Goal: Task Accomplishment & Management: Manage account settings

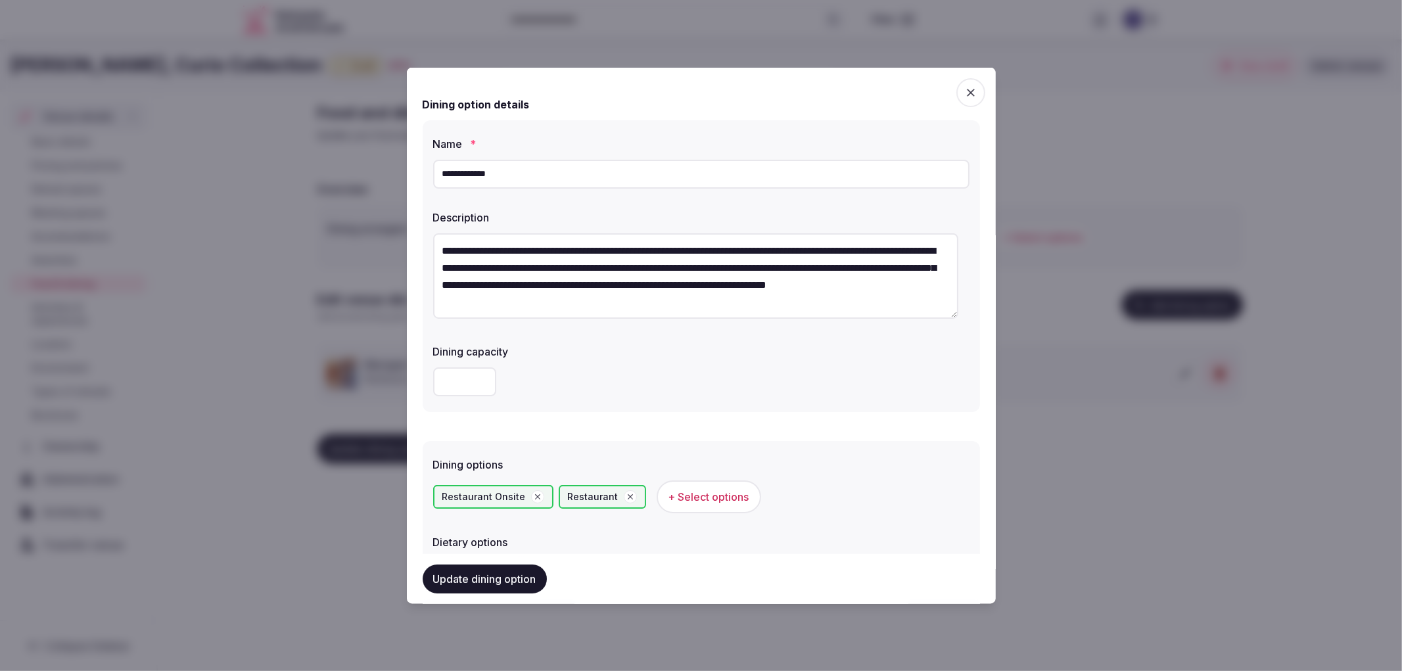
scroll to position [392, 0]
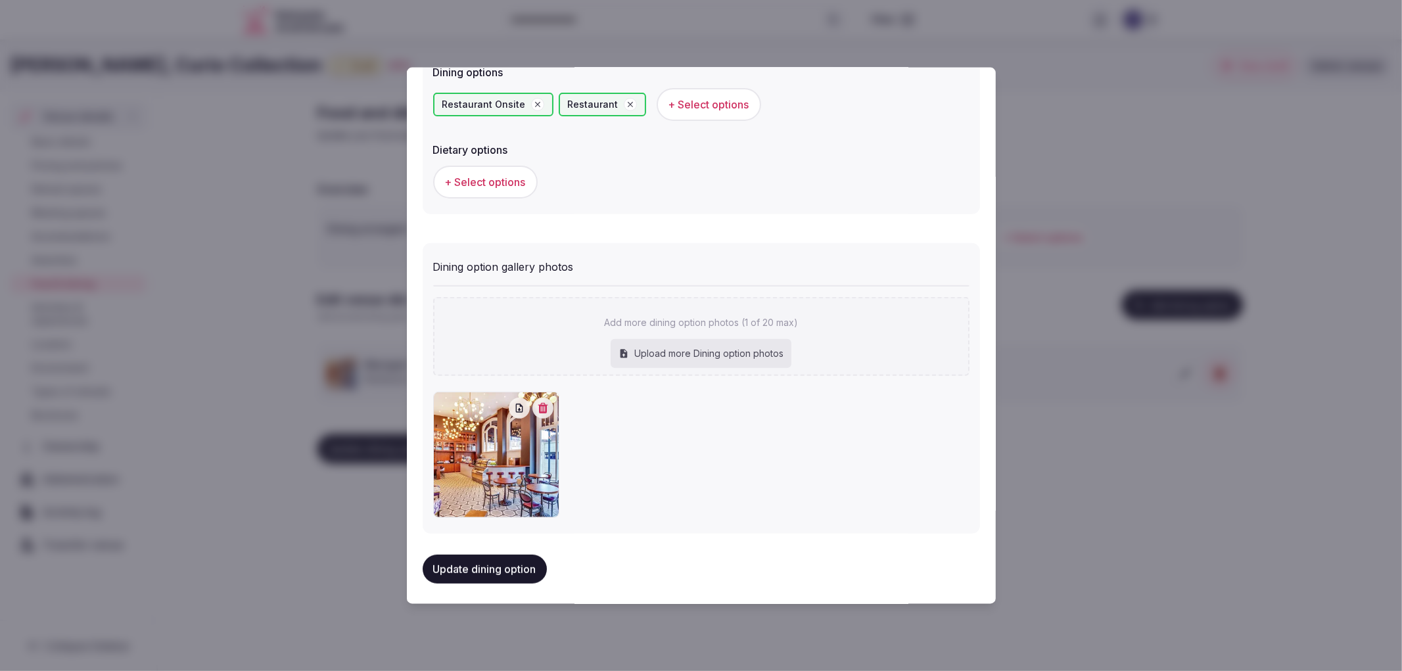
click at [513, 555] on button "Update dining option" at bounding box center [485, 569] width 124 height 29
click at [259, 511] on div at bounding box center [701, 335] width 1402 height 671
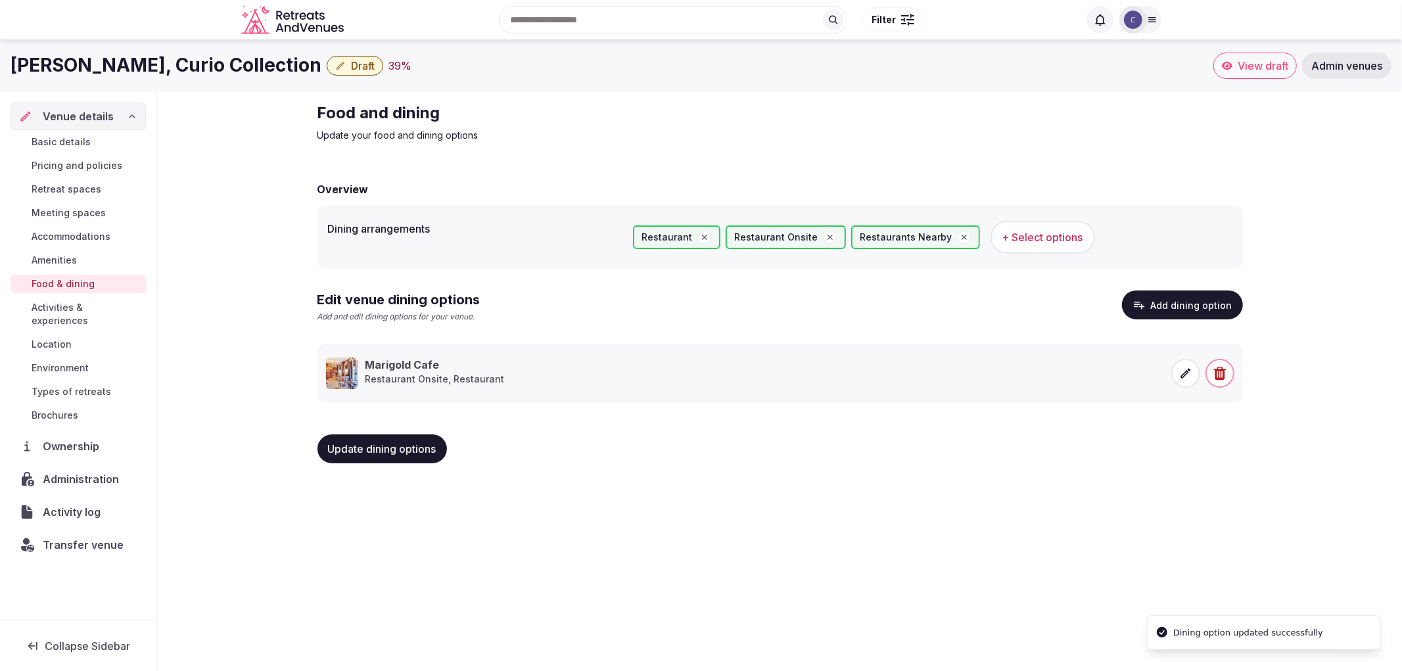
click at [389, 454] on span "Update dining options" at bounding box center [382, 448] width 108 height 13
click at [402, 436] on button "Update dining options" at bounding box center [383, 449] width 130 height 29
click at [798, 516] on div "Virginian Lynchburg, Curio Collection Draft 47 % View draft Admin venues Venue …" at bounding box center [701, 351] width 1402 height 624
click at [104, 303] on span "Activities & experiences" at bounding box center [86, 314] width 109 height 26
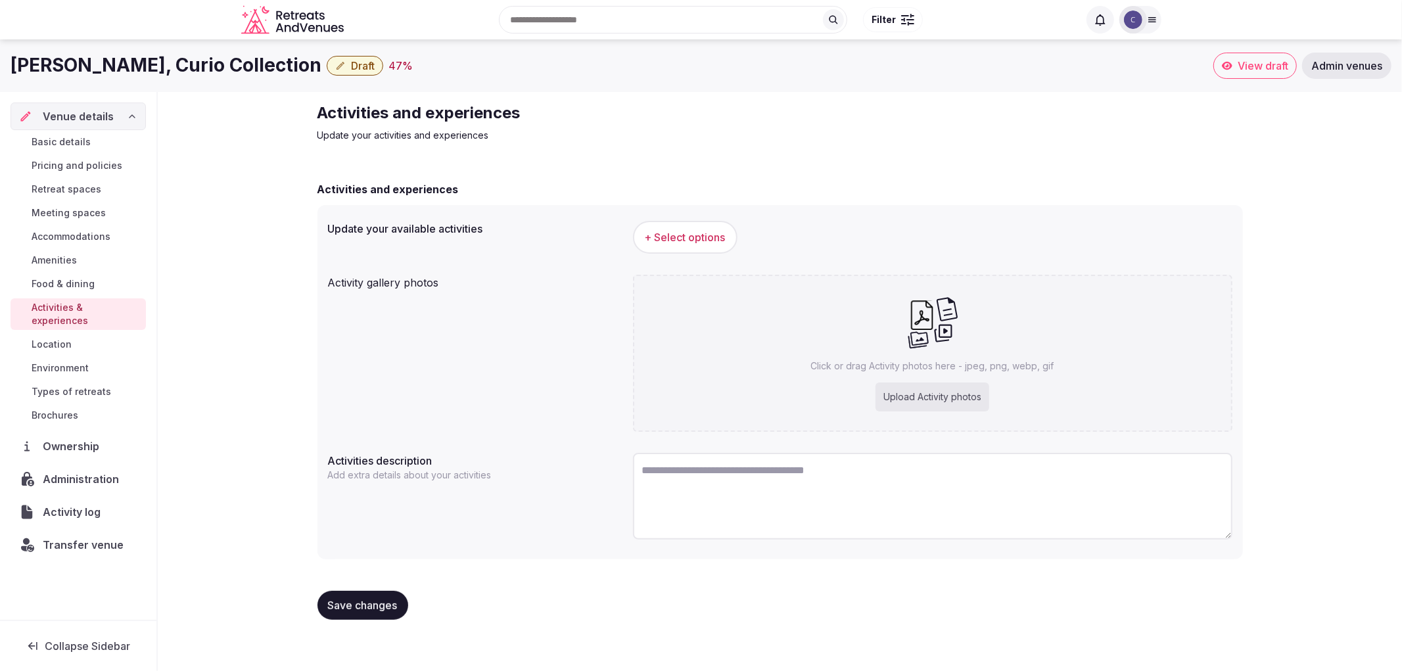
click at [76, 218] on span "Meeting spaces" at bounding box center [69, 212] width 74 height 13
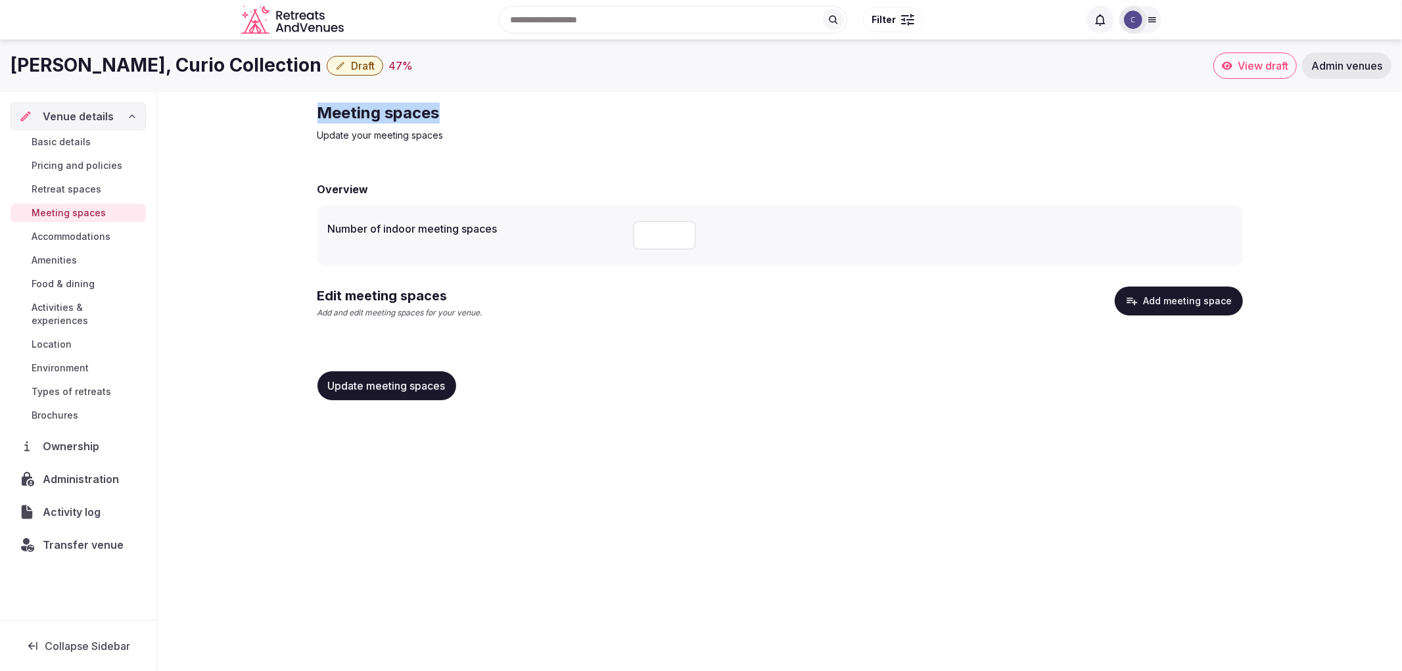
drag, startPoint x: 314, startPoint y: 113, endPoint x: 574, endPoint y: 99, distance: 260.7
click at [574, 99] on div "Meeting spaces Update your meeting spaces Overview Number of indoor meeting spa…" at bounding box center [780, 256] width 947 height 329
copy h2 "Meeting spaces"
click at [634, 230] on input "number" at bounding box center [664, 235] width 63 height 29
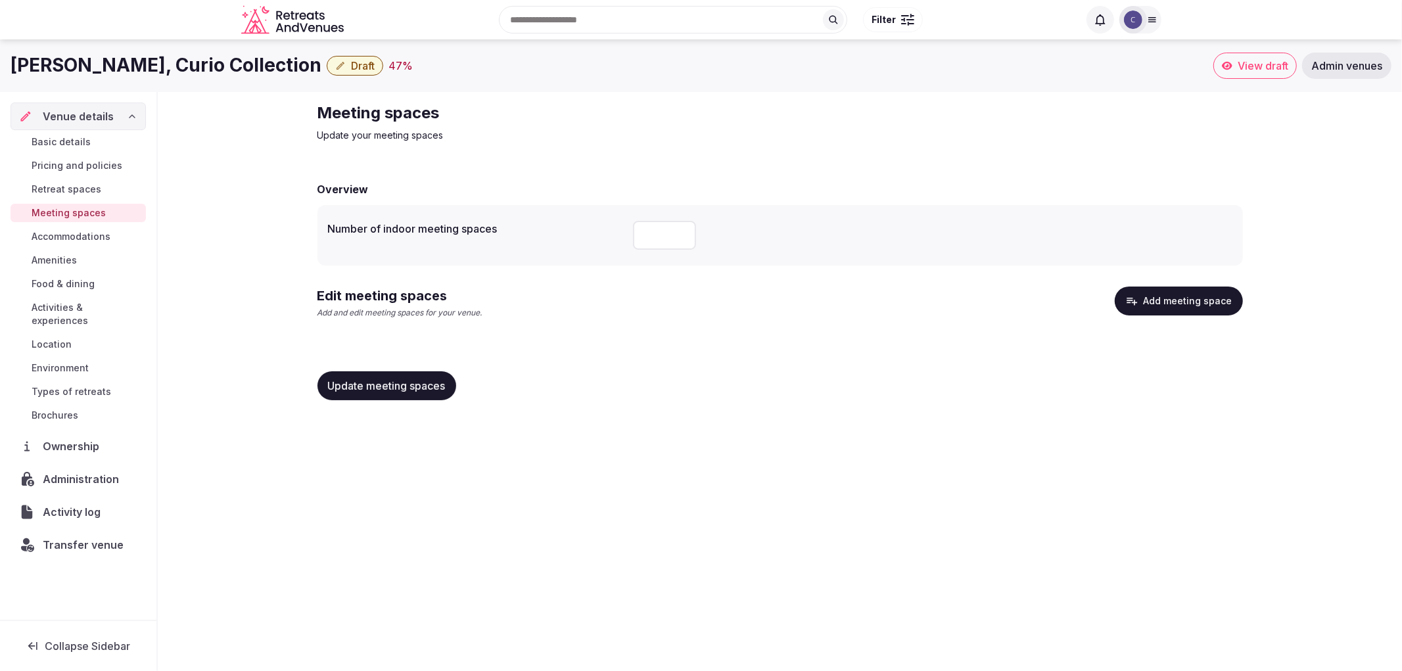
type input "*"
click at [1153, 308] on button "Add meeting space" at bounding box center [1179, 301] width 128 height 29
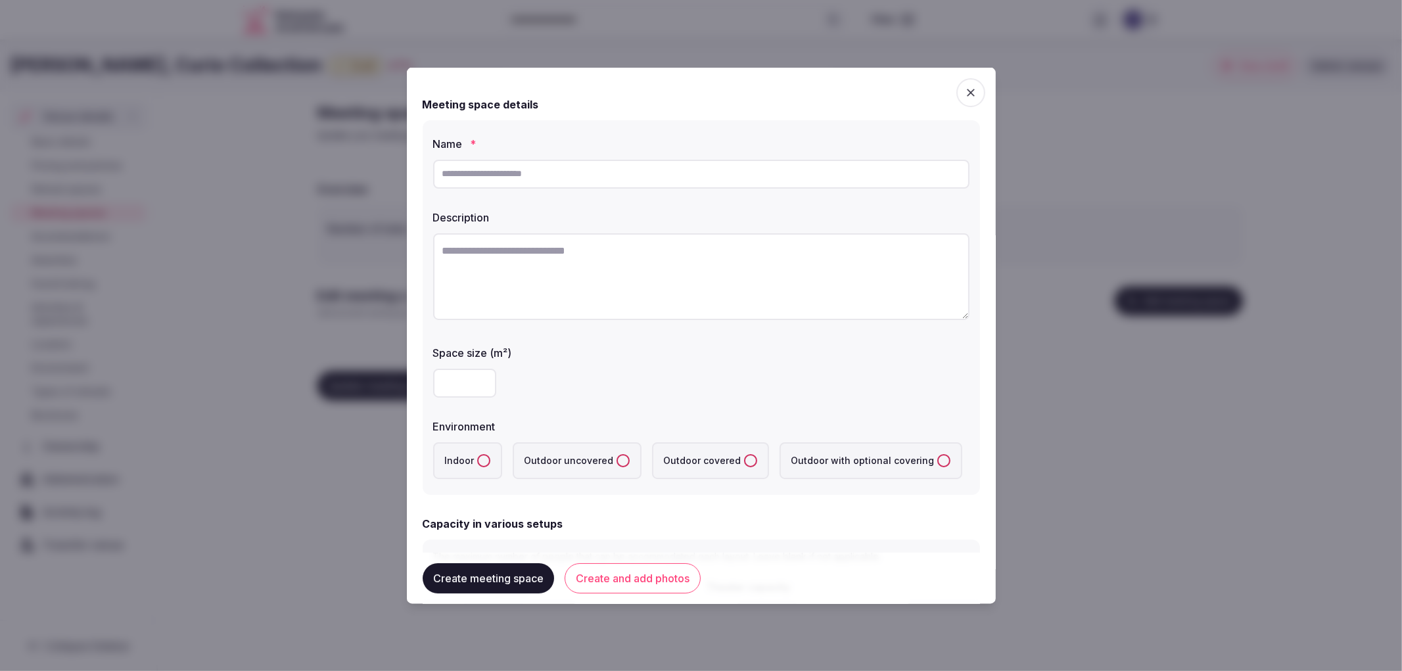
drag, startPoint x: 936, startPoint y: 99, endPoint x: 953, endPoint y: 93, distance: 18.1
click at [937, 99] on div "Meeting space details" at bounding box center [701, 104] width 557 height 16
click at [964, 93] on icon "button" at bounding box center [970, 91] width 13 height 13
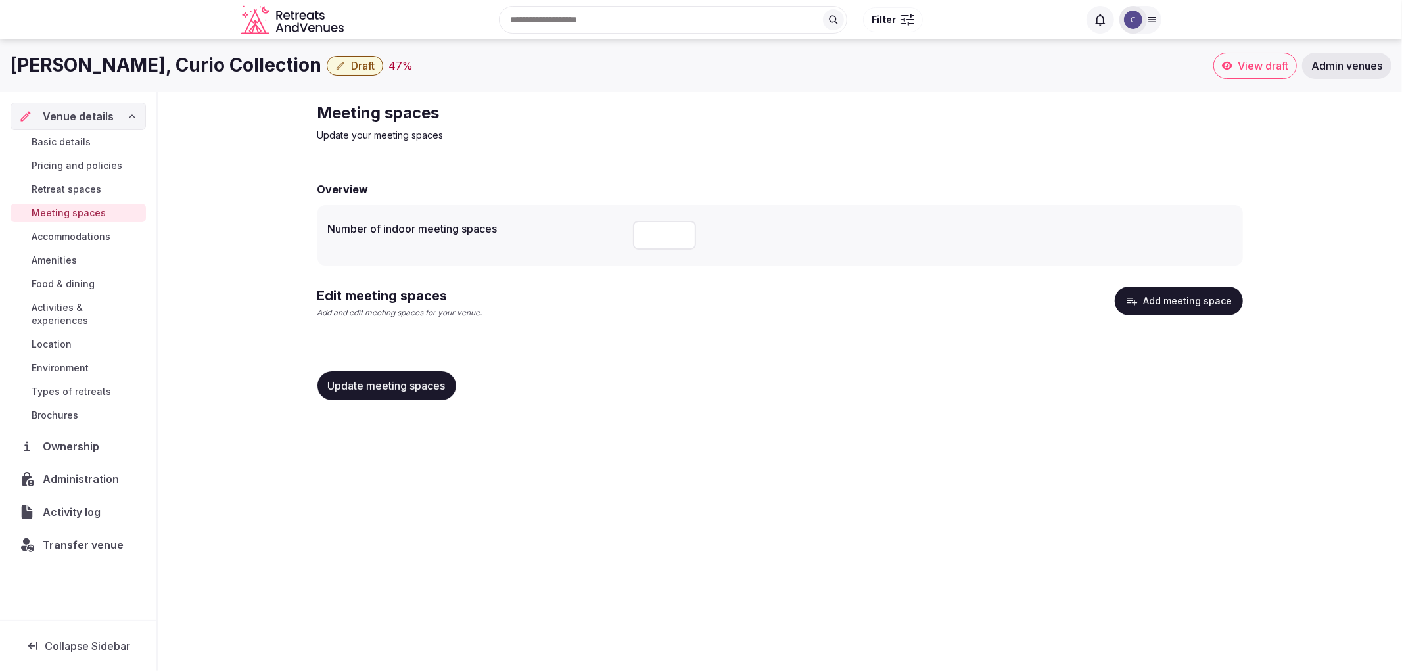
click at [392, 392] on button "Update meeting spaces" at bounding box center [387, 385] width 139 height 29
click at [1158, 305] on button "Add meeting space" at bounding box center [1179, 301] width 128 height 29
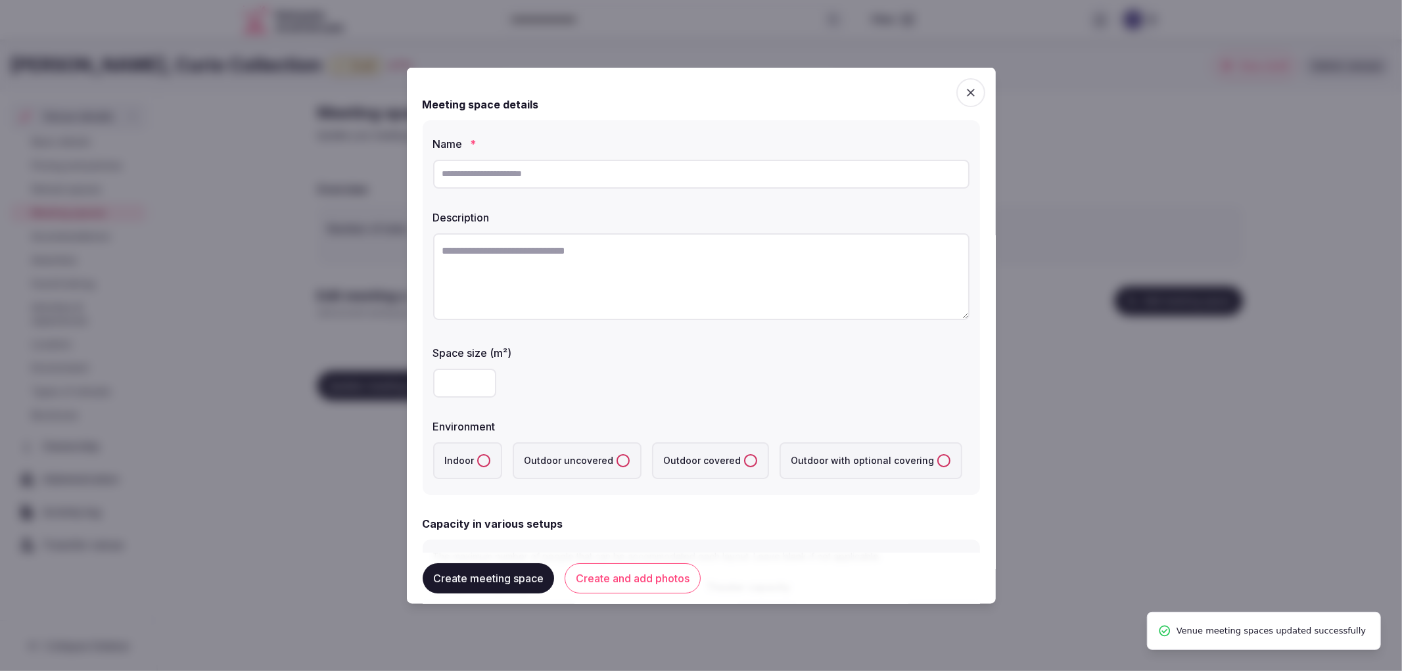
click at [595, 170] on input "text" at bounding box center [701, 173] width 536 height 29
paste input "**********"
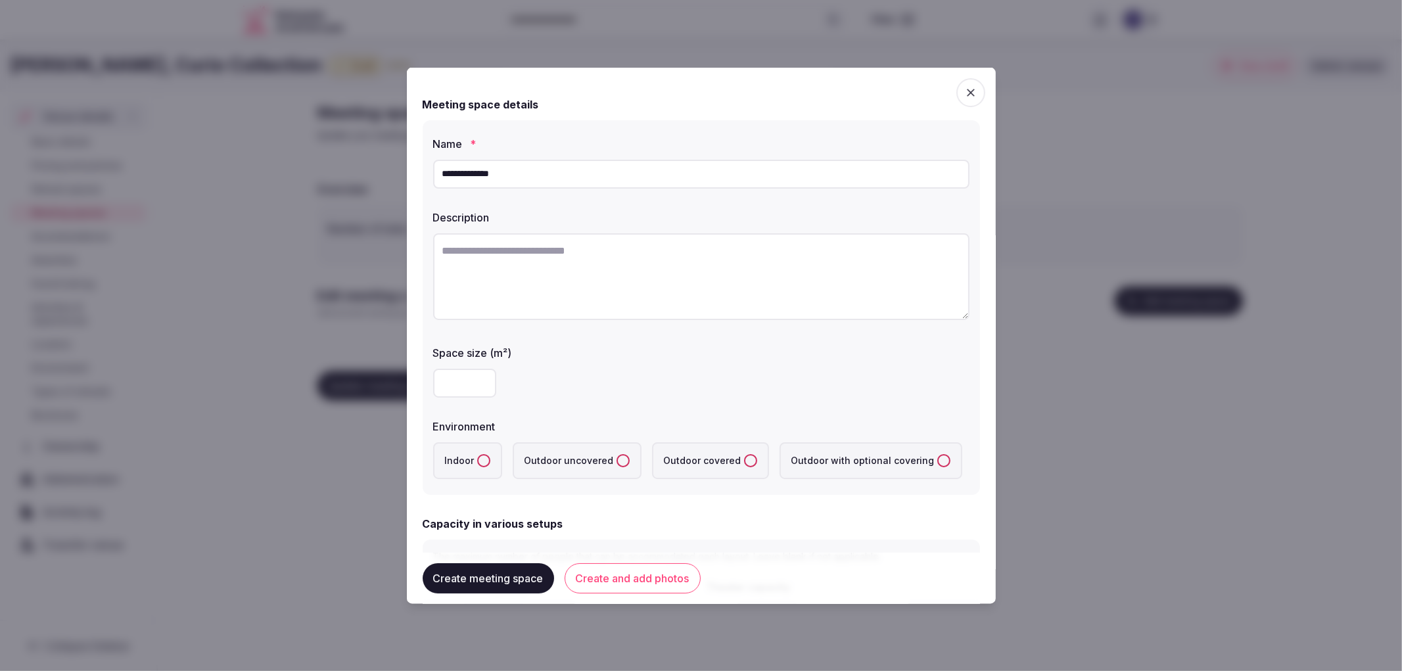
type input "**********"
click at [457, 394] on input "number" at bounding box center [464, 382] width 63 height 29
type input "***"
click at [490, 477] on div "Indoor Outdoor uncovered Outdoor covered Outdoor with optional covering" at bounding box center [701, 459] width 536 height 47
click at [494, 461] on label "Indoor" at bounding box center [467, 460] width 69 height 37
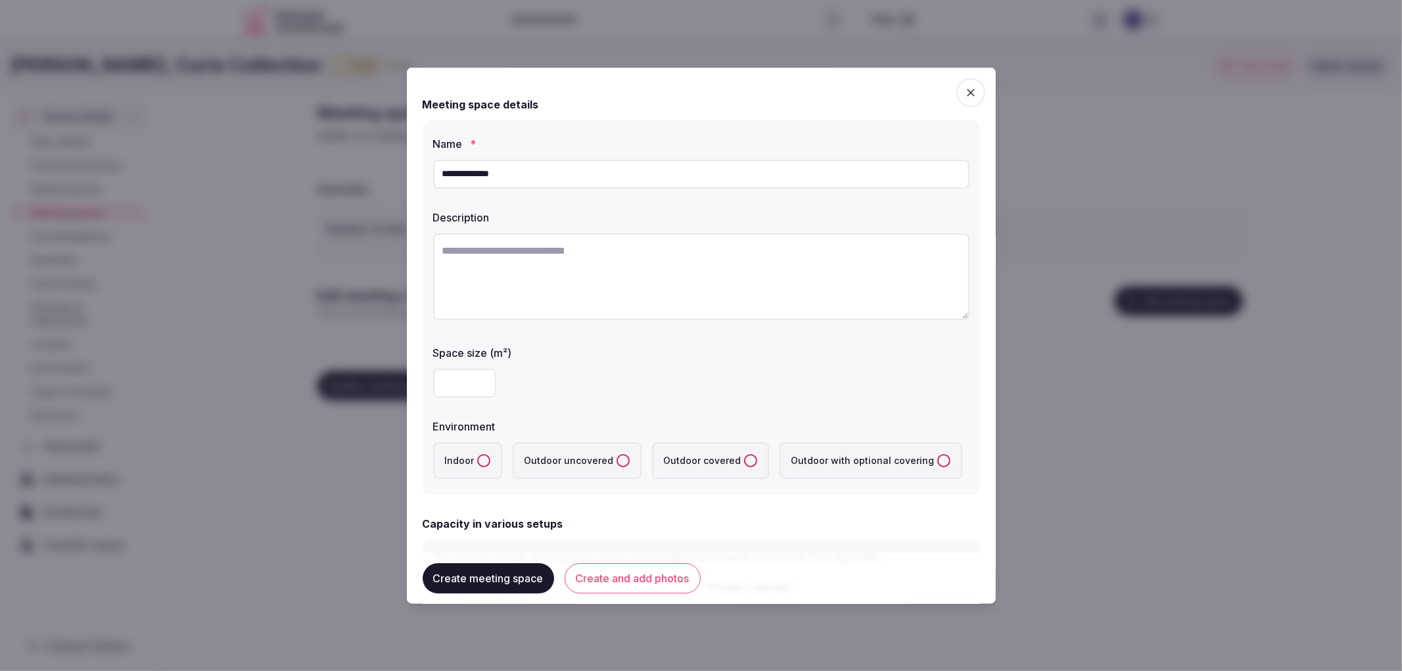
click at [490, 461] on button "Indoor" at bounding box center [483, 460] width 13 height 13
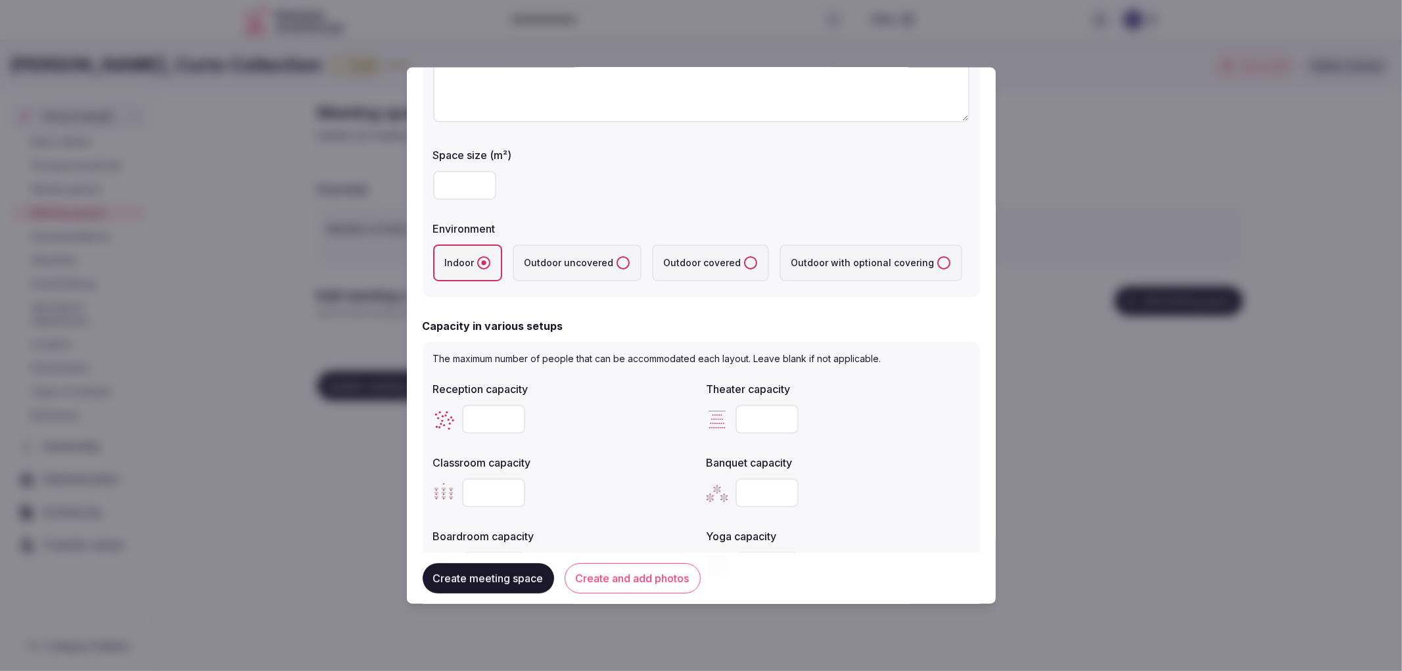
scroll to position [219, 0]
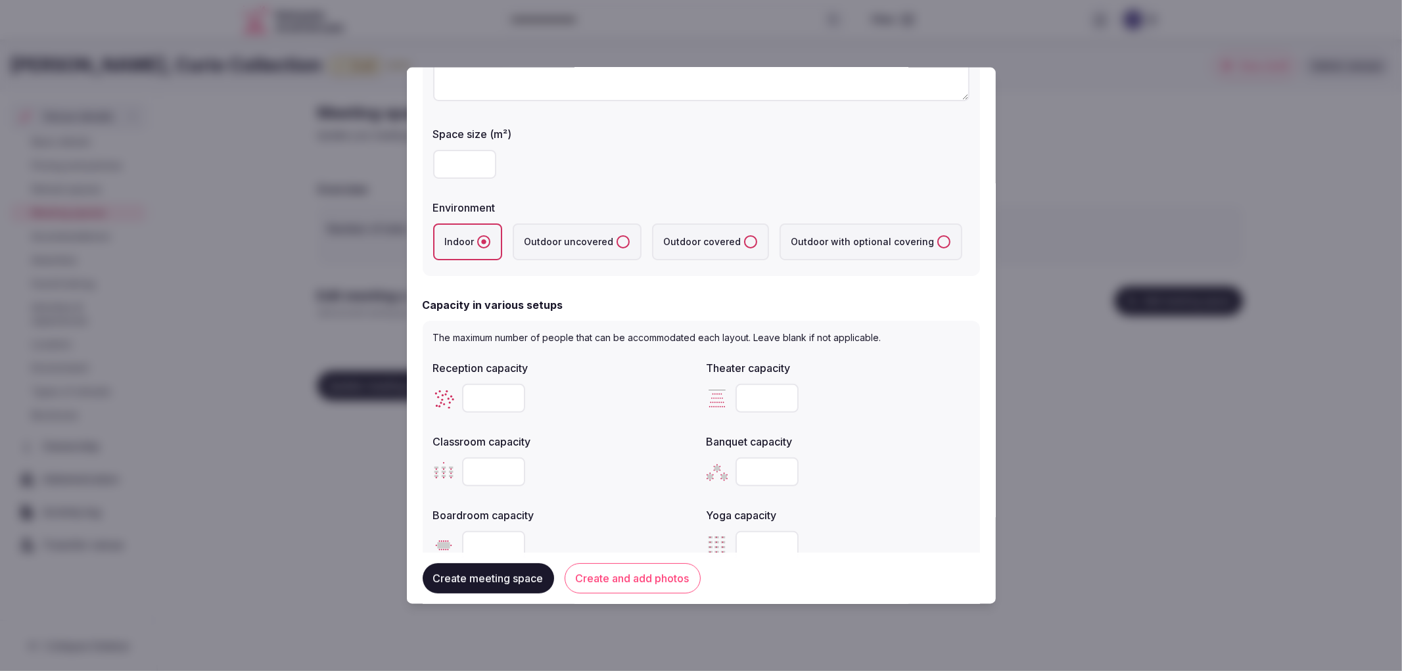
click at [760, 468] on input "number" at bounding box center [767, 471] width 63 height 29
type input "***"
click at [496, 537] on input "number" at bounding box center [493, 545] width 63 height 29
click at [494, 542] on input "**" at bounding box center [493, 545] width 63 height 29
type input "*"
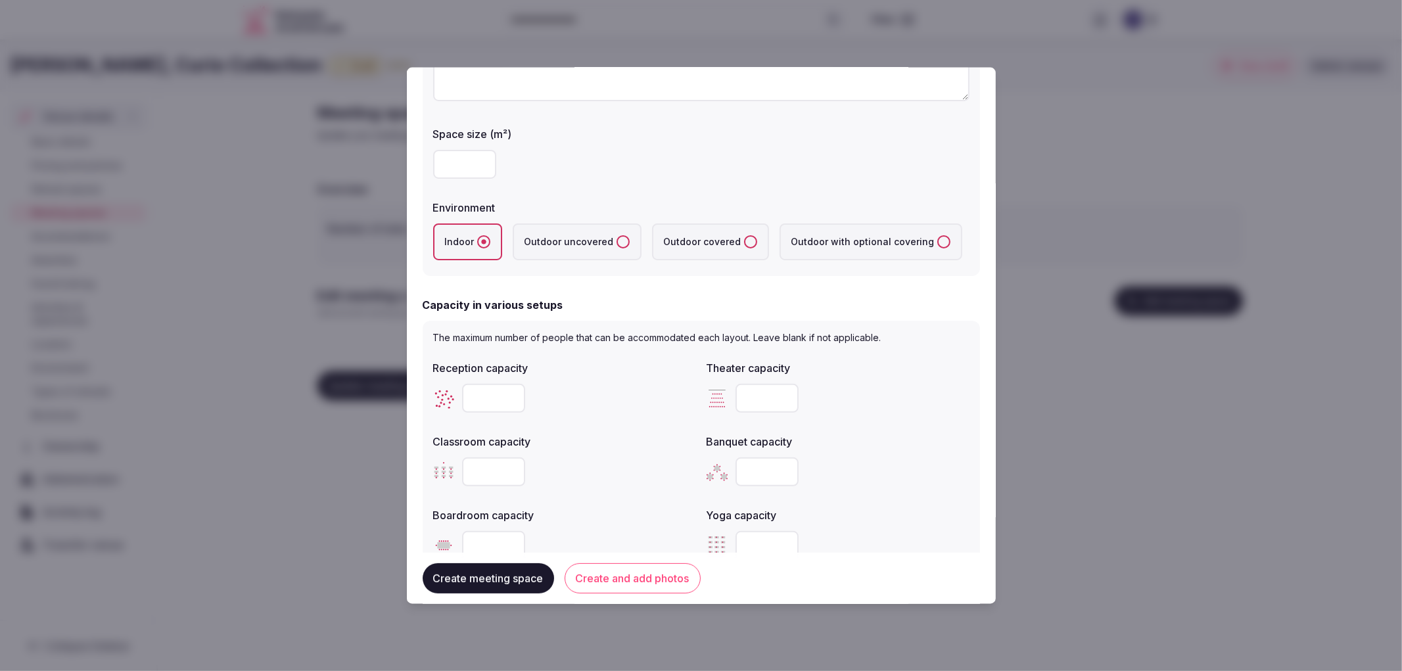
type input "**"
click at [479, 458] on input "number" at bounding box center [493, 471] width 63 height 29
type input "***"
click at [472, 379] on div at bounding box center [564, 397] width 263 height 39
click at [481, 385] on input "number" at bounding box center [493, 397] width 63 height 29
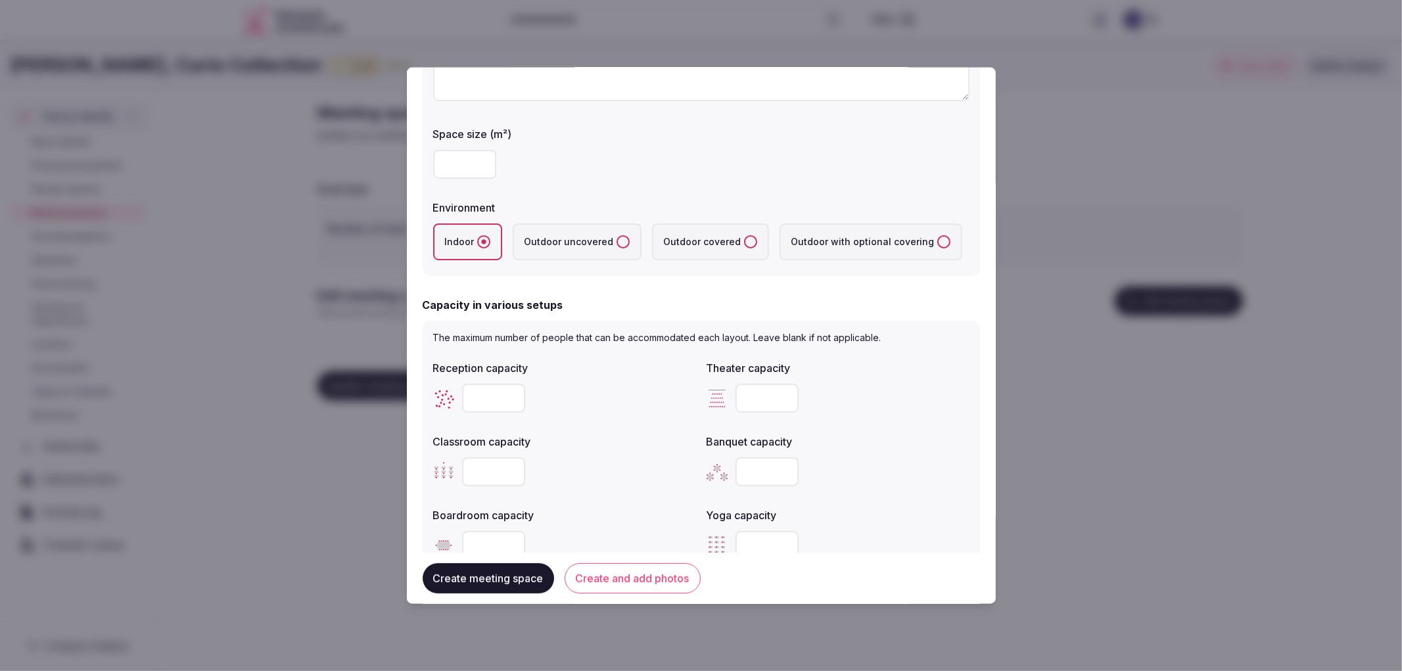
type input "***"
click at [763, 397] on input "number" at bounding box center [767, 397] width 63 height 29
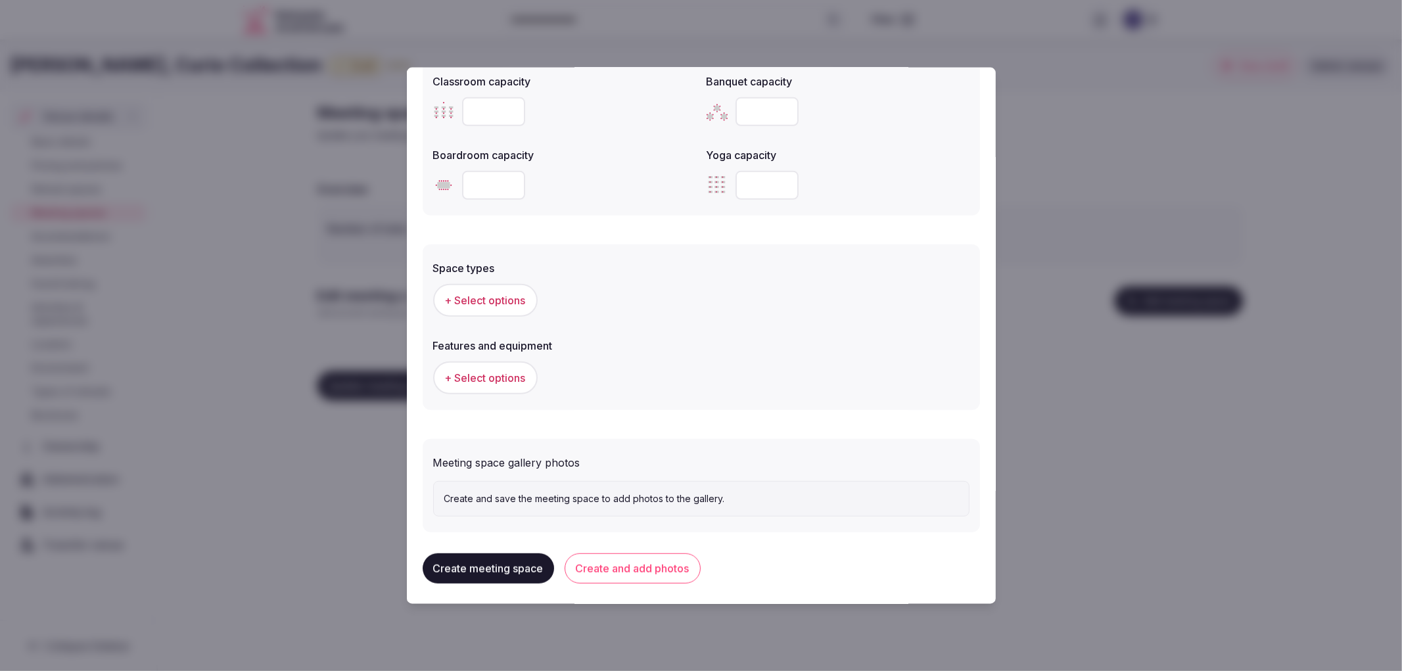
scroll to position [580, 0]
type input "***"
click at [507, 311] on button "+ Select options" at bounding box center [485, 299] width 105 height 33
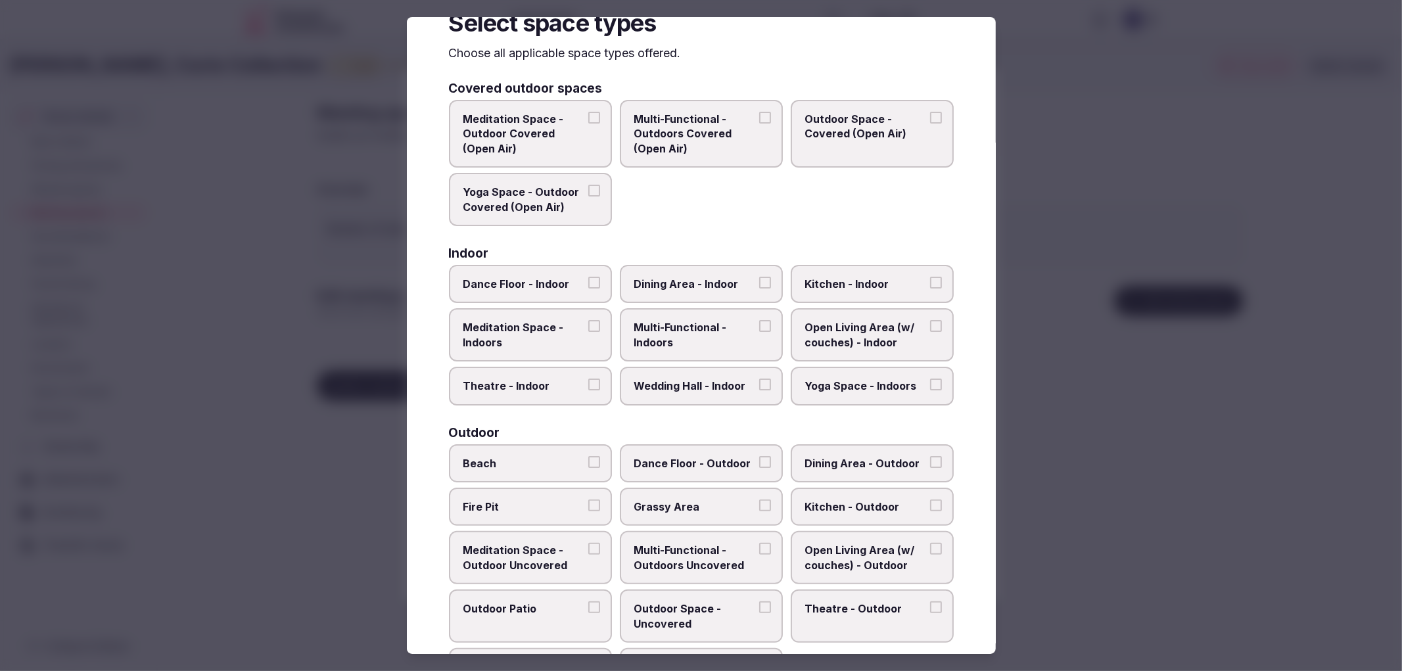
scroll to position [73, 0]
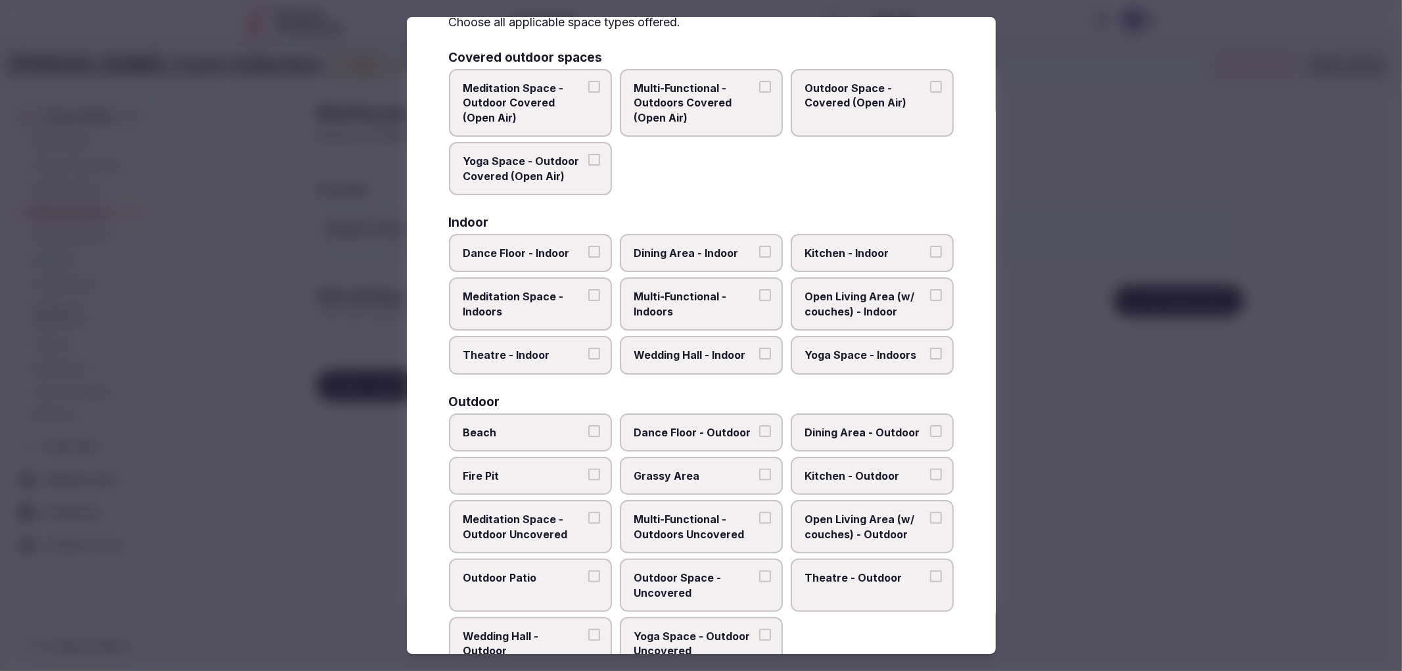
click at [672, 293] on span "Multi-Functional - Indoors" at bounding box center [694, 304] width 121 height 30
click at [759, 293] on button "Multi-Functional - Indoors" at bounding box center [765, 295] width 12 height 12
click at [693, 348] on span "Wedding Hall - Indoor" at bounding box center [694, 355] width 121 height 14
click at [759, 348] on button "Wedding Hall - Indoor" at bounding box center [765, 354] width 12 height 12
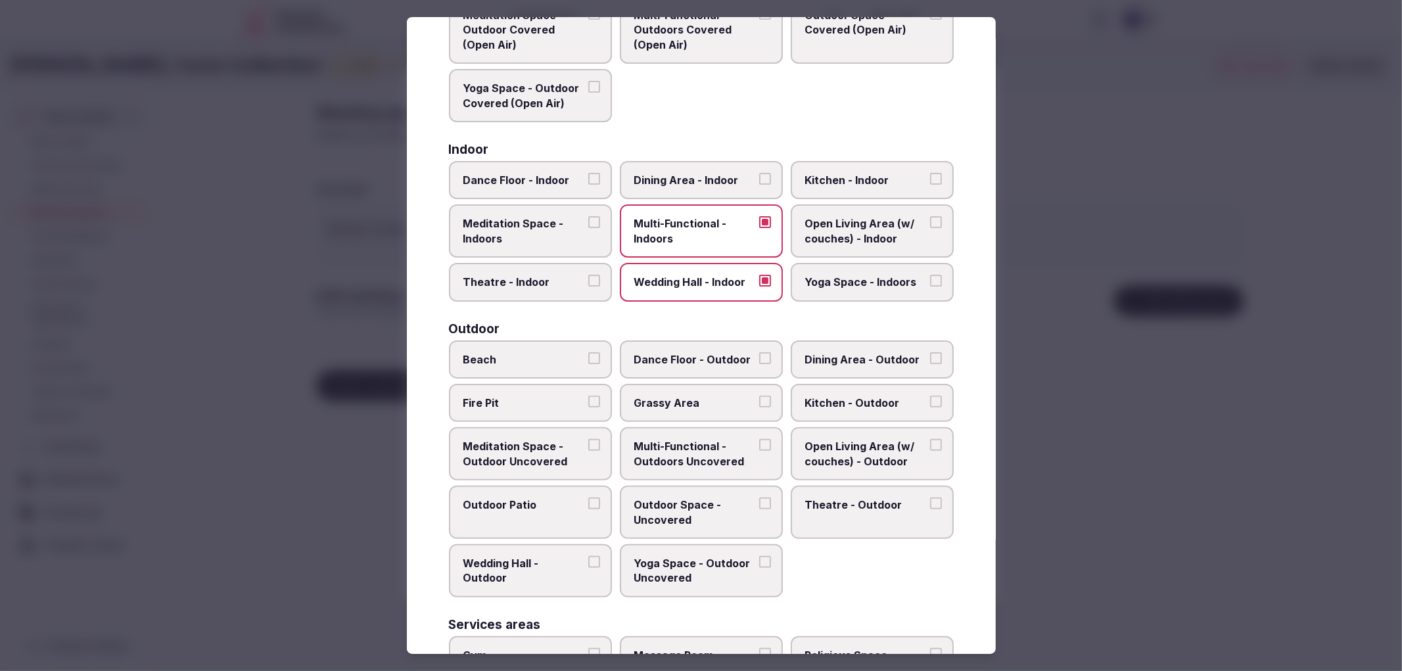
click at [568, 285] on label "Theatre - Indoor" at bounding box center [530, 282] width 163 height 38
click at [588, 285] on button "Theatre - Indoor" at bounding box center [594, 281] width 12 height 12
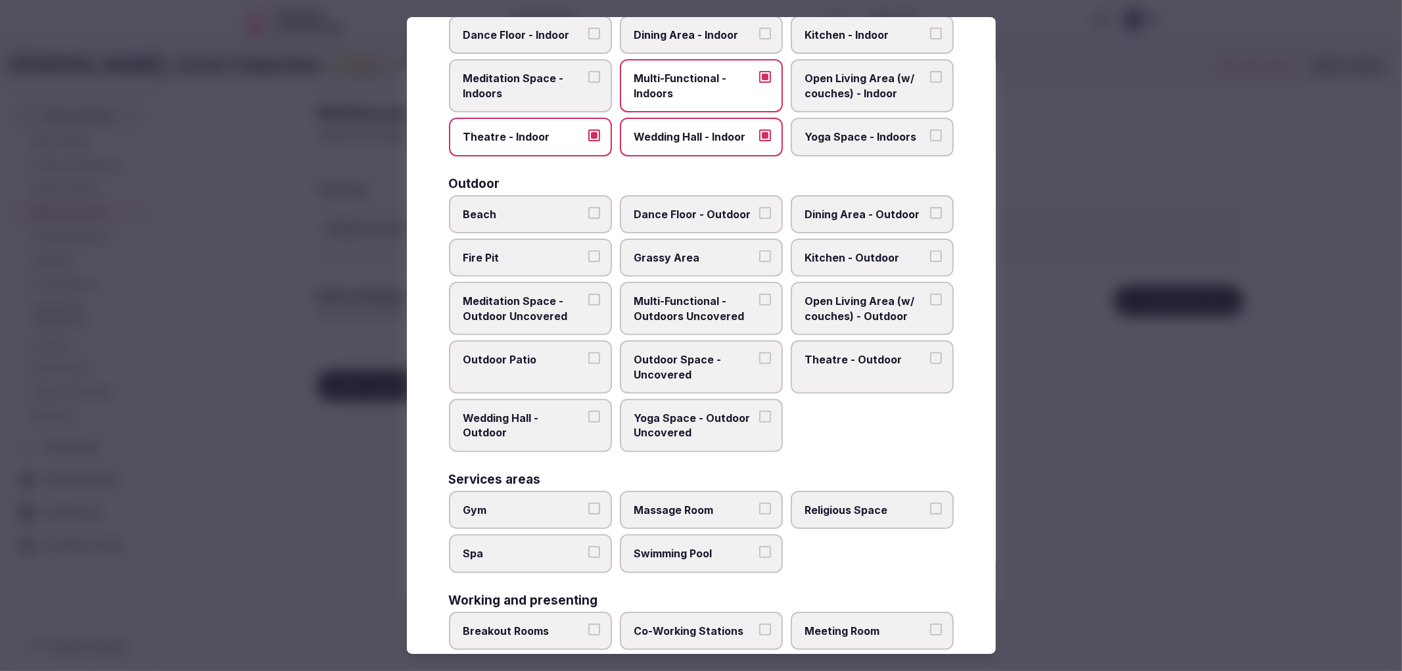
scroll to position [344, 0]
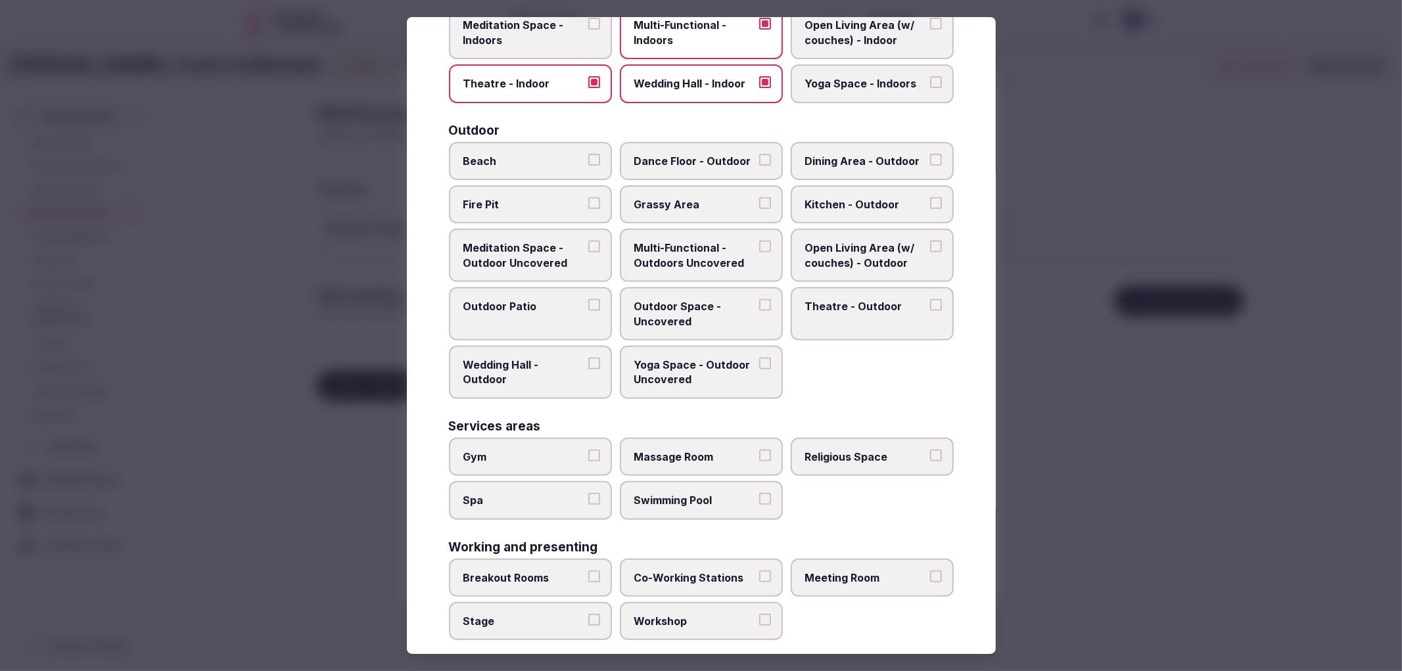
click at [559, 573] on label "Breakout Rooms" at bounding box center [530, 578] width 163 height 38
click at [588, 573] on button "Breakout Rooms" at bounding box center [594, 577] width 12 height 12
click at [582, 614] on label "Stage" at bounding box center [530, 621] width 163 height 38
click at [588, 614] on button "Stage" at bounding box center [594, 620] width 12 height 12
click at [843, 559] on label "Meeting Room" at bounding box center [872, 578] width 163 height 38
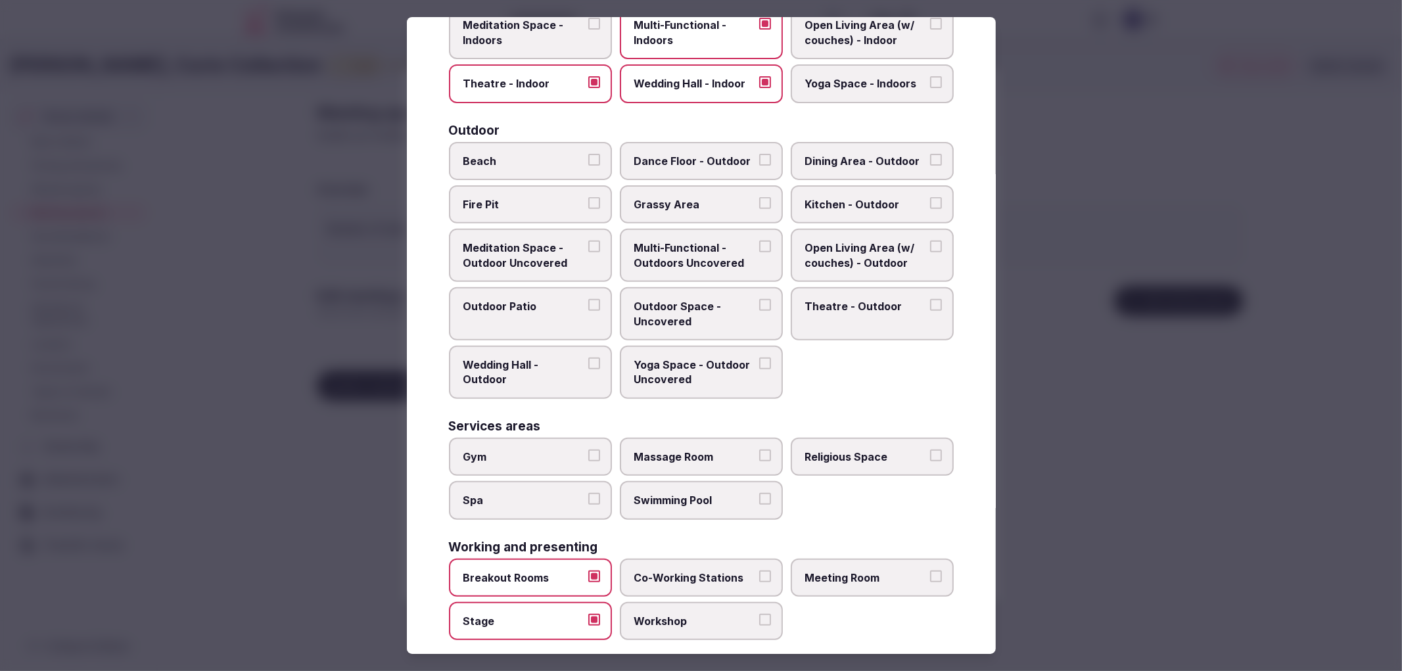
click at [930, 571] on button "Meeting Room" at bounding box center [936, 577] width 12 height 12
click at [1062, 459] on div at bounding box center [701, 335] width 1402 height 671
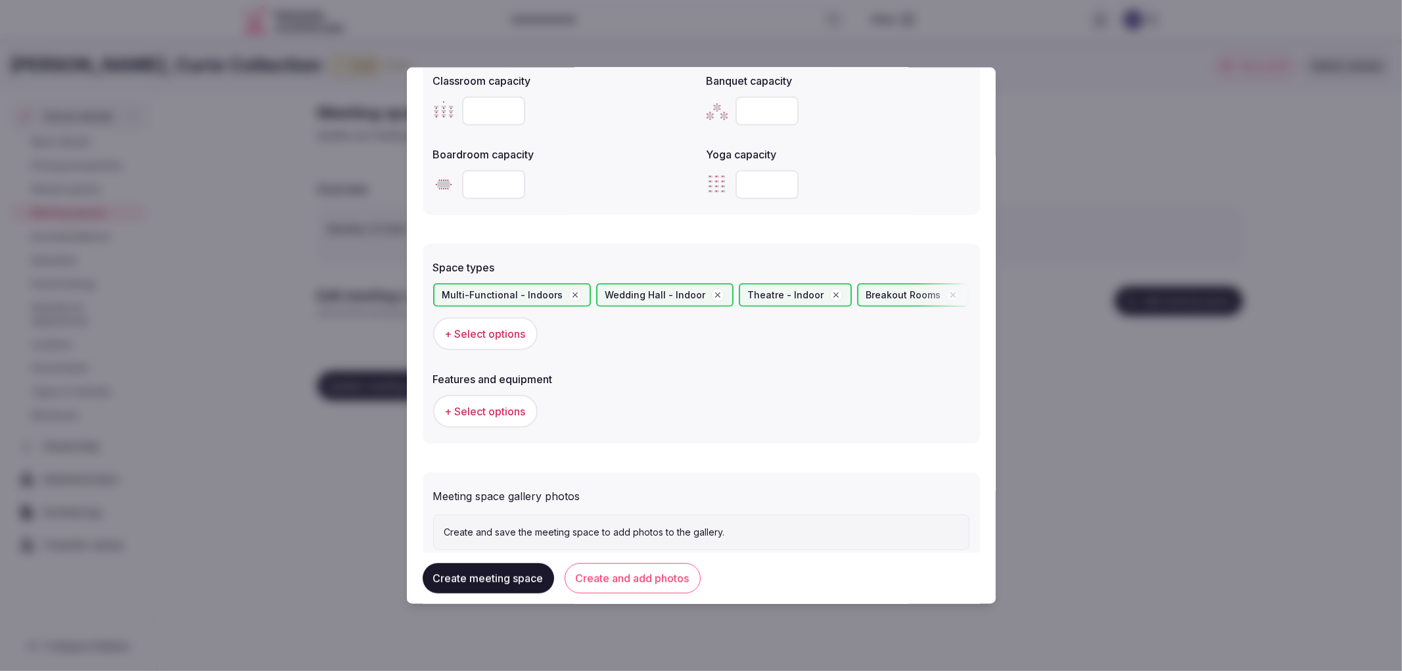
click at [503, 417] on button "+ Select options" at bounding box center [485, 410] width 105 height 33
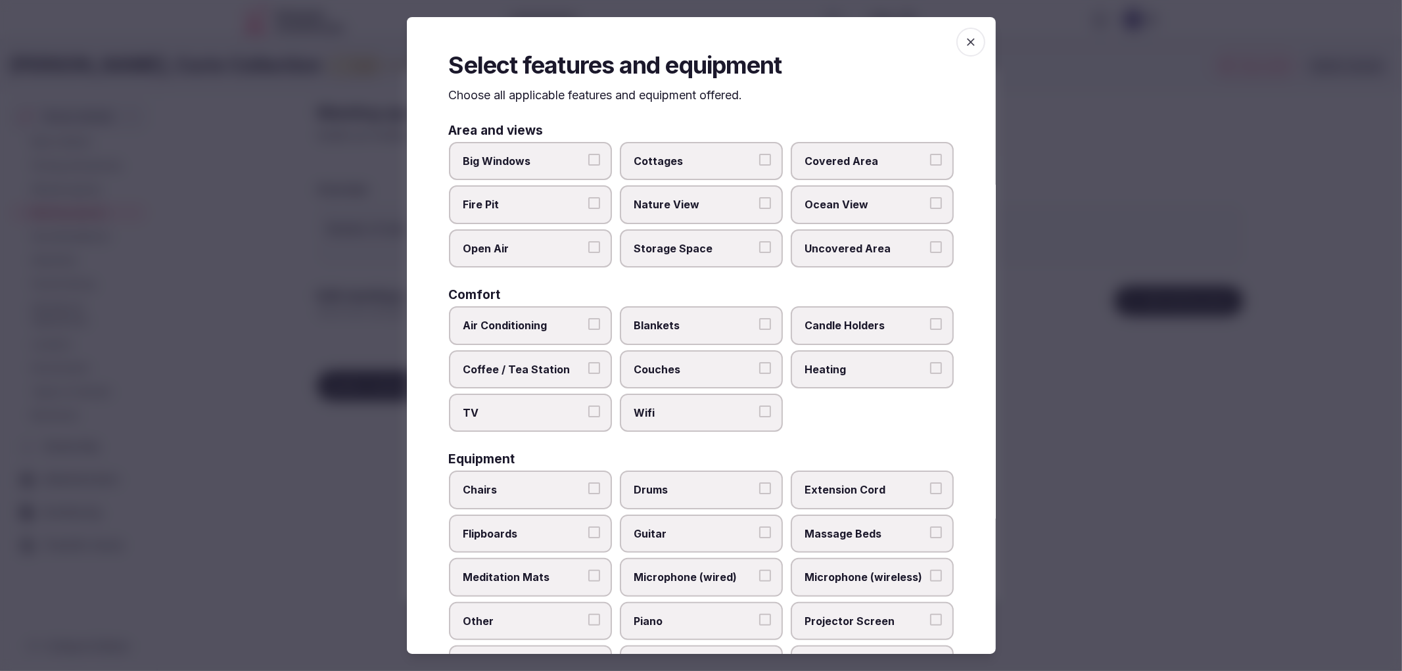
click at [582, 332] on label "Air Conditioning" at bounding box center [530, 325] width 163 height 38
click at [588, 330] on button "Air Conditioning" at bounding box center [594, 324] width 12 height 12
click at [590, 434] on div "Area and views Big Windows Cottages Covered Area Fire Pit Nature View Ocean Vie…" at bounding box center [701, 508] width 505 height 768
click at [598, 419] on label "TV" at bounding box center [530, 413] width 163 height 38
click at [598, 417] on button "TV" at bounding box center [594, 412] width 12 height 12
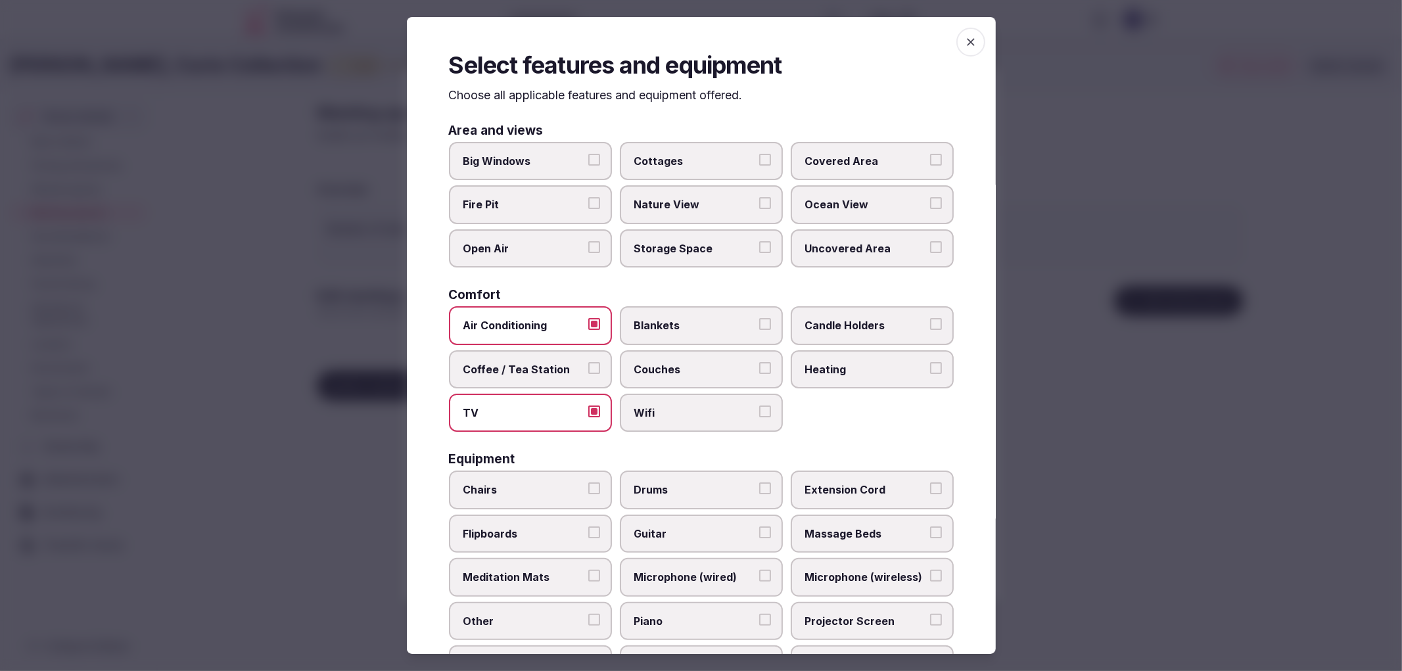
click at [696, 421] on label "Wifi" at bounding box center [701, 413] width 163 height 38
click at [759, 417] on button "Wifi" at bounding box center [765, 412] width 12 height 12
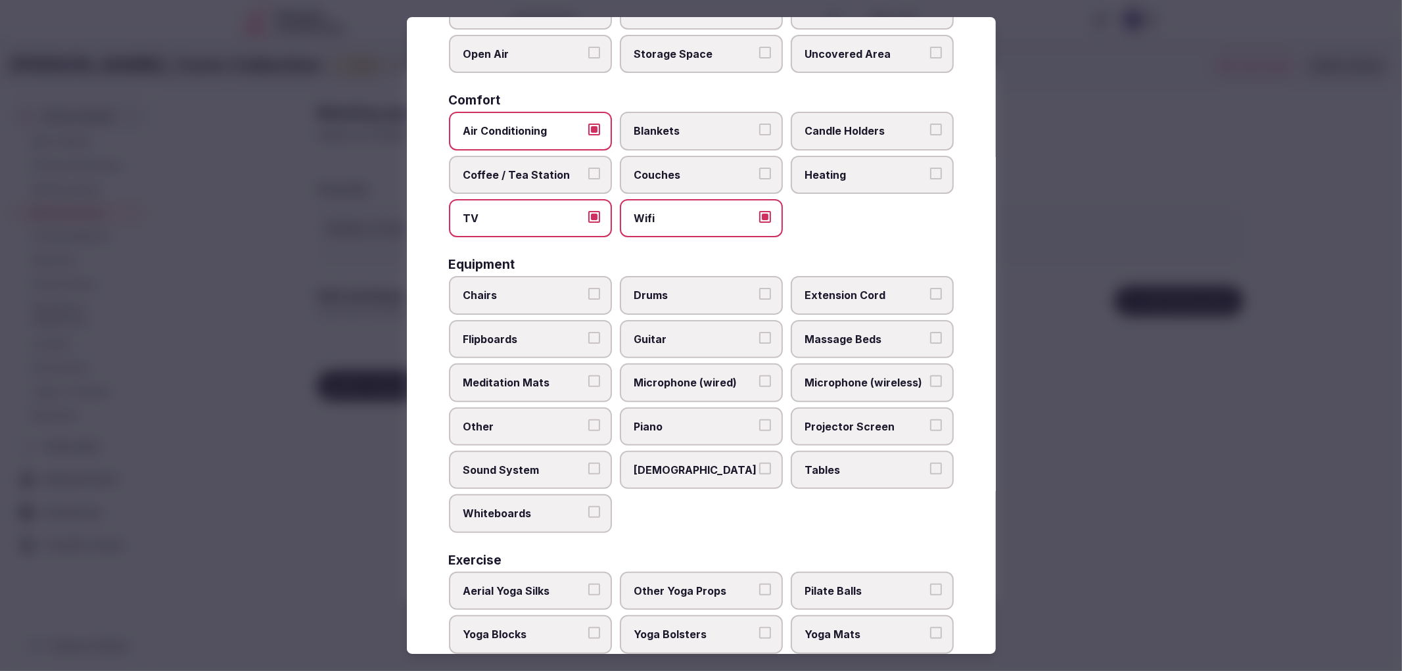
scroll to position [219, 0]
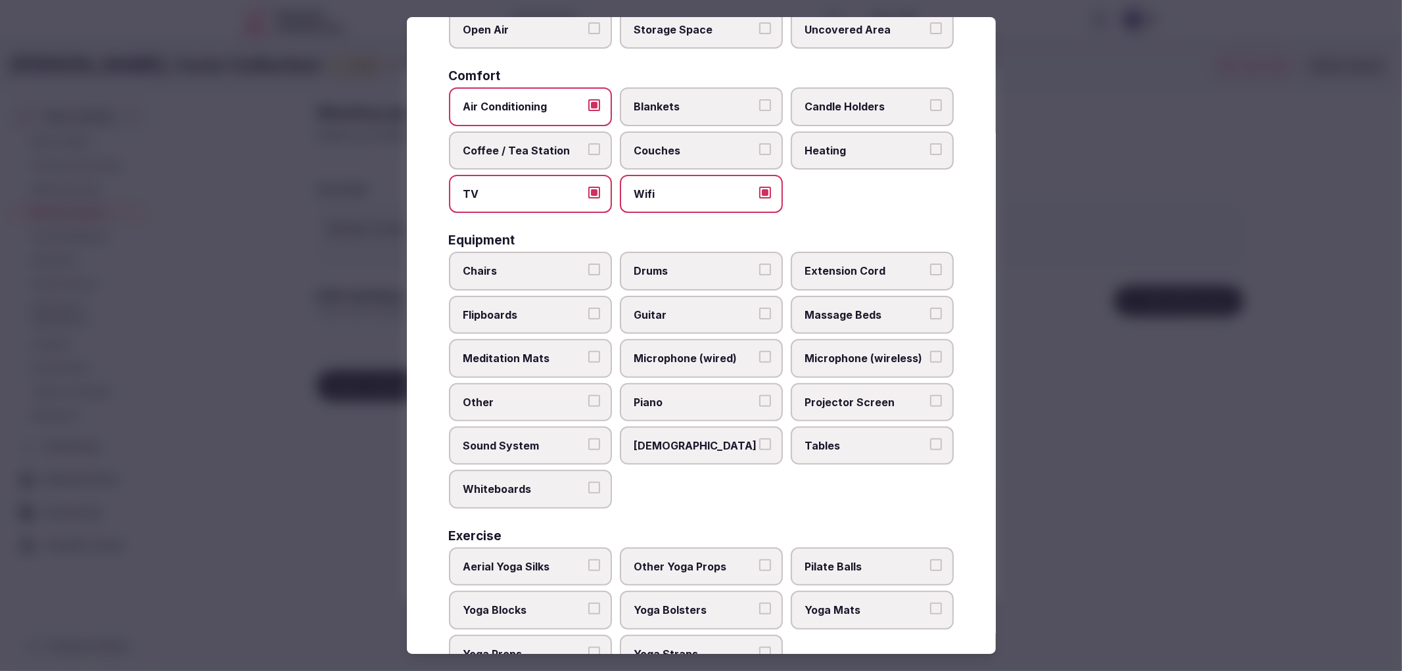
click at [574, 273] on label "Chairs" at bounding box center [530, 271] width 163 height 38
click at [588, 273] on button "Chairs" at bounding box center [594, 270] width 12 height 12
click at [694, 438] on span "[DEMOGRAPHIC_DATA]" at bounding box center [694, 445] width 121 height 14
click at [759, 438] on button "[DEMOGRAPHIC_DATA]" at bounding box center [765, 444] width 12 height 12
click at [856, 438] on span "Tables" at bounding box center [865, 445] width 121 height 14
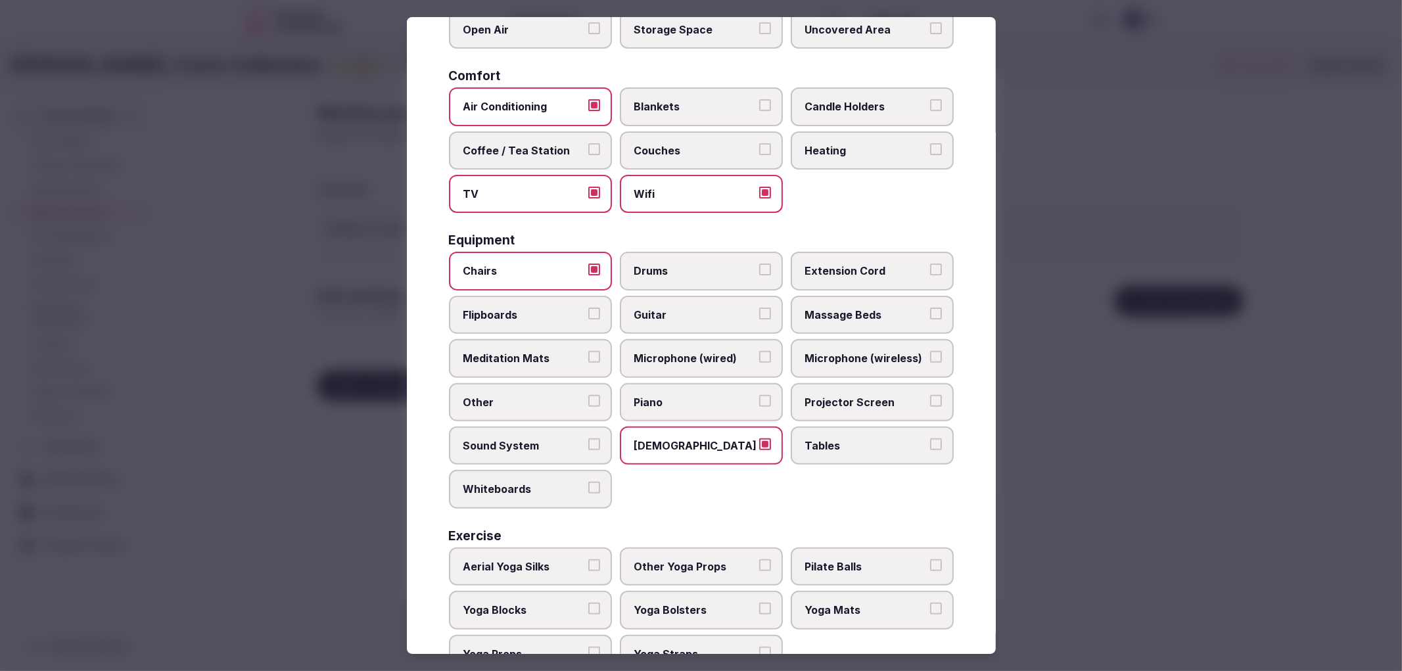
click at [930, 438] on button "Tables" at bounding box center [936, 444] width 12 height 12
click at [858, 395] on span "Projector Screen" at bounding box center [865, 402] width 121 height 14
click at [930, 395] on button "Projector Screen" at bounding box center [936, 401] width 12 height 12
click at [856, 355] on span "Microphone (wireless)" at bounding box center [865, 358] width 121 height 14
click at [930, 355] on button "Microphone (wireless)" at bounding box center [936, 357] width 12 height 12
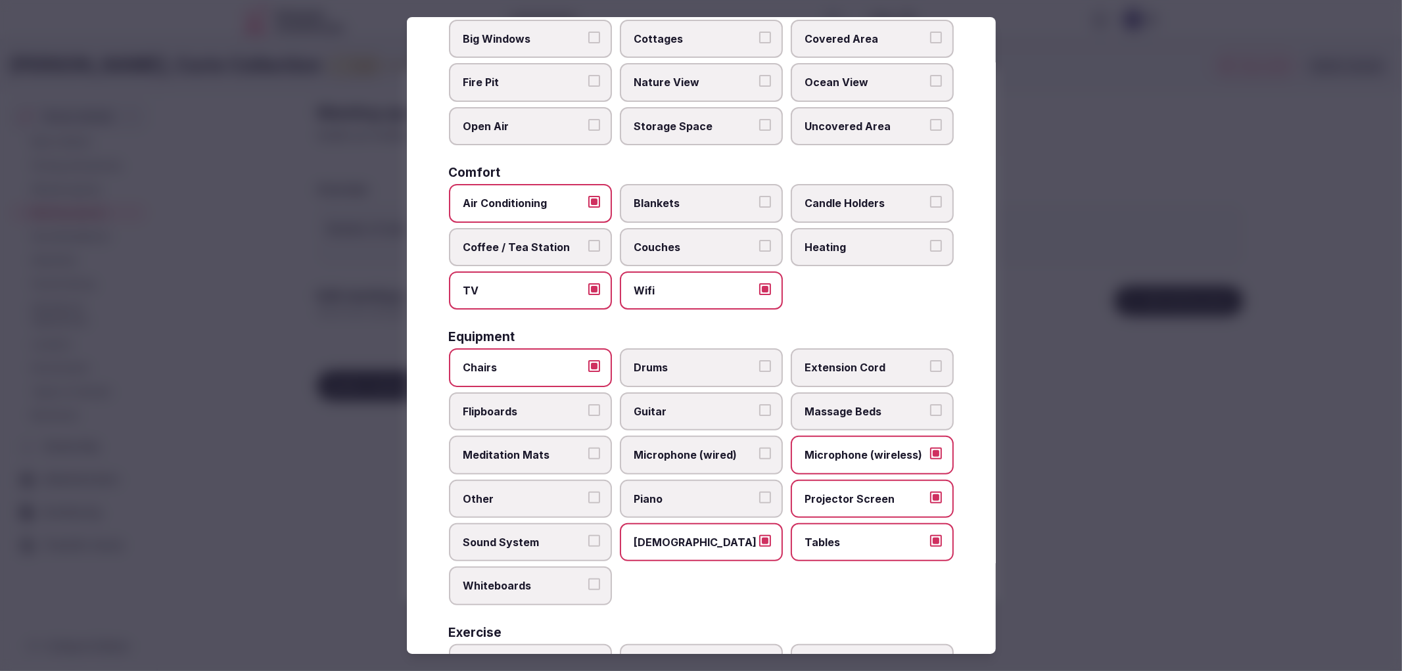
scroll to position [105, 0]
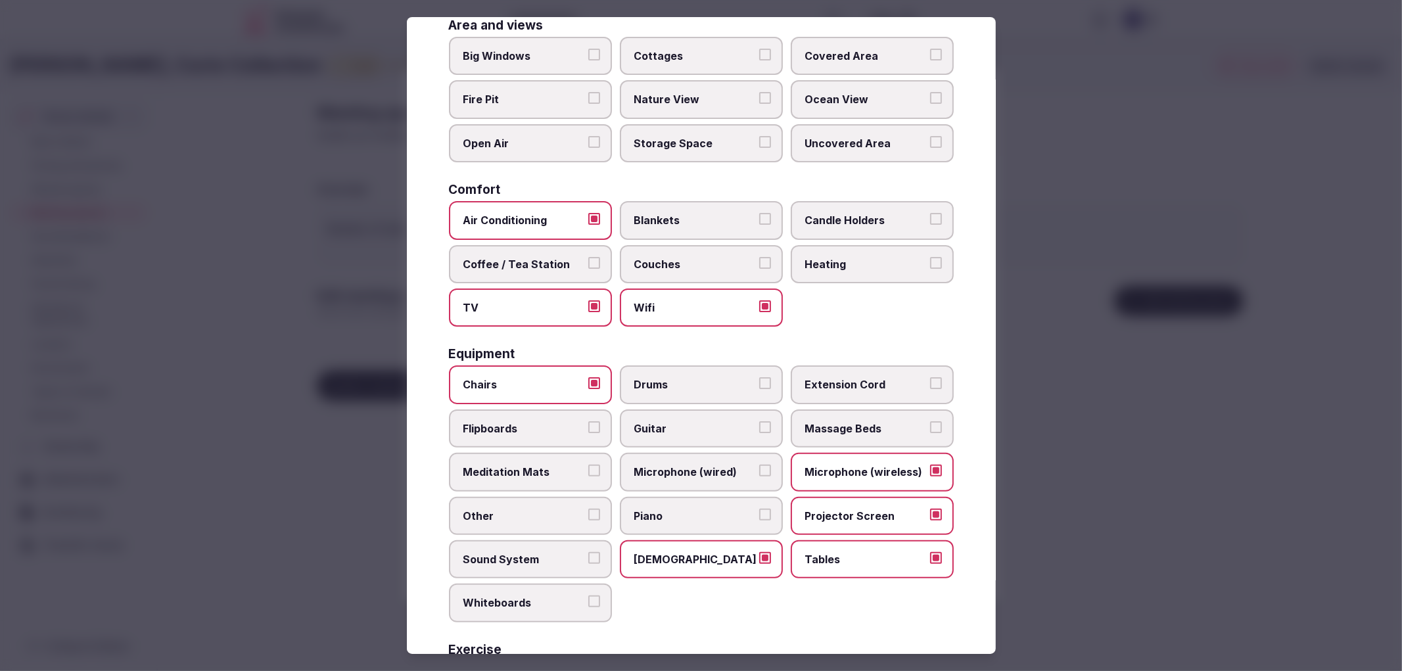
click at [1166, 417] on div at bounding box center [701, 335] width 1402 height 671
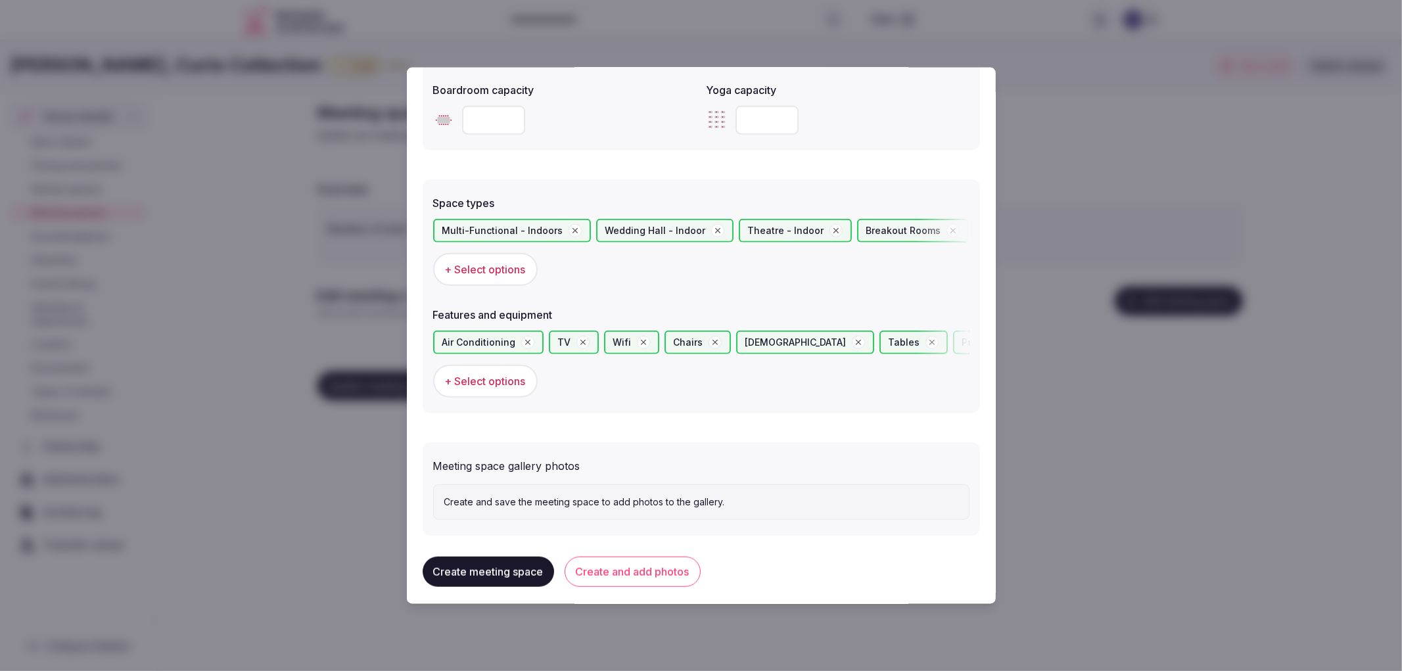
scroll to position [646, 0]
click at [622, 555] on button "Create and add photos" at bounding box center [633, 570] width 136 height 30
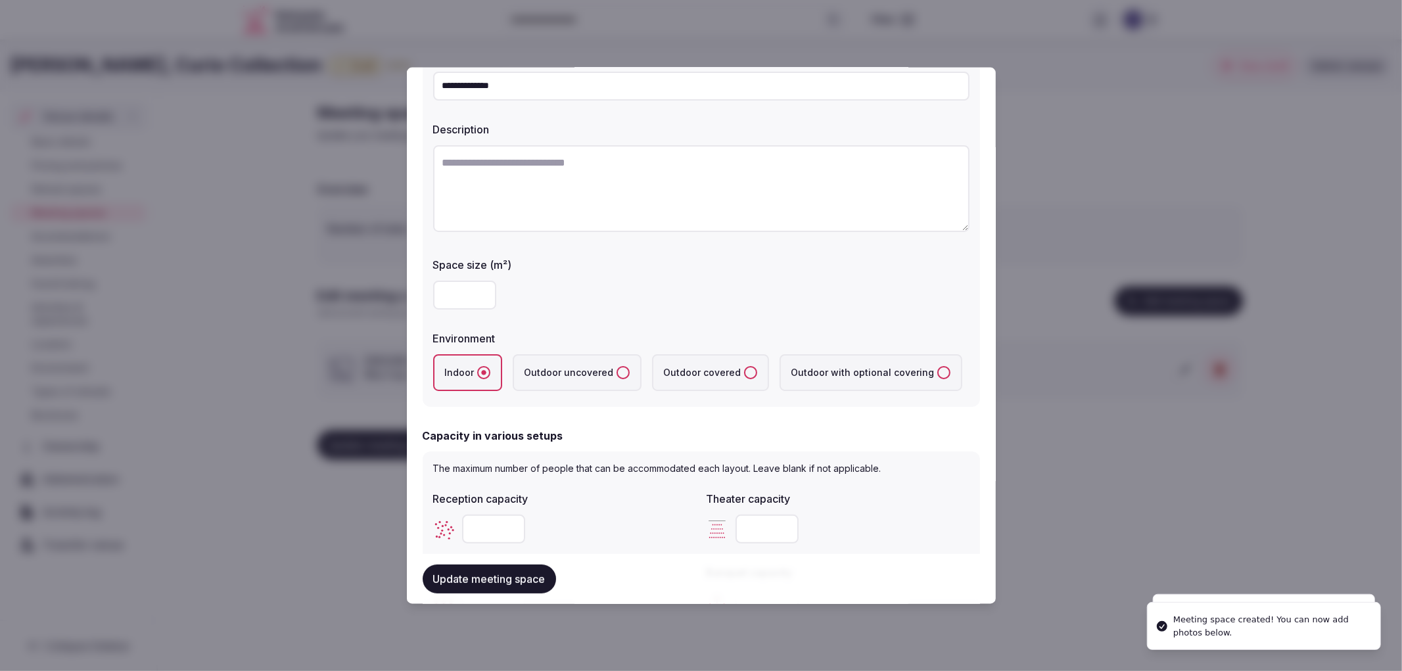
scroll to position [292, 0]
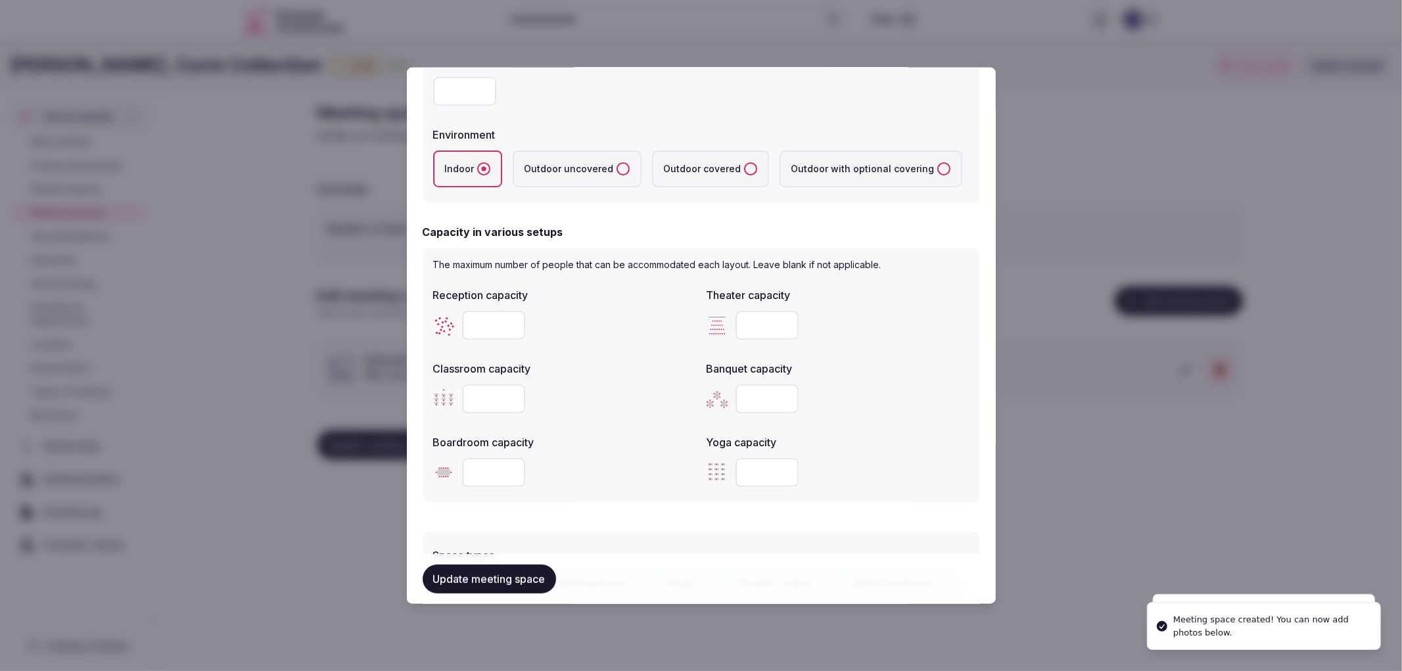
click at [528, 586] on button "Update meeting space" at bounding box center [489, 579] width 133 height 29
click at [1032, 452] on div at bounding box center [701, 335] width 1402 height 671
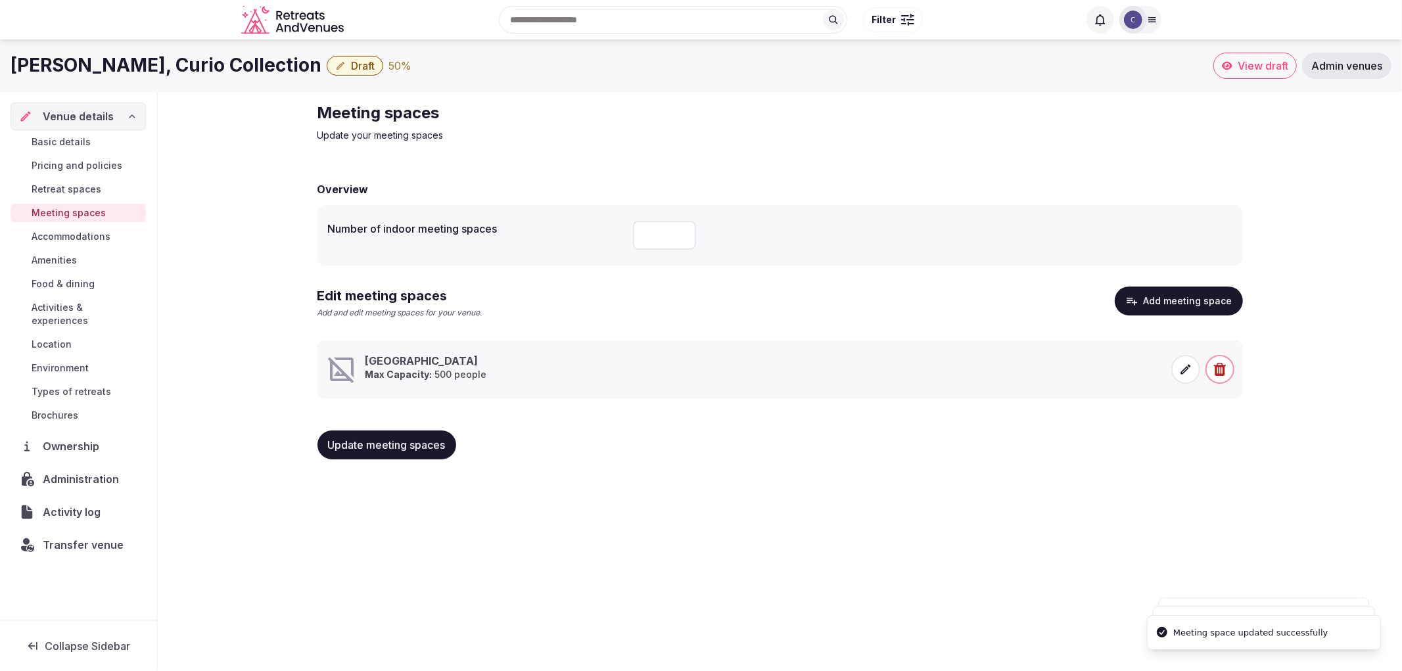
click at [412, 440] on span "Update meeting spaces" at bounding box center [387, 444] width 118 height 13
click at [1191, 373] on icon at bounding box center [1185, 369] width 13 height 13
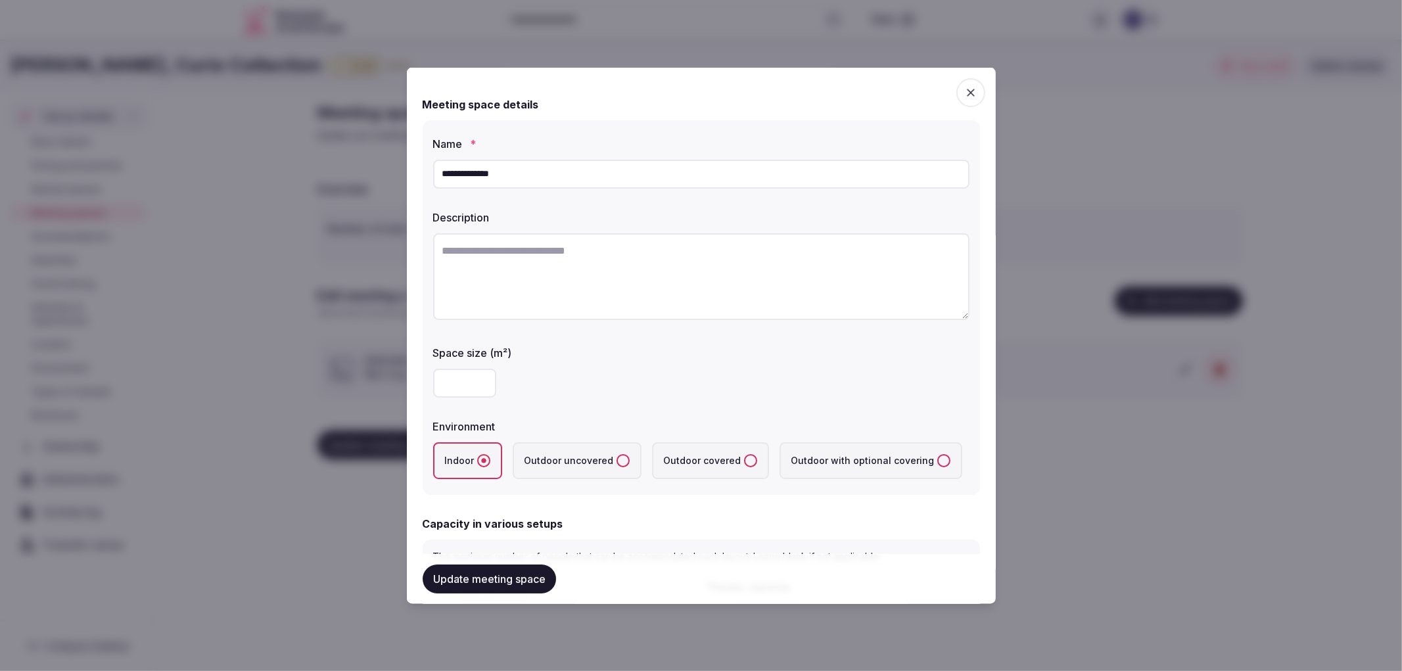
click at [510, 193] on div "**********" at bounding box center [701, 307] width 557 height 375
click at [467, 166] on input "**********" at bounding box center [701, 173] width 536 height 29
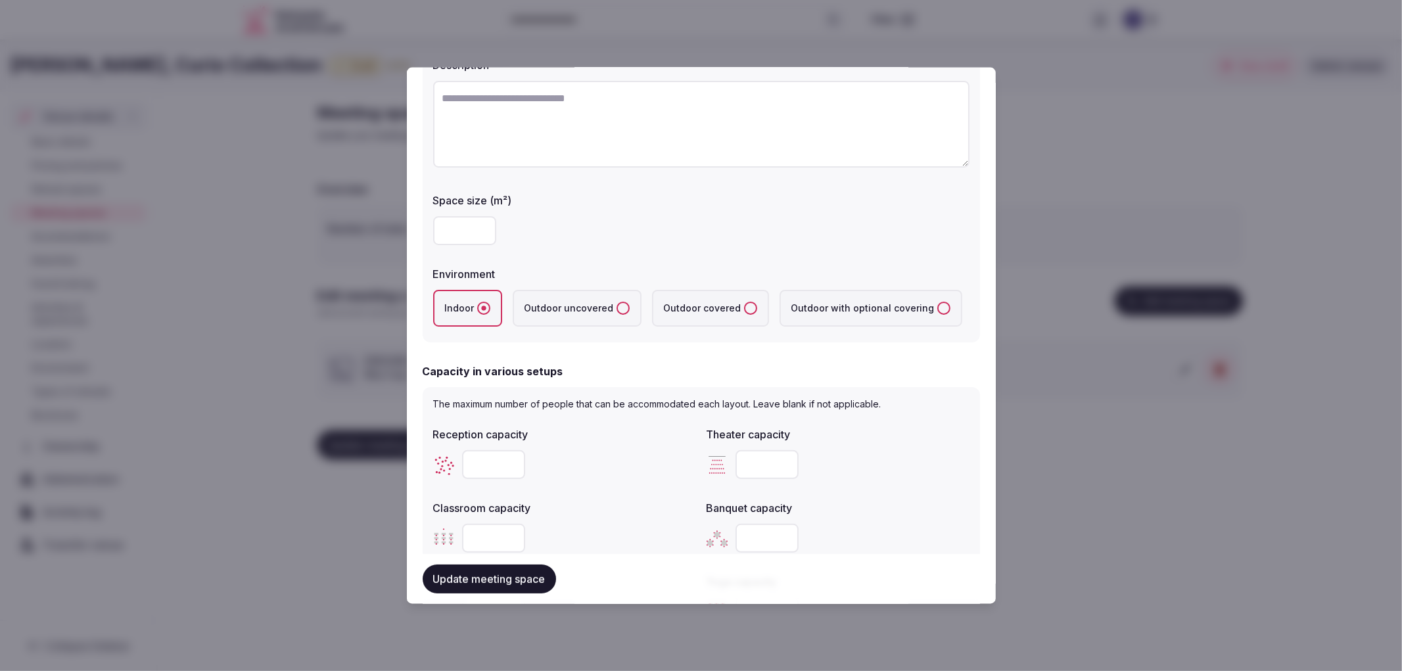
scroll to position [146, 0]
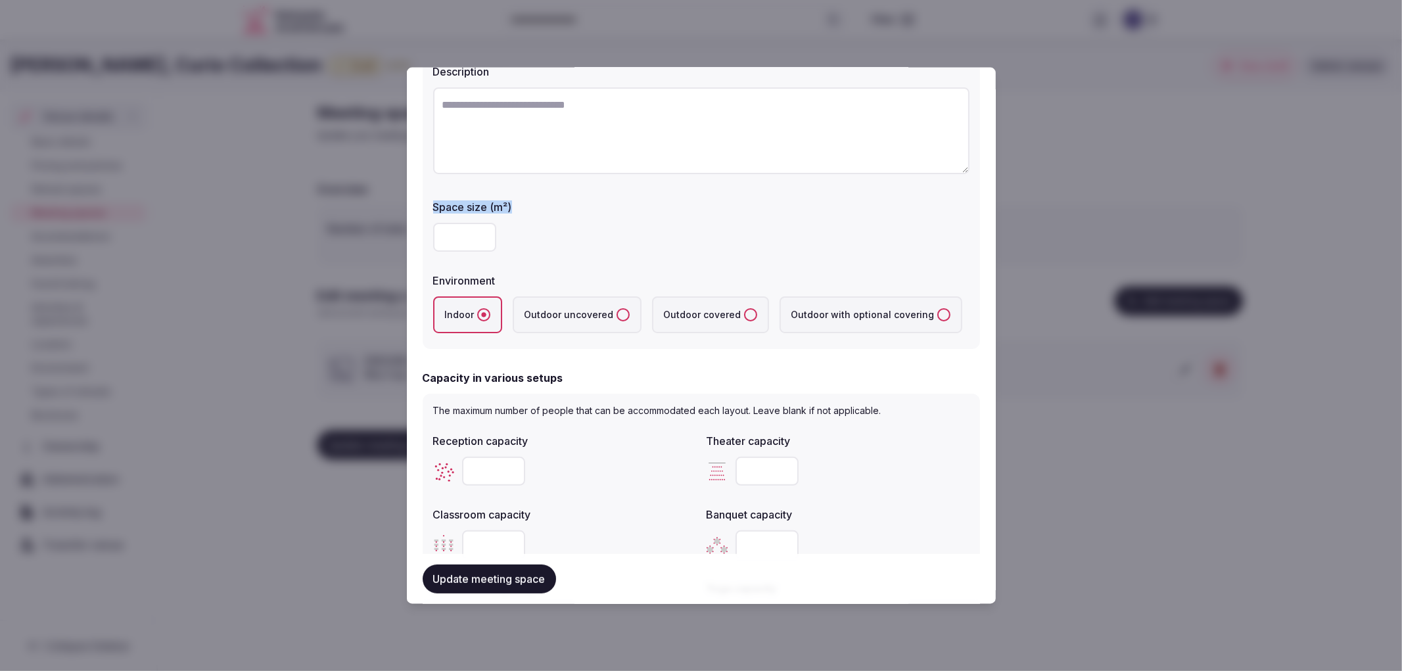
copy label "Space size (m²)"
drag, startPoint x: 452, startPoint y: 206, endPoint x: 483, endPoint y: 254, distance: 56.5
click at [483, 254] on div "**********" at bounding box center [701, 161] width 557 height 375
click at [431, 200] on div "**********" at bounding box center [701, 161] width 557 height 375
drag, startPoint x: 431, startPoint y: 204, endPoint x: 481, endPoint y: 252, distance: 69.7
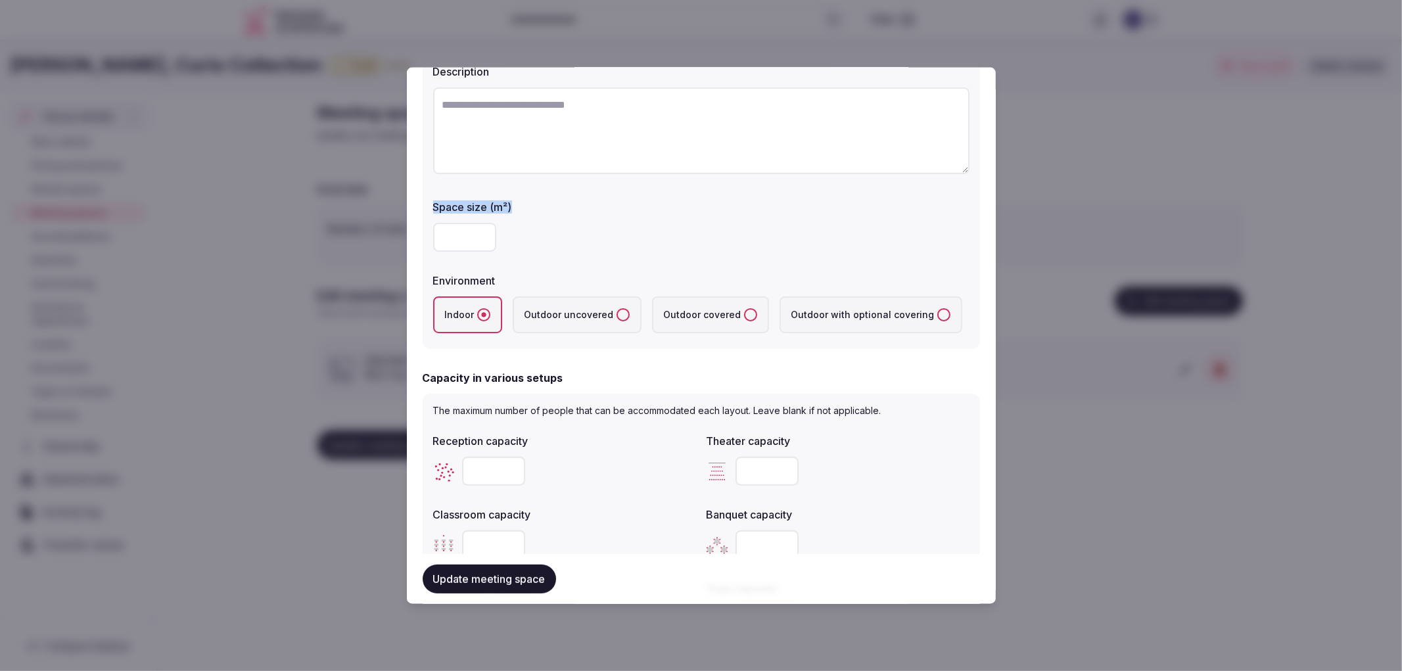
click at [481, 252] on div "**********" at bounding box center [701, 161] width 557 height 375
copy label "Space size (m²)"
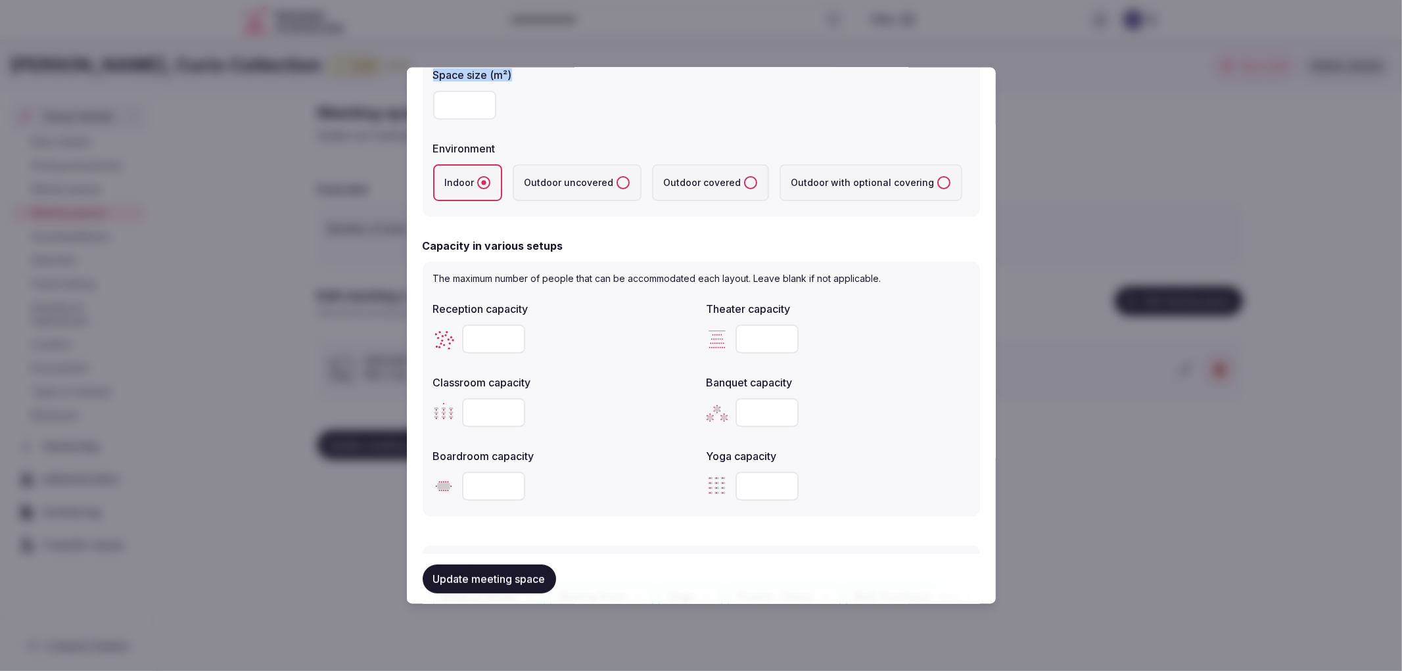
scroll to position [292, 0]
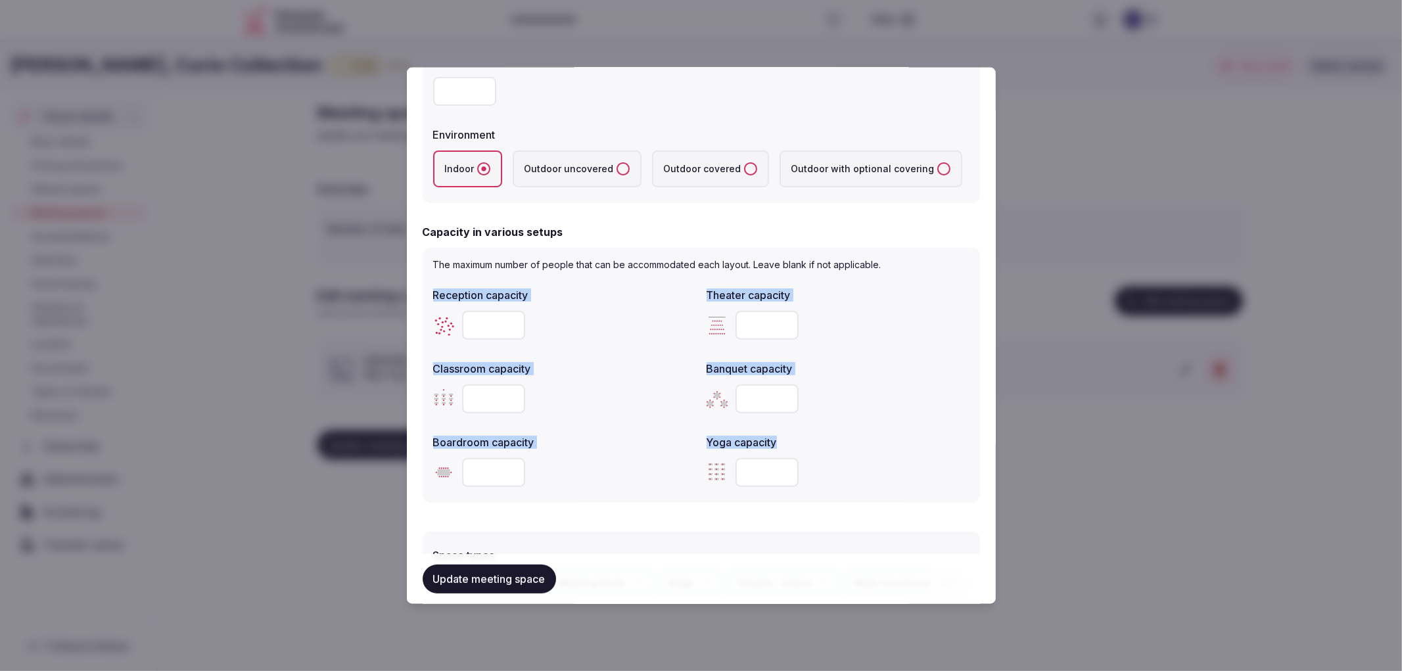
drag, startPoint x: 431, startPoint y: 292, endPoint x: 843, endPoint y: 467, distance: 448.6
click at [843, 467] on div "The maximum number of people that can be accommodated each layout. Leave blank …" at bounding box center [701, 374] width 557 height 255
copy div "Reception capacity Theater capacity Classroom capacity Banquet capacity Boardro…"
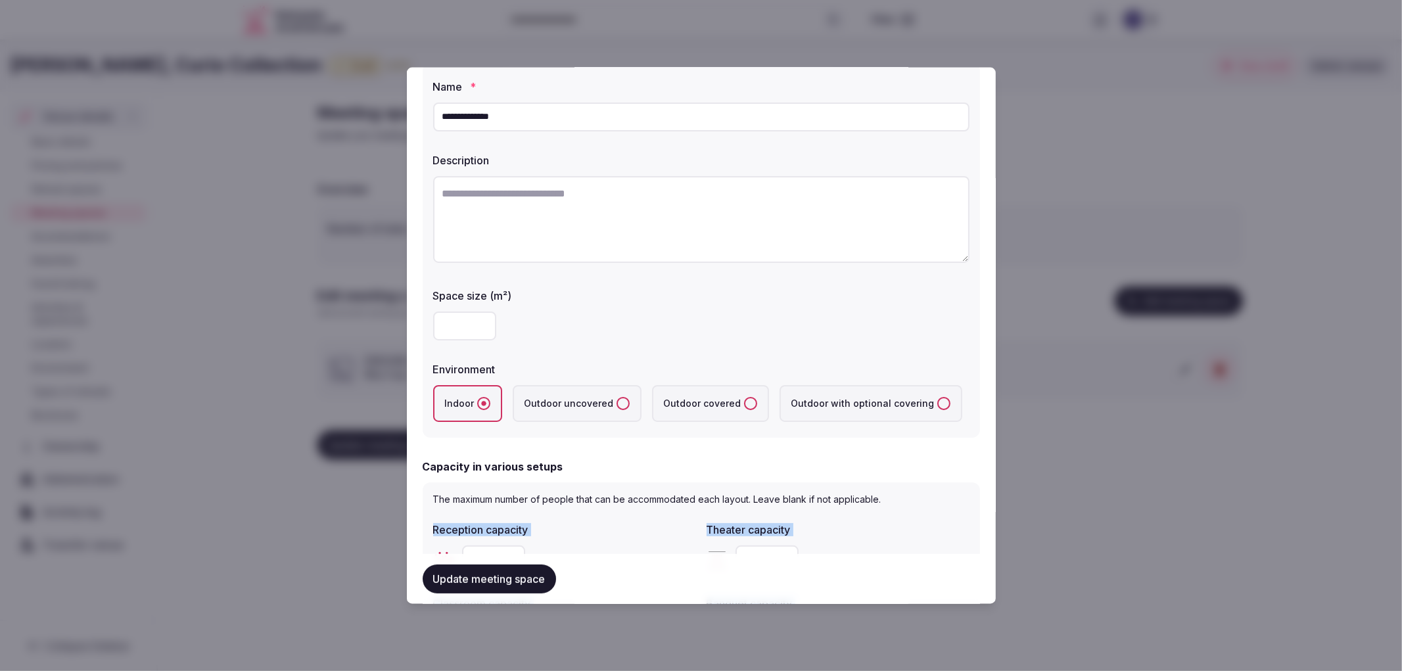
scroll to position [365, 0]
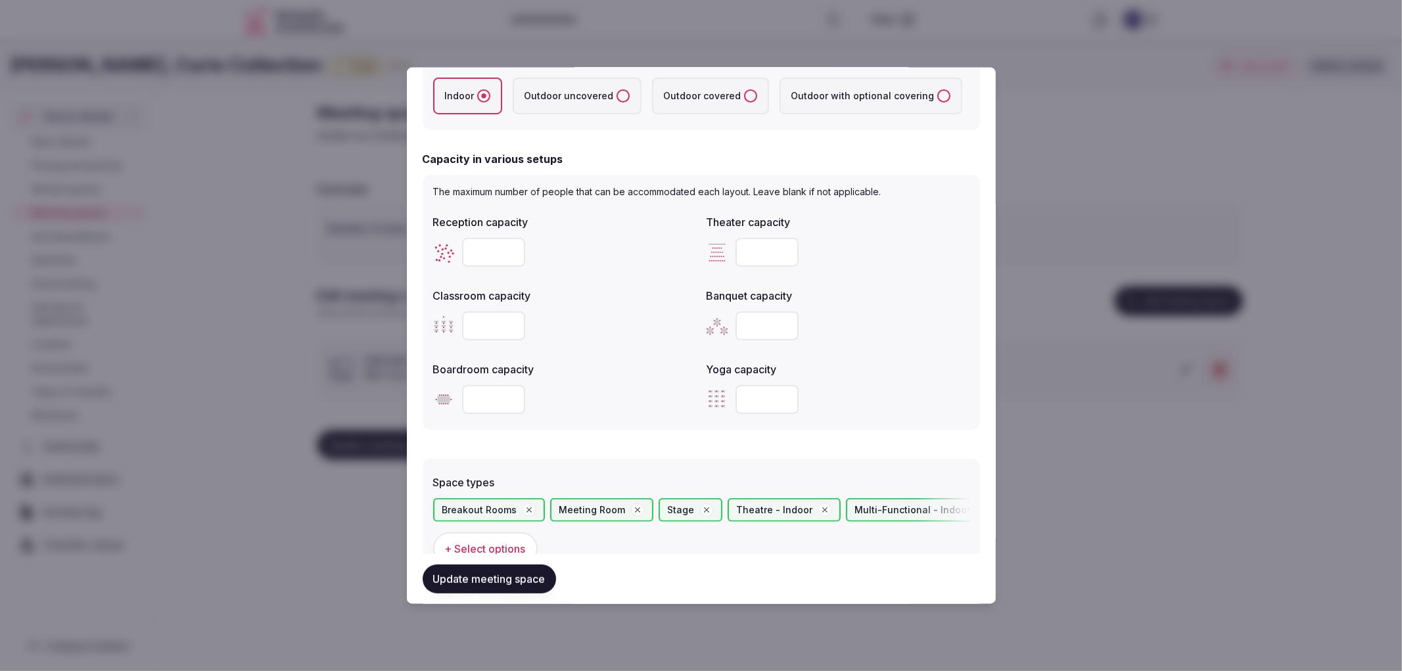
click at [367, 240] on div at bounding box center [701, 335] width 1402 height 671
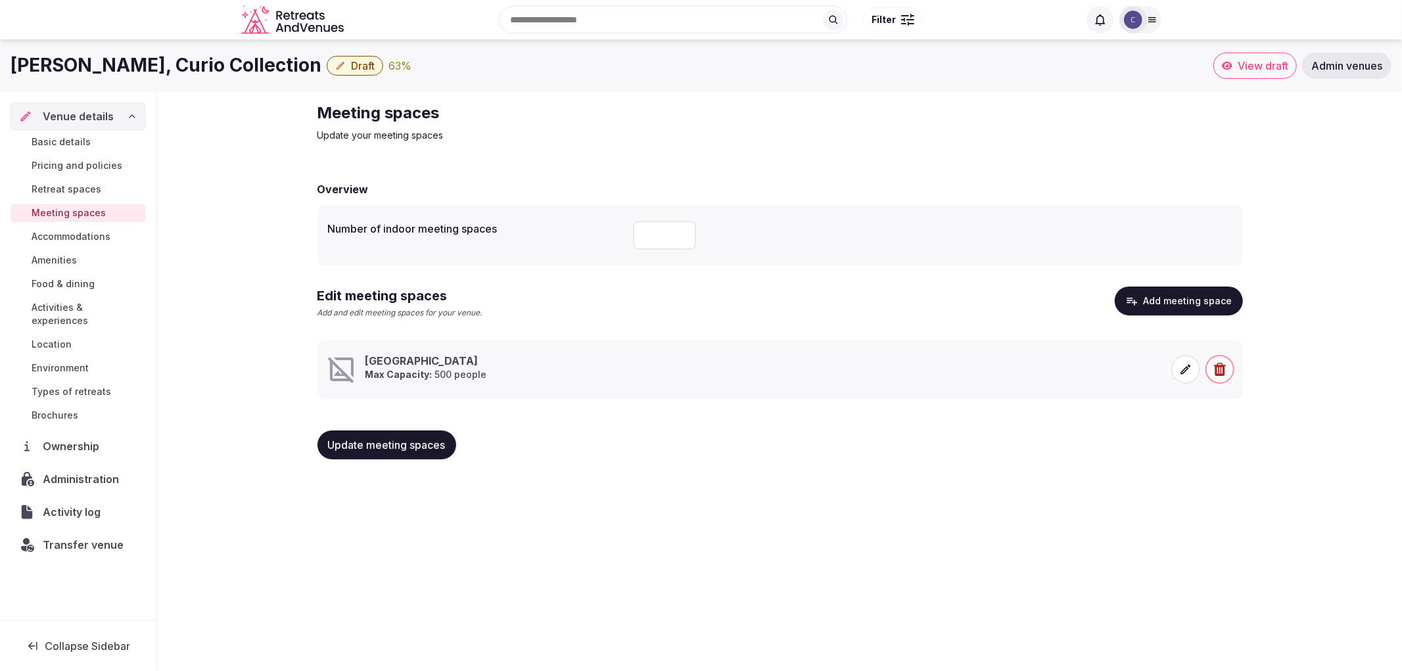
click at [147, 60] on h1 "[PERSON_NAME], Curio Collection" at bounding box center [166, 66] width 311 height 26
copy div "[PERSON_NAME], Curio Collection"
click at [1198, 383] on div at bounding box center [1202, 370] width 63 height 32
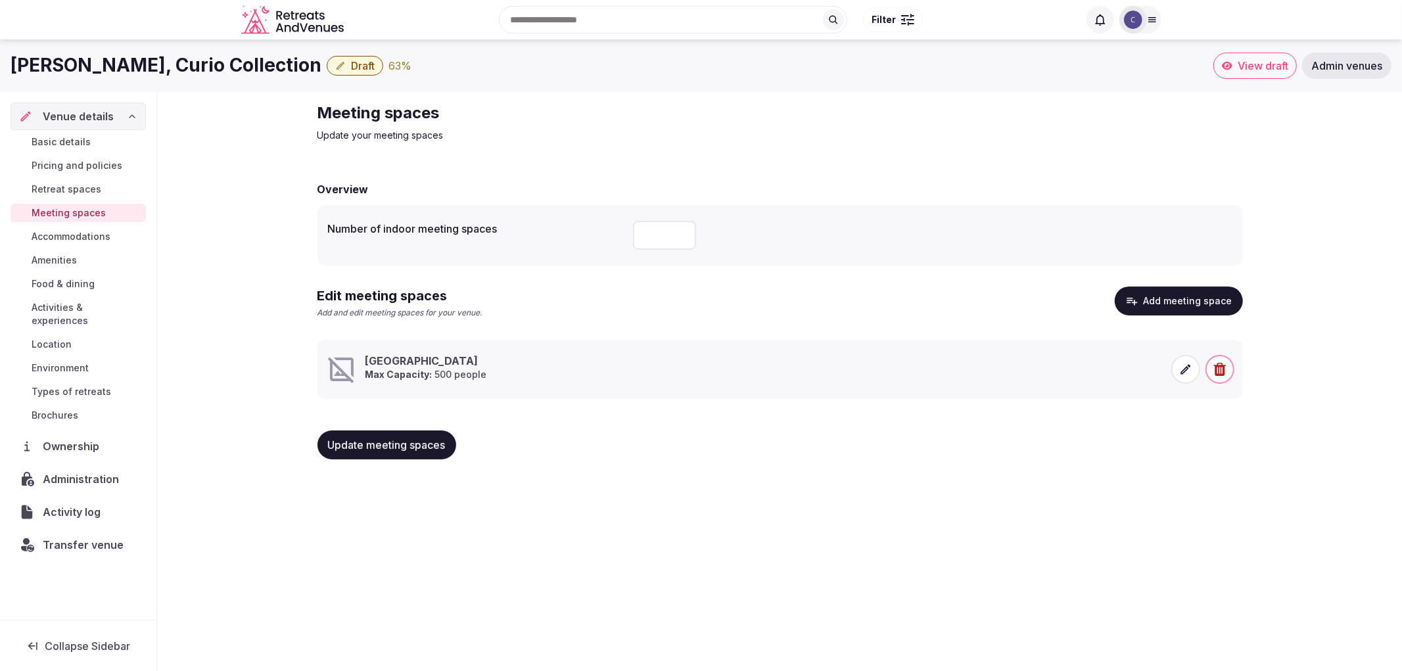
click at [1181, 371] on icon at bounding box center [1186, 369] width 10 height 10
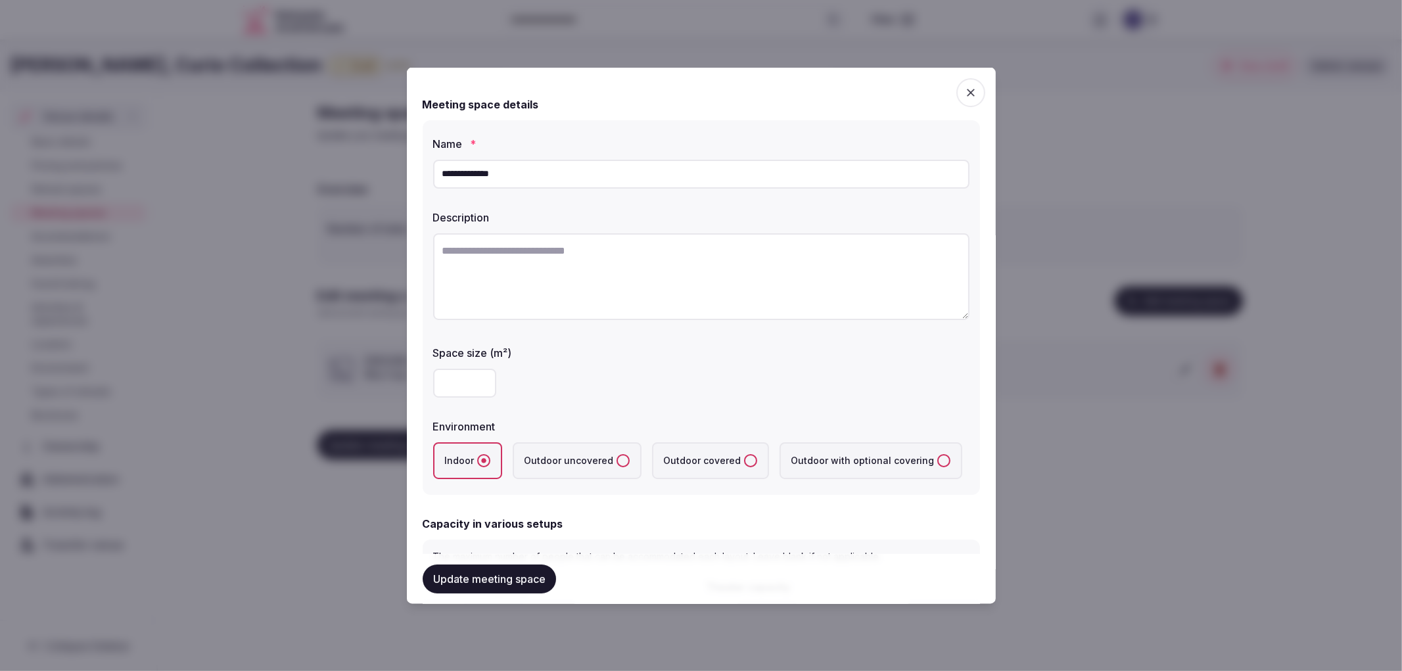
click at [747, 298] on textarea at bounding box center [701, 276] width 536 height 87
paste textarea "**********"
type textarea "**********"
click at [728, 300] on textarea at bounding box center [695, 275] width 525 height 85
paste textarea "**********"
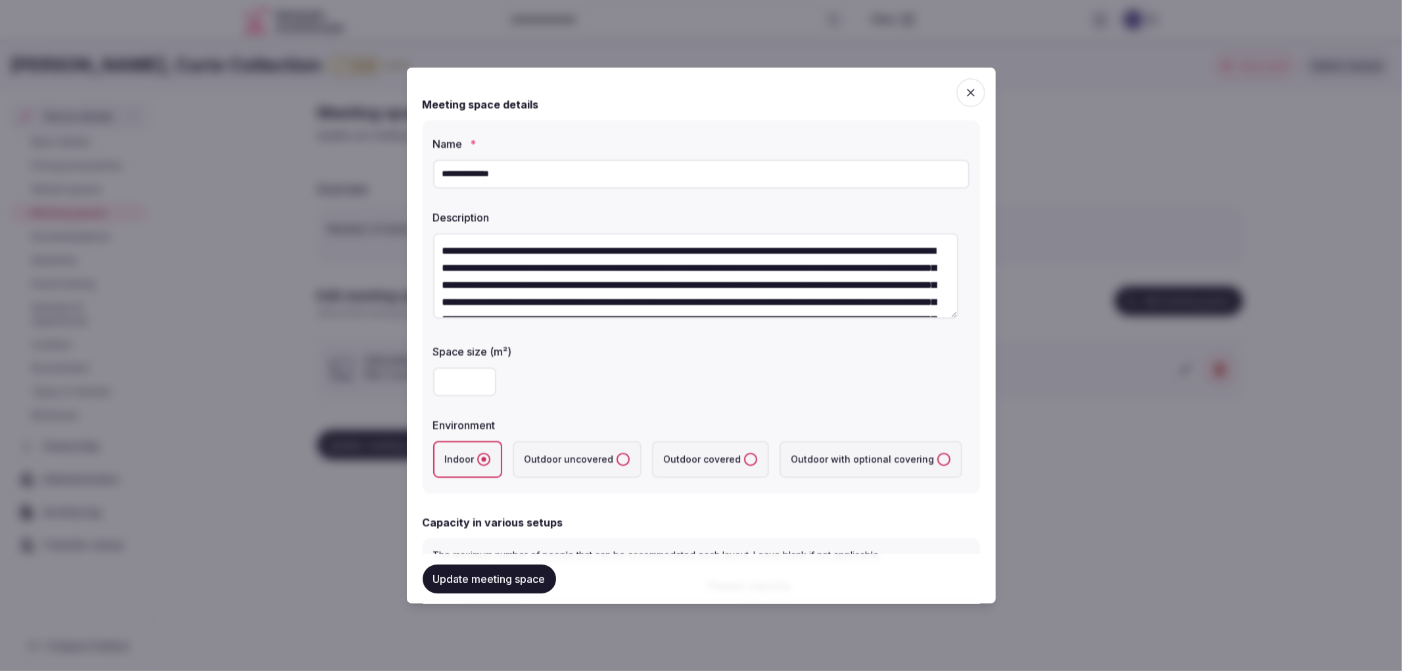
scroll to position [41, 0]
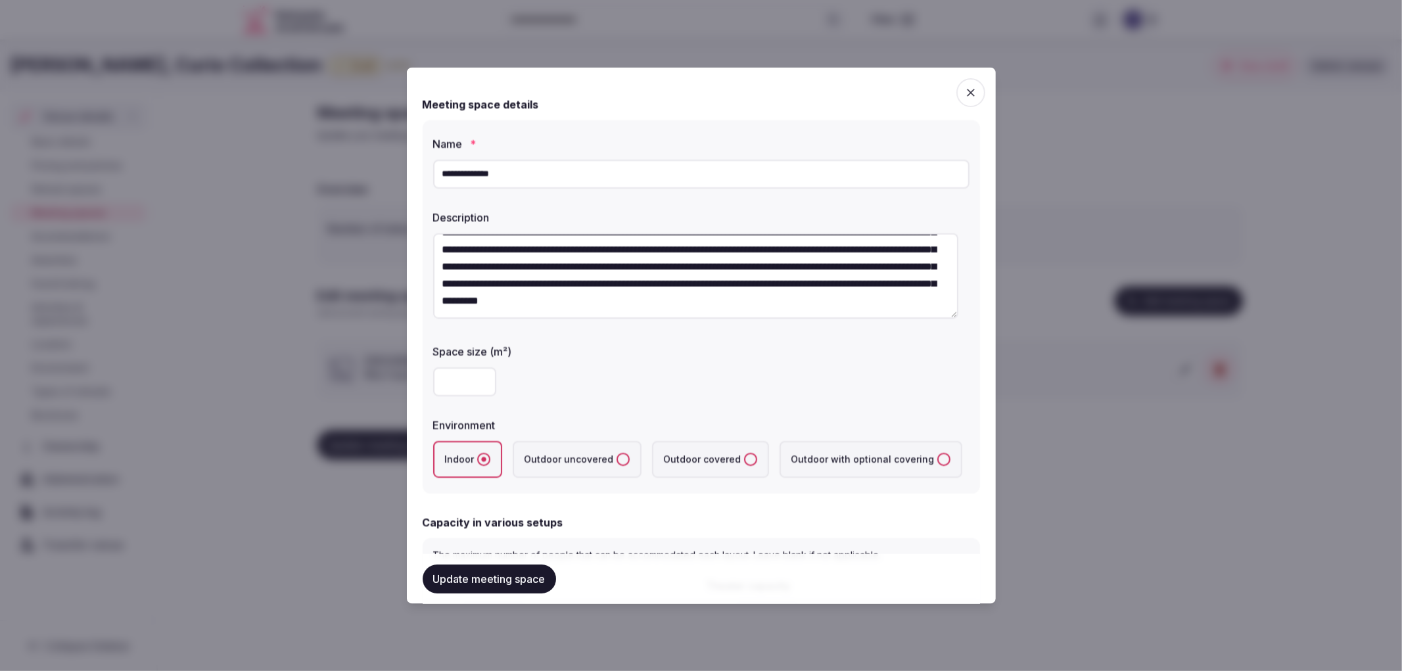
type textarea "**********"
click at [523, 573] on button "Update meeting space" at bounding box center [489, 579] width 133 height 29
click at [415, 494] on body "Search Popular Destinations [GEOGRAPHIC_DATA], [GEOGRAPHIC_DATA] [GEOGRAPHIC_DA…" at bounding box center [701, 335] width 1402 height 671
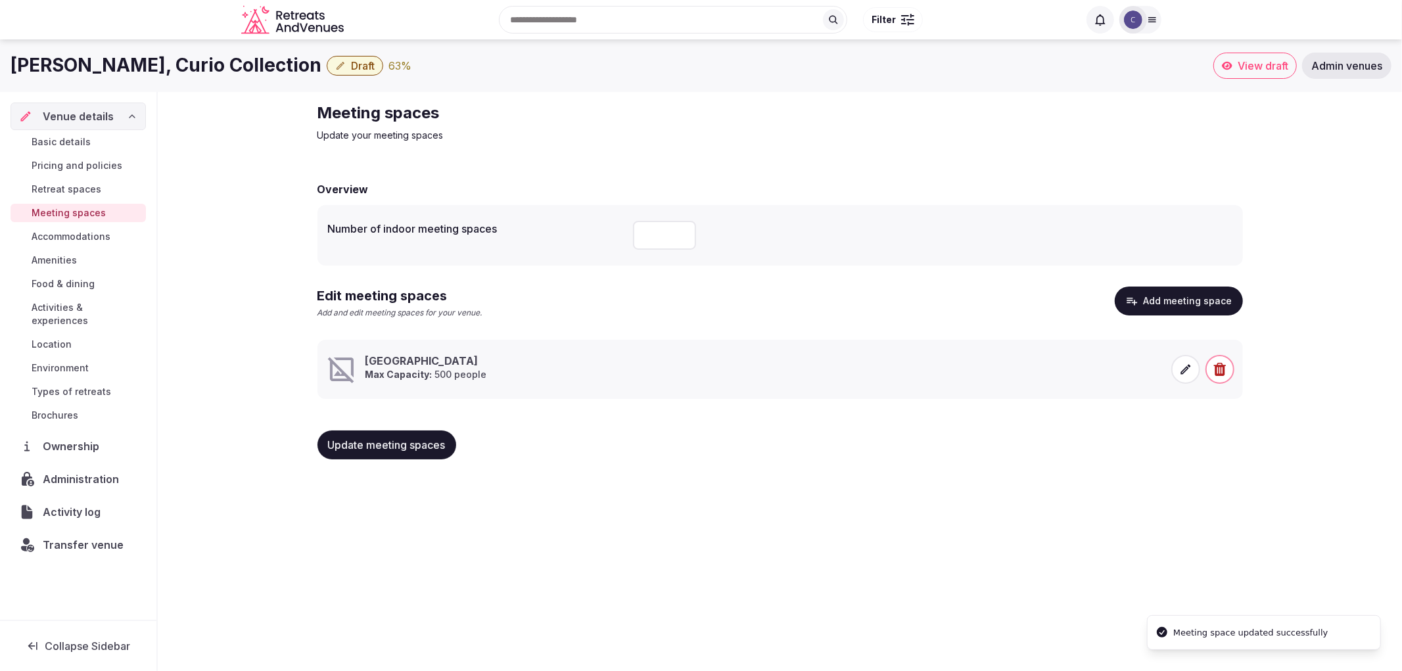
click at [386, 431] on button "Update meeting spaces" at bounding box center [387, 445] width 139 height 29
click at [90, 238] on span "Accommodations" at bounding box center [71, 236] width 79 height 13
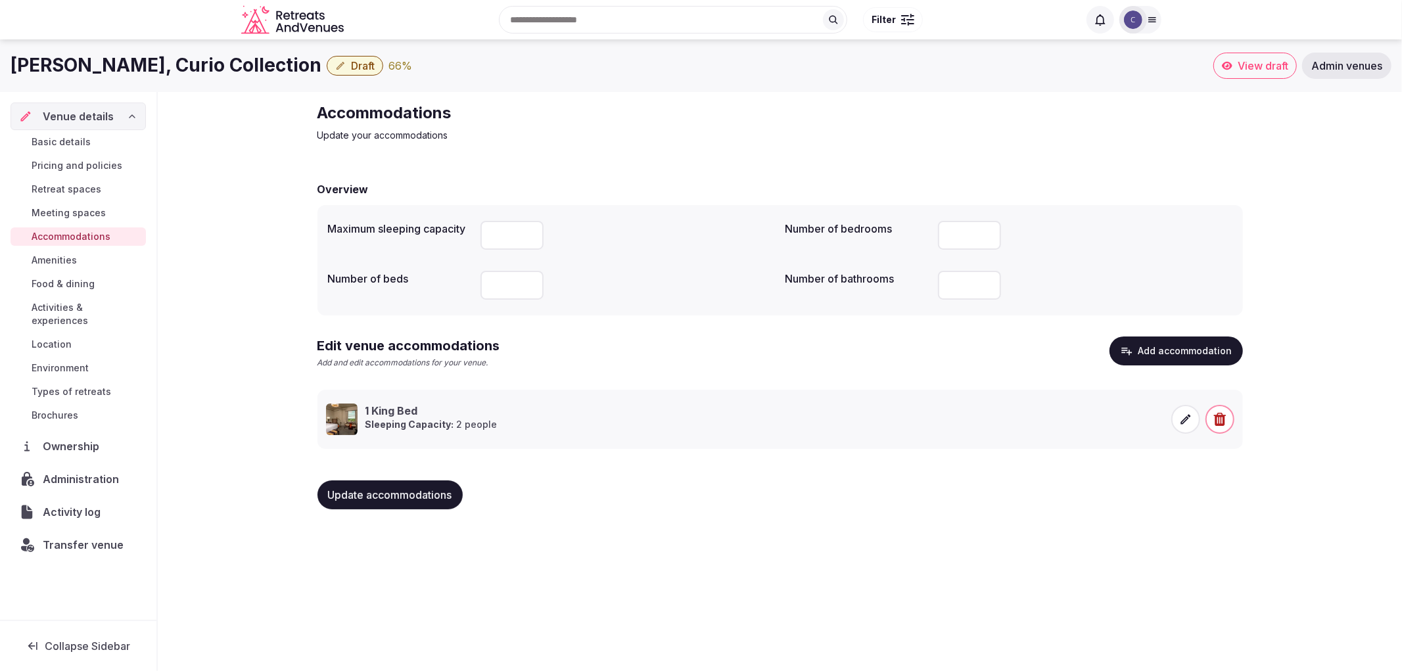
click at [89, 305] on span "Activities & experiences" at bounding box center [86, 314] width 109 height 26
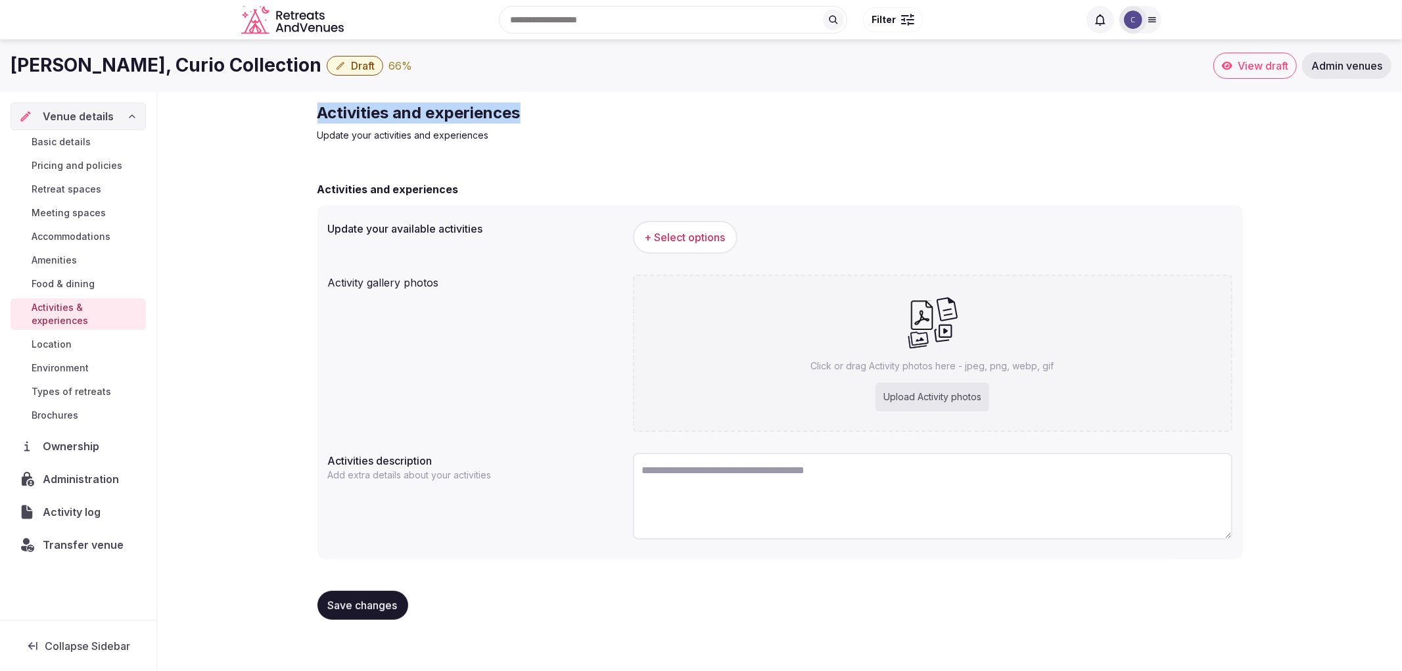
drag, startPoint x: 320, startPoint y: 112, endPoint x: 642, endPoint y: 102, distance: 321.6
click at [642, 103] on h2 "Activities and experiences" at bounding box center [539, 113] width 442 height 21
copy h2 "Activities and experiences"
click at [414, 139] on p "Update your activities and experiences" at bounding box center [539, 135] width 442 height 13
drag, startPoint x: 312, startPoint y: 108, endPoint x: 600, endPoint y: 104, distance: 288.6
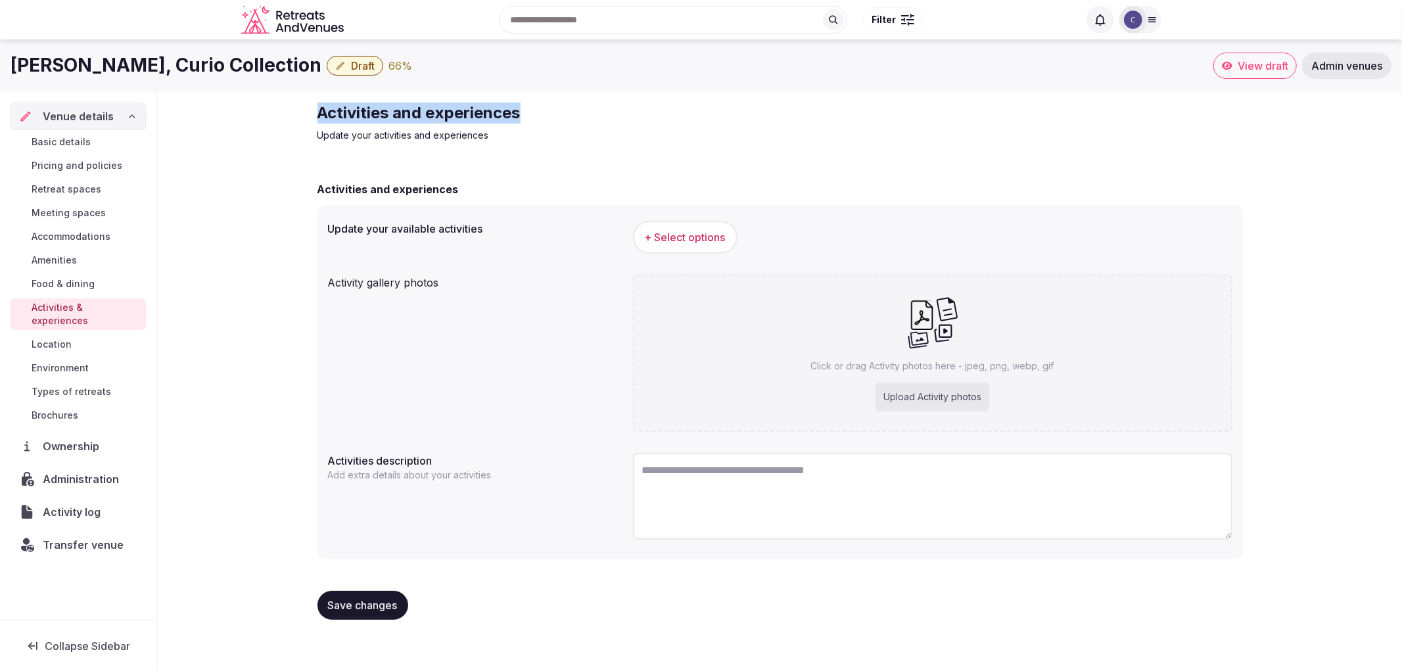
click at [600, 104] on div "Activities and experiences Update your activities and experiences Activities an…" at bounding box center [780, 366] width 947 height 549
copy h2 "Activities and experiences"
click at [238, 56] on h1 "[PERSON_NAME], Curio Collection" at bounding box center [166, 66] width 311 height 26
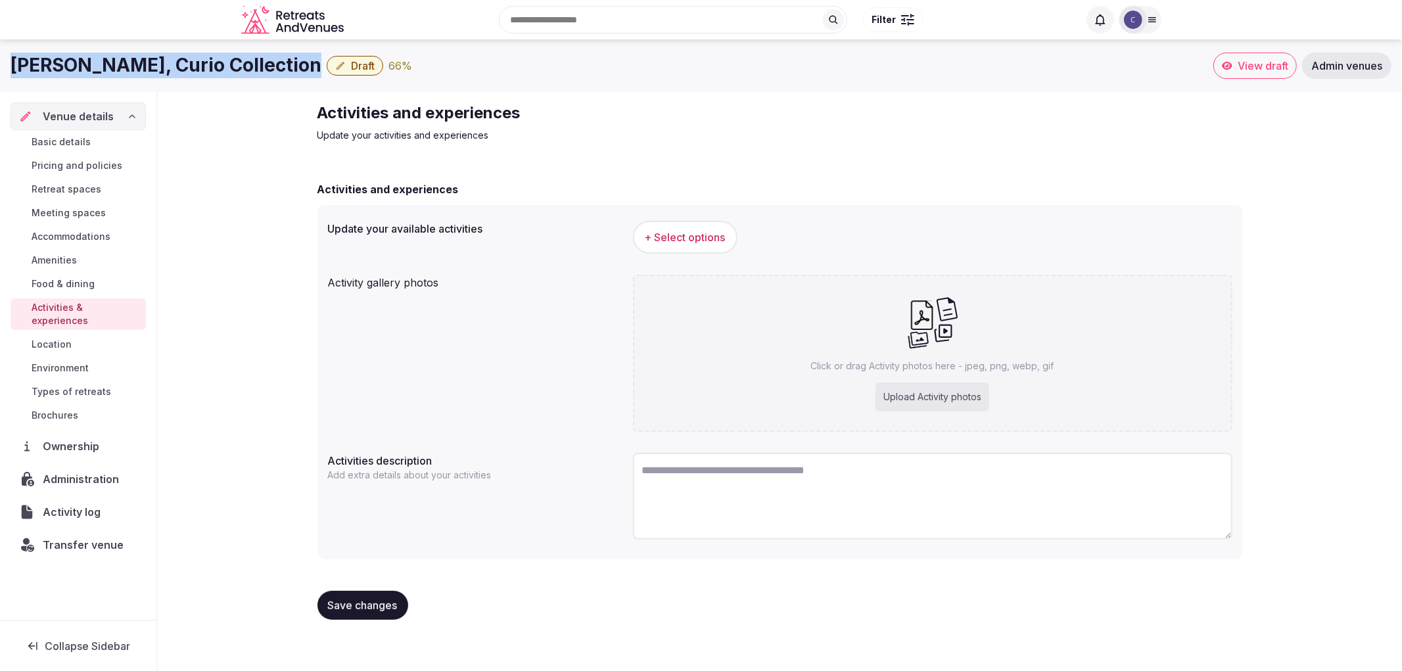
click at [238, 56] on h1 "[PERSON_NAME], Curio Collection" at bounding box center [166, 66] width 311 height 26
copy div "[PERSON_NAME], Curio Collection"
click at [669, 241] on span "+ Select options" at bounding box center [685, 237] width 81 height 14
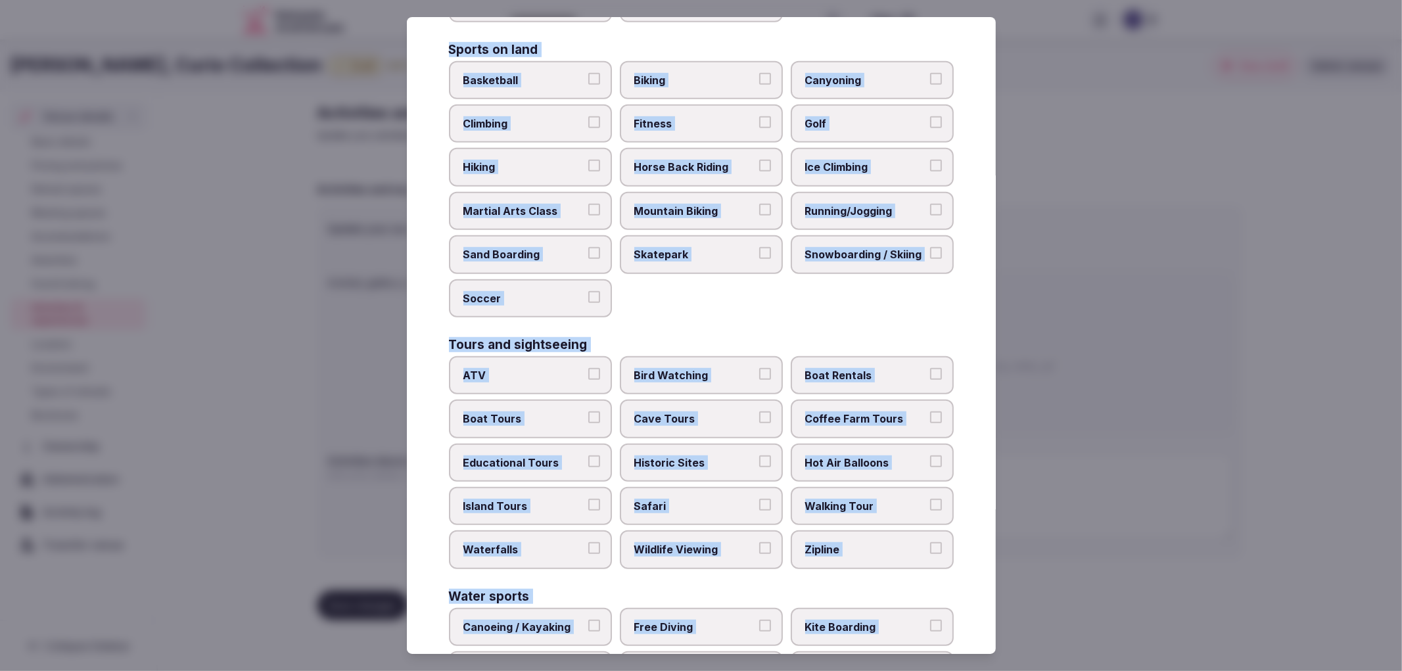
scroll to position [816, 0]
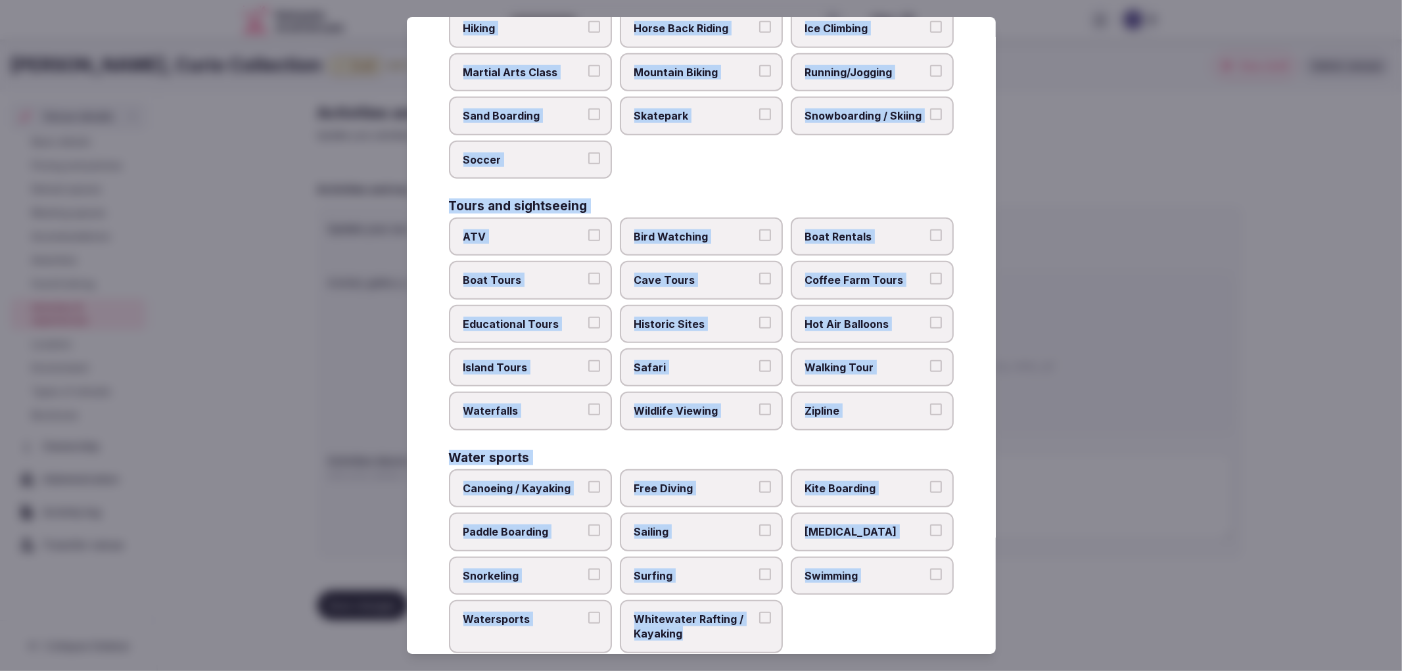
drag, startPoint x: 448, startPoint y: 125, endPoint x: 793, endPoint y: 607, distance: 593.6
click at [793, 607] on div "Select your activities Choose all applicable activities offered. Culture Dancin…" at bounding box center [701, 336] width 589 height 638
copy div "Culture Dancing Food and Culinary Classes Hip Hop Language Class Local Cultural…"
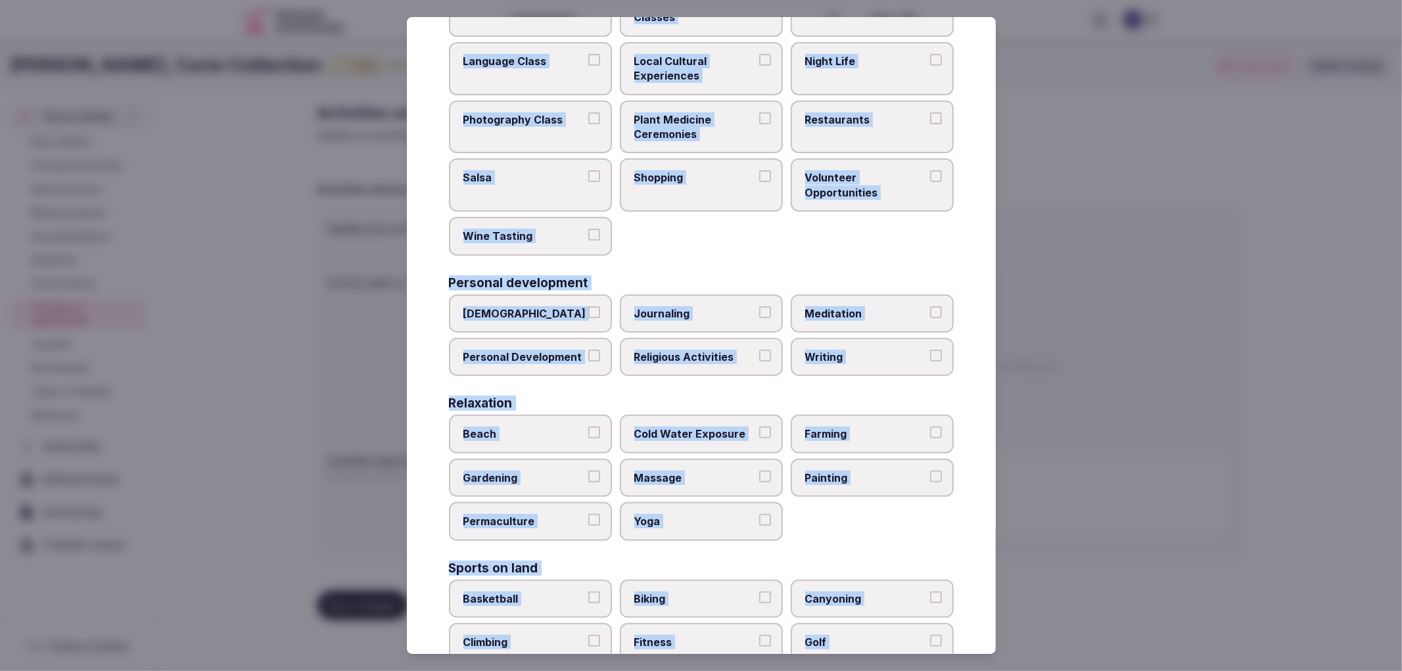
scroll to position [0, 0]
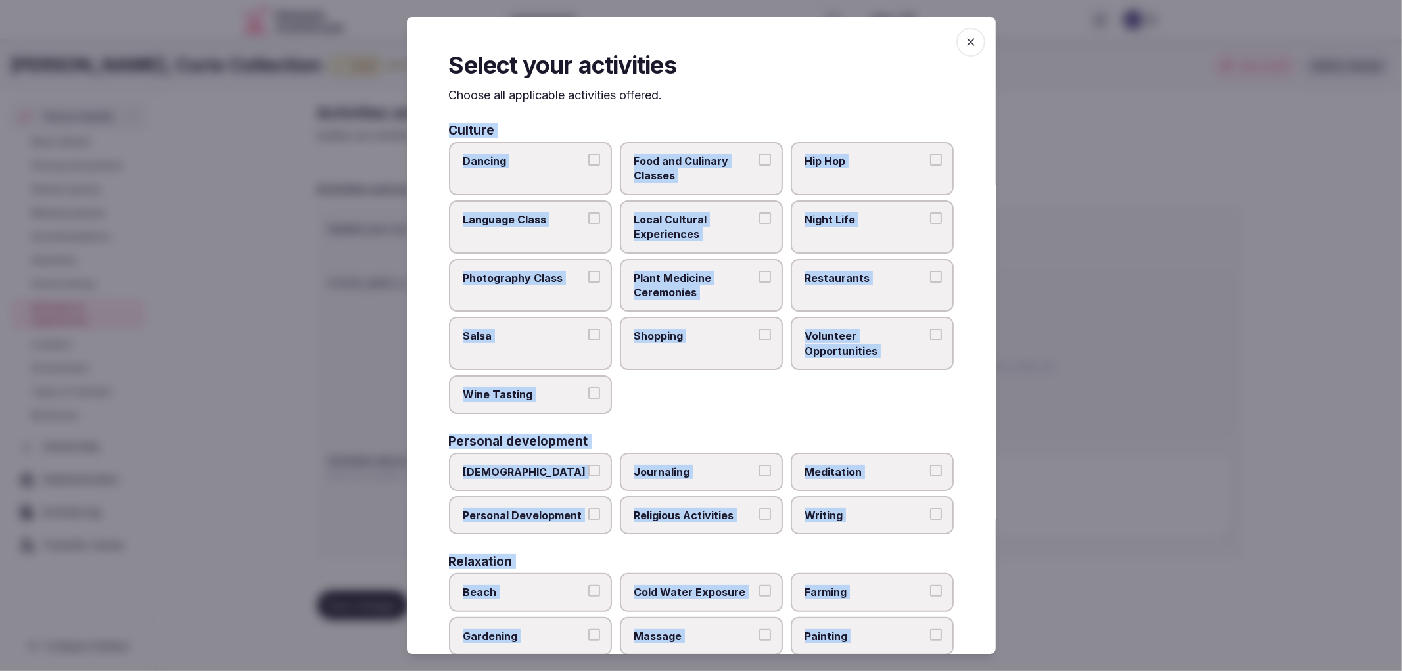
click at [944, 191] on div "Select your activities Choose all applicable activities offered. Culture Dancin…" at bounding box center [701, 336] width 589 height 638
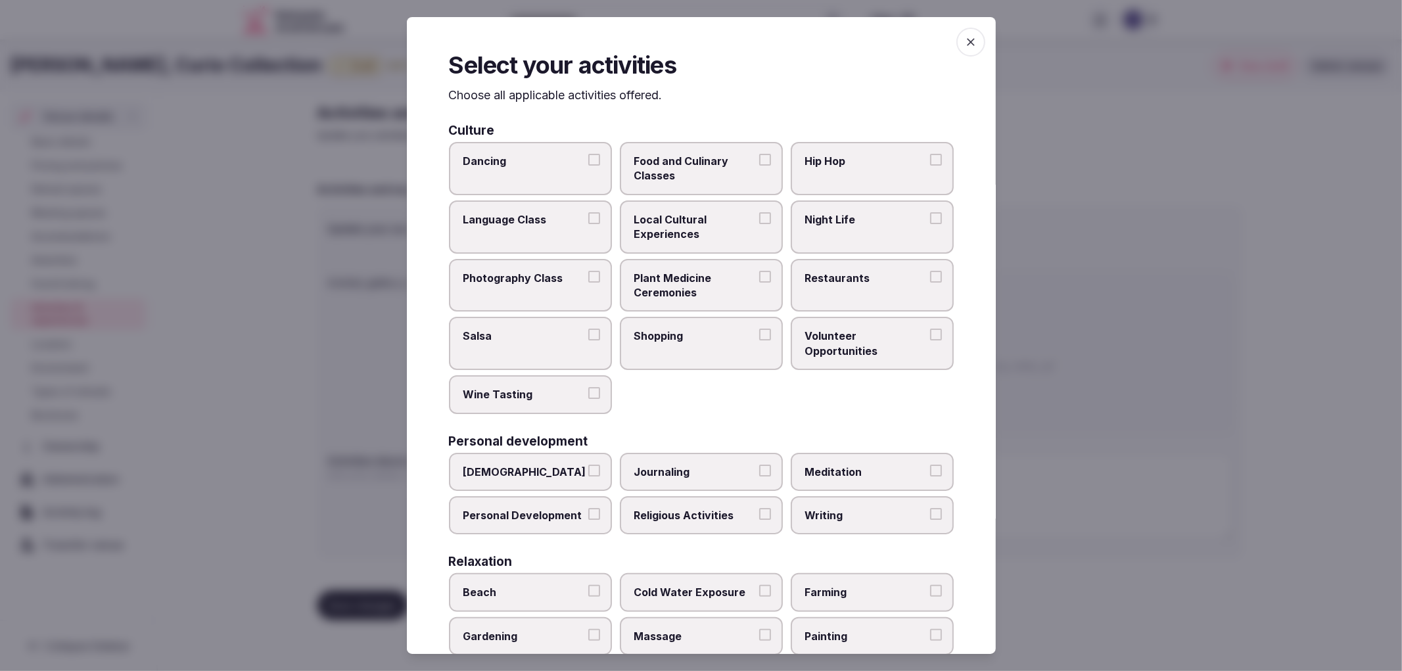
click at [343, 226] on div at bounding box center [701, 335] width 1402 height 671
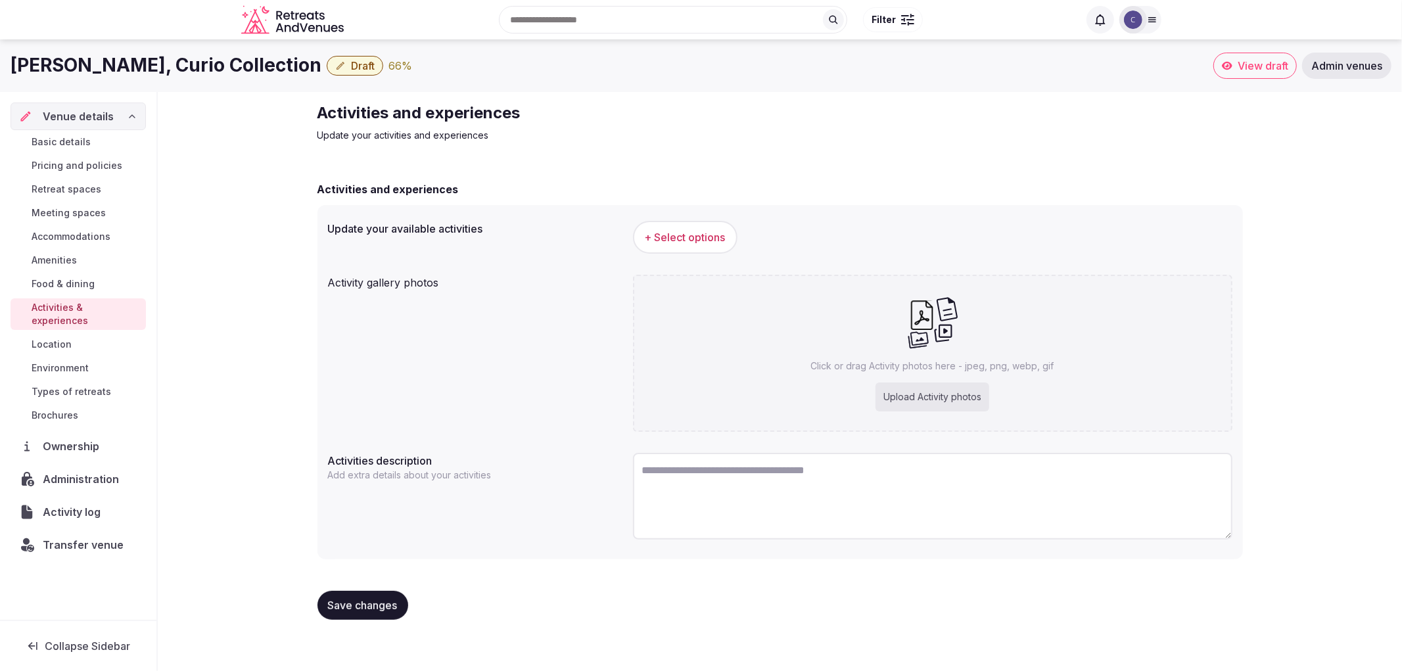
click at [173, 66] on h1 "[PERSON_NAME], Curio Collection" at bounding box center [166, 66] width 311 height 26
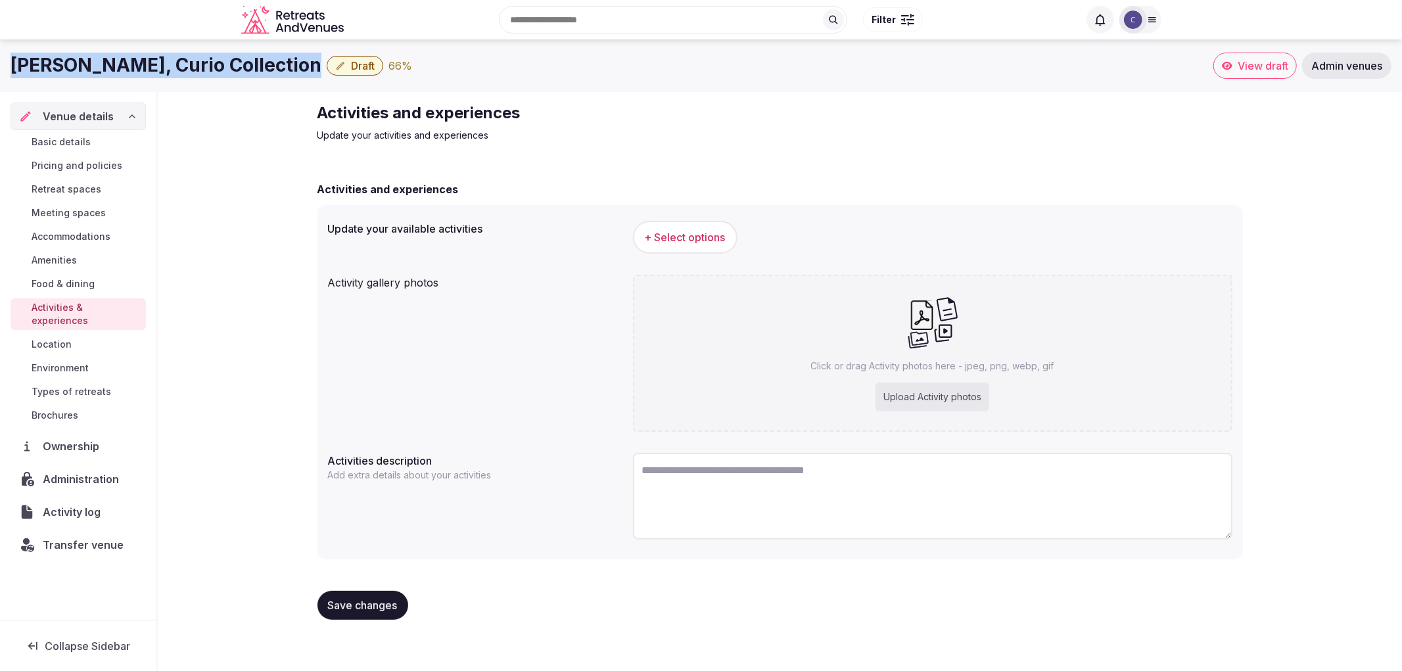
click at [671, 242] on span "+ Select options" at bounding box center [685, 237] width 81 height 14
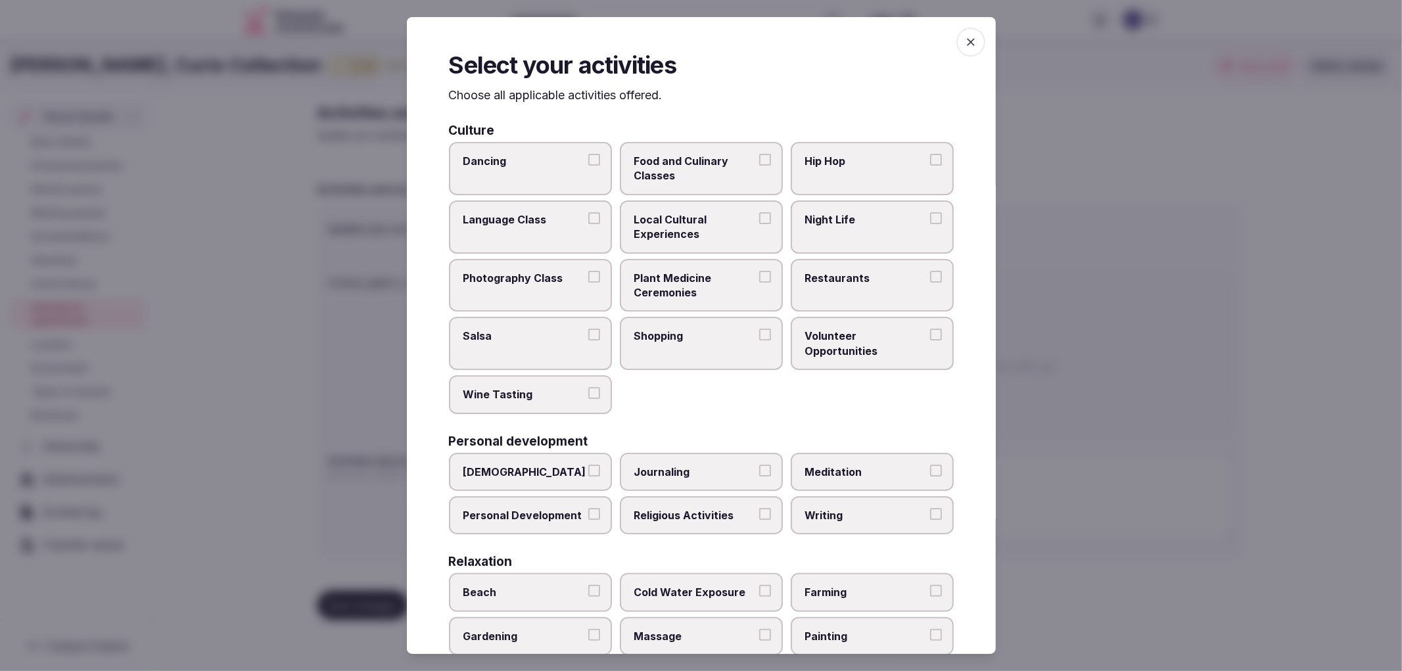
click at [836, 227] on label "Night Life" at bounding box center [872, 227] width 163 height 53
click at [930, 224] on button "Night Life" at bounding box center [936, 218] width 12 height 12
click at [847, 296] on label "Restaurants" at bounding box center [872, 285] width 163 height 53
click at [930, 283] on button "Restaurants" at bounding box center [936, 277] width 12 height 12
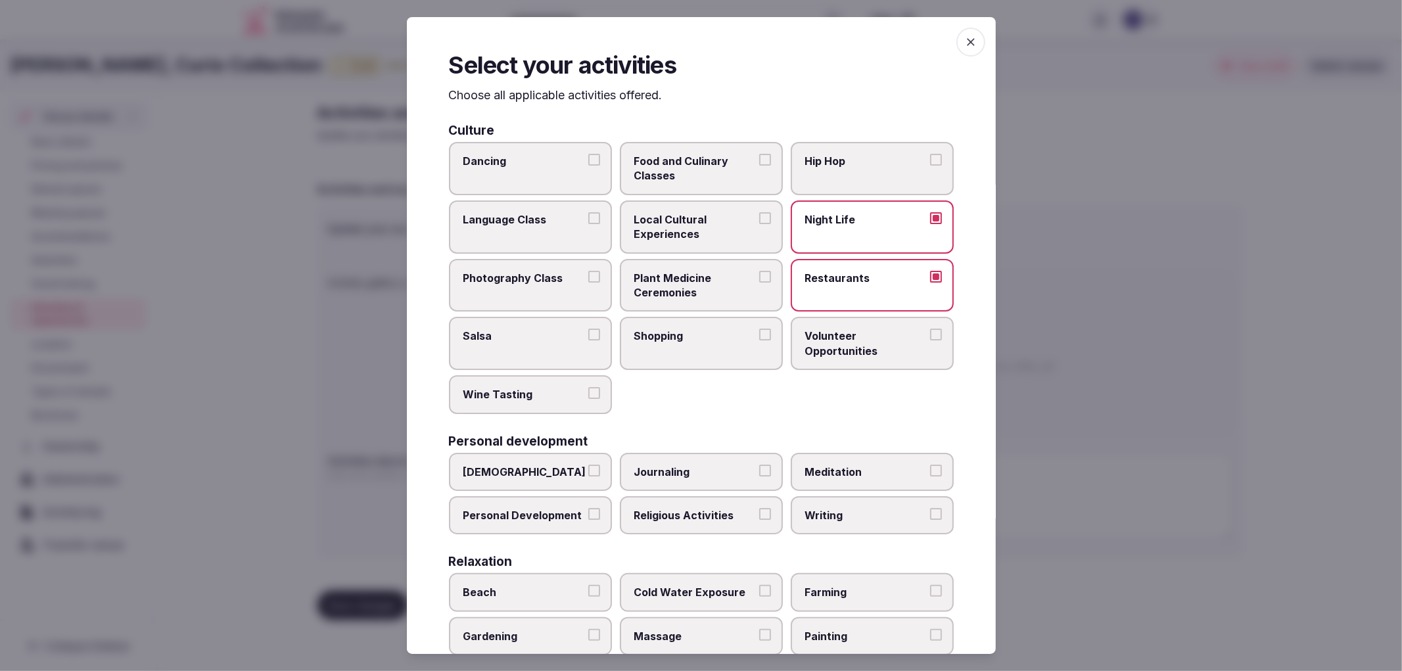
click at [694, 329] on span "Shopping" at bounding box center [694, 336] width 121 height 14
click at [759, 329] on button "Shopping" at bounding box center [765, 335] width 12 height 12
click at [573, 390] on span "Wine Tasting" at bounding box center [523, 394] width 121 height 14
click at [588, 390] on button "Wine Tasting" at bounding box center [594, 393] width 12 height 12
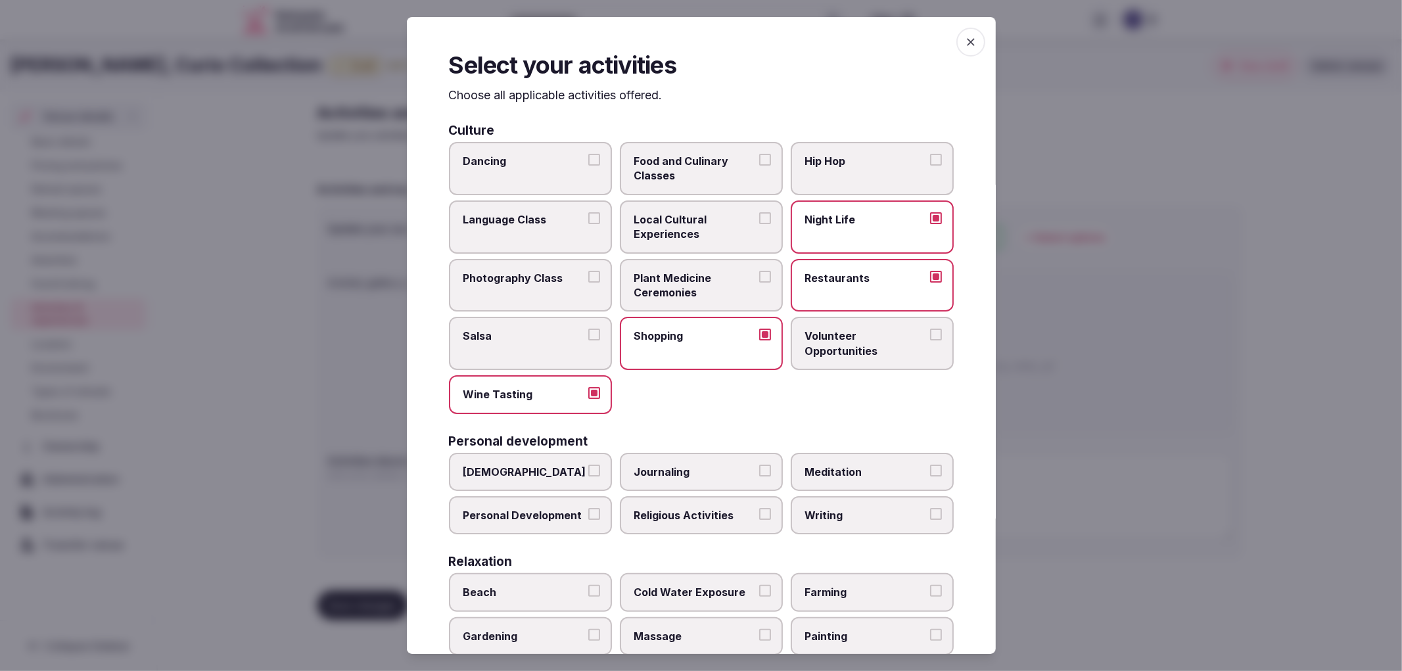
click at [565, 390] on span "Wine Tasting" at bounding box center [523, 394] width 121 height 14
click at [588, 390] on button "Wine Tasting" at bounding box center [594, 393] width 12 height 12
click at [663, 224] on span "Local Cultural Experiences" at bounding box center [694, 227] width 121 height 30
click at [759, 224] on button "Local Cultural Experiences" at bounding box center [765, 218] width 12 height 12
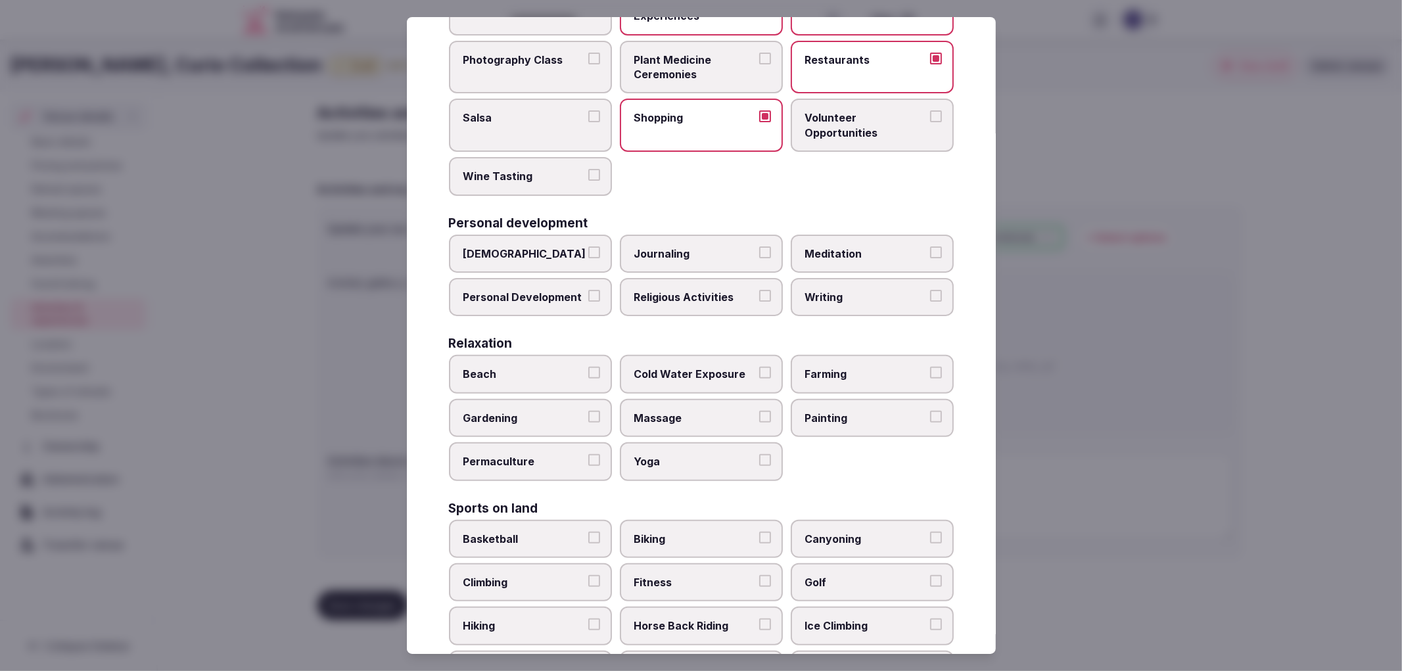
scroll to position [219, 0]
click at [892, 246] on span "Meditation" at bounding box center [865, 253] width 121 height 14
click at [930, 246] on button "Meditation" at bounding box center [936, 252] width 12 height 12
click at [598, 280] on label "Personal Development" at bounding box center [530, 296] width 163 height 38
click at [598, 289] on button "Personal Development" at bounding box center [594, 295] width 12 height 12
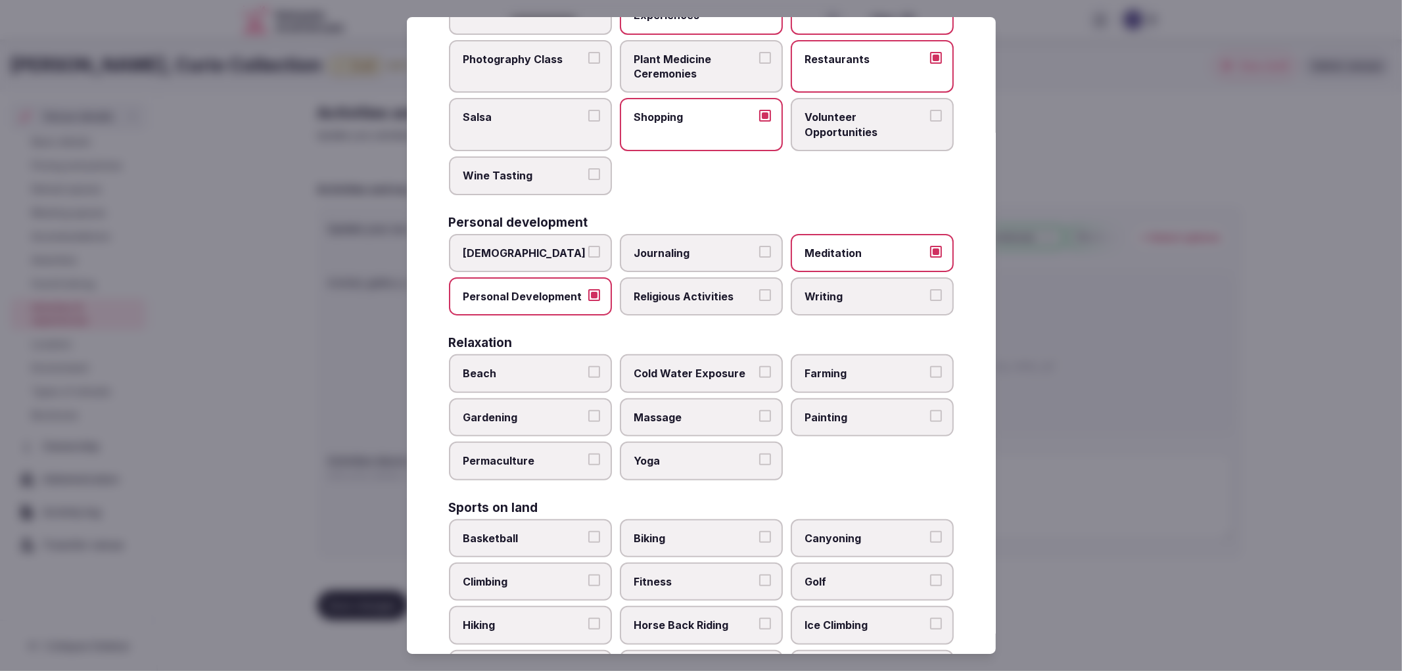
scroll to position [292, 0]
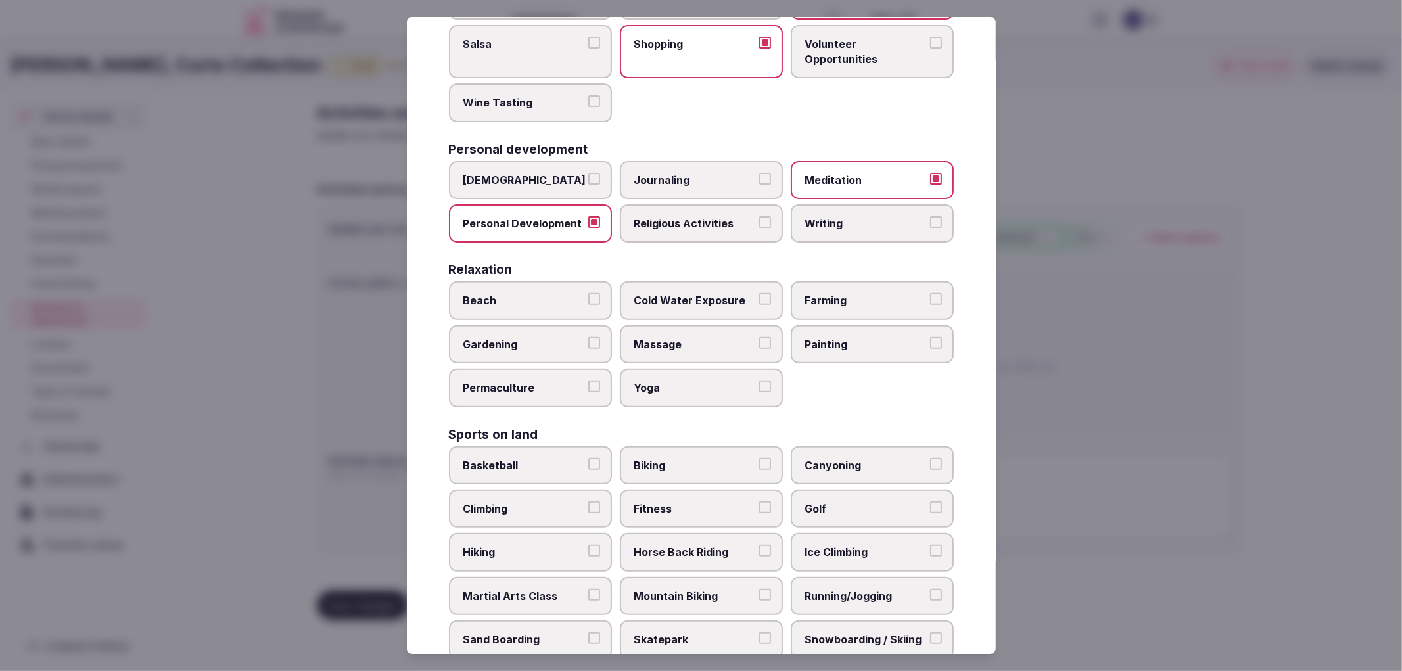
click at [714, 344] on label "Massage" at bounding box center [701, 344] width 163 height 38
click at [759, 344] on button "Massage" at bounding box center [765, 343] width 12 height 12
click at [712, 381] on span "Yoga" at bounding box center [694, 388] width 121 height 14
click at [759, 381] on button "Yoga" at bounding box center [765, 387] width 12 height 12
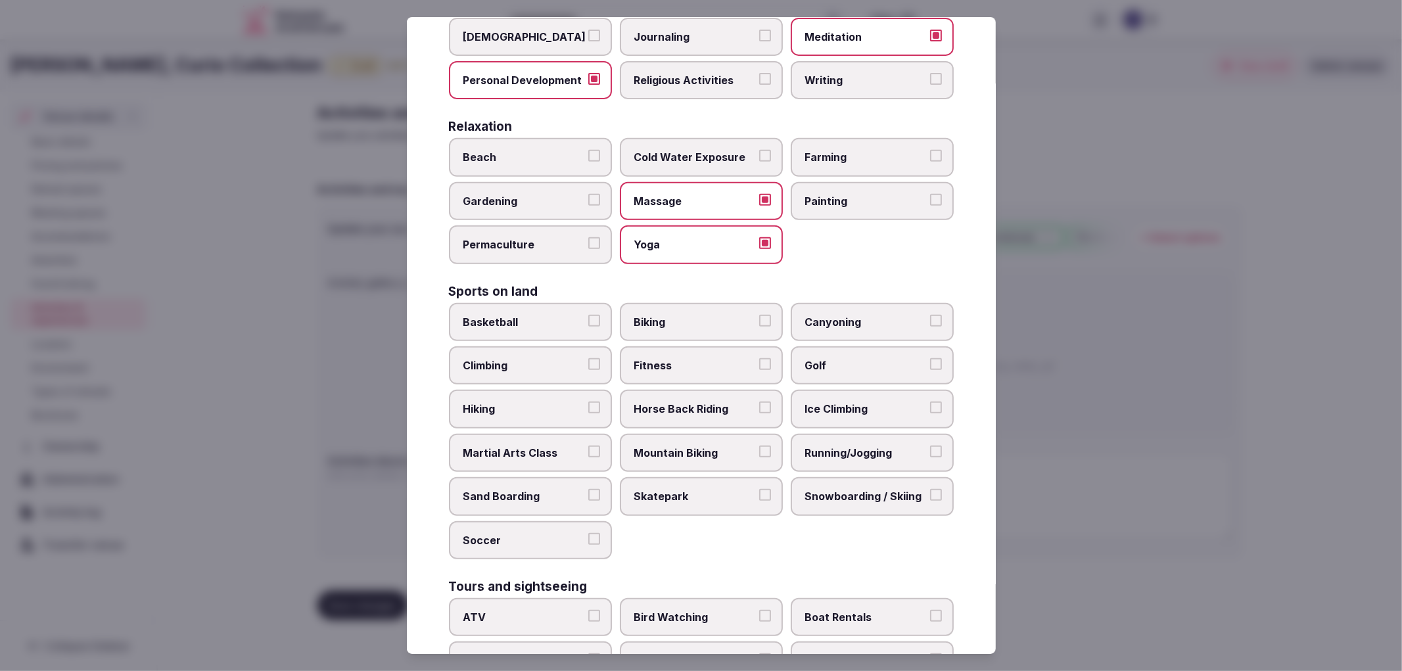
scroll to position [438, 0]
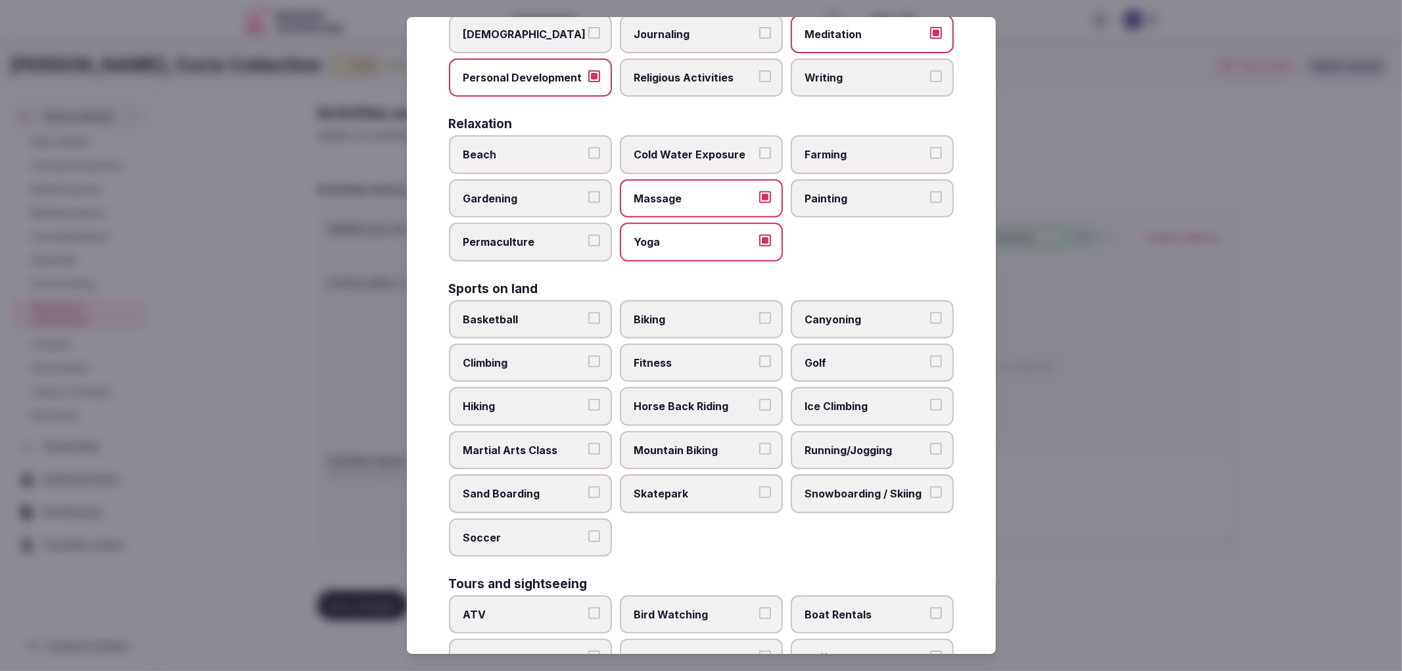
click at [700, 344] on label "Fitness" at bounding box center [701, 363] width 163 height 38
click at [759, 356] on button "Fitness" at bounding box center [765, 362] width 12 height 12
click at [568, 404] on label "Hiking" at bounding box center [530, 406] width 163 height 38
click at [588, 404] on button "Hiking" at bounding box center [594, 405] width 12 height 12
click at [831, 443] on span "Running/Jogging" at bounding box center [865, 450] width 121 height 14
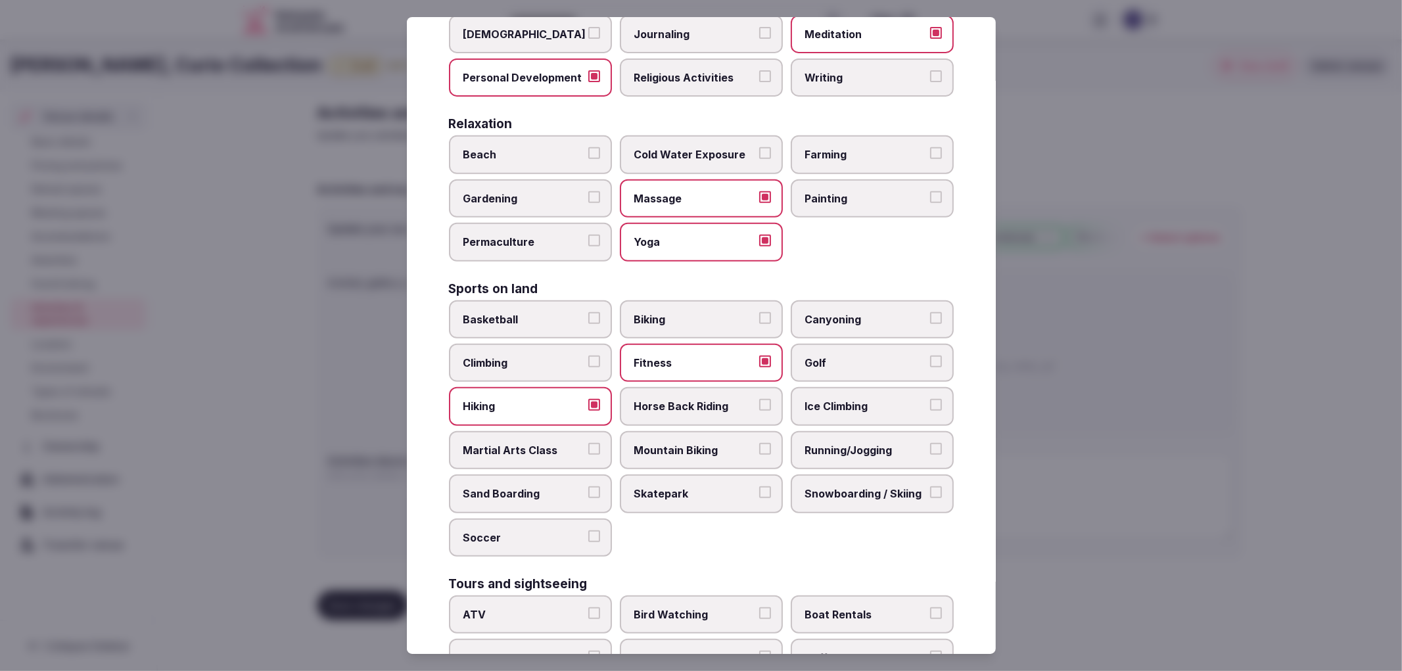
click at [930, 443] on button "Running/Jogging" at bounding box center [936, 449] width 12 height 12
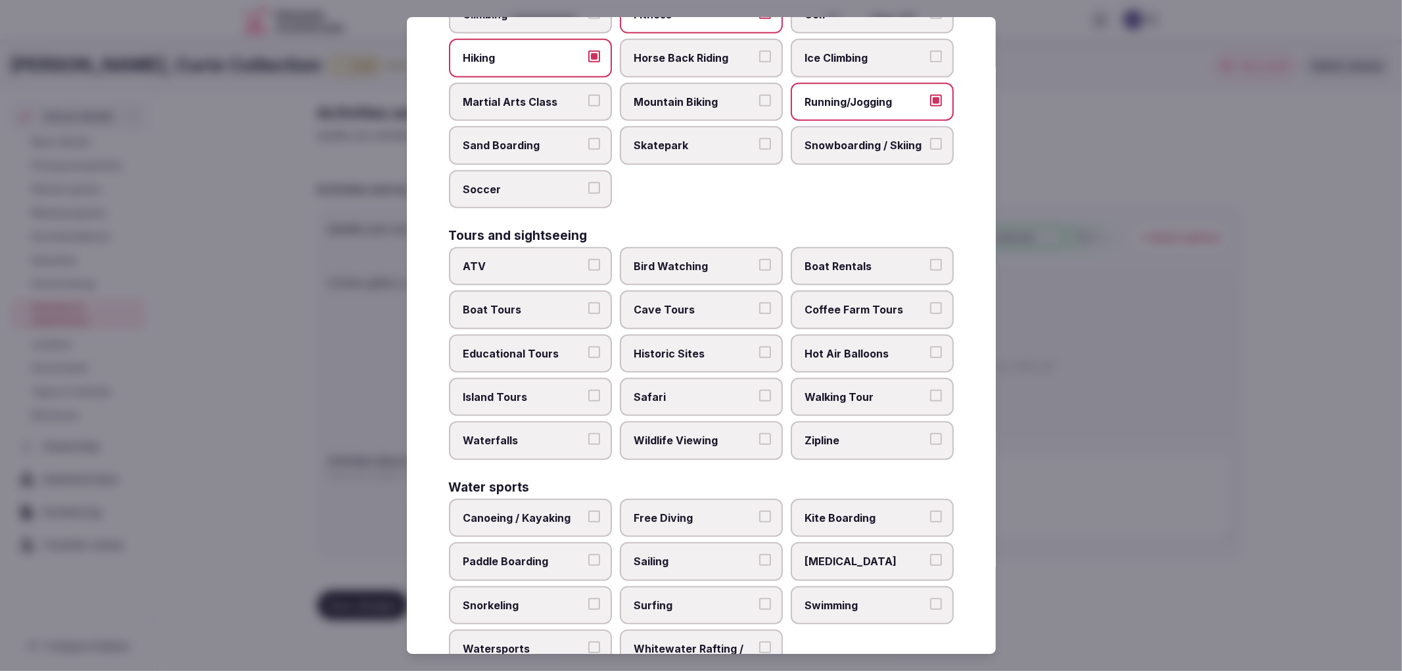
scroll to position [803, 0]
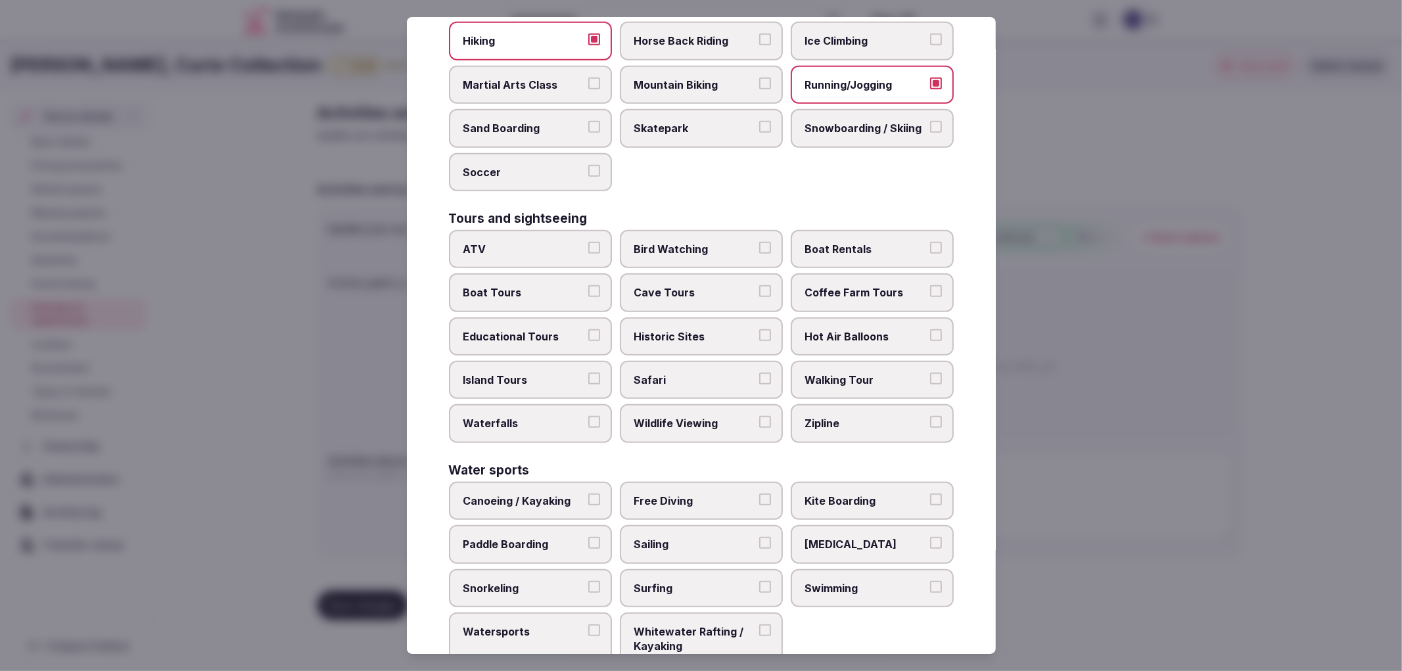
click at [556, 329] on span "Educational Tours" at bounding box center [523, 336] width 121 height 14
click at [588, 329] on button "Educational Tours" at bounding box center [594, 335] width 12 height 12
click at [640, 329] on span "Historic Sites" at bounding box center [694, 336] width 121 height 14
click at [759, 329] on button "Historic Sites" at bounding box center [765, 335] width 12 height 12
click at [819, 373] on span "Walking Tour" at bounding box center [865, 380] width 121 height 14
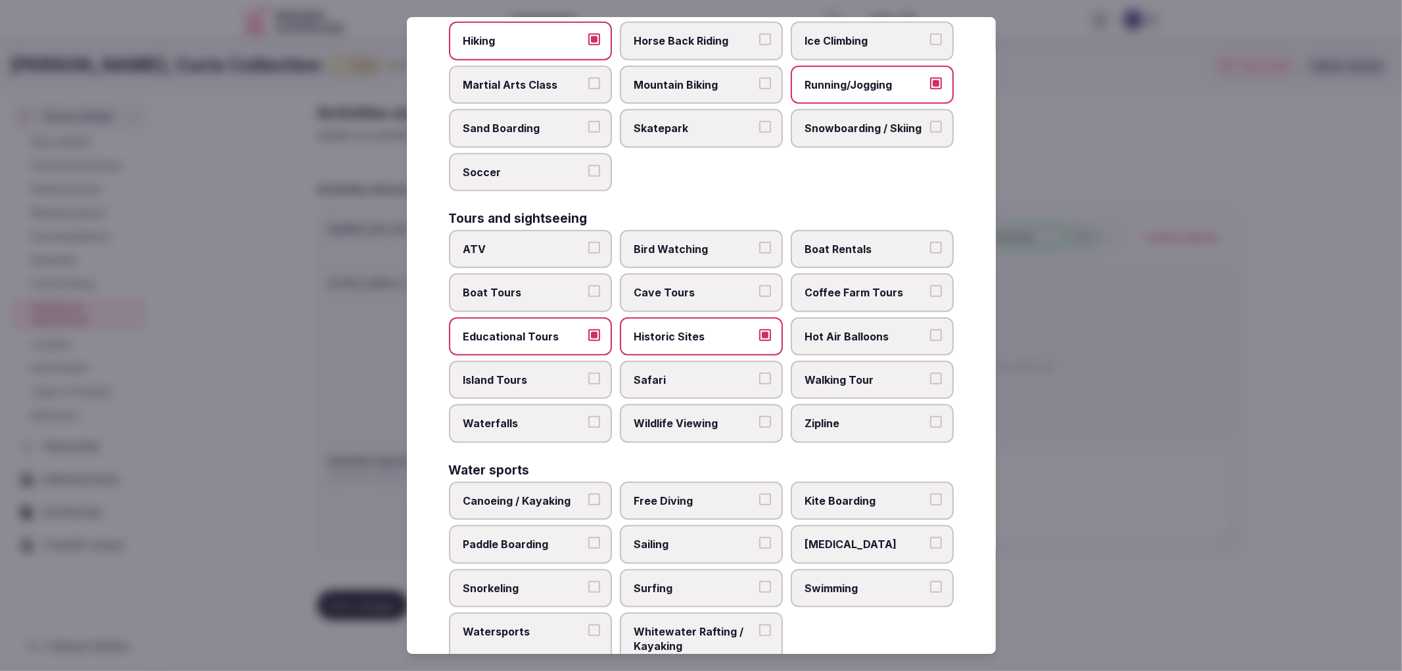
click at [889, 373] on span "Walking Tour" at bounding box center [865, 380] width 121 height 14
click at [930, 373] on button "Walking Tour" at bounding box center [936, 379] width 12 height 12
click at [1016, 423] on div at bounding box center [701, 335] width 1402 height 671
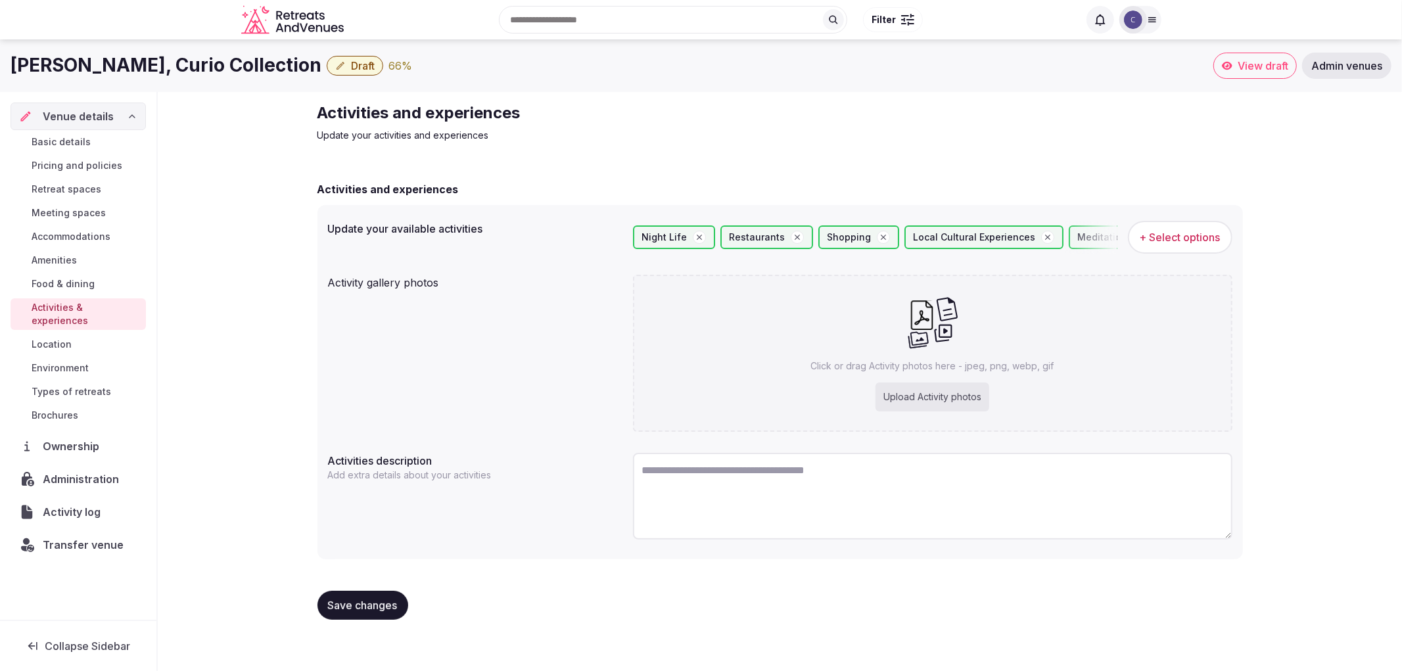
click at [1191, 237] on span "+ Select options" at bounding box center [1180, 237] width 81 height 14
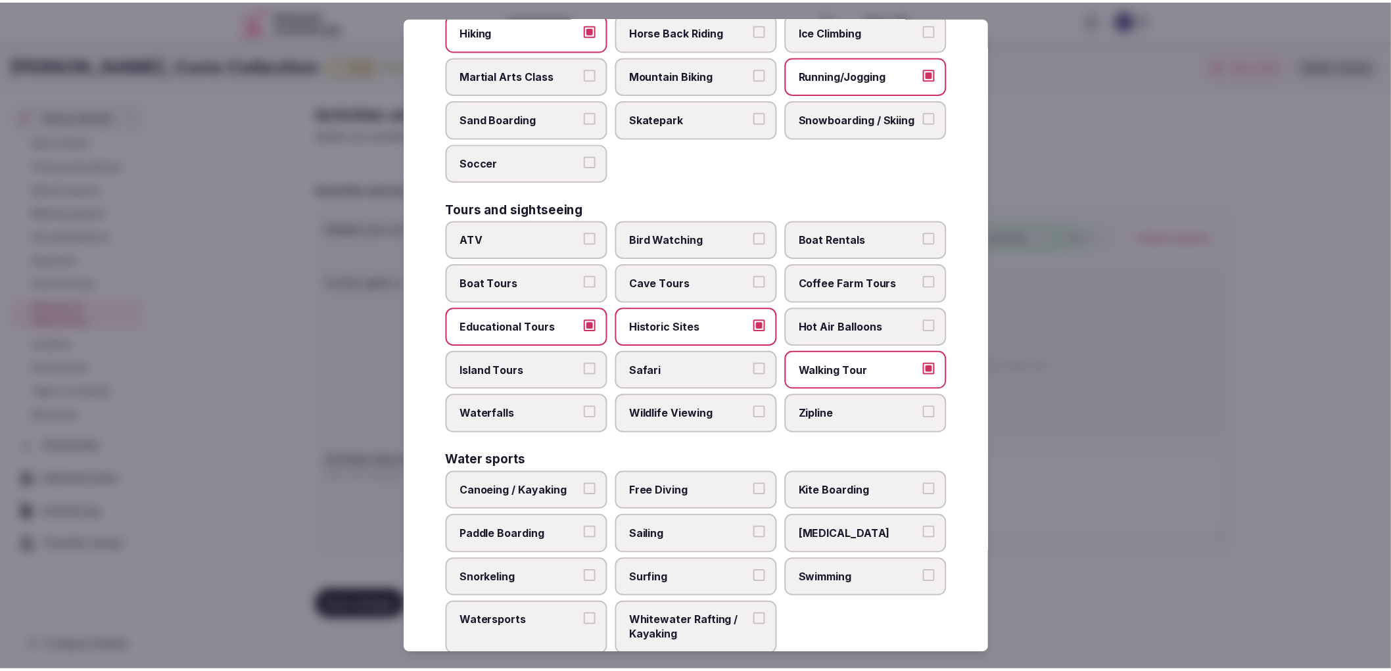
scroll to position [816, 0]
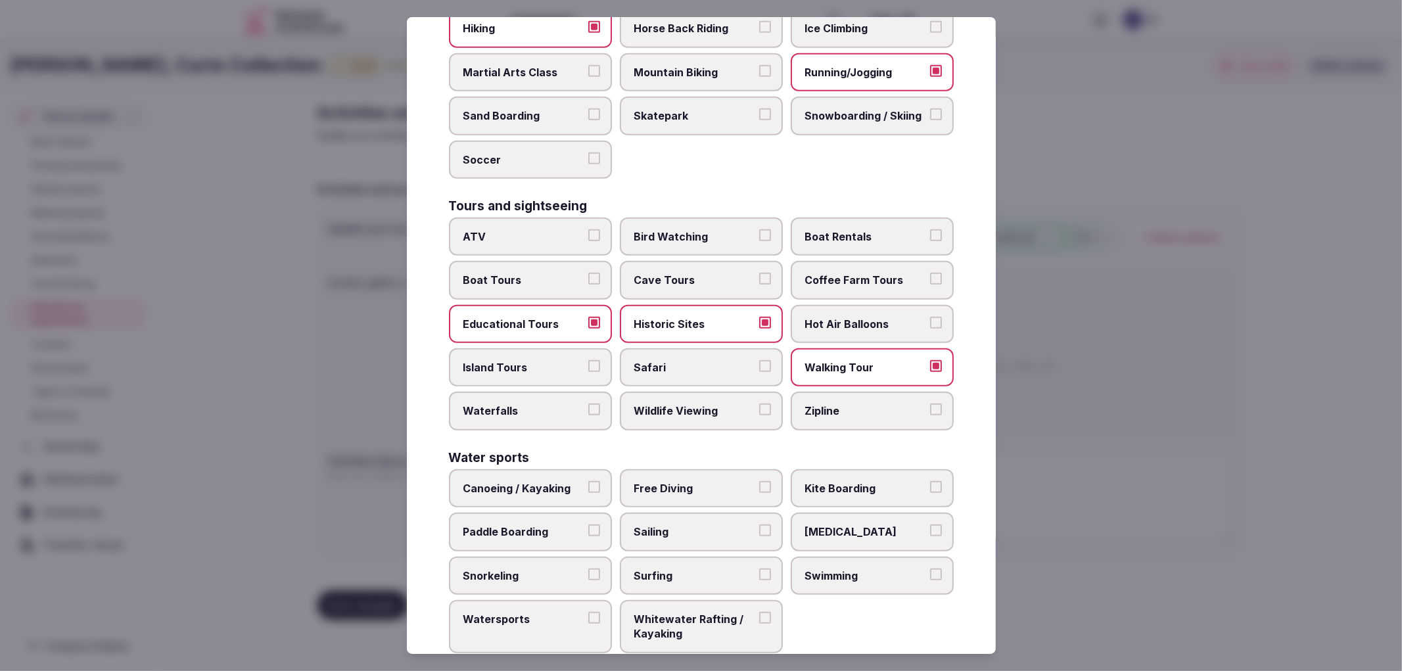
click at [872, 569] on span "Swimming" at bounding box center [865, 576] width 121 height 14
click at [930, 569] on button "Swimming" at bounding box center [936, 575] width 12 height 12
click at [1139, 463] on div at bounding box center [701, 335] width 1402 height 671
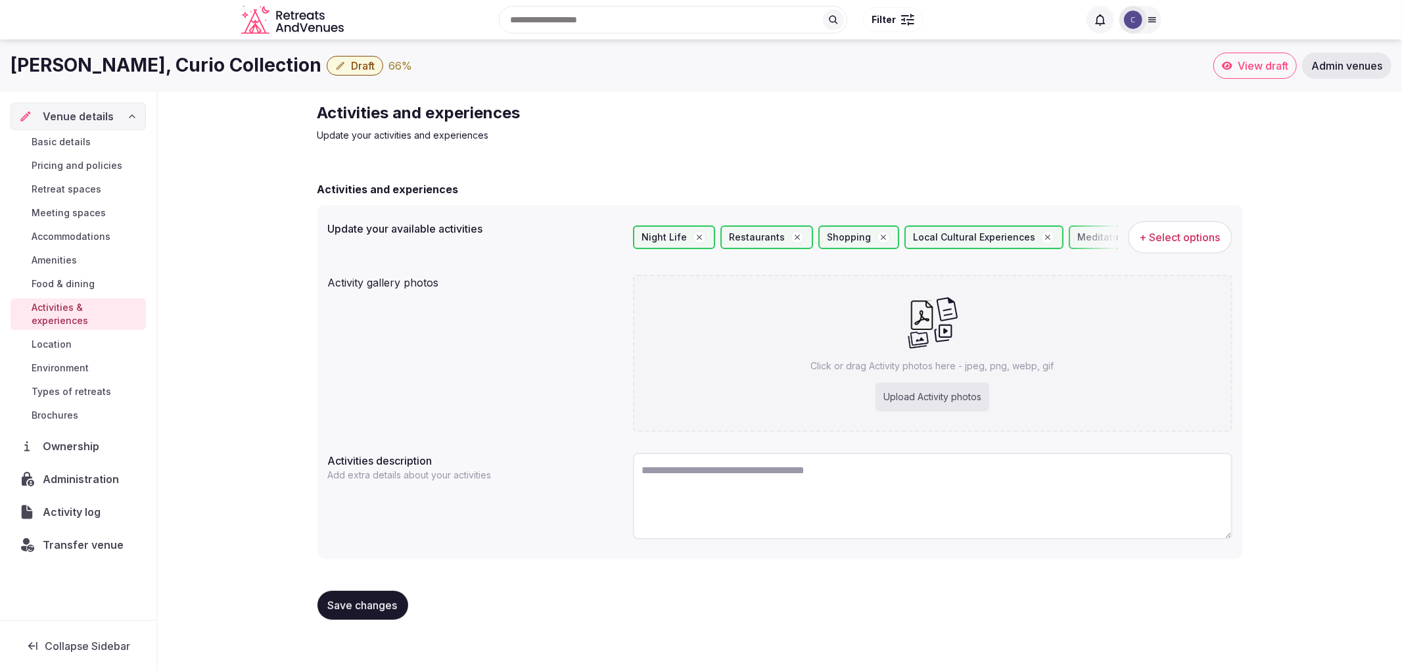
click at [347, 600] on span "Save changes" at bounding box center [363, 605] width 70 height 13
click at [789, 366] on div "Click or drag Activity photos here - jpeg, png, webp, gif Upload Activity photos" at bounding box center [933, 353] width 600 height 157
type input "**********"
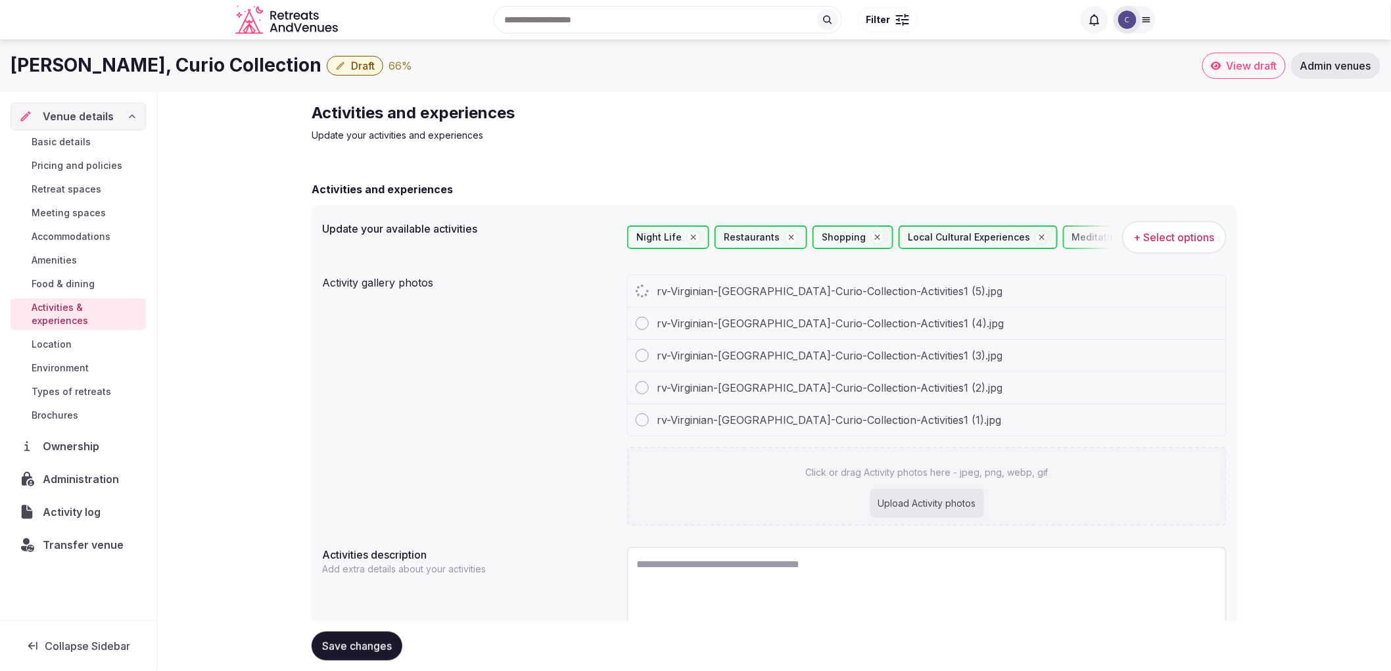
scroll to position [62, 0]
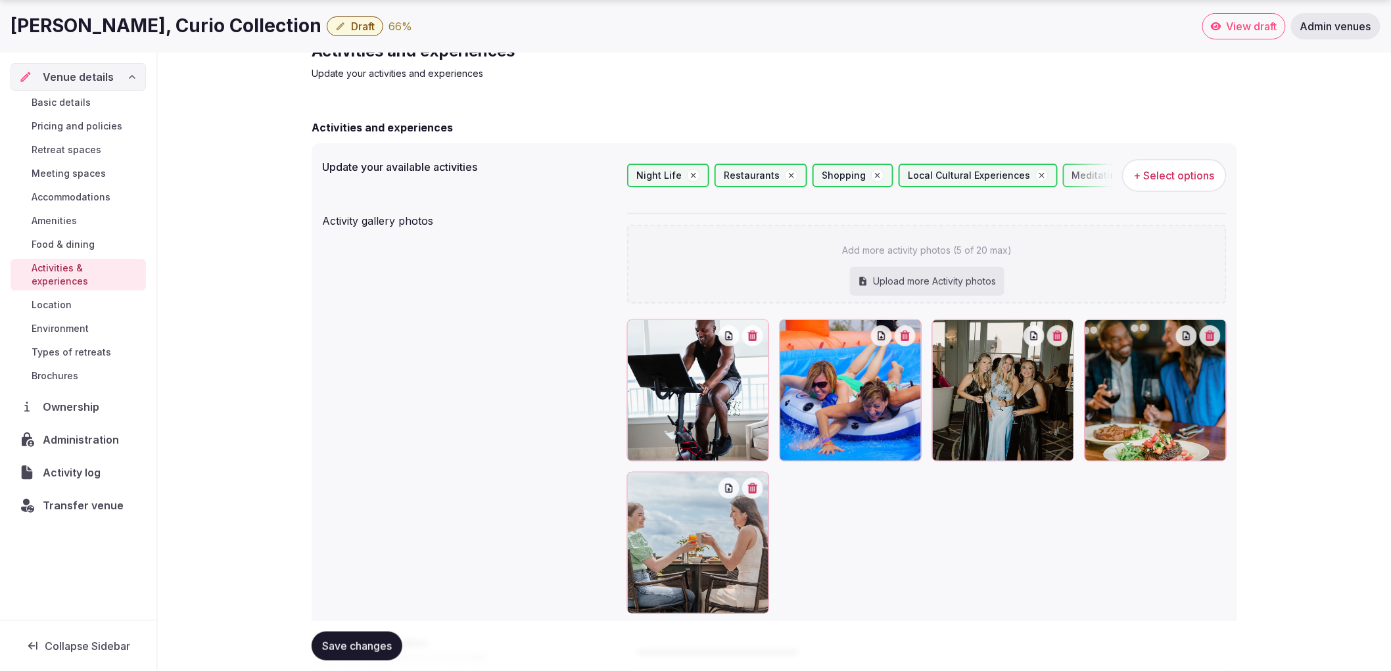
click at [369, 646] on span "Save changes" at bounding box center [357, 646] width 70 height 13
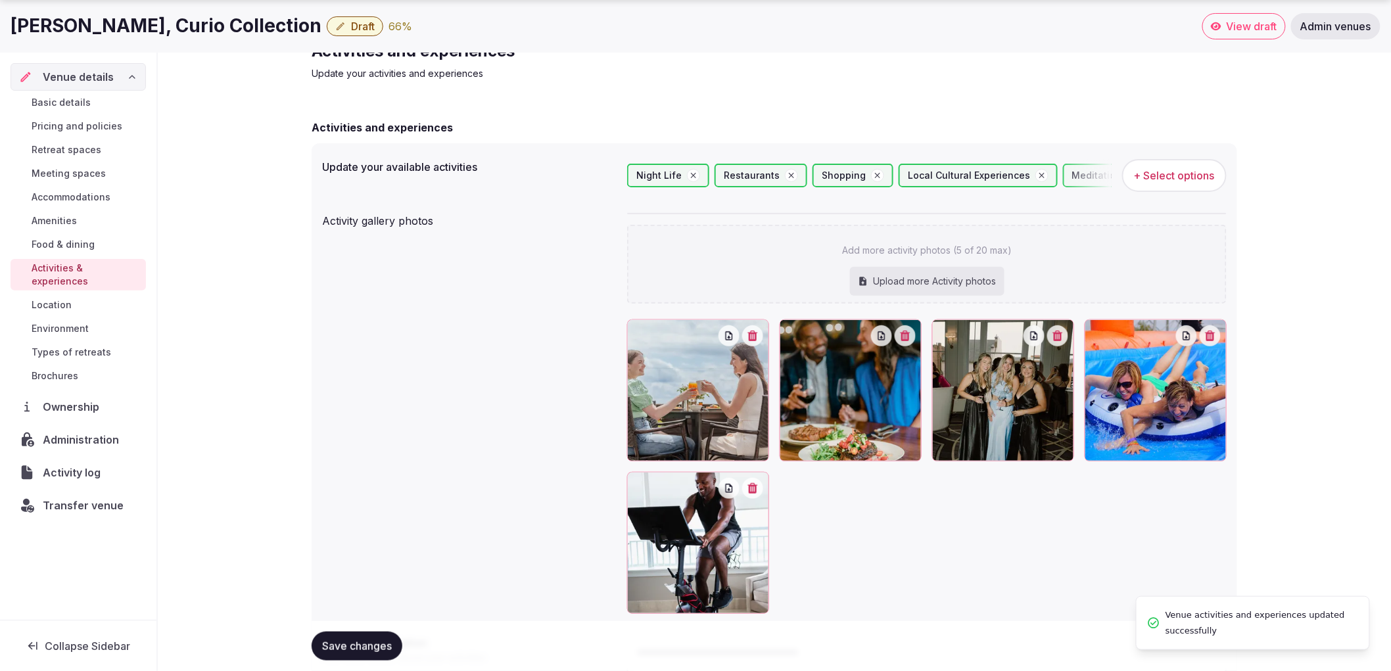
click at [368, 646] on span "Save changes" at bounding box center [357, 646] width 70 height 13
click at [69, 346] on span "Types of retreats" at bounding box center [72, 352] width 80 height 13
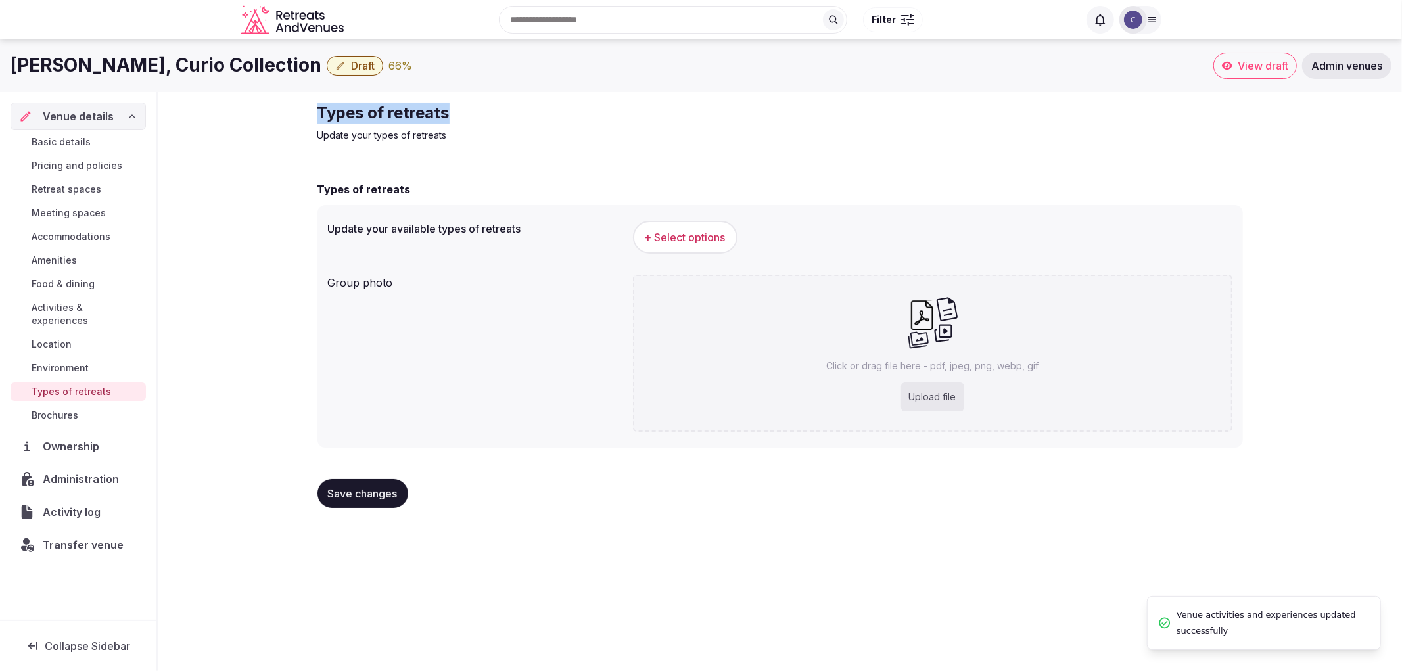
drag, startPoint x: 402, startPoint y: 104, endPoint x: 614, endPoint y: 99, distance: 211.7
click at [633, 97] on div "Types of retreats Update your types of retreats Types of retreats Update your a…" at bounding box center [780, 310] width 947 height 437
click at [672, 235] on span "+ Select options" at bounding box center [685, 237] width 81 height 14
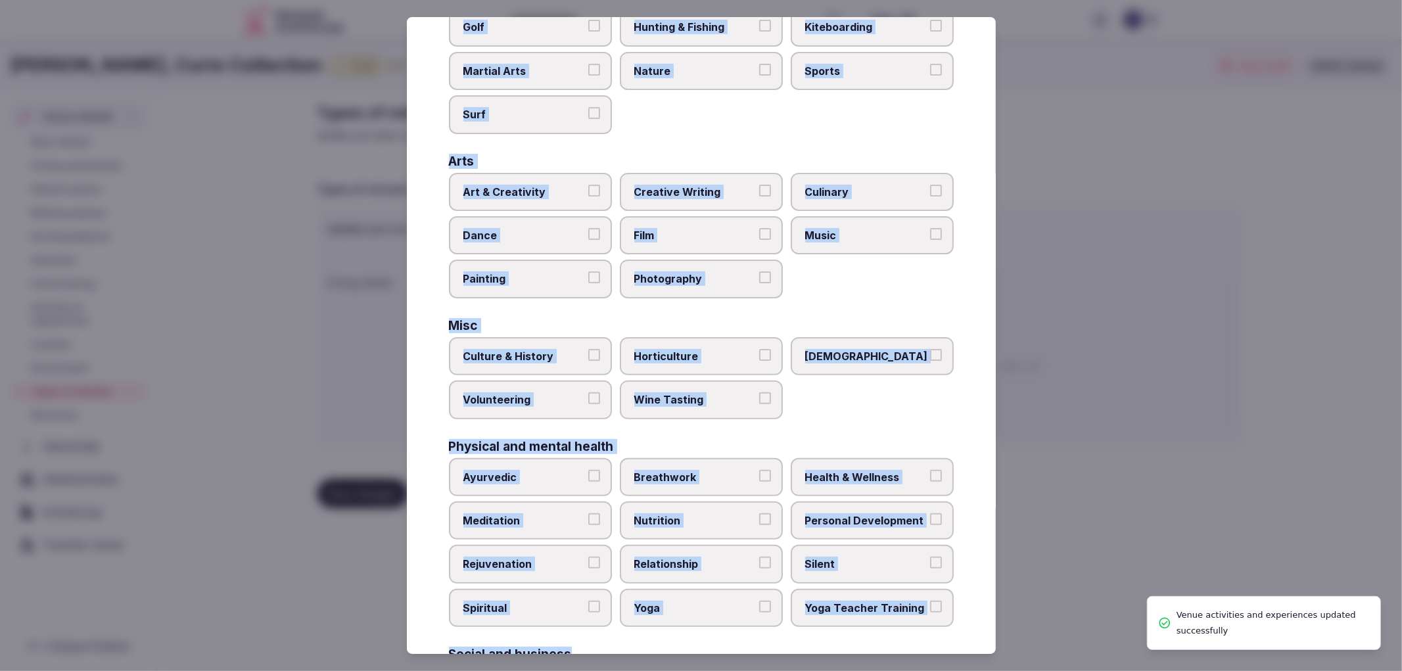
scroll to position [342, 0]
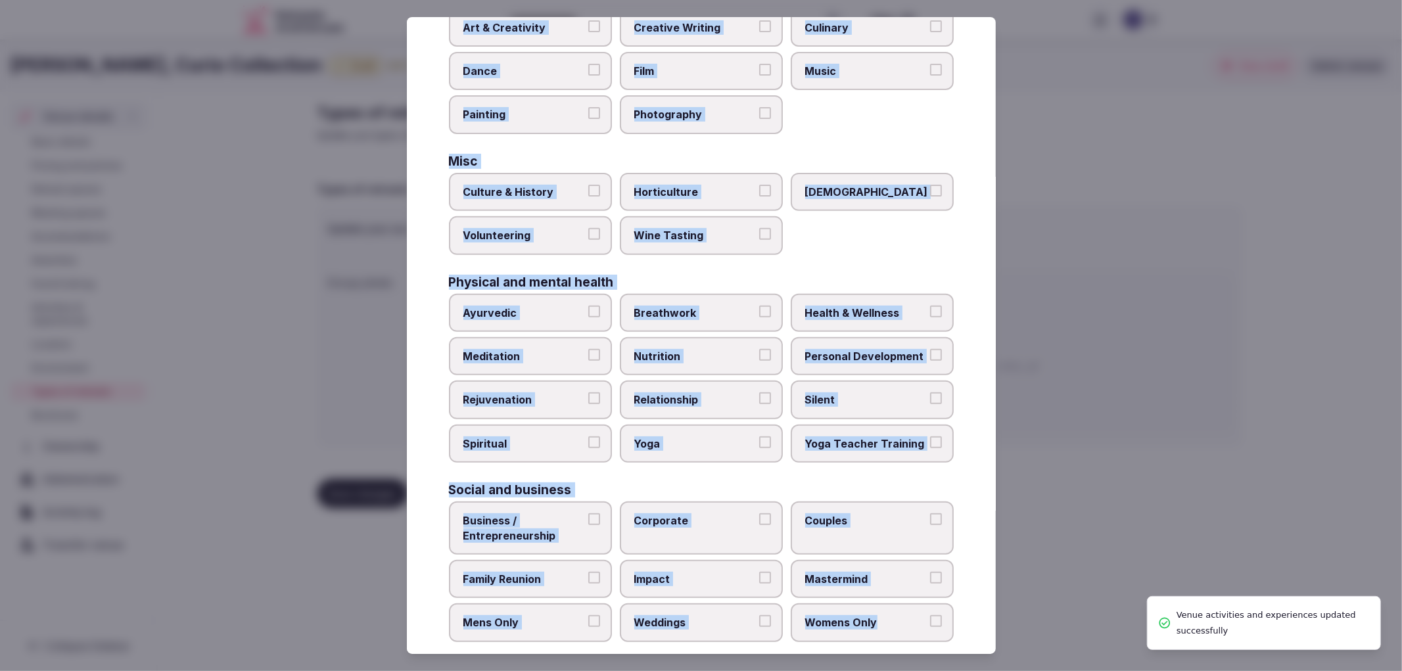
drag, startPoint x: 444, startPoint y: 129, endPoint x: 884, endPoint y: 605, distance: 648.1
click at [884, 605] on div "Select your types of retreats Choose all applicable types of retreats offered. …" at bounding box center [701, 336] width 589 height 638
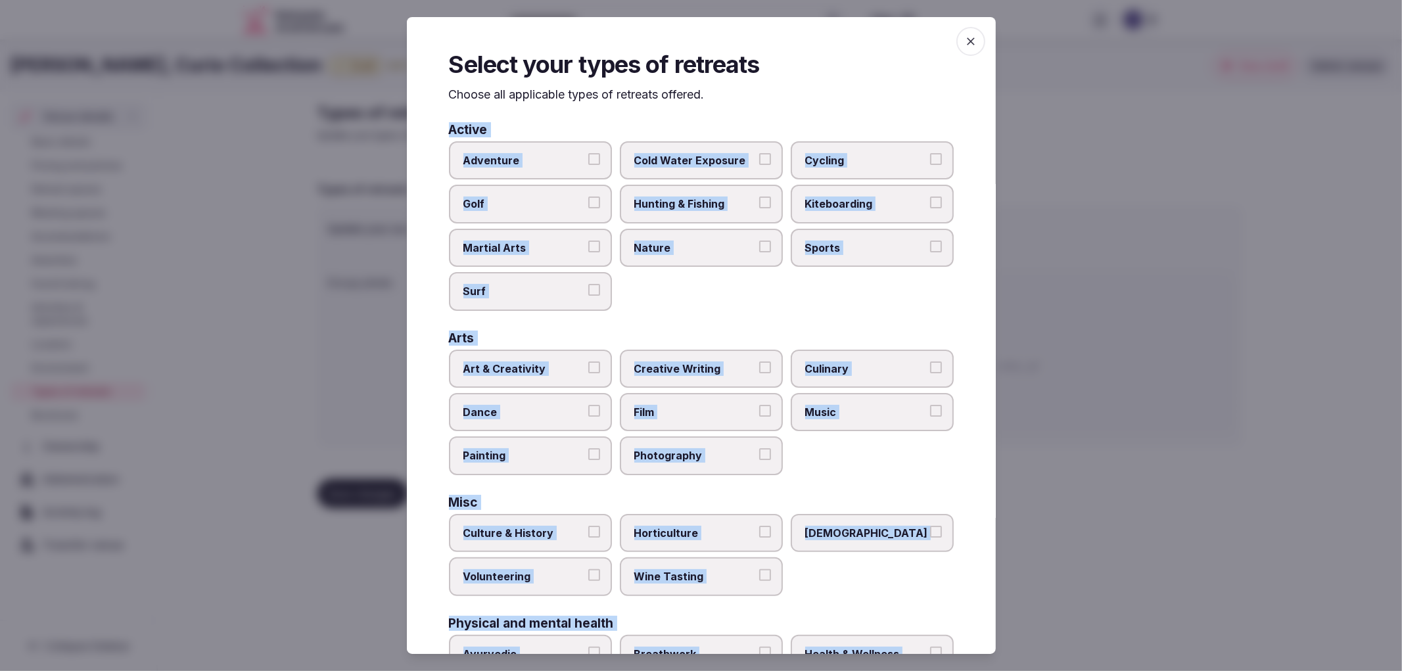
scroll to position [0, 0]
click at [820, 242] on span "Sports" at bounding box center [865, 248] width 121 height 14
click at [930, 242] on button "Sports" at bounding box center [936, 247] width 12 height 12
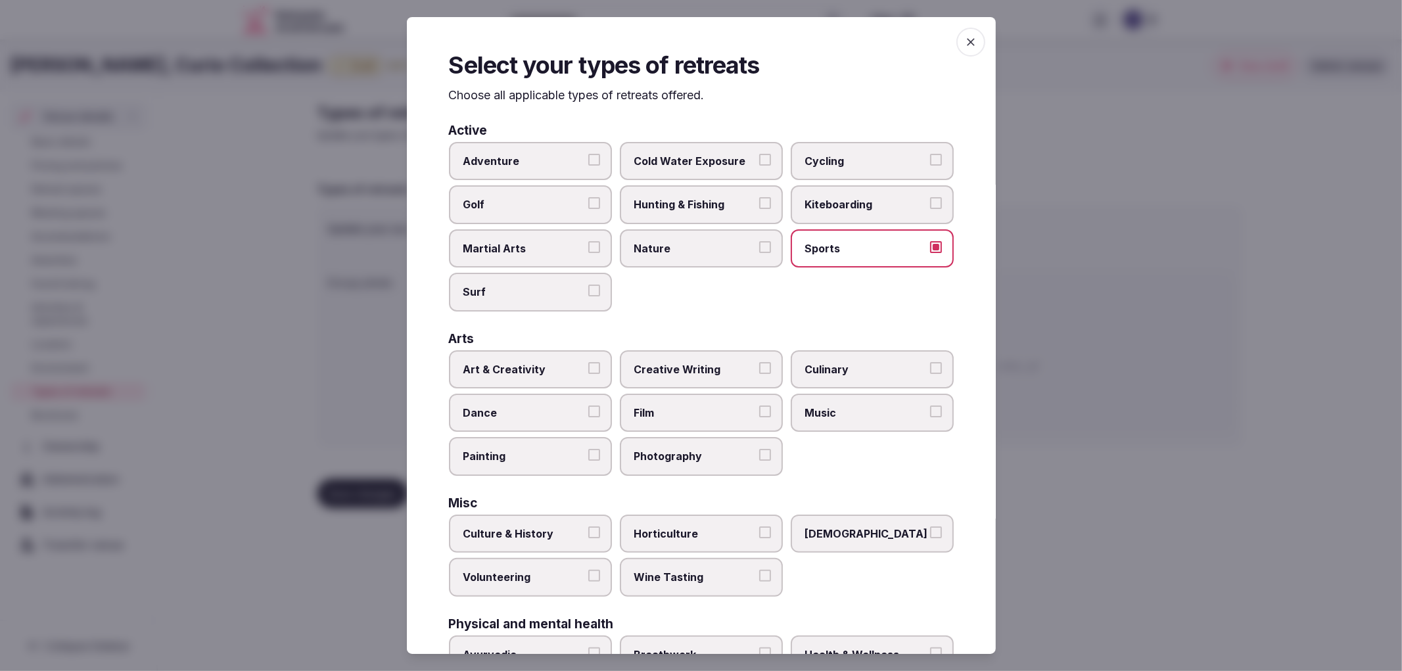
scroll to position [73, 0]
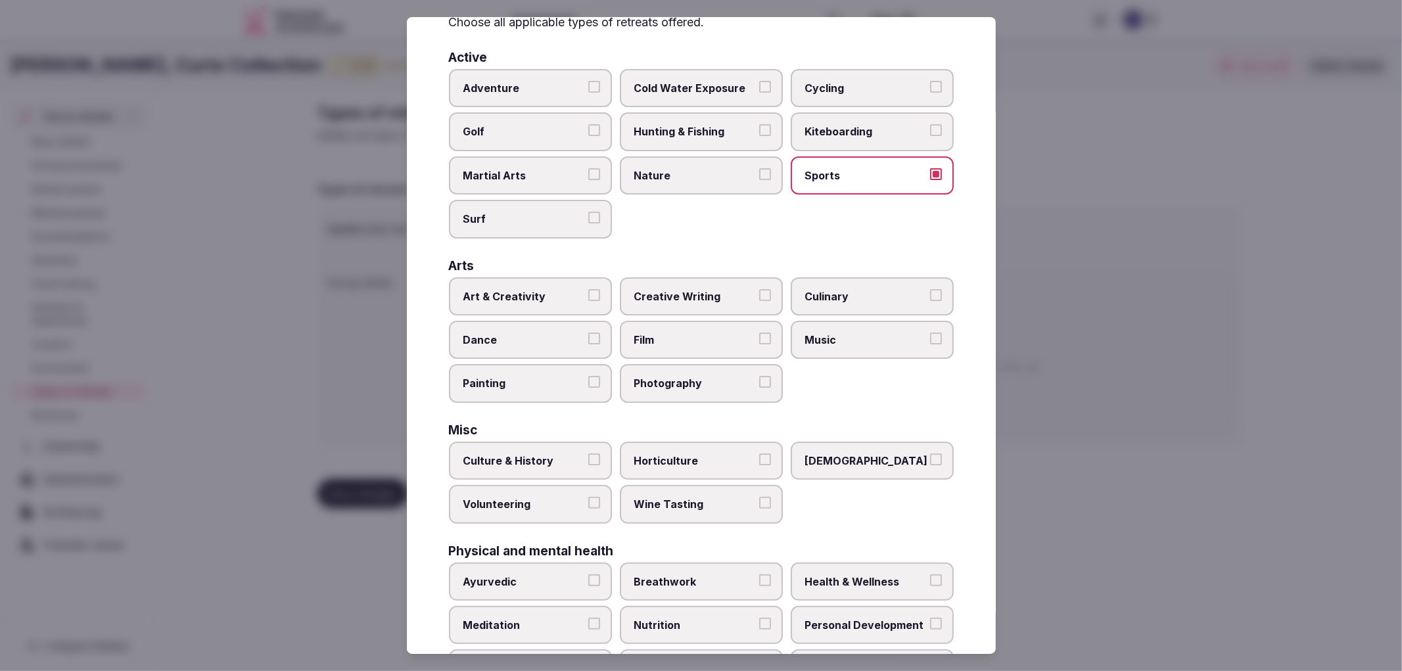
click at [824, 298] on span "Culinary" at bounding box center [865, 296] width 121 height 14
click at [930, 298] on button "Culinary" at bounding box center [936, 295] width 12 height 12
click at [547, 324] on label "Dance" at bounding box center [530, 340] width 163 height 38
click at [588, 333] on button "Dance" at bounding box center [594, 339] width 12 height 12
click at [820, 333] on span "Music" at bounding box center [865, 340] width 121 height 14
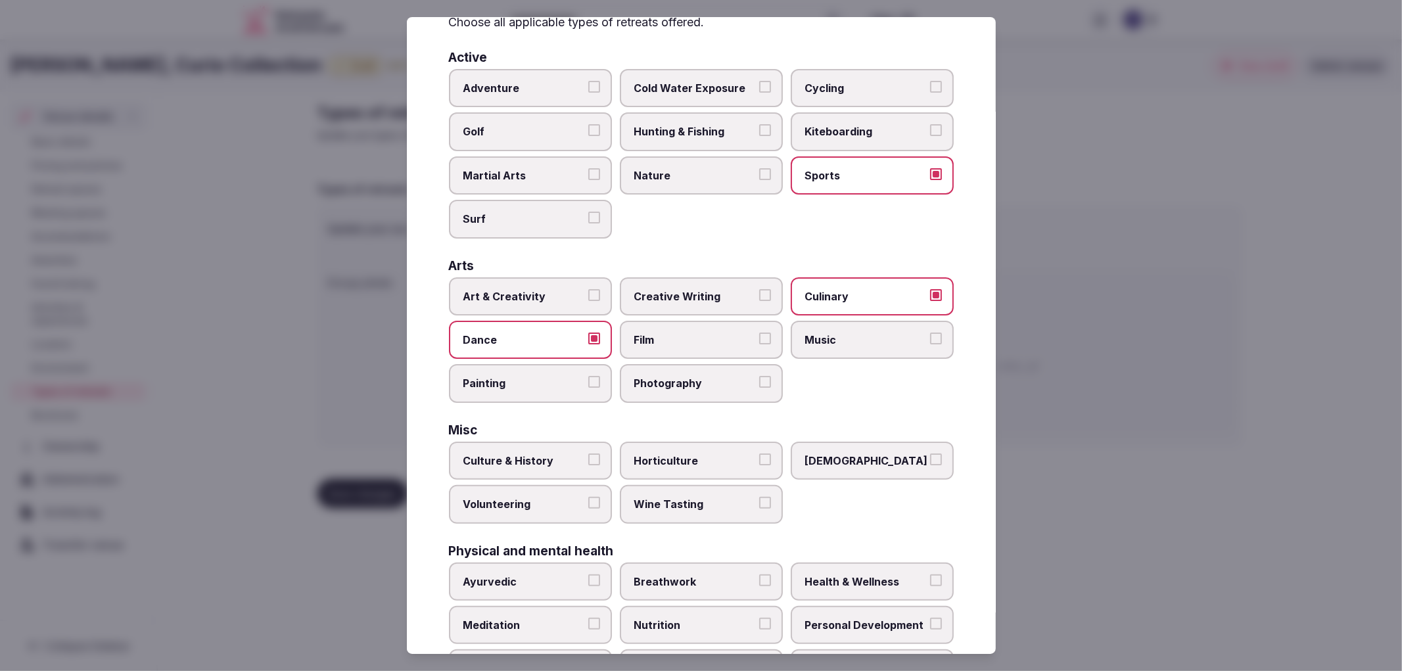
click at [930, 333] on button "Music" at bounding box center [936, 339] width 12 height 12
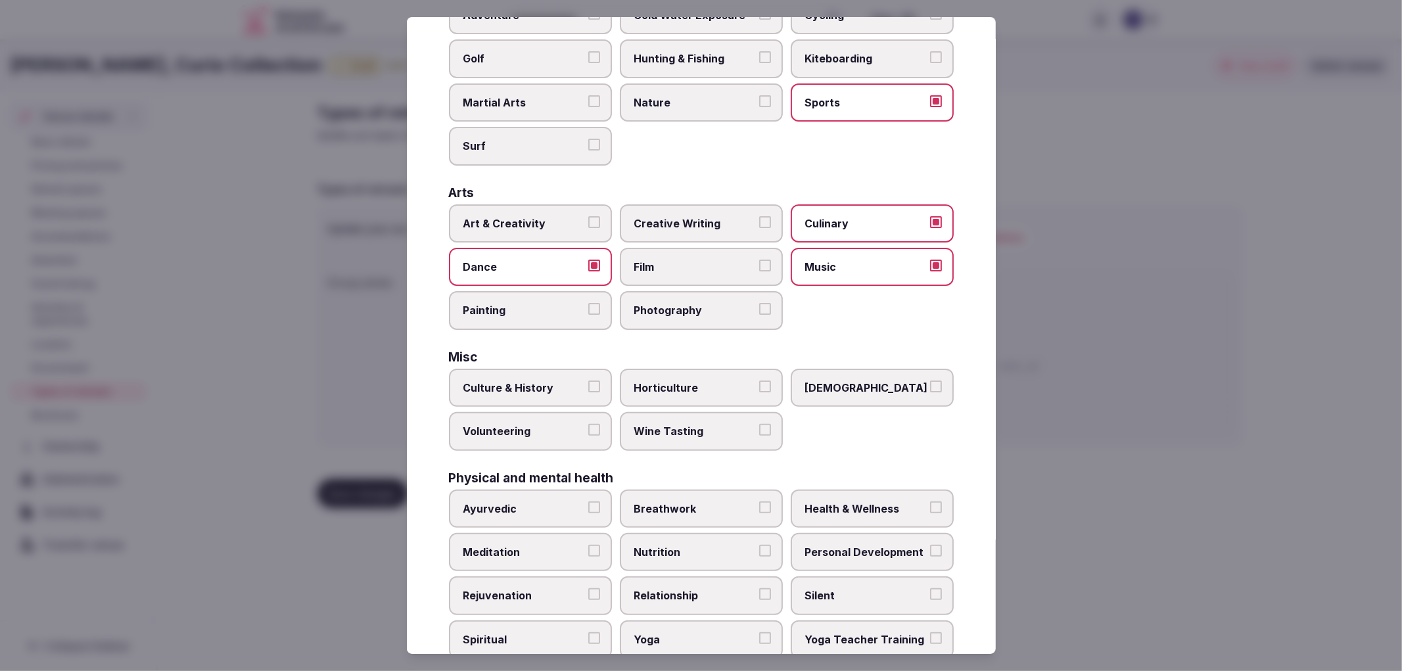
click at [564, 386] on label "Culture & History" at bounding box center [530, 388] width 163 height 38
click at [588, 386] on button "Culture & History" at bounding box center [594, 387] width 12 height 12
click at [567, 424] on span "Volunteering" at bounding box center [523, 431] width 121 height 14
click at [588, 424] on button "Volunteering" at bounding box center [594, 430] width 12 height 12
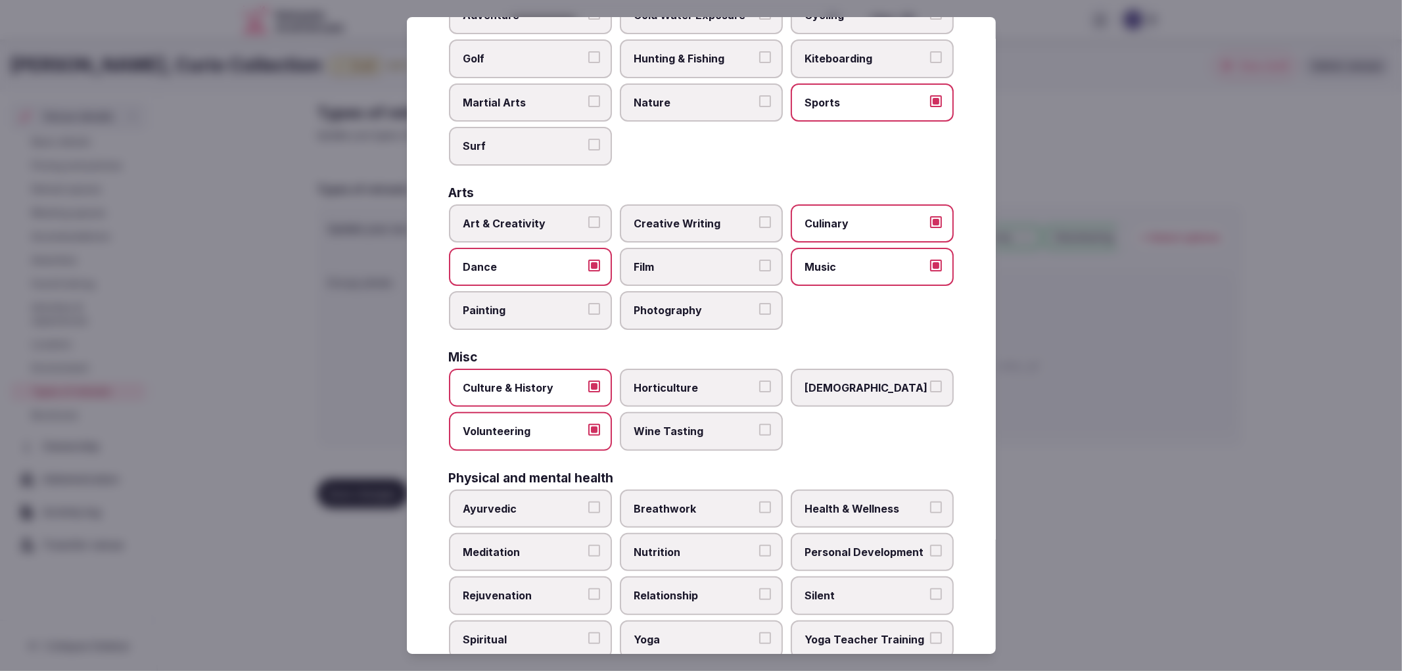
click at [660, 425] on span "Wine Tasting" at bounding box center [694, 431] width 121 height 14
click at [759, 425] on button "Wine Tasting" at bounding box center [765, 430] width 12 height 12
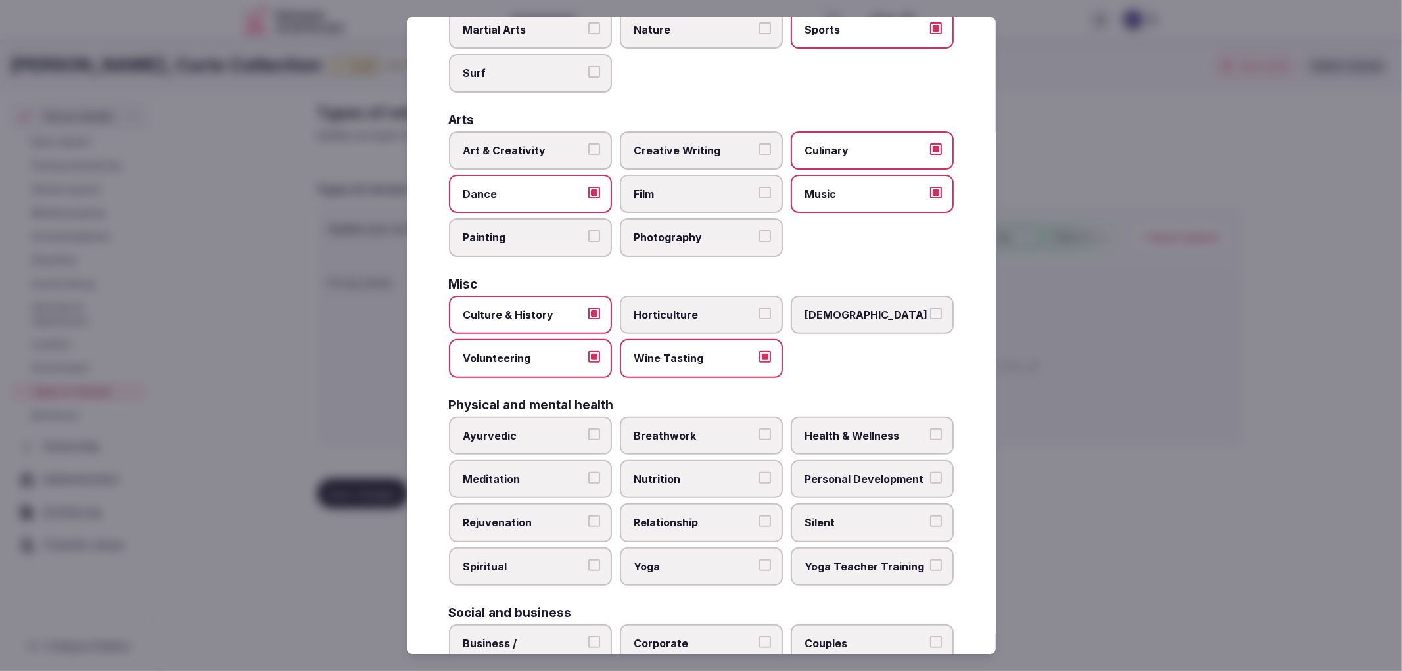
click at [840, 429] on span "Health & Wellness" at bounding box center [865, 436] width 121 height 14
click at [930, 429] on button "Health & Wellness" at bounding box center [936, 435] width 12 height 12
click at [560, 472] on span "Meditation" at bounding box center [523, 479] width 121 height 14
click at [588, 472] on button "Meditation" at bounding box center [594, 478] width 12 height 12
click at [843, 480] on label "Personal Development" at bounding box center [872, 479] width 163 height 38
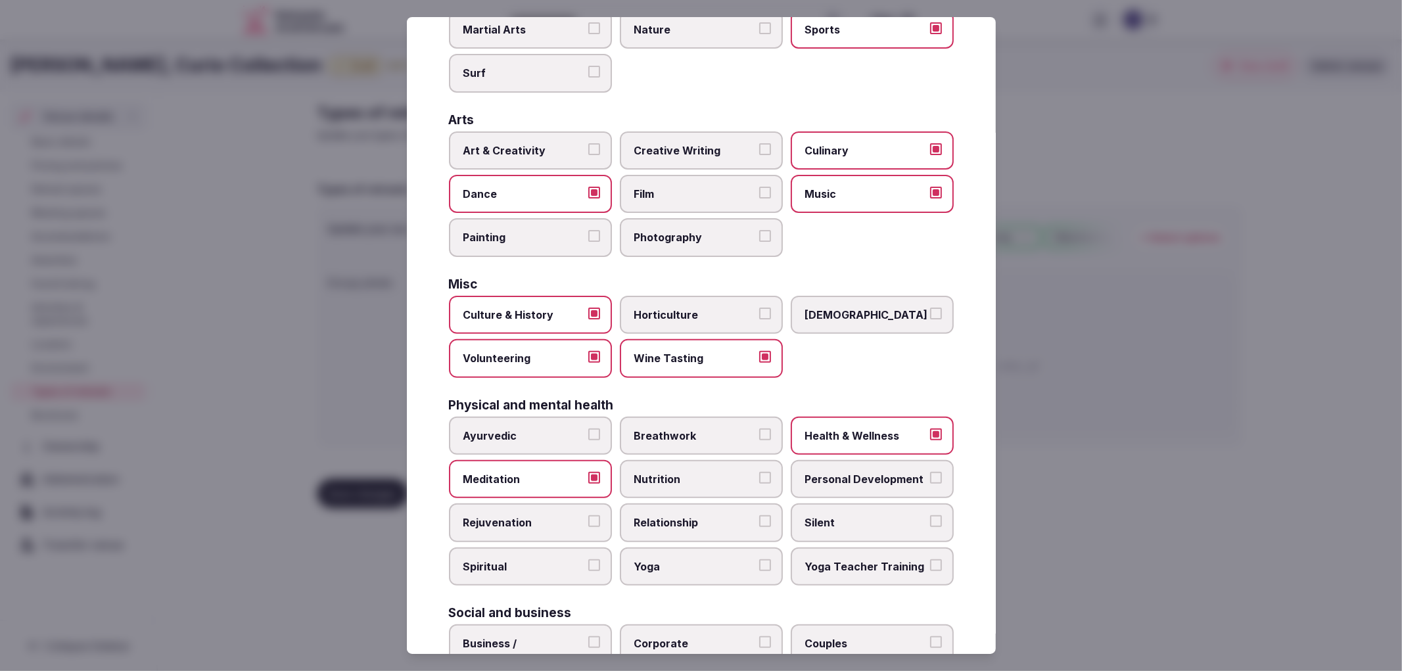
click at [930, 480] on button "Personal Development" at bounding box center [936, 478] width 12 height 12
click at [730, 530] on div "Ayurvedic Breathwork Health & Wellness Meditation Nutrition Personal Developmen…" at bounding box center [701, 502] width 505 height 170
click at [714, 559] on span "Yoga" at bounding box center [694, 566] width 121 height 14
click at [759, 559] on button "Yoga" at bounding box center [765, 565] width 12 height 12
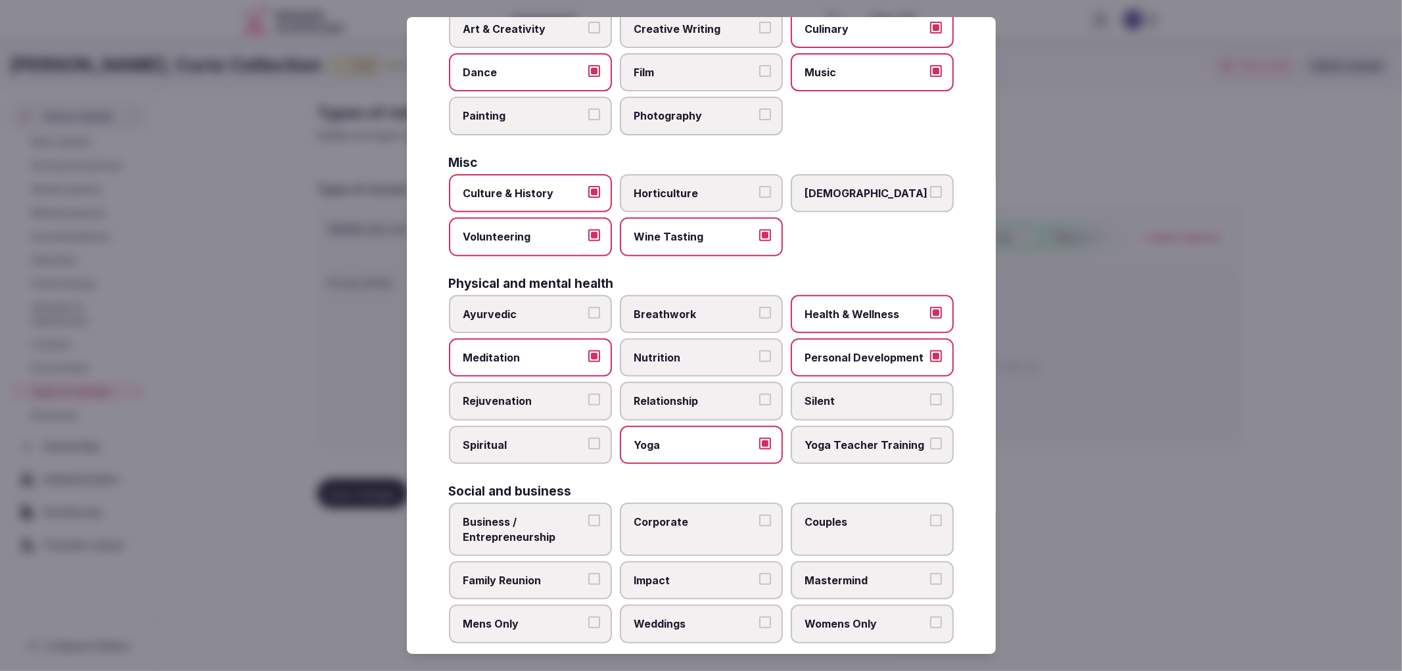
scroll to position [342, 0]
click at [720, 513] on span "Corporate" at bounding box center [694, 520] width 121 height 14
click at [759, 513] on button "Corporate" at bounding box center [765, 519] width 12 height 12
click at [711, 615] on span "Weddings" at bounding box center [694, 622] width 121 height 14
click at [759, 615] on button "Weddings" at bounding box center [765, 621] width 12 height 12
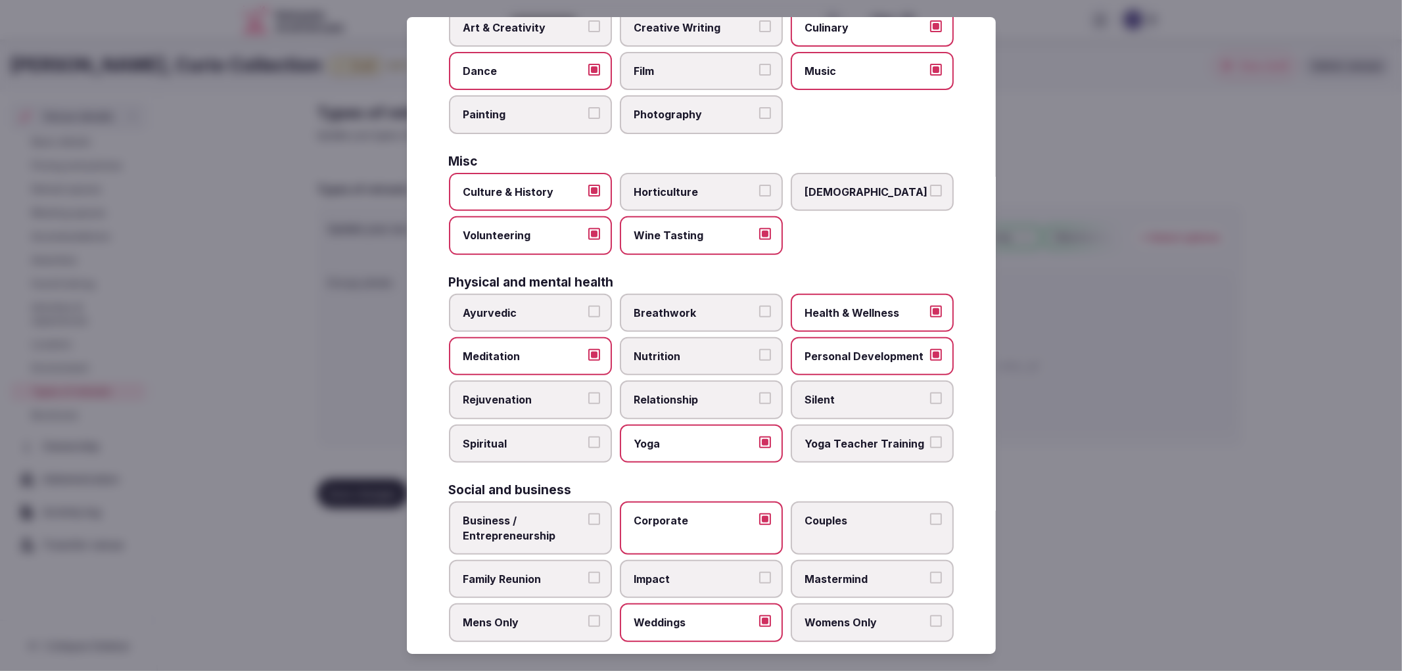
click at [573, 572] on span "Family Reunion" at bounding box center [523, 579] width 121 height 14
click at [588, 572] on button "Family Reunion" at bounding box center [594, 578] width 12 height 12
click at [1224, 481] on div at bounding box center [701, 335] width 1402 height 671
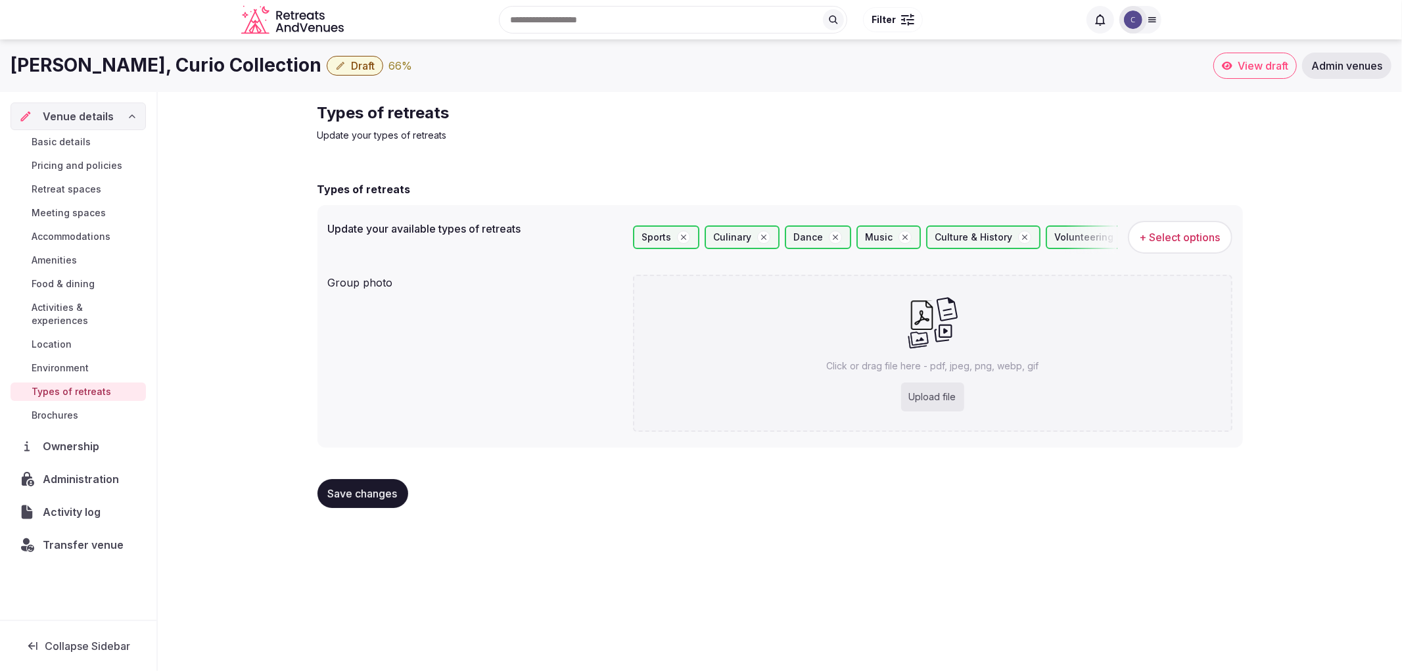
click at [961, 356] on div "Click or drag file here - pdf, jpeg, png, webp, gif Upload file" at bounding box center [933, 353] width 600 height 157
type input "**********"
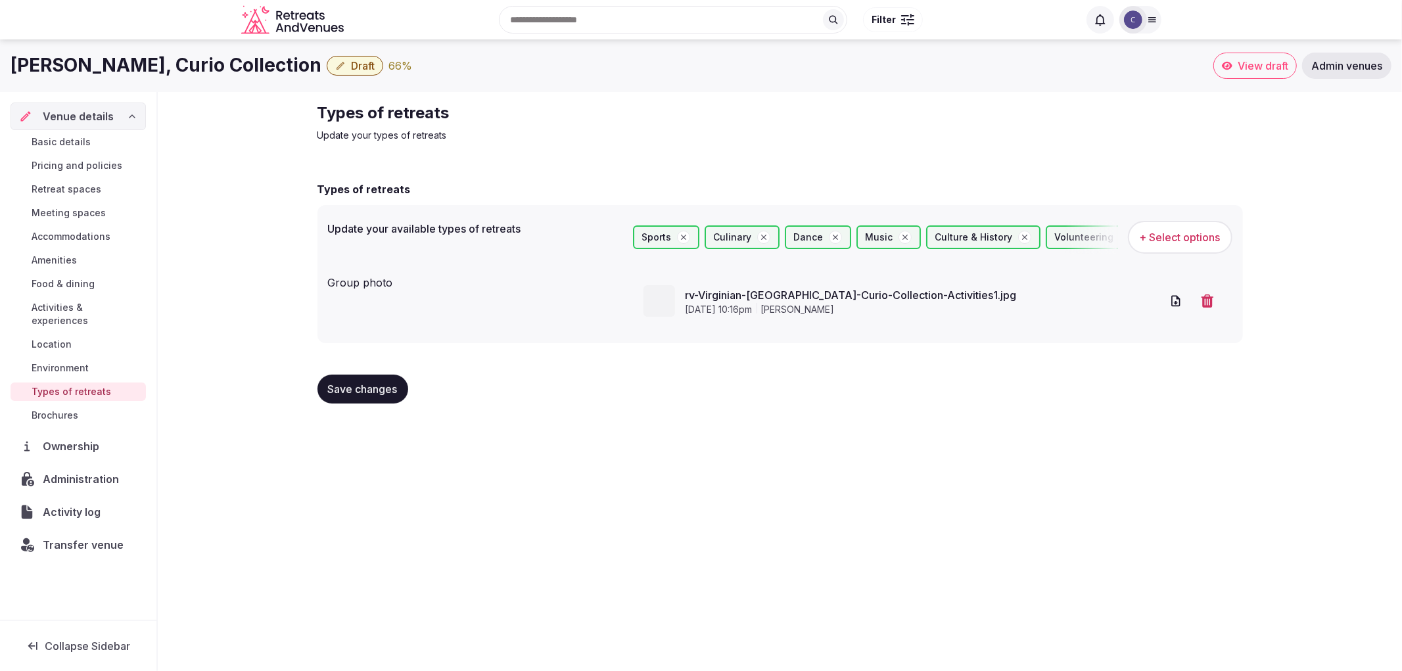
click at [381, 393] on span "Save changes" at bounding box center [363, 389] width 70 height 13
click at [66, 362] on span "Environment" at bounding box center [60, 368] width 57 height 13
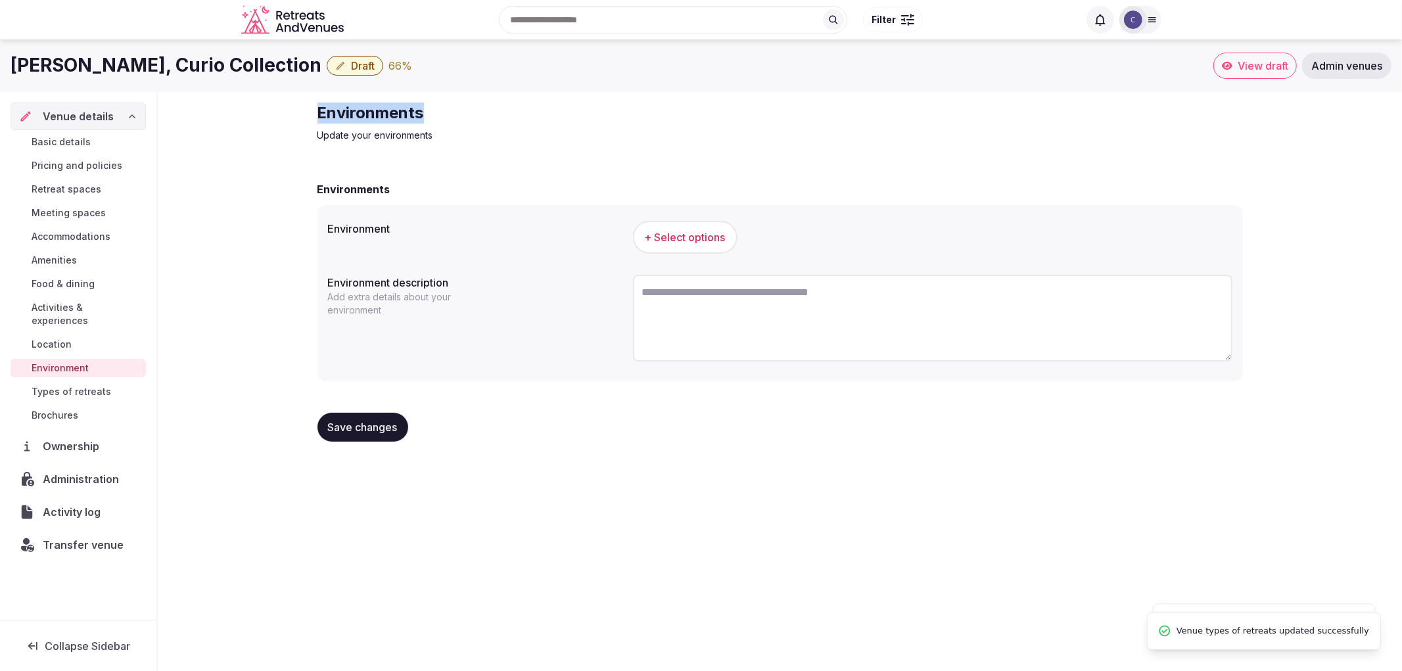
drag, startPoint x: 314, startPoint y: 112, endPoint x: 508, endPoint y: 87, distance: 195.4
click at [554, 95] on div "Environments Update your environments Environments Environment + Select options…" at bounding box center [780, 277] width 947 height 371
click at [690, 248] on button "+ Select options" at bounding box center [685, 237] width 105 height 33
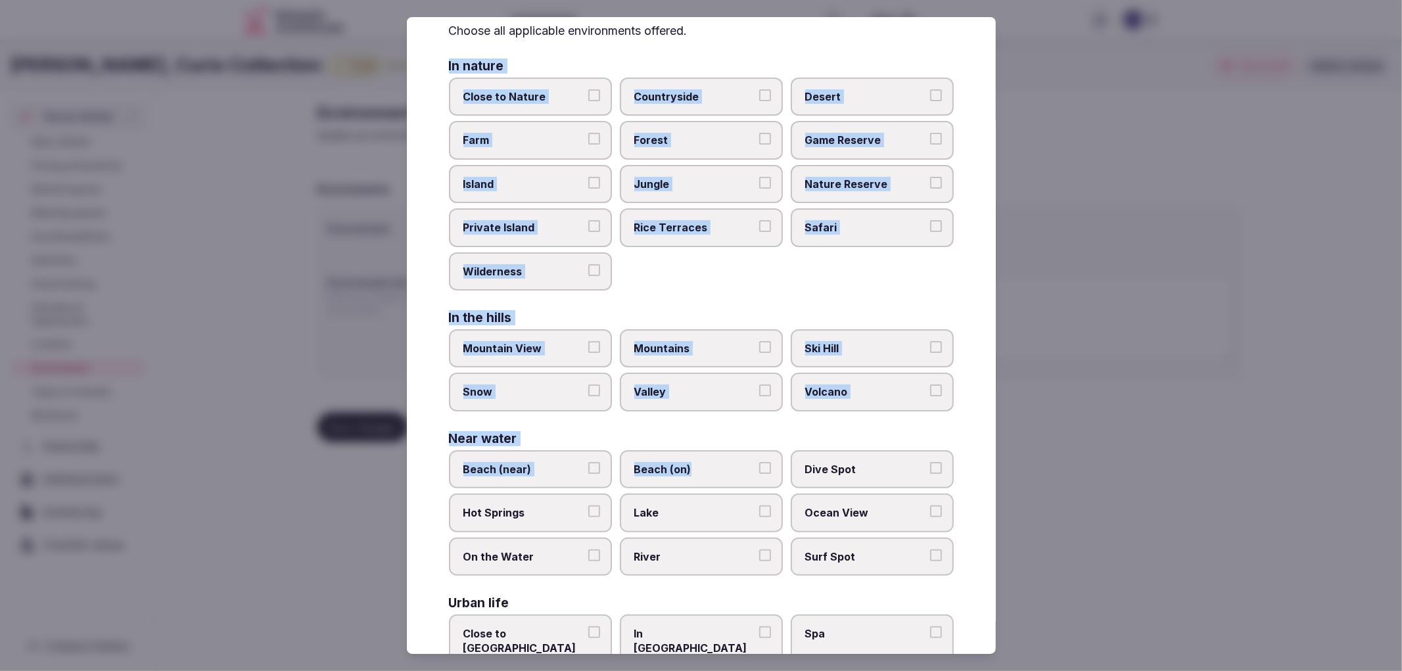
scroll to position [123, 0]
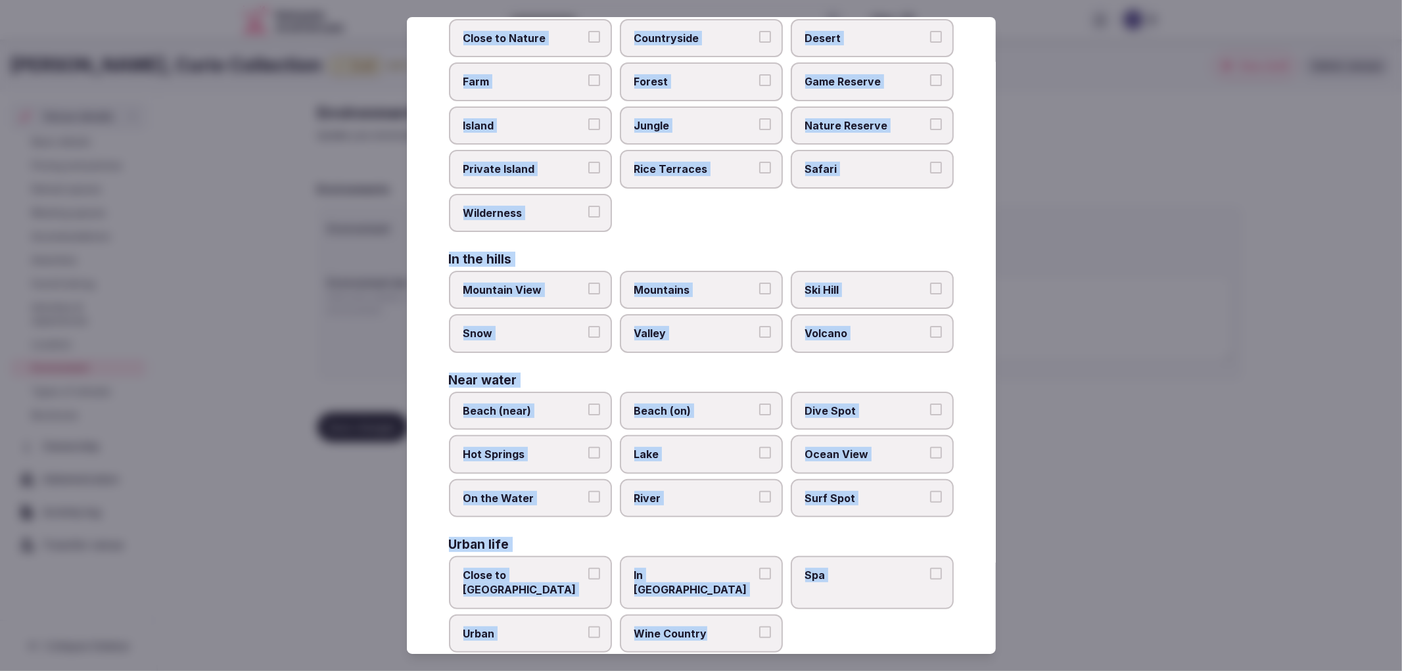
drag, startPoint x: 439, startPoint y: 135, endPoint x: 797, endPoint y: 615, distance: 598.3
click at [797, 615] on div "Select your environment Choose all applicable environments offered. In nature C…" at bounding box center [701, 336] width 589 height 638
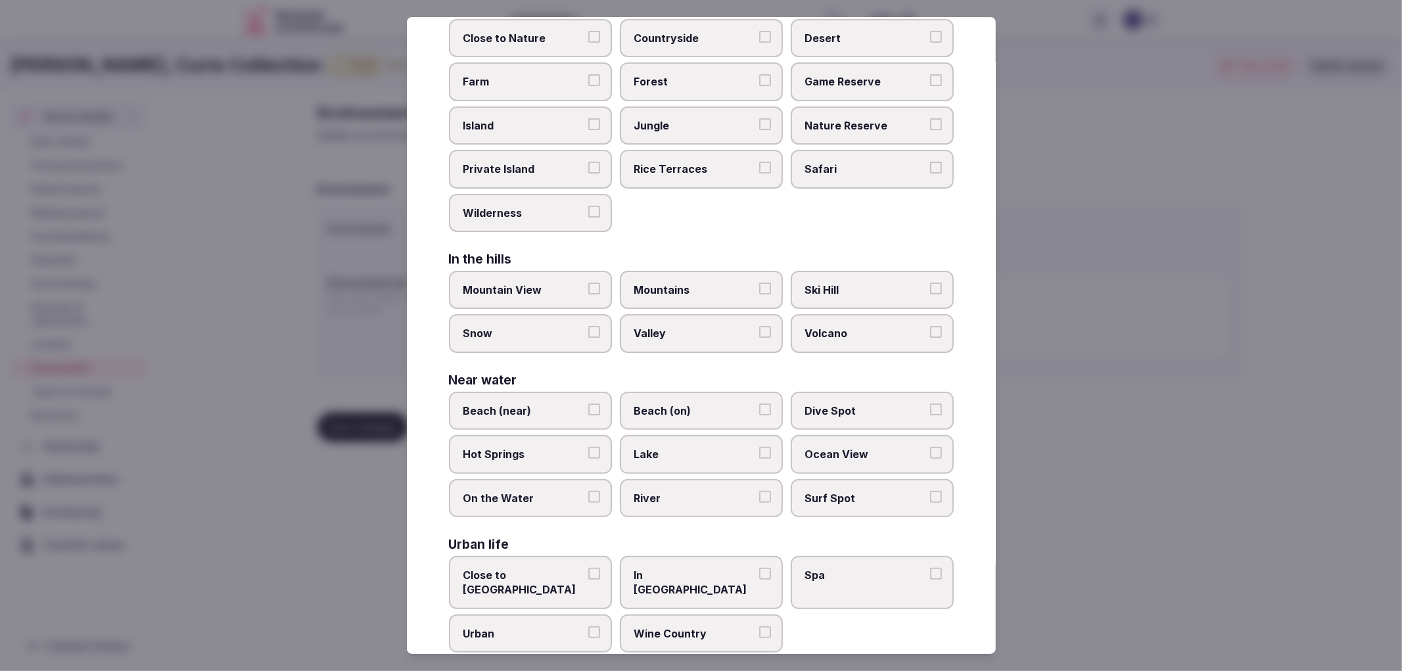
click at [1141, 468] on div at bounding box center [701, 335] width 1402 height 671
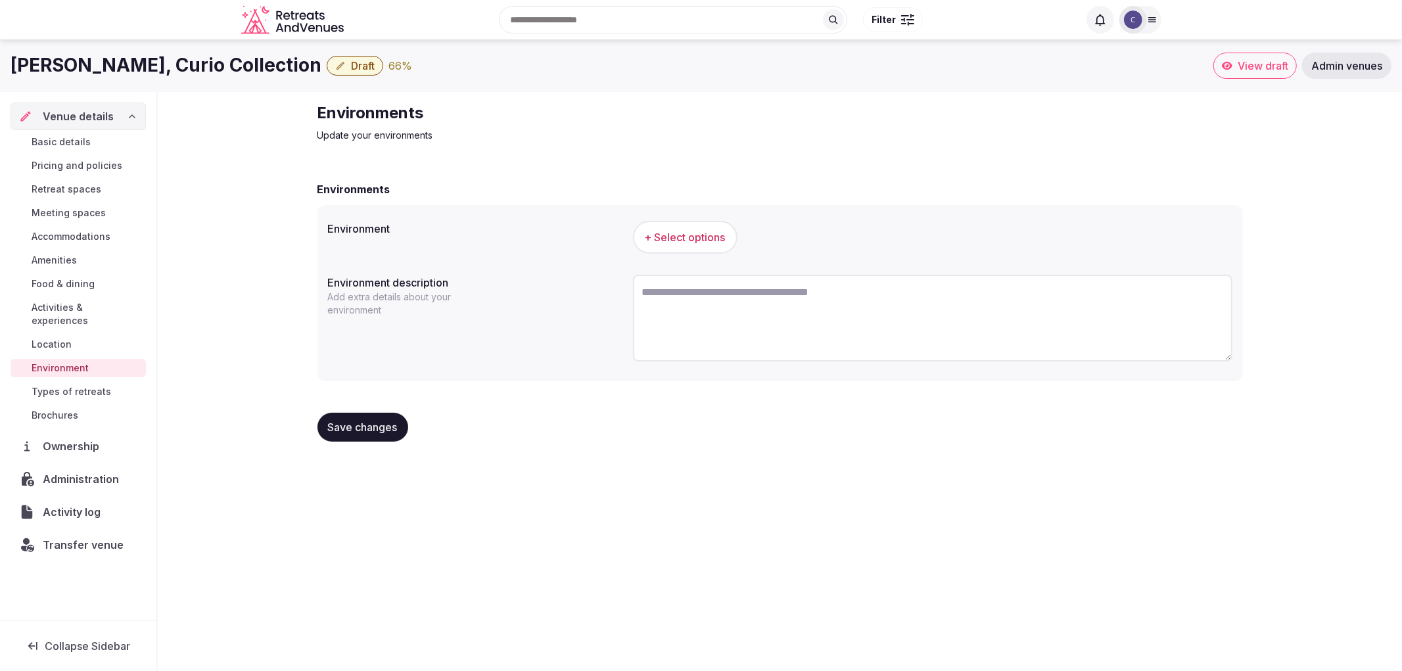
click at [717, 327] on textarea at bounding box center [933, 318] width 600 height 87
paste textarea "**********"
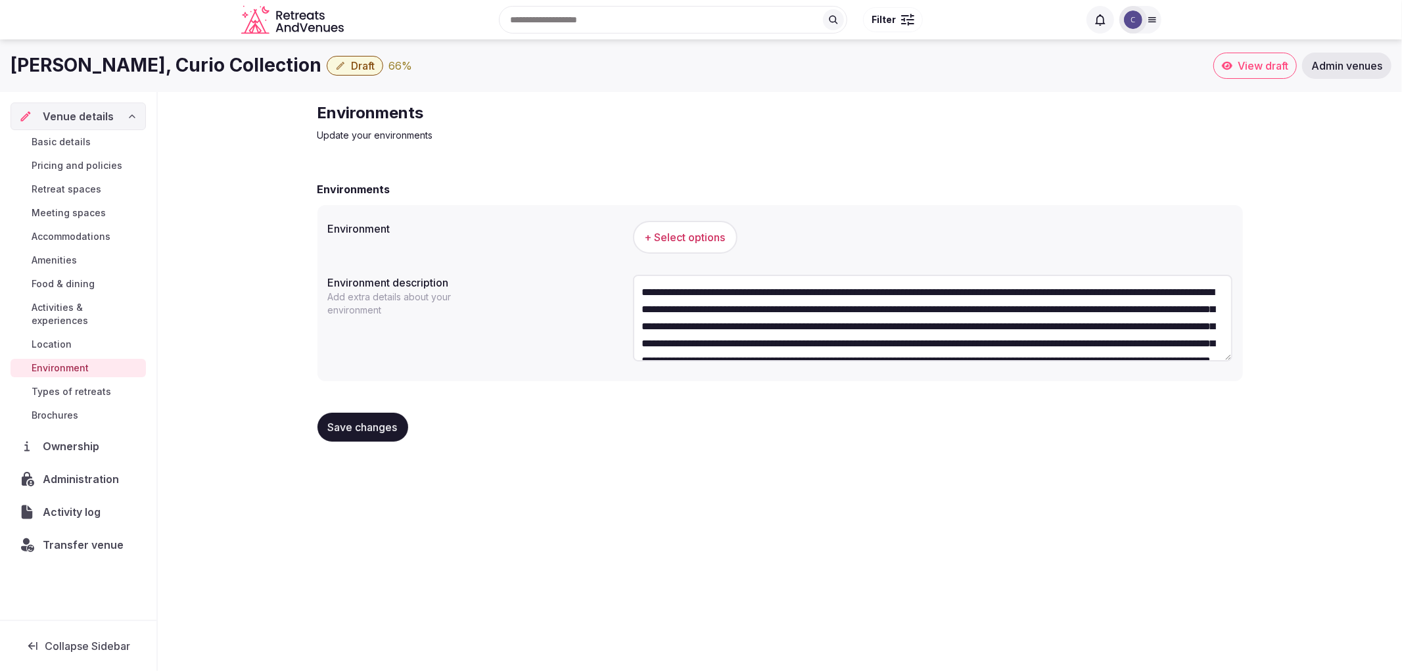
scroll to position [41, 0]
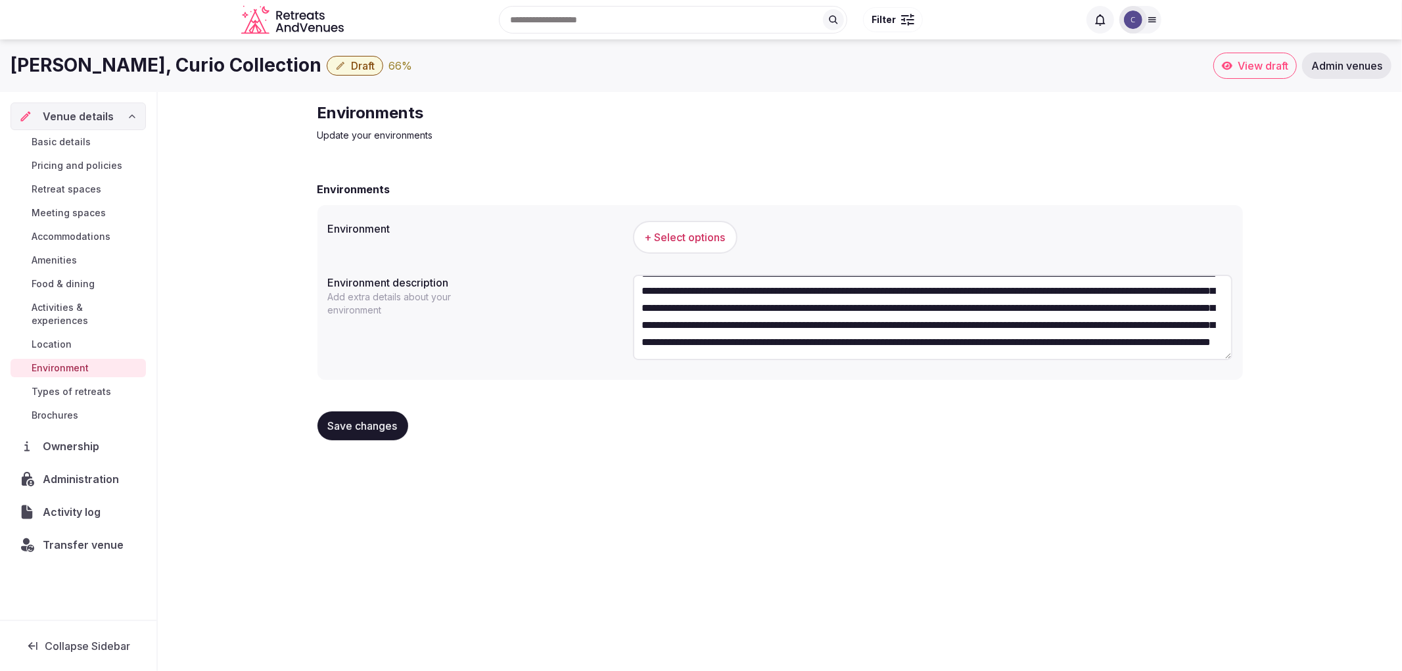
type textarea "**********"
click at [691, 227] on button "+ Select options" at bounding box center [685, 237] width 105 height 33
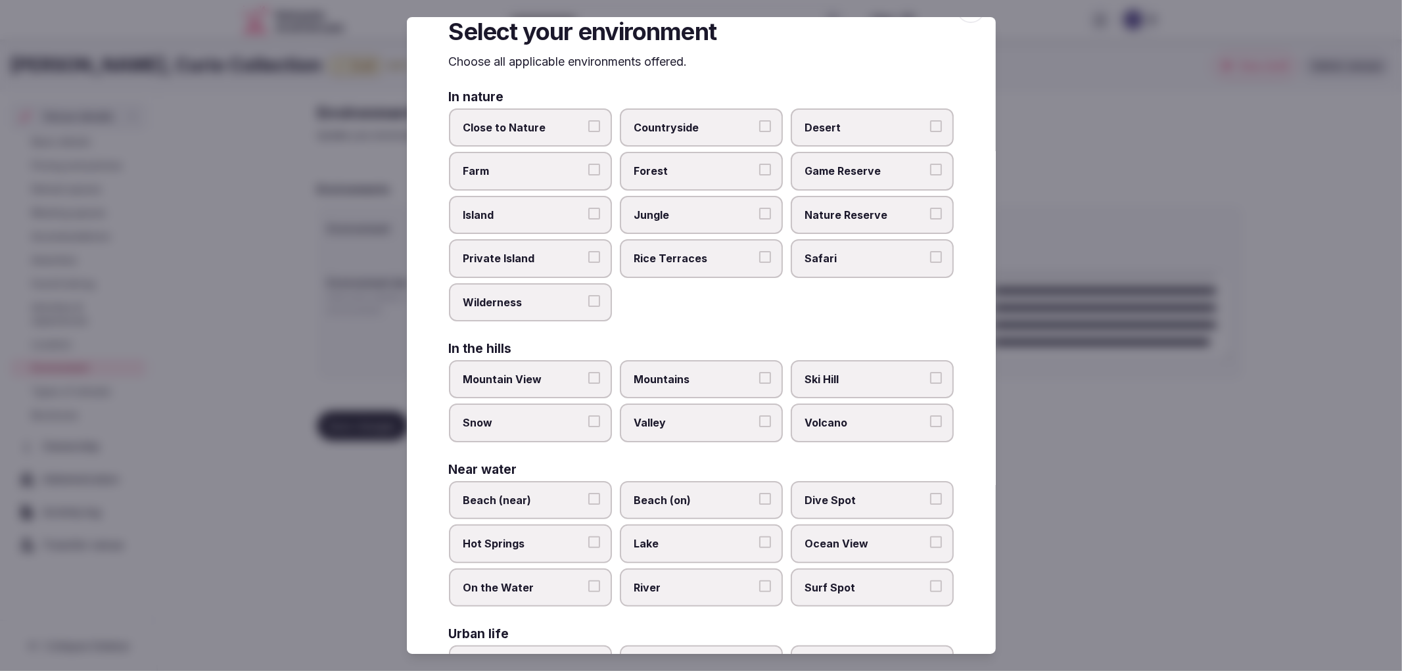
scroll to position [73, 0]
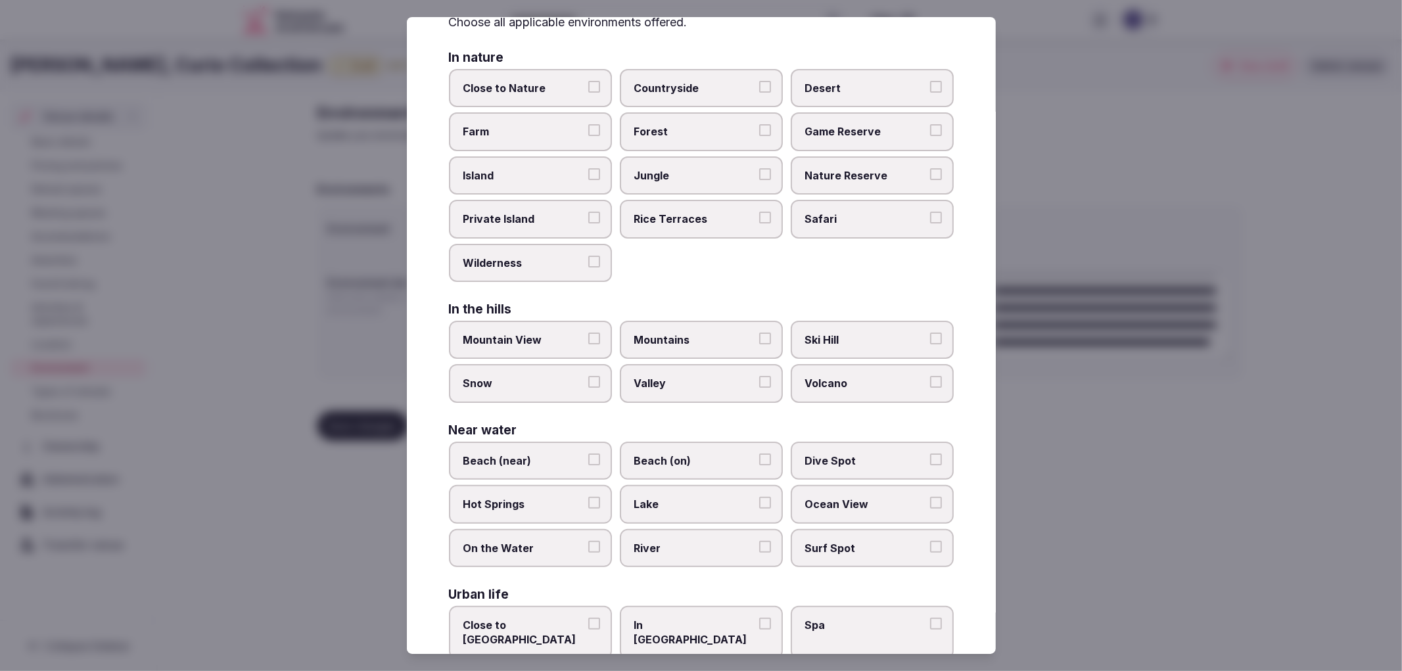
click at [521, 177] on span "Island" at bounding box center [523, 175] width 121 height 14
click at [588, 177] on button "Island" at bounding box center [594, 174] width 12 height 12
click at [521, 177] on span "Island" at bounding box center [523, 175] width 121 height 14
click at [588, 177] on button "Island" at bounding box center [594, 174] width 12 height 12
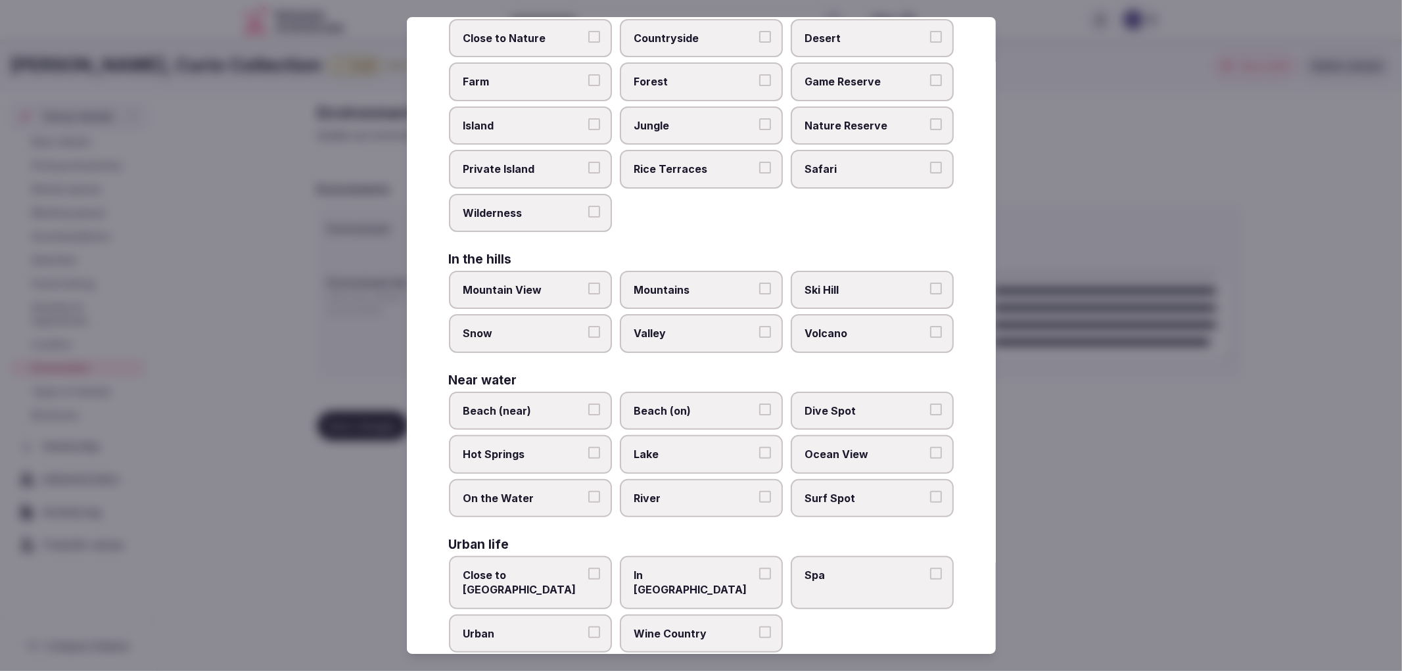
click at [760, 491] on button "River" at bounding box center [765, 497] width 12 height 12
click at [738, 568] on span "In [GEOGRAPHIC_DATA]" at bounding box center [694, 583] width 121 height 30
click at [759, 568] on button "In [GEOGRAPHIC_DATA]" at bounding box center [765, 574] width 12 height 12
click at [839, 568] on span "Spa" at bounding box center [865, 575] width 121 height 14
click at [930, 568] on button "Spa" at bounding box center [936, 574] width 12 height 12
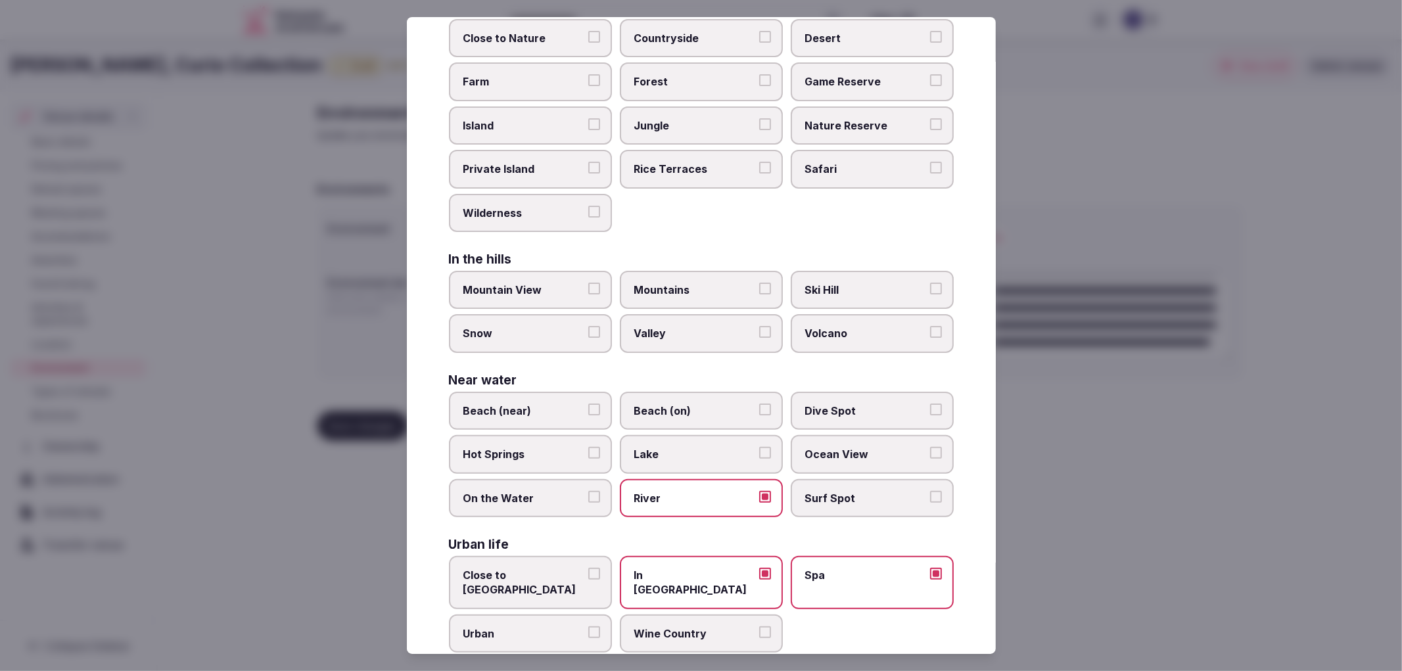
click at [551, 615] on label "Urban" at bounding box center [530, 634] width 163 height 38
click at [588, 626] on button "Urban" at bounding box center [594, 632] width 12 height 12
click at [577, 615] on label "Urban" at bounding box center [530, 634] width 163 height 38
click at [588, 626] on button "Urban" at bounding box center [594, 632] width 12 height 12
click at [687, 626] on span "Wine Country" at bounding box center [694, 633] width 121 height 14
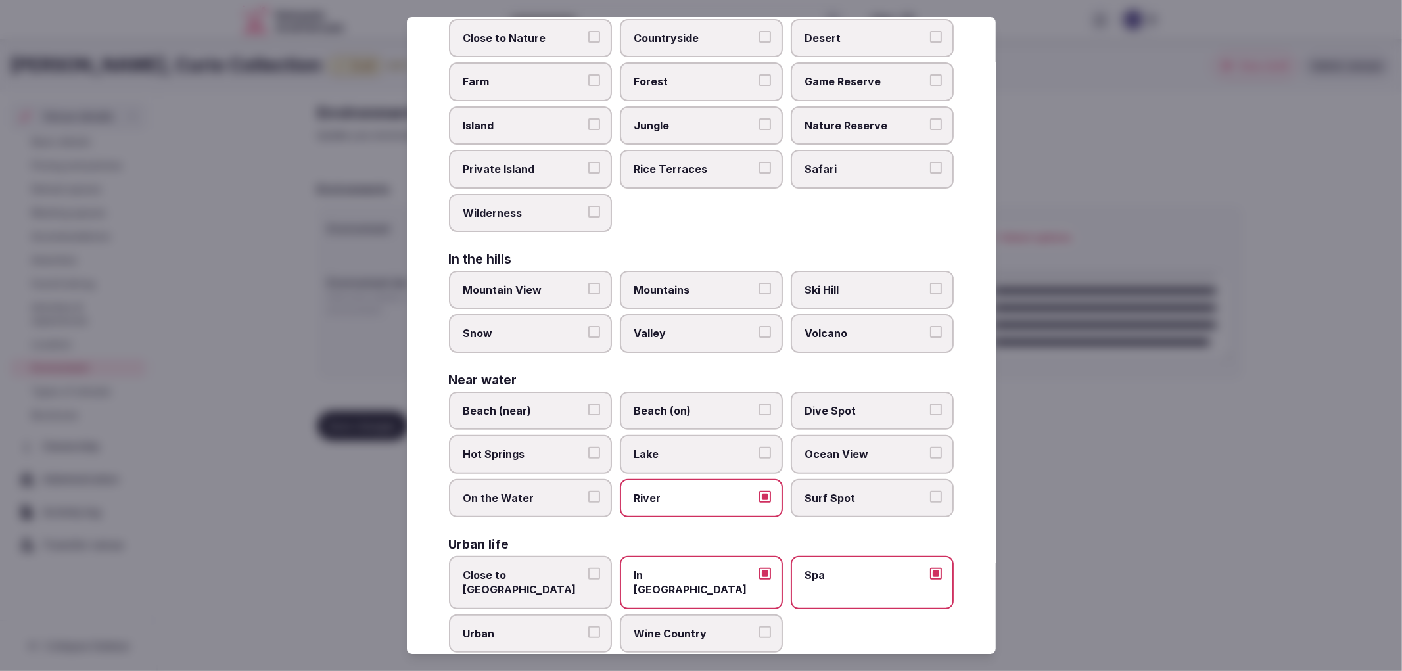
click at [759, 626] on button "Wine Country" at bounding box center [765, 632] width 12 height 12
click at [811, 568] on span "Spa" at bounding box center [865, 575] width 121 height 14
click at [930, 568] on button "Spa" at bounding box center [936, 574] width 12 height 12
click at [517, 626] on span "Urban" at bounding box center [523, 633] width 121 height 14
click at [588, 626] on button "Urban" at bounding box center [594, 632] width 12 height 12
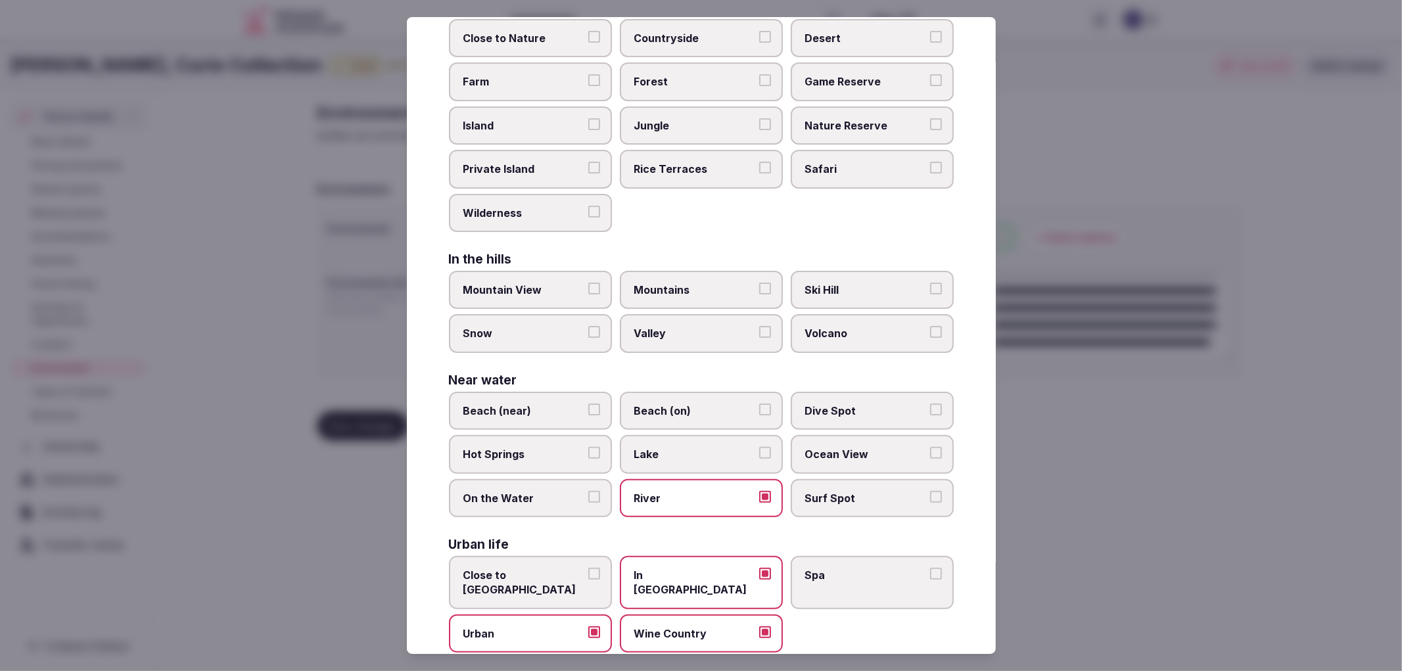
click at [1125, 524] on div at bounding box center [701, 335] width 1402 height 671
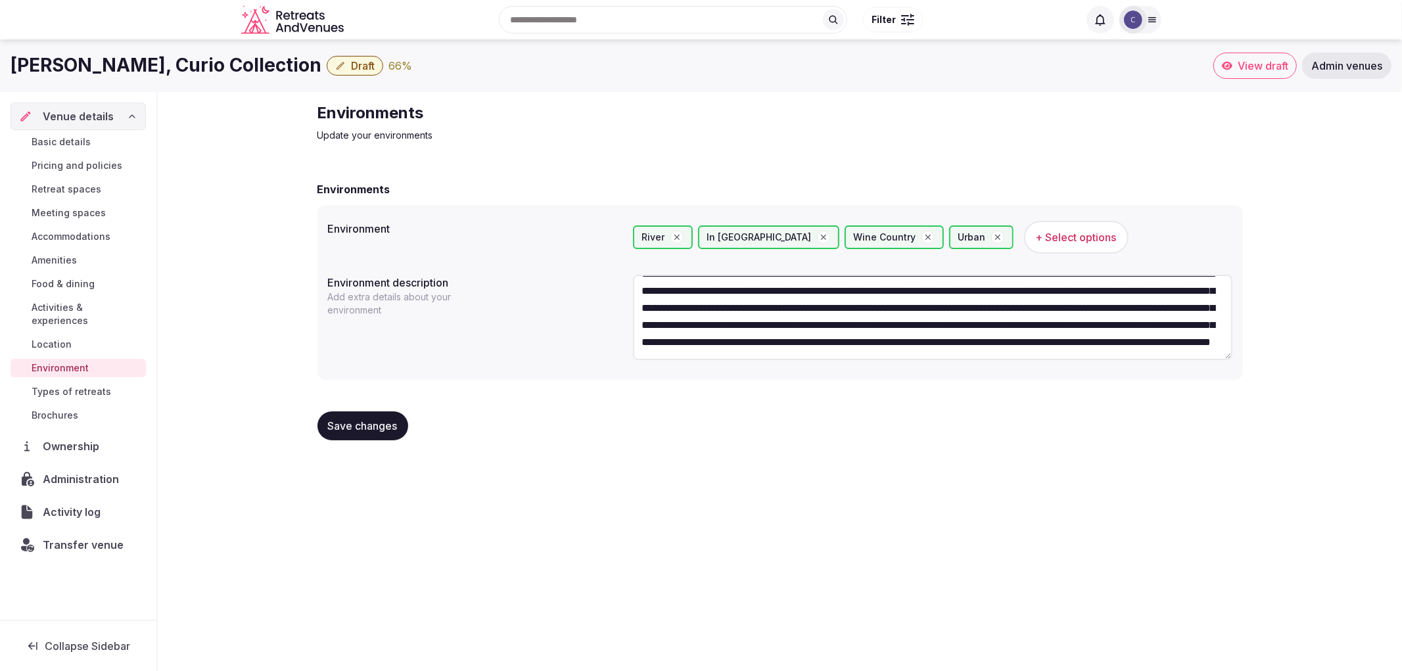
click at [381, 430] on span "Save changes" at bounding box center [363, 425] width 70 height 13
click at [79, 287] on span "Food & dining" at bounding box center [63, 283] width 63 height 13
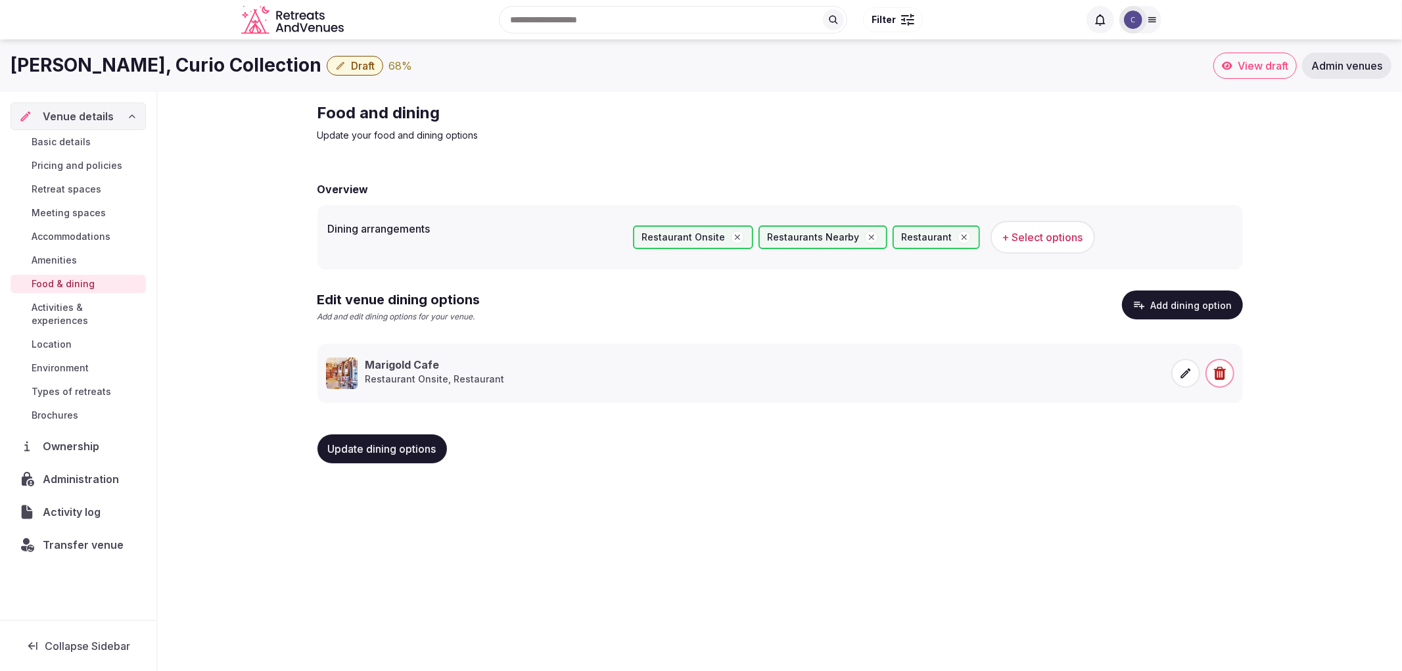
click at [75, 254] on span "Amenities" at bounding box center [54, 260] width 45 height 13
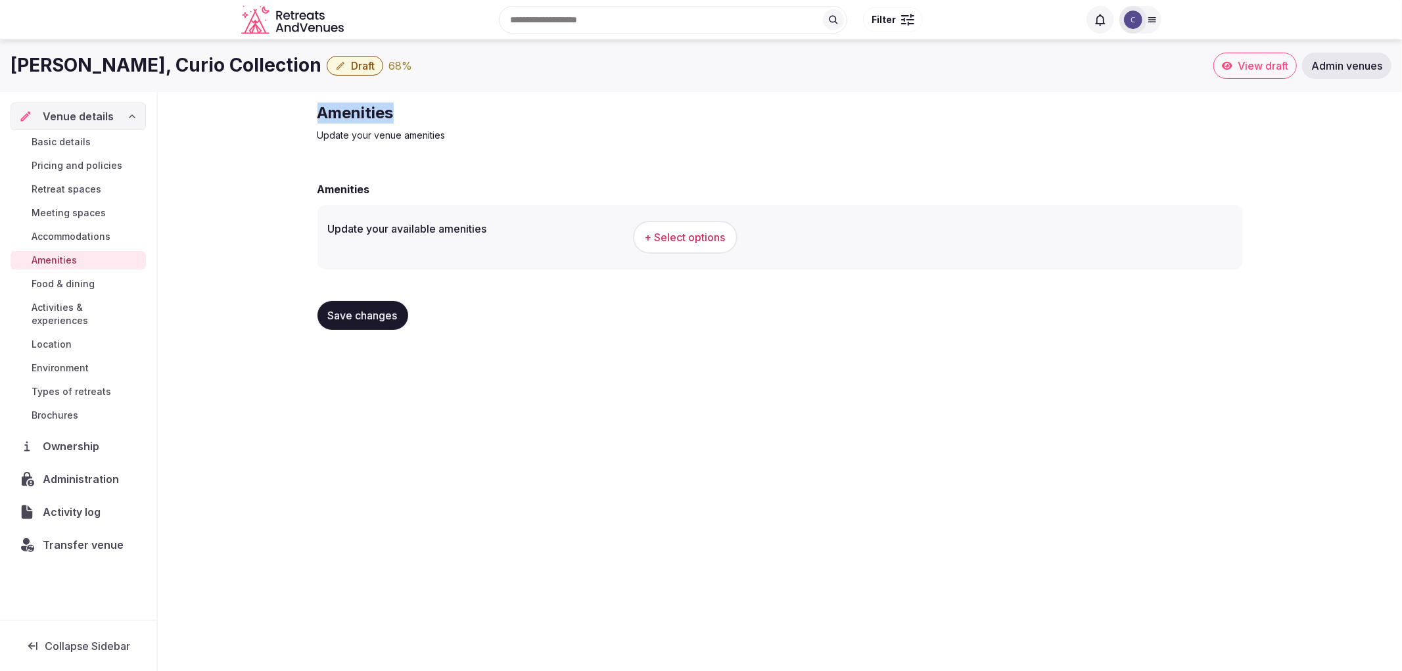
drag, startPoint x: 318, startPoint y: 114, endPoint x: 566, endPoint y: 106, distance: 248.0
click at [565, 106] on h2 "Amenities" at bounding box center [539, 113] width 442 height 21
click at [705, 235] on span "+ Select options" at bounding box center [685, 237] width 81 height 14
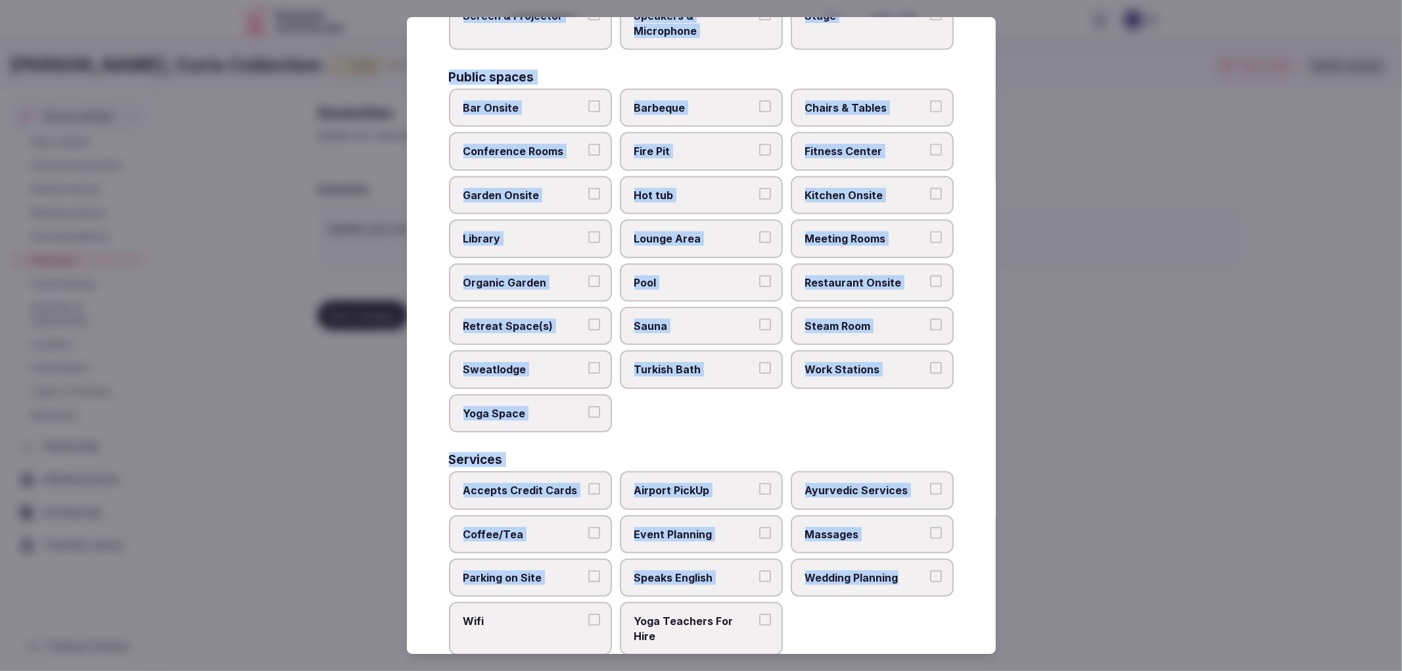
scroll to position [513, 0]
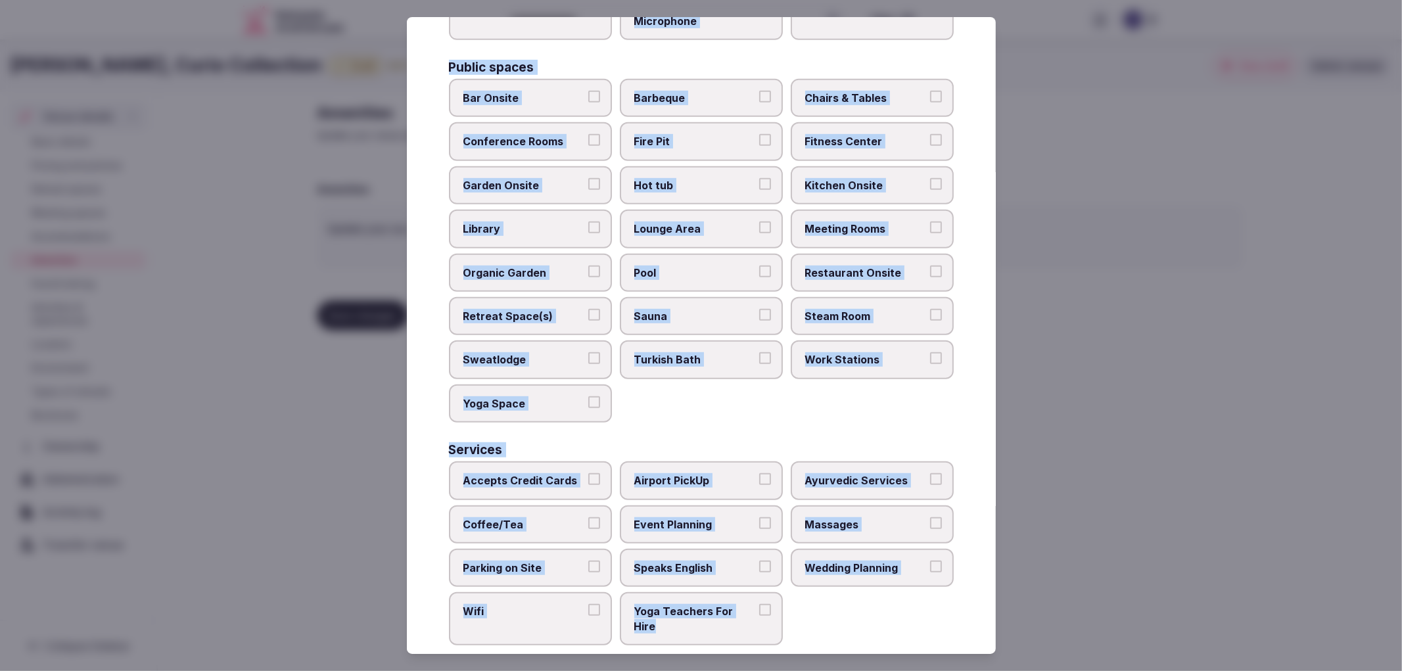
drag, startPoint x: 449, startPoint y: 133, endPoint x: 791, endPoint y: 617, distance: 592.4
click at [791, 617] on div "Activities Bicycles Camping Allowed Onsite [MEDICAL_DATA] Pool Table Surf Board…" at bounding box center [701, 128] width 505 height 1035
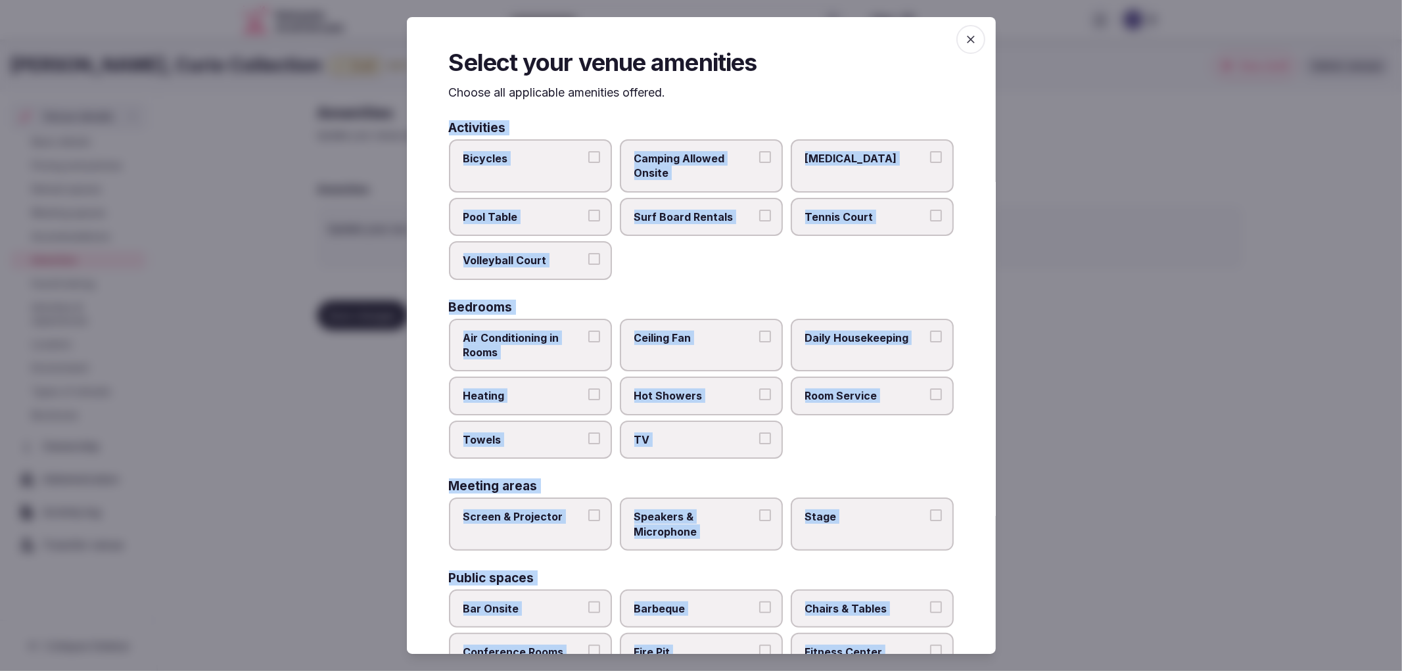
scroll to position [2, 0]
click at [548, 366] on label "Air Conditioning in Rooms" at bounding box center [530, 345] width 163 height 53
click at [588, 343] on button "Air Conditioning in Rooms" at bounding box center [594, 337] width 12 height 12
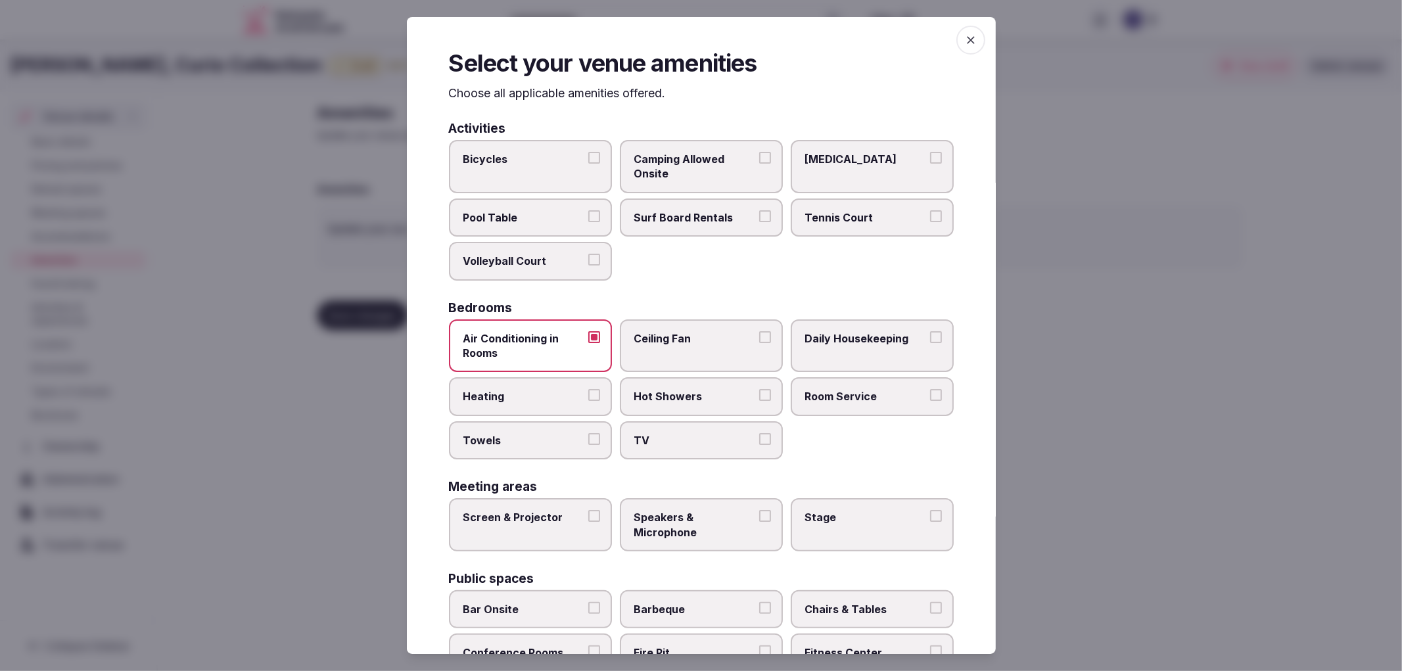
click at [552, 383] on label "Heating" at bounding box center [530, 396] width 163 height 38
click at [588, 389] on button "Heating" at bounding box center [594, 395] width 12 height 12
click at [573, 425] on label "Towels" at bounding box center [530, 440] width 163 height 38
click at [588, 433] on button "Towels" at bounding box center [594, 439] width 12 height 12
click at [704, 402] on label "Hot Showers" at bounding box center [701, 396] width 163 height 38
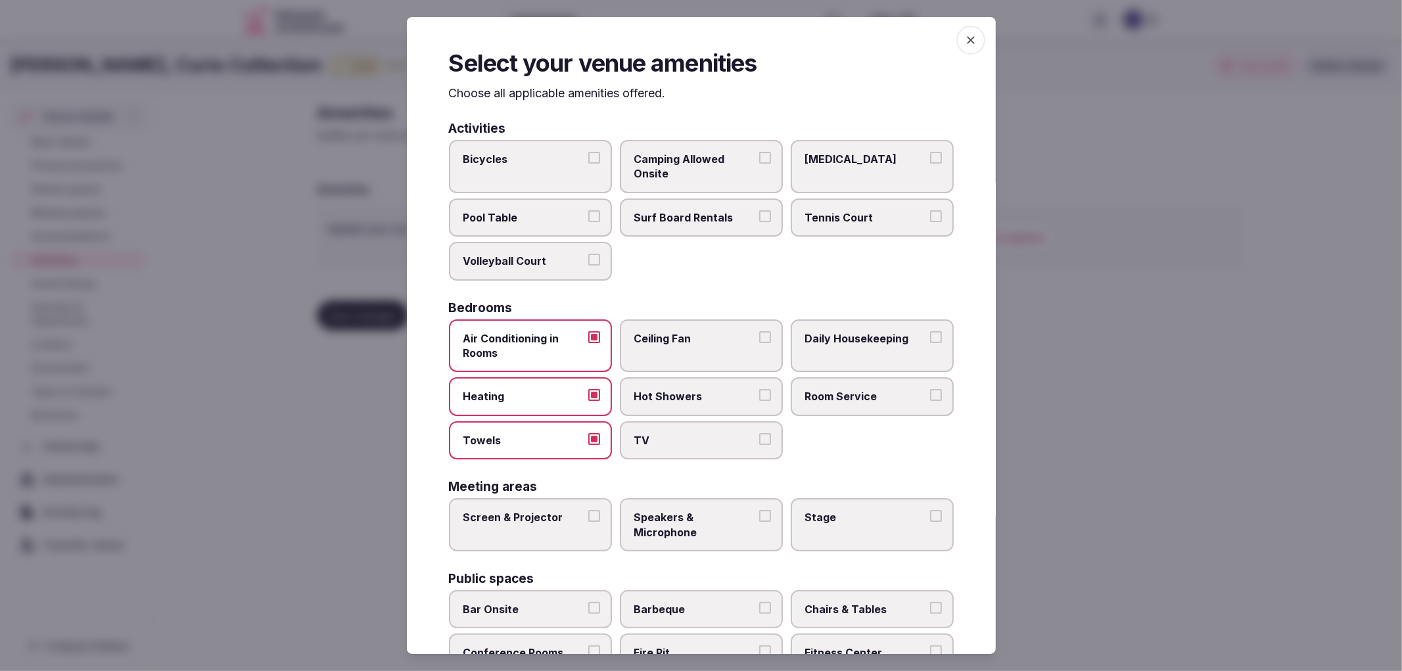
click at [759, 401] on button "Hot Showers" at bounding box center [765, 395] width 12 height 12
drag, startPoint x: 715, startPoint y: 419, endPoint x: 802, endPoint y: 401, distance: 88.7
click at [717, 421] on label "TV" at bounding box center [701, 440] width 163 height 38
click at [759, 433] on button "TV" at bounding box center [765, 439] width 12 height 12
drag, startPoint x: 830, startPoint y: 394, endPoint x: 843, endPoint y: 366, distance: 32.1
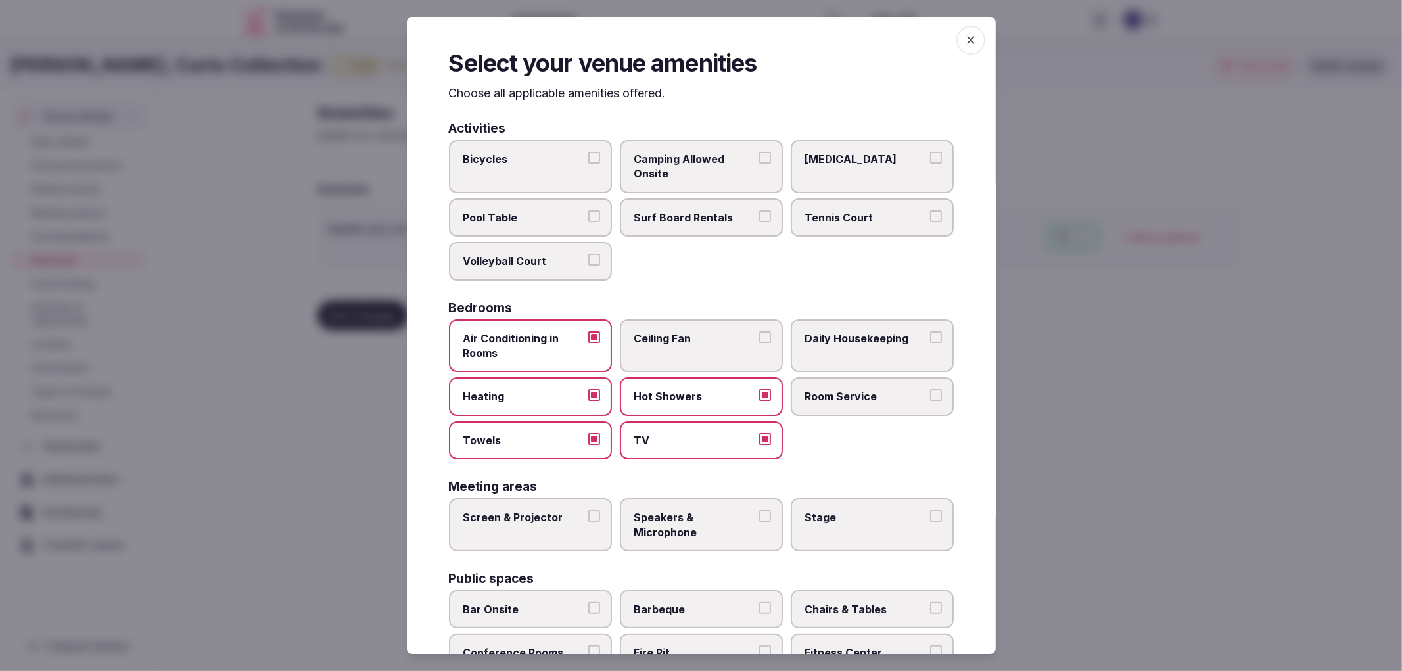
click at [830, 394] on span "Room Service" at bounding box center [865, 396] width 121 height 14
click at [930, 394] on button "Room Service" at bounding box center [936, 395] width 12 height 12
click at [852, 335] on span "Daily Housekeeping" at bounding box center [865, 338] width 121 height 14
click at [930, 335] on button "Daily Housekeeping" at bounding box center [936, 337] width 12 height 12
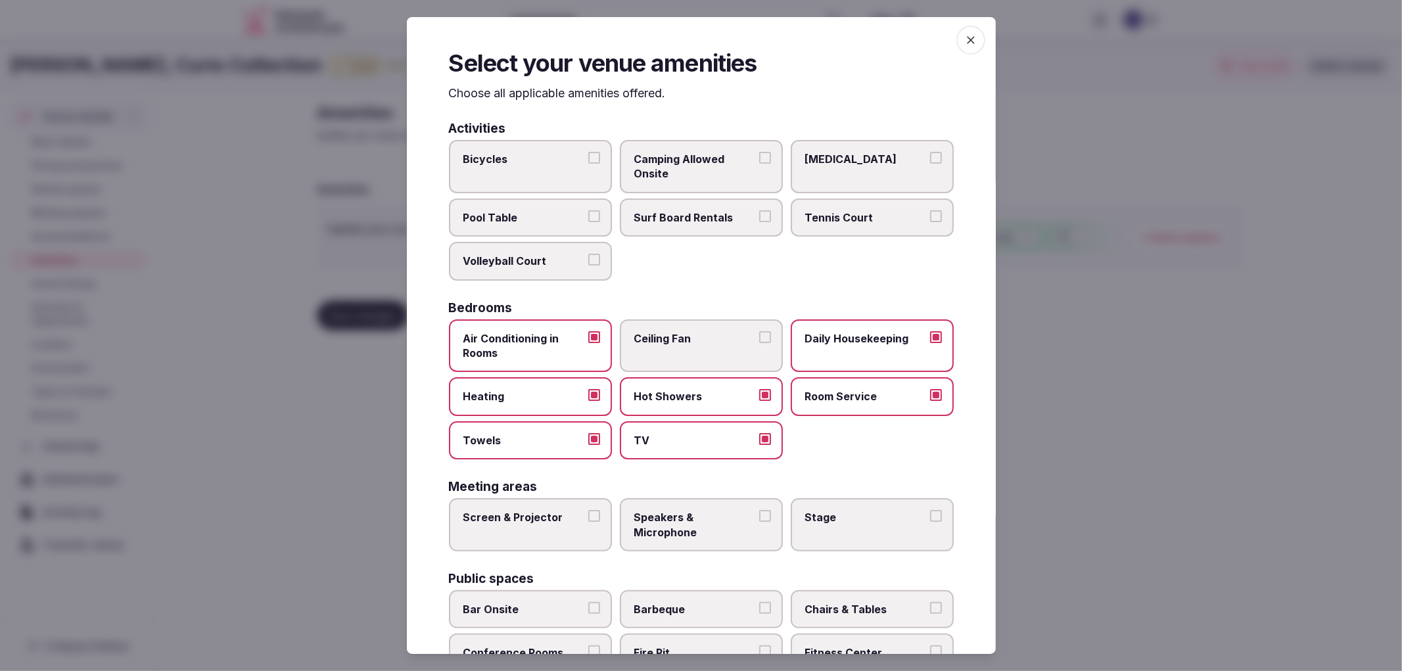
click at [609, 524] on div "Screen & Projector Speakers & Microphone Stage" at bounding box center [701, 524] width 505 height 53
drag, startPoint x: 580, startPoint y: 513, endPoint x: 592, endPoint y: 513, distance: 11.2
click at [582, 513] on label "Screen & Projector" at bounding box center [530, 524] width 163 height 53
click at [588, 513] on button "Screen & Projector" at bounding box center [594, 516] width 12 height 12
drag, startPoint x: 697, startPoint y: 521, endPoint x: 756, endPoint y: 521, distance: 59.2
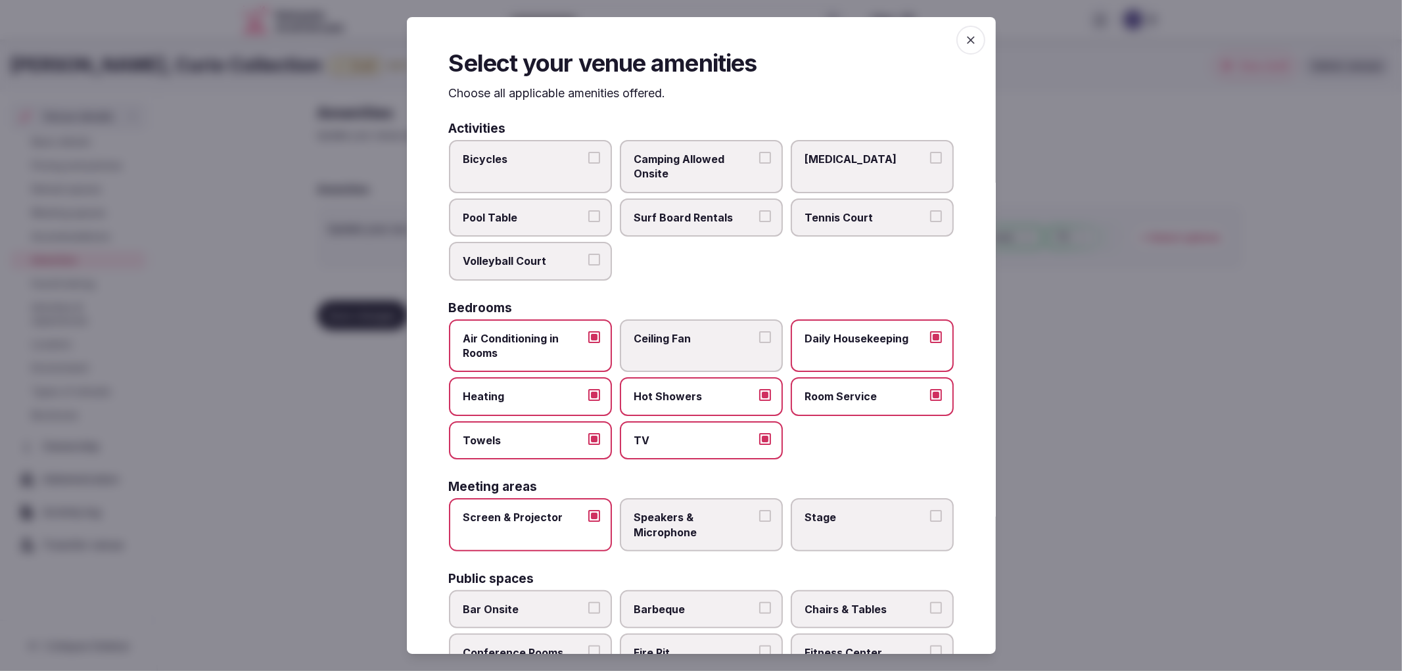
click at [697, 521] on span "Speakers & Microphone" at bounding box center [694, 525] width 121 height 30
click at [759, 521] on button "Speakers & Microphone" at bounding box center [765, 516] width 12 height 12
click at [804, 523] on label "Stage" at bounding box center [872, 524] width 163 height 53
click at [930, 522] on button "Stage" at bounding box center [936, 516] width 12 height 12
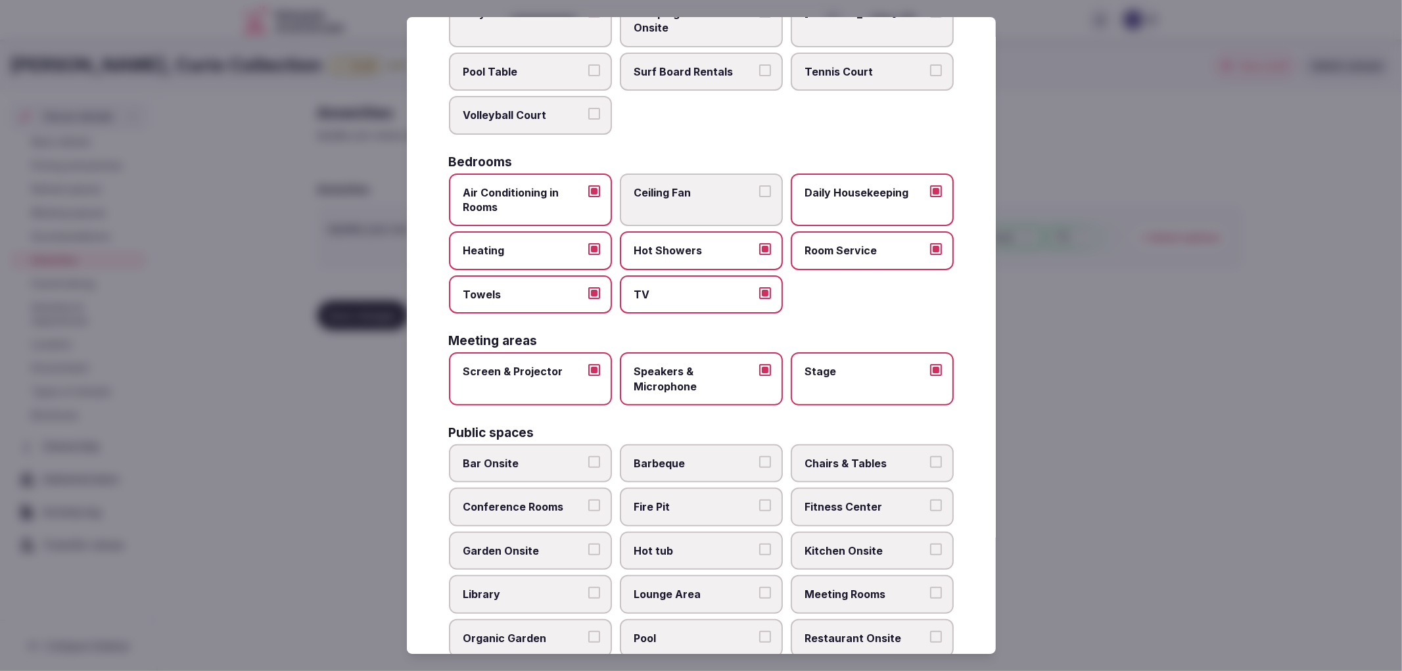
click at [528, 444] on label "Bar Onsite" at bounding box center [530, 463] width 163 height 38
click at [588, 456] on button "Bar Onsite" at bounding box center [594, 462] width 12 height 12
click at [848, 456] on span "Chairs & Tables" at bounding box center [865, 463] width 121 height 14
click at [930, 456] on button "Chairs & Tables" at bounding box center [936, 462] width 12 height 12
click at [845, 500] on span "Fitness Center" at bounding box center [865, 507] width 121 height 14
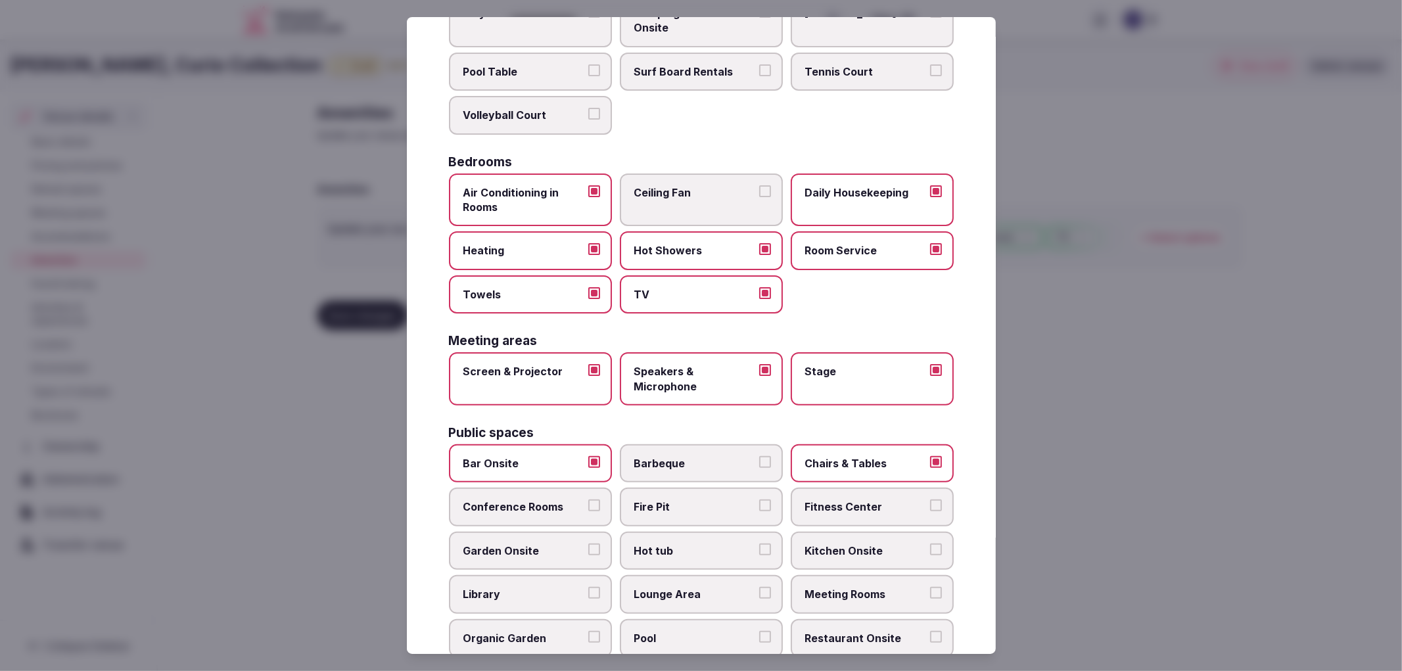
click at [930, 500] on button "Fitness Center" at bounding box center [936, 506] width 12 height 12
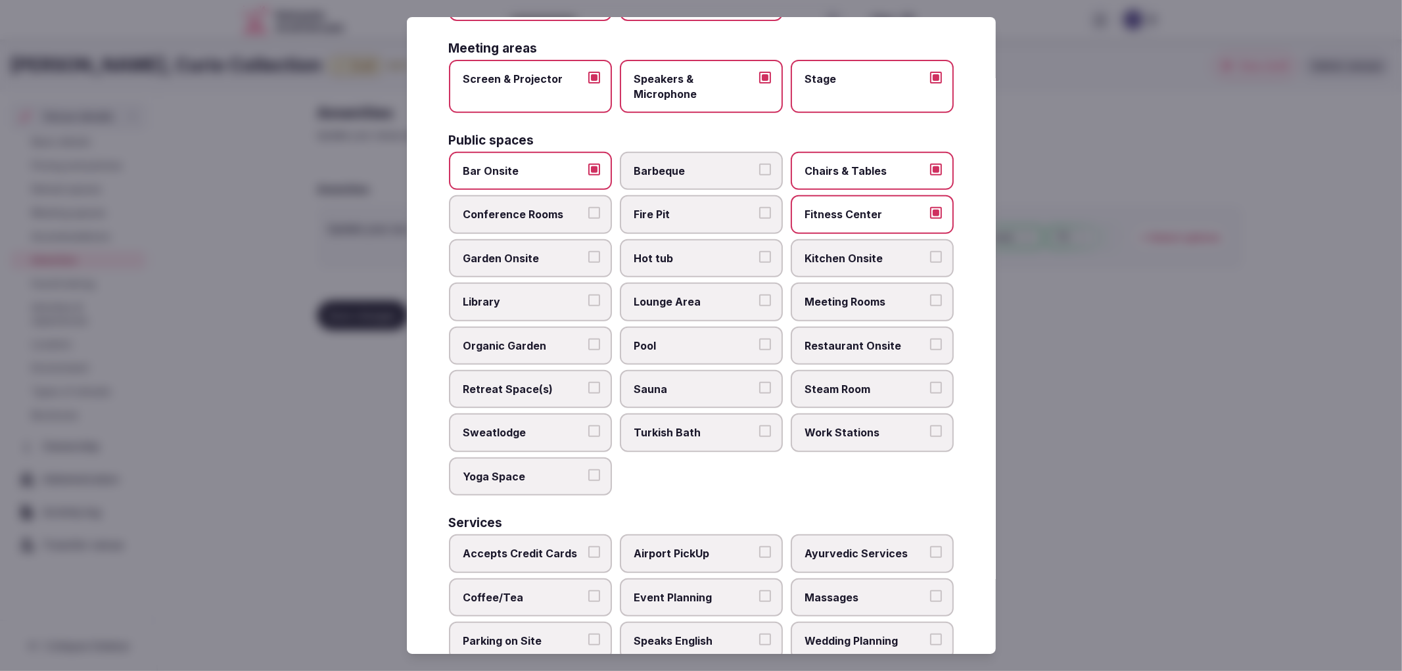
click at [477, 209] on span "Conference Rooms" at bounding box center [523, 214] width 121 height 14
click at [588, 209] on button "Conference Rooms" at bounding box center [594, 213] width 12 height 12
click at [551, 283] on label "Library" at bounding box center [530, 302] width 163 height 38
click at [588, 295] on button "Library" at bounding box center [594, 301] width 12 height 12
click at [724, 300] on label "Lounge Area" at bounding box center [701, 302] width 163 height 38
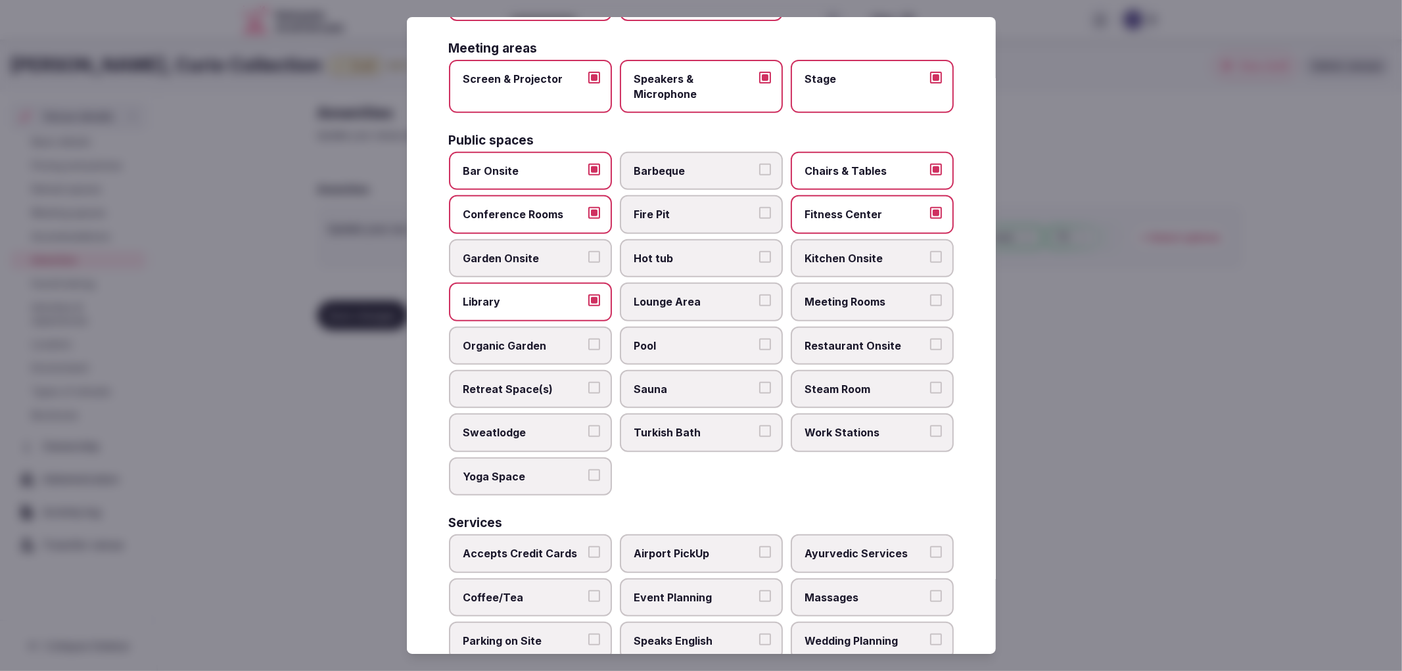
click at [759, 300] on button "Lounge Area" at bounding box center [765, 301] width 12 height 12
click at [905, 300] on label "Meeting Rooms" at bounding box center [872, 302] width 163 height 38
click at [930, 300] on button "Meeting Rooms" at bounding box center [936, 301] width 12 height 12
click at [822, 339] on label "Restaurant Onsite" at bounding box center [872, 346] width 163 height 38
click at [930, 339] on button "Restaurant Onsite" at bounding box center [936, 345] width 12 height 12
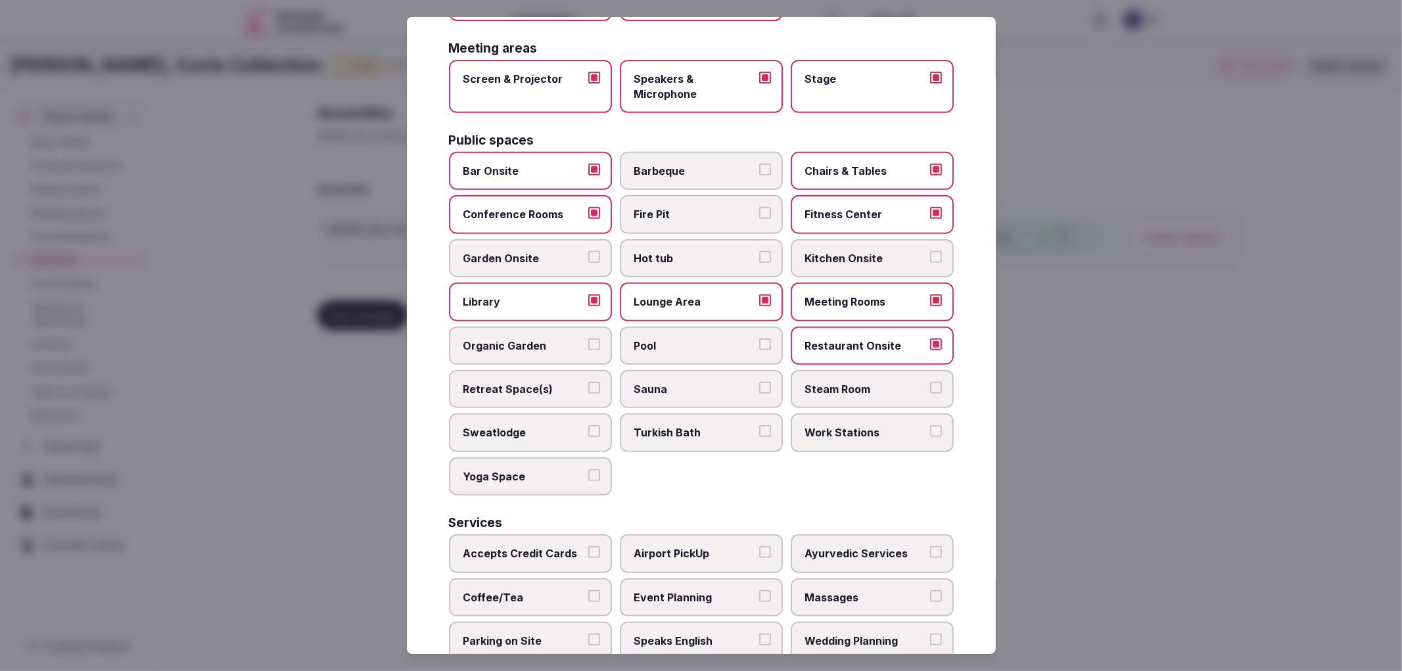
click at [607, 370] on label "Retreat Space(s)" at bounding box center [530, 389] width 163 height 38
click at [600, 382] on button "Retreat Space(s)" at bounding box center [594, 388] width 12 height 12
click at [869, 452] on div "Bar Onsite Barbeque Chairs & Tables Conference Rooms Fire Pit Fitness Center Ga…" at bounding box center [701, 324] width 505 height 344
click at [866, 428] on label "Work Stations" at bounding box center [872, 432] width 163 height 38
click at [930, 428] on button "Work Stations" at bounding box center [936, 431] width 12 height 12
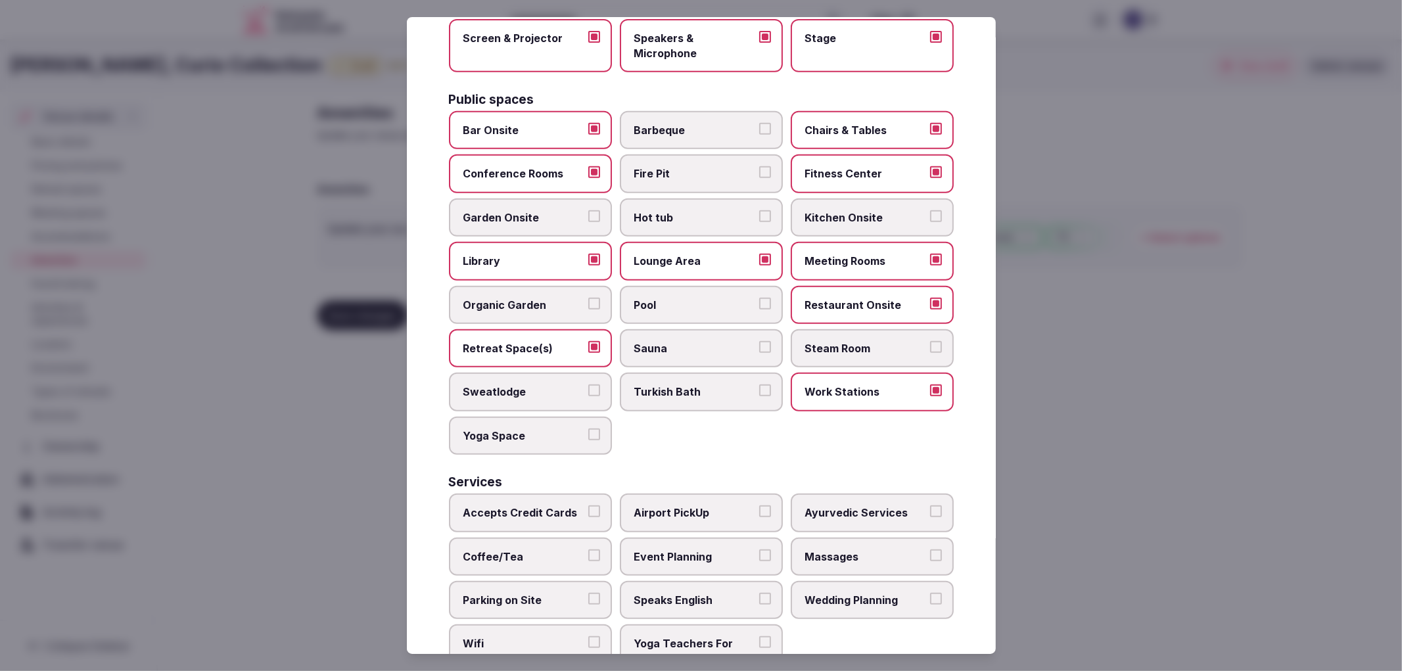
scroll to position [513, 0]
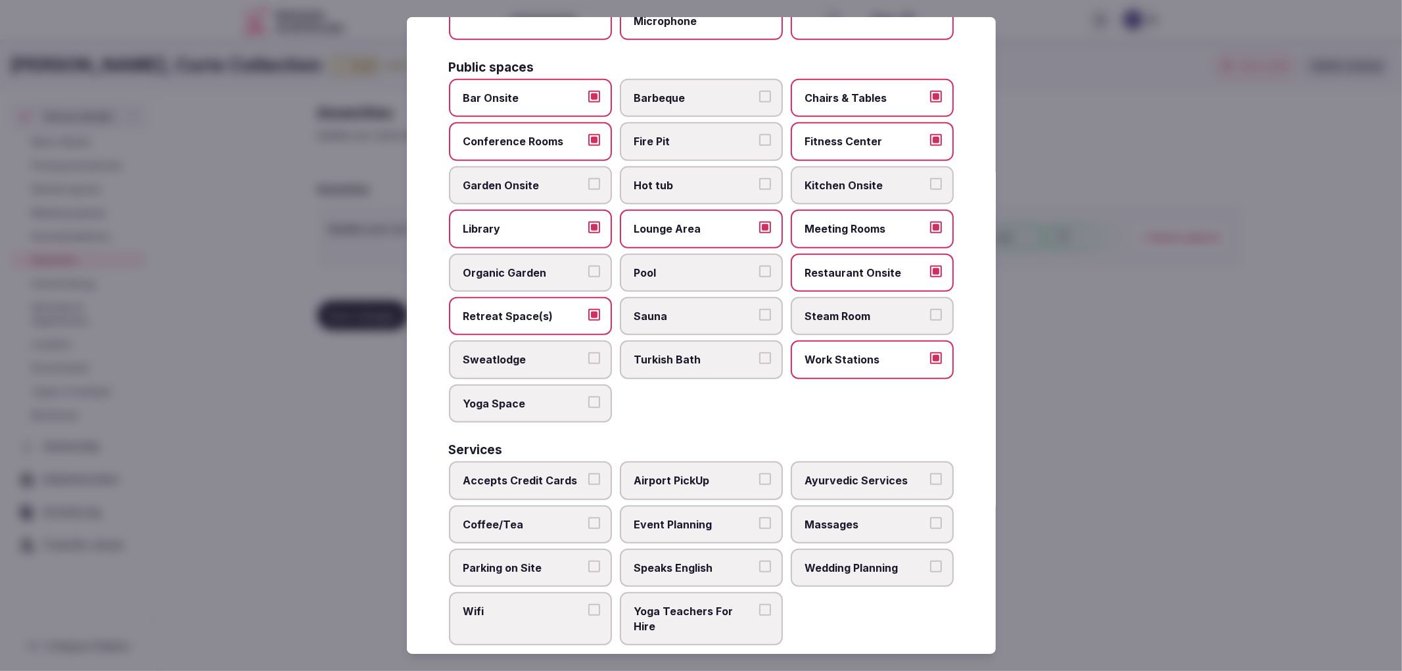
click at [560, 469] on label "Accepts Credit Cards" at bounding box center [530, 480] width 163 height 38
click at [588, 473] on button "Accepts Credit Cards" at bounding box center [594, 479] width 12 height 12
click at [569, 517] on span "Coffee/Tea" at bounding box center [523, 524] width 121 height 14
click at [588, 517] on button "Coffee/Tea" at bounding box center [594, 523] width 12 height 12
click at [573, 561] on span "Parking on Site" at bounding box center [523, 568] width 121 height 14
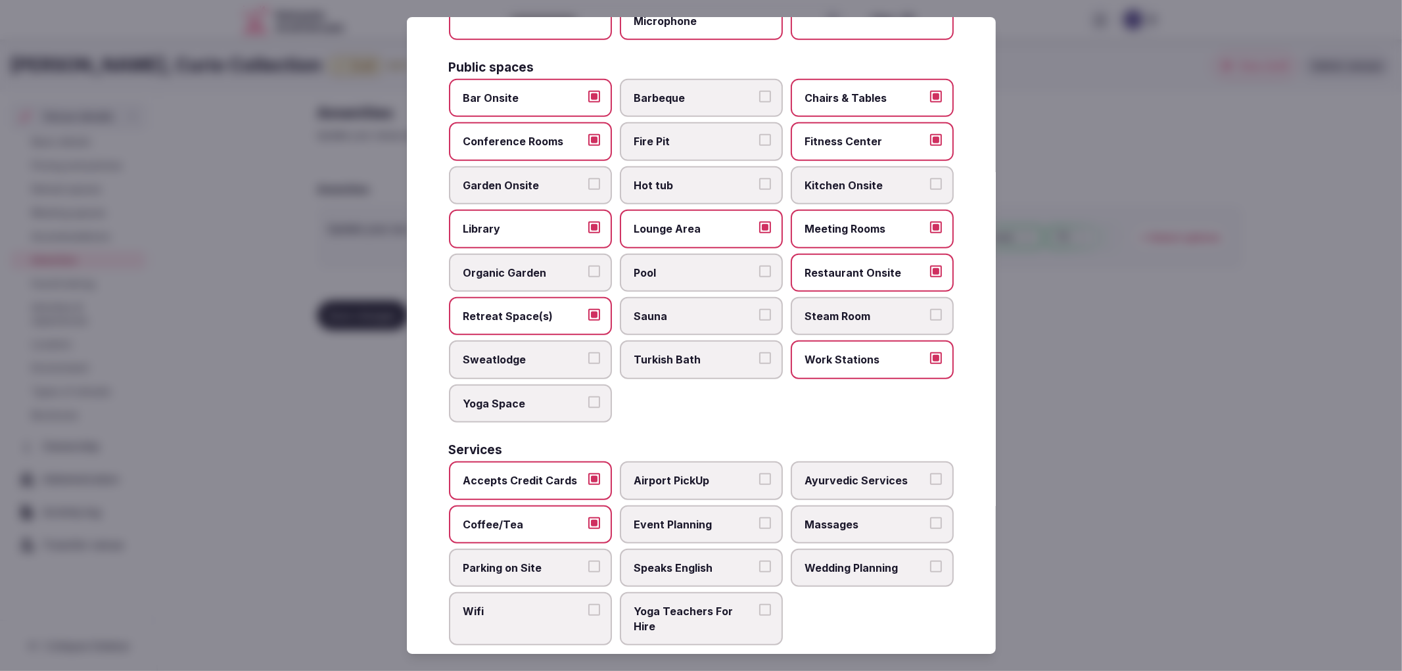
click at [588, 561] on button "Parking on Site" at bounding box center [594, 567] width 12 height 12
click at [579, 592] on label "Wifi" at bounding box center [530, 618] width 163 height 53
click at [588, 604] on button "Wifi" at bounding box center [594, 610] width 12 height 12
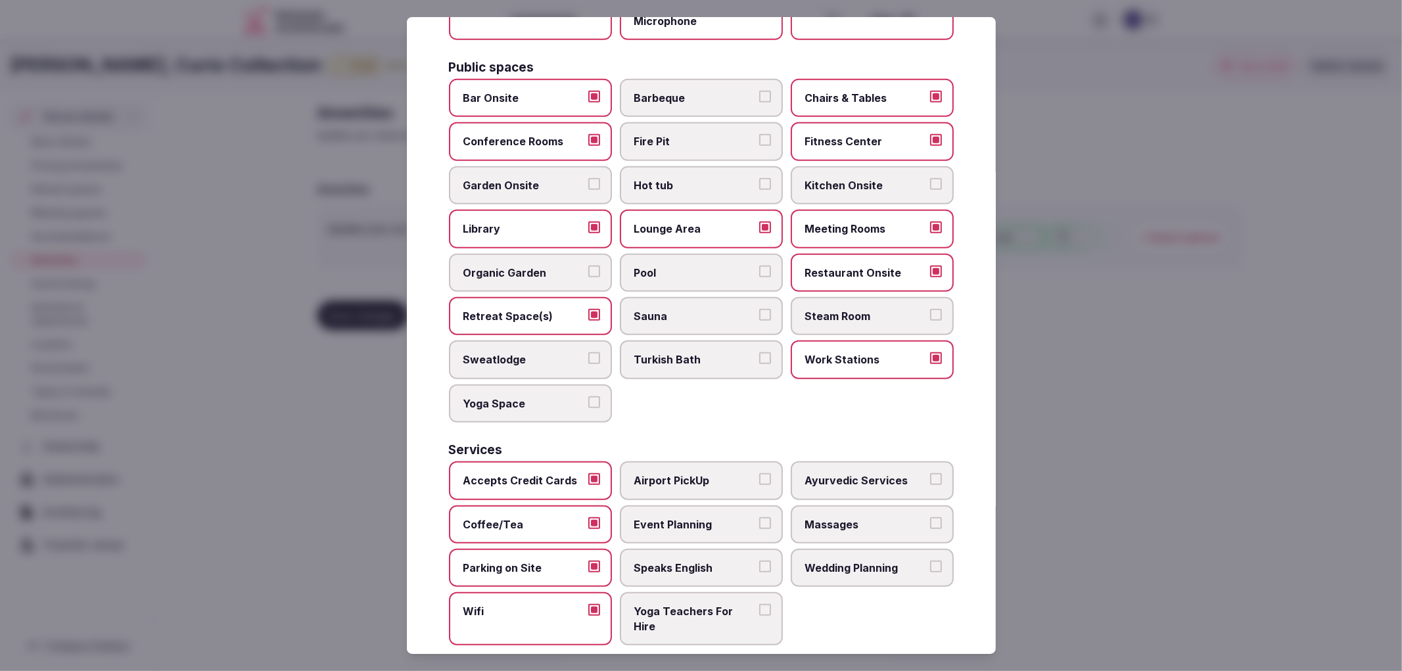
click at [651, 527] on div "Accepts Credit Cards Airport PickUp Ayurvedic Services Coffee/Tea Event Plannin…" at bounding box center [701, 553] width 505 height 184
drag, startPoint x: 659, startPoint y: 547, endPoint x: 697, endPoint y: 511, distance: 53.0
click at [659, 561] on span "Speaks English" at bounding box center [694, 568] width 121 height 14
click at [697, 517] on span "Event Planning" at bounding box center [694, 524] width 121 height 14
click at [759, 517] on button "Event Planning" at bounding box center [765, 523] width 12 height 12
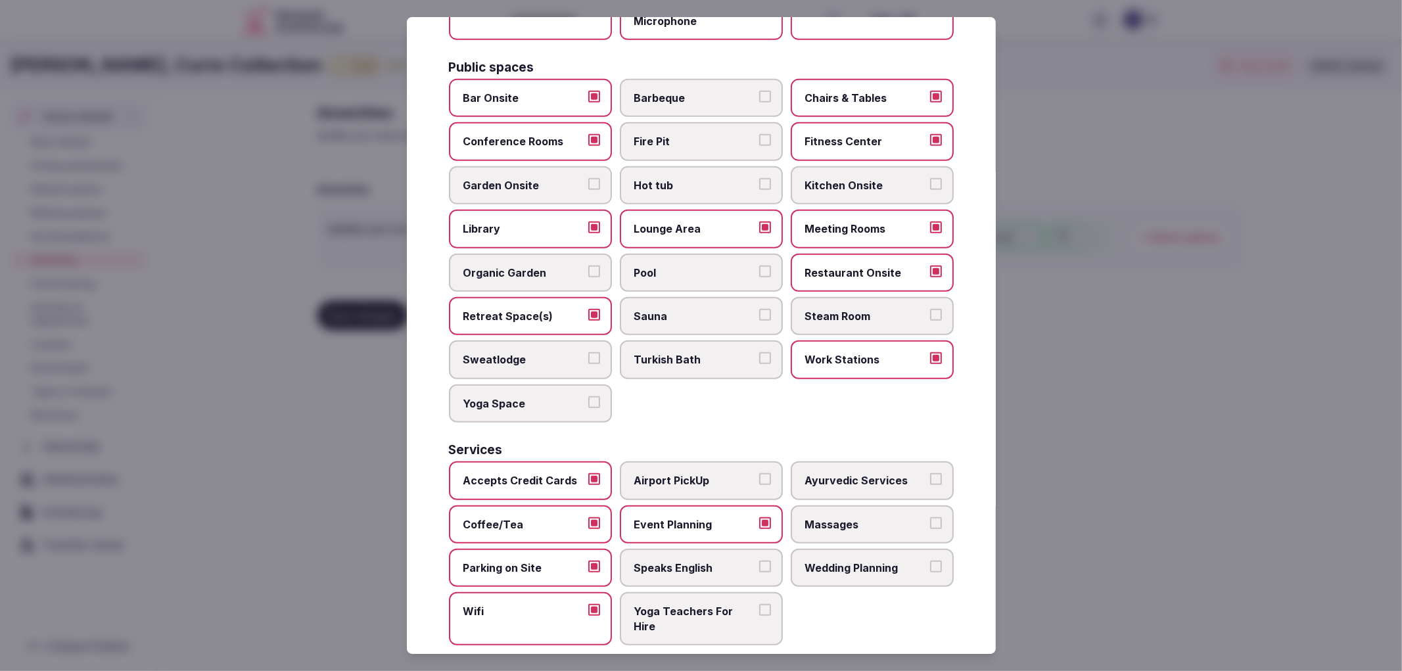
click at [844, 516] on label "Massages" at bounding box center [872, 525] width 163 height 38
click at [930, 517] on button "Massages" at bounding box center [936, 523] width 12 height 12
click at [838, 563] on label "Wedding Planning" at bounding box center [872, 568] width 163 height 38
click at [930, 563] on button "Wedding Planning" at bounding box center [936, 567] width 12 height 12
click at [701, 561] on span "Speaks English" at bounding box center [694, 568] width 121 height 14
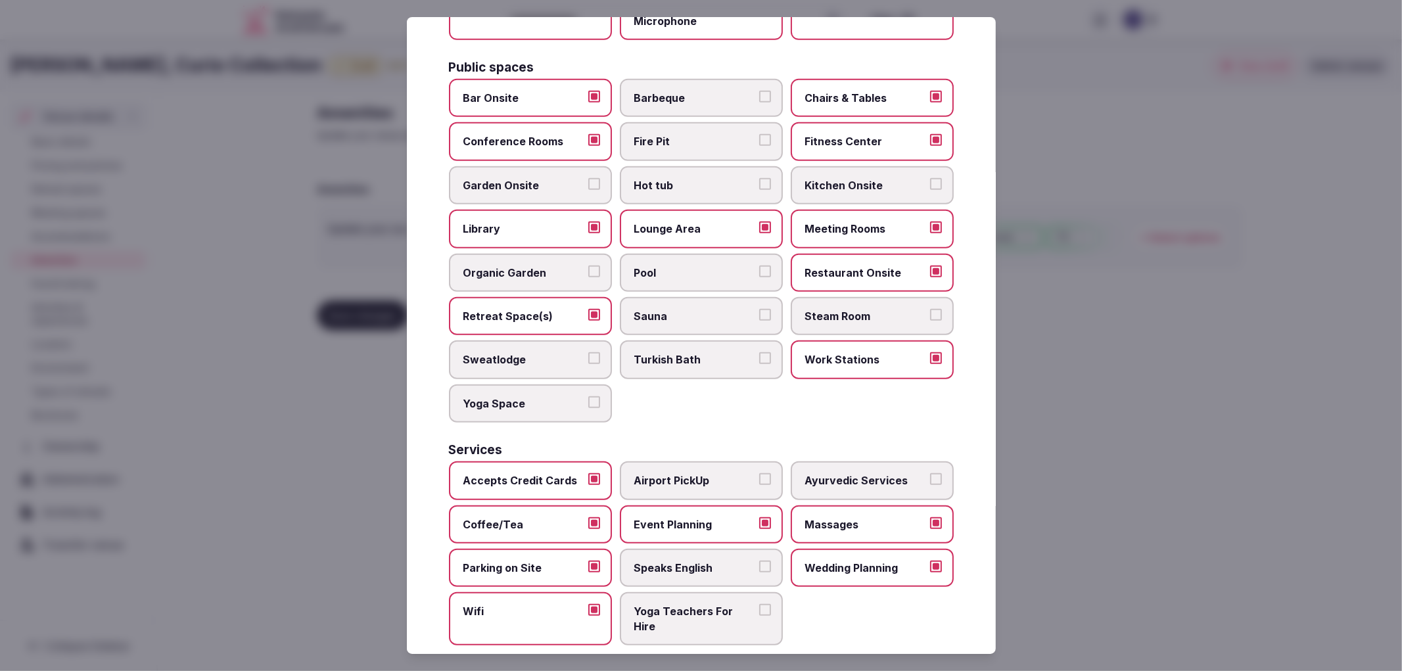
click at [759, 561] on button "Speaks English" at bounding box center [765, 567] width 12 height 12
click at [669, 517] on span "Event Planning" at bounding box center [694, 524] width 121 height 14
click at [759, 517] on button "Event Planning" at bounding box center [765, 523] width 12 height 12
click at [669, 517] on span "Event Planning" at bounding box center [694, 524] width 121 height 14
click at [759, 517] on button "Event Planning" at bounding box center [765, 523] width 12 height 12
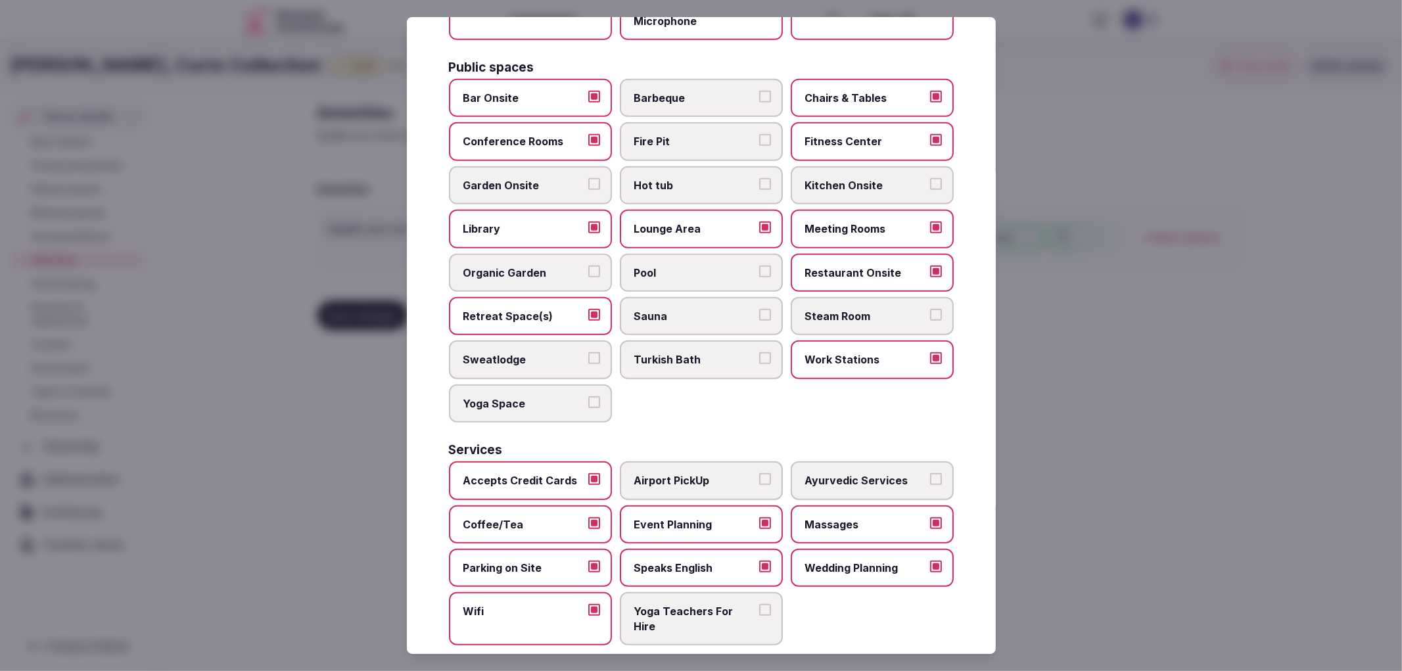
click at [1219, 418] on div at bounding box center [701, 335] width 1402 height 671
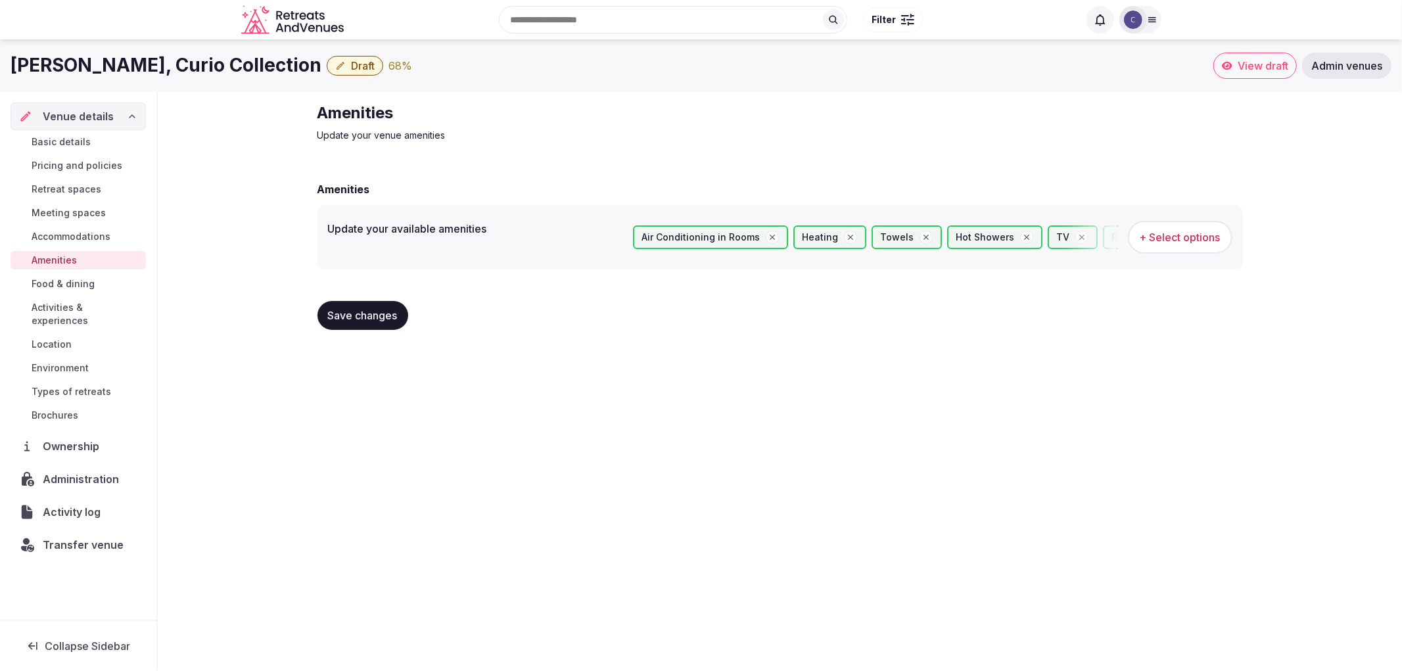
click at [379, 325] on button "Save changes" at bounding box center [363, 315] width 91 height 29
click at [43, 191] on span "Retreat spaces" at bounding box center [67, 189] width 70 height 13
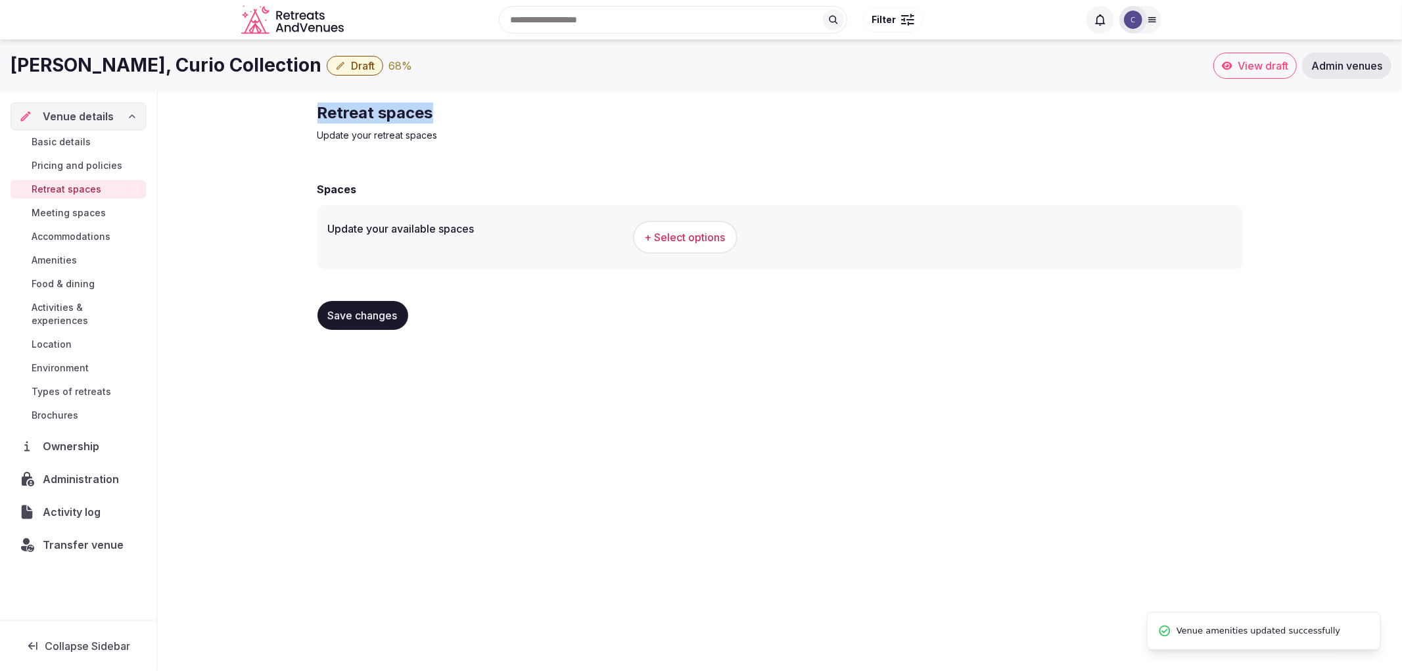
drag, startPoint x: 296, startPoint y: 112, endPoint x: 325, endPoint y: 74, distance: 48.3
click at [551, 108] on div "Retreat spaces Update your retreat spaces Spaces Update your available spaces +…" at bounding box center [780, 221] width 1244 height 259
click at [652, 224] on button "+ Select options" at bounding box center [685, 237] width 105 height 33
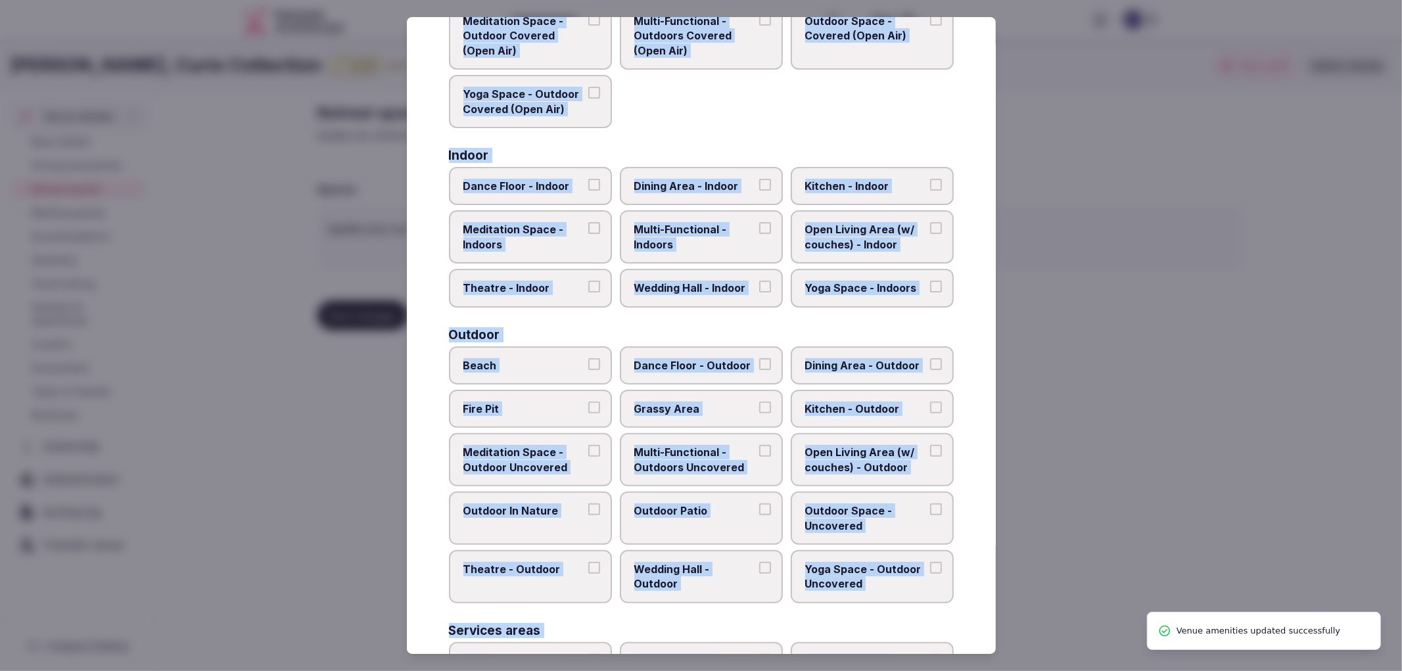
scroll to position [402, 0]
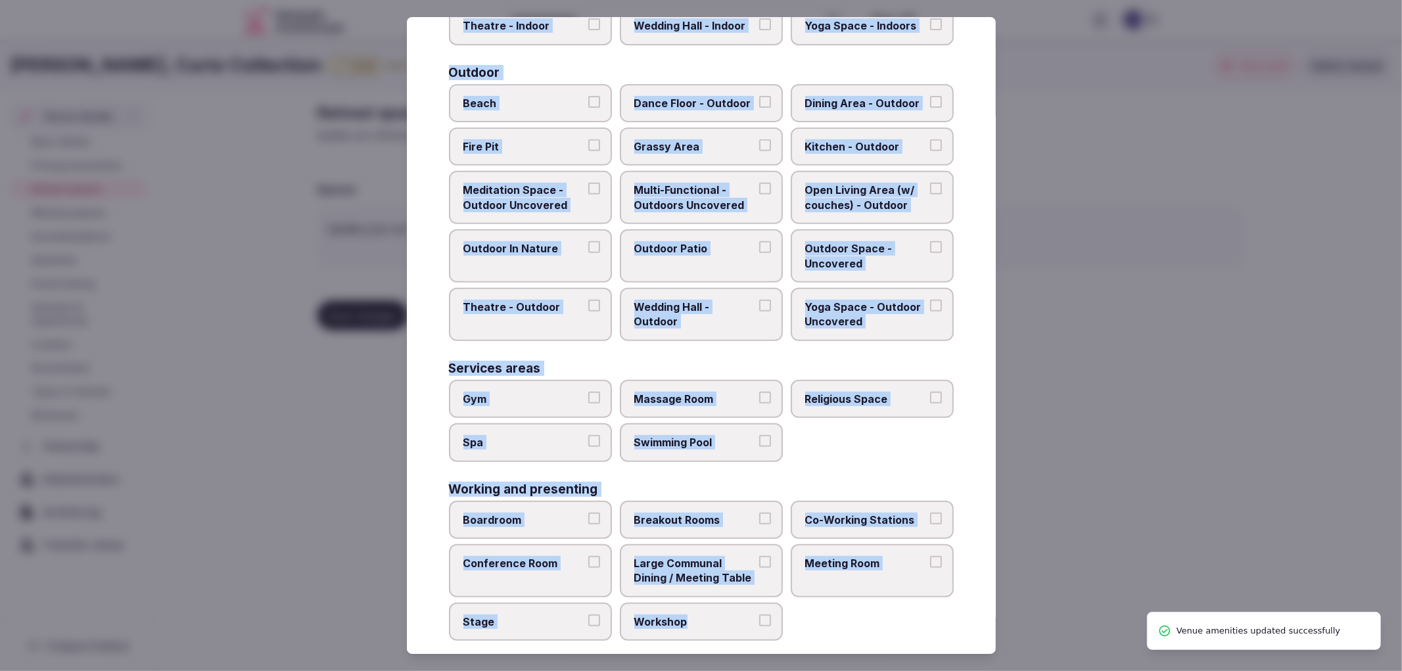
drag, startPoint x: 446, startPoint y: 125, endPoint x: 813, endPoint y: 621, distance: 616.6
click at [813, 621] on div "Select your retreat spaces Choose all applicable retreat spaces offered. Covere…" at bounding box center [701, 336] width 589 height 638
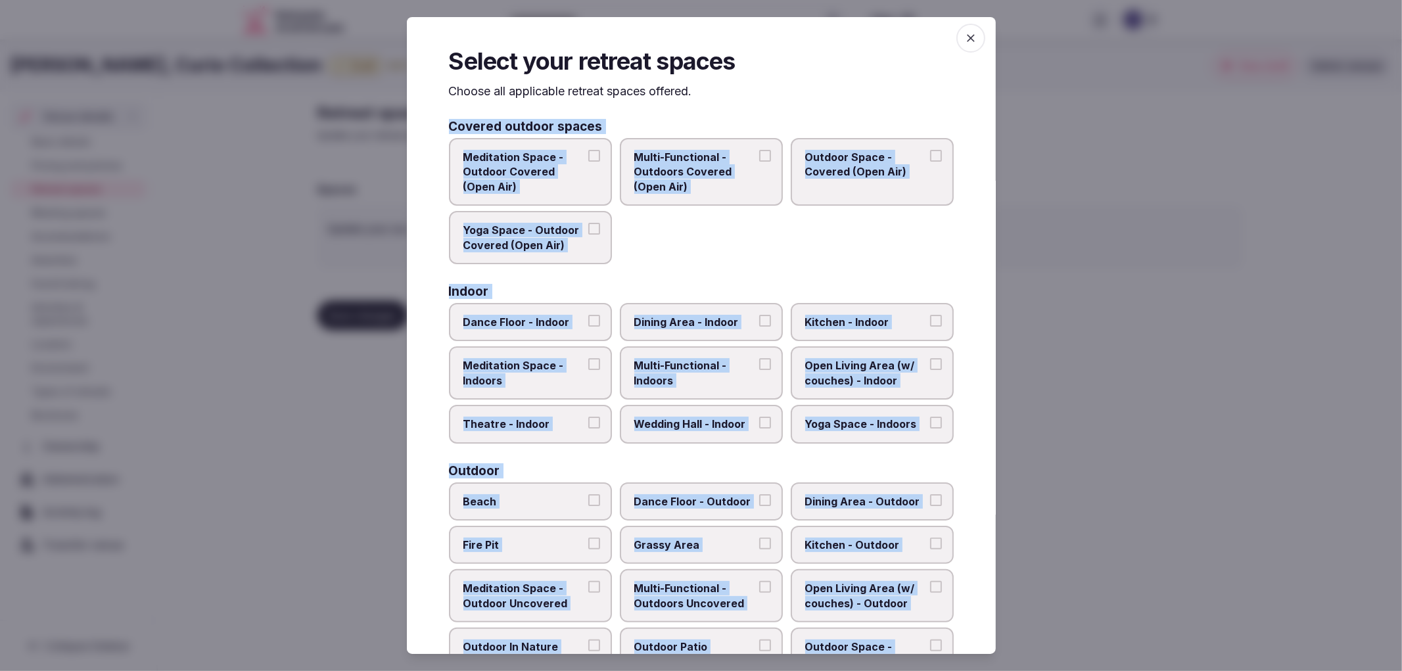
scroll to position [0, 0]
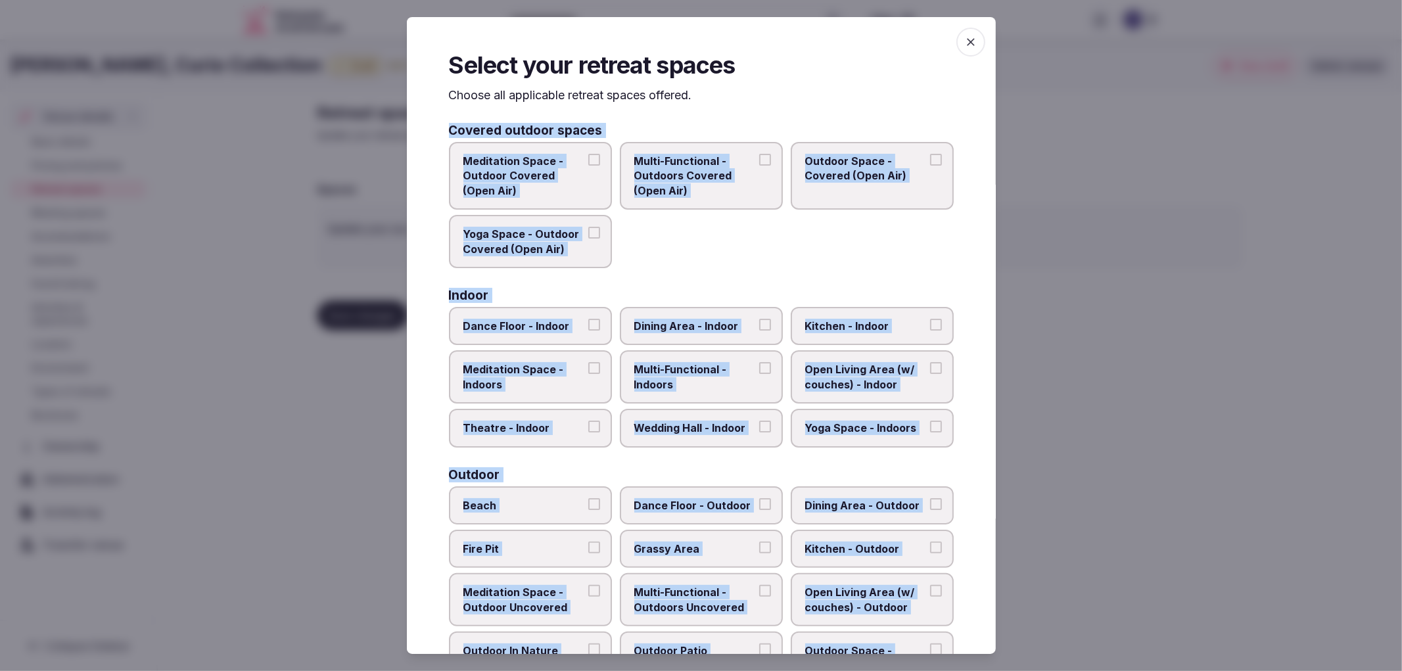
click at [700, 319] on span "Dining Area - Indoor" at bounding box center [694, 326] width 121 height 14
click at [759, 319] on button "Dining Area - Indoor" at bounding box center [765, 325] width 12 height 12
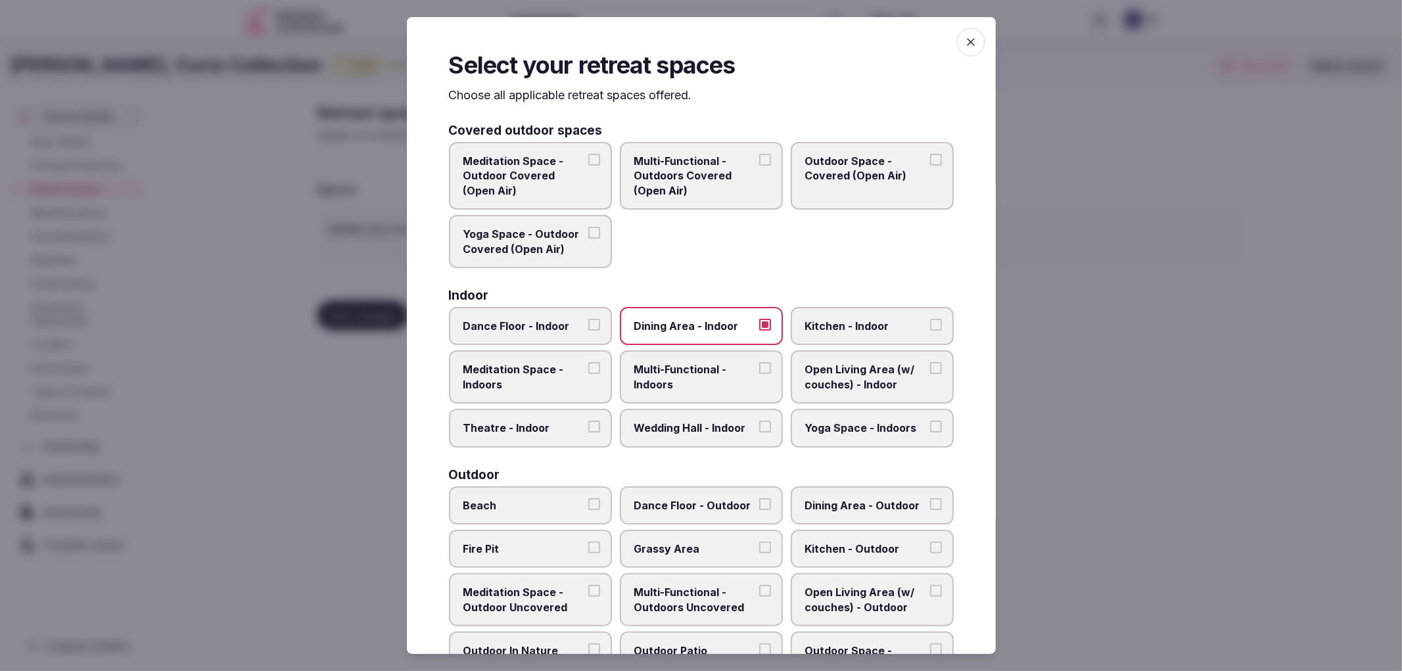
click at [676, 377] on span "Multi-Functional - Indoors" at bounding box center [694, 377] width 121 height 30
click at [759, 374] on button "Multi-Functional - Indoors" at bounding box center [765, 368] width 12 height 12
click at [826, 373] on span "Open Living Area (w/ couches) - Indoor" at bounding box center [865, 377] width 121 height 30
click at [930, 373] on button "Open Living Area (w/ couches) - Indoor" at bounding box center [936, 368] width 12 height 12
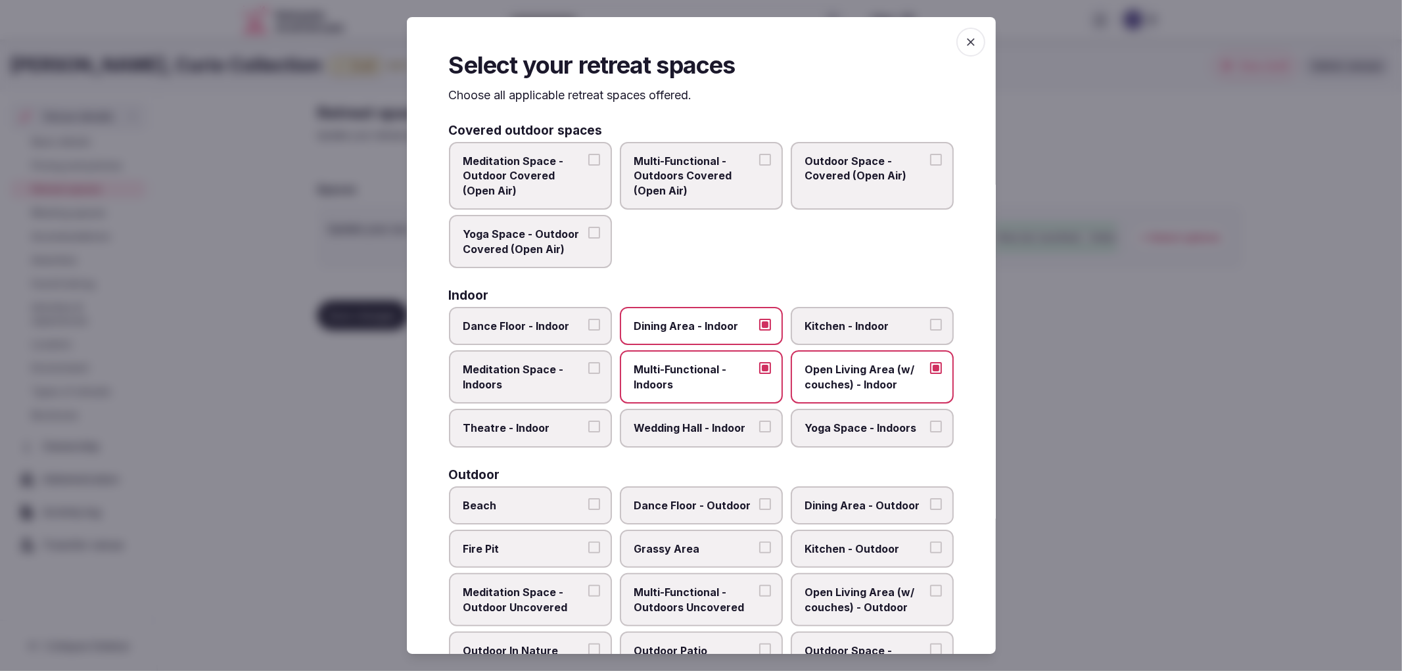
click at [600, 411] on label "Theatre - Indoor" at bounding box center [530, 428] width 163 height 38
click at [600, 421] on button "Theatre - Indoor" at bounding box center [594, 427] width 12 height 12
click at [692, 423] on span "Wedding Hall - Indoor" at bounding box center [694, 428] width 121 height 14
click at [759, 423] on button "Wedding Hall - Indoor" at bounding box center [765, 427] width 12 height 12
click at [863, 428] on span "Yoga Space - Indoors" at bounding box center [865, 428] width 121 height 14
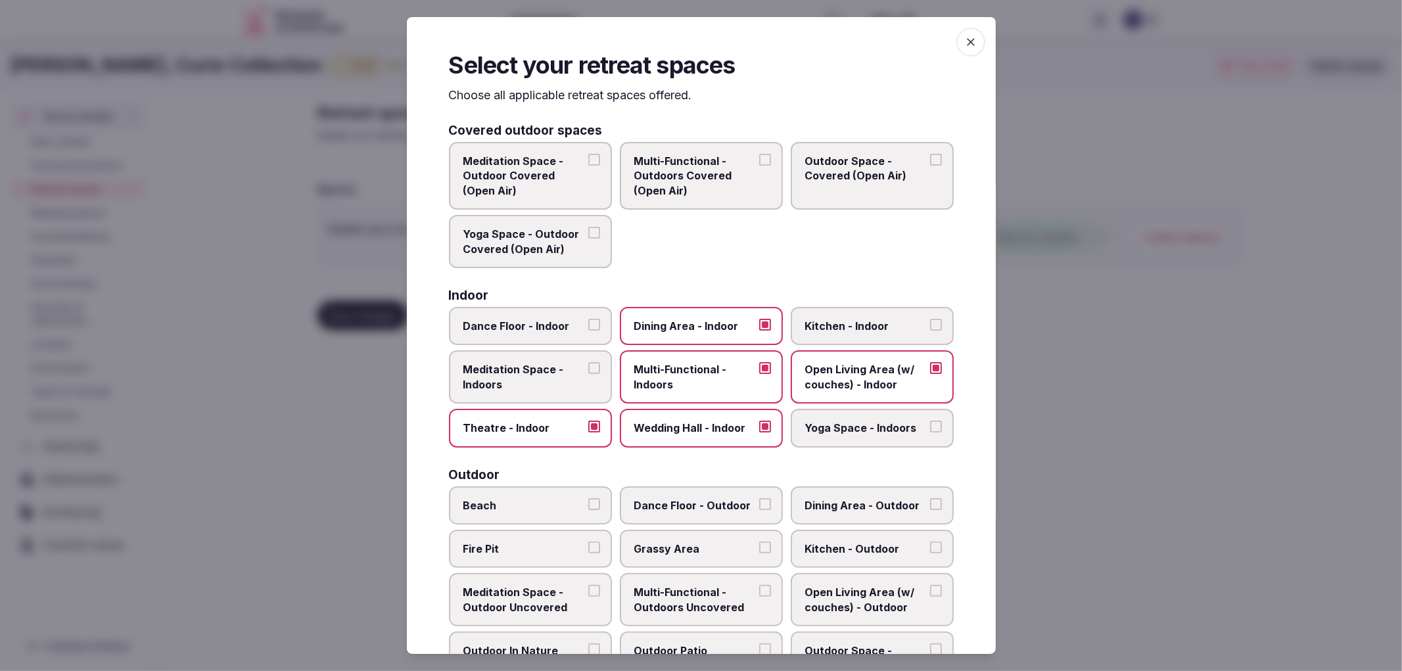
click at [930, 428] on button "Yoga Space - Indoors" at bounding box center [936, 427] width 12 height 12
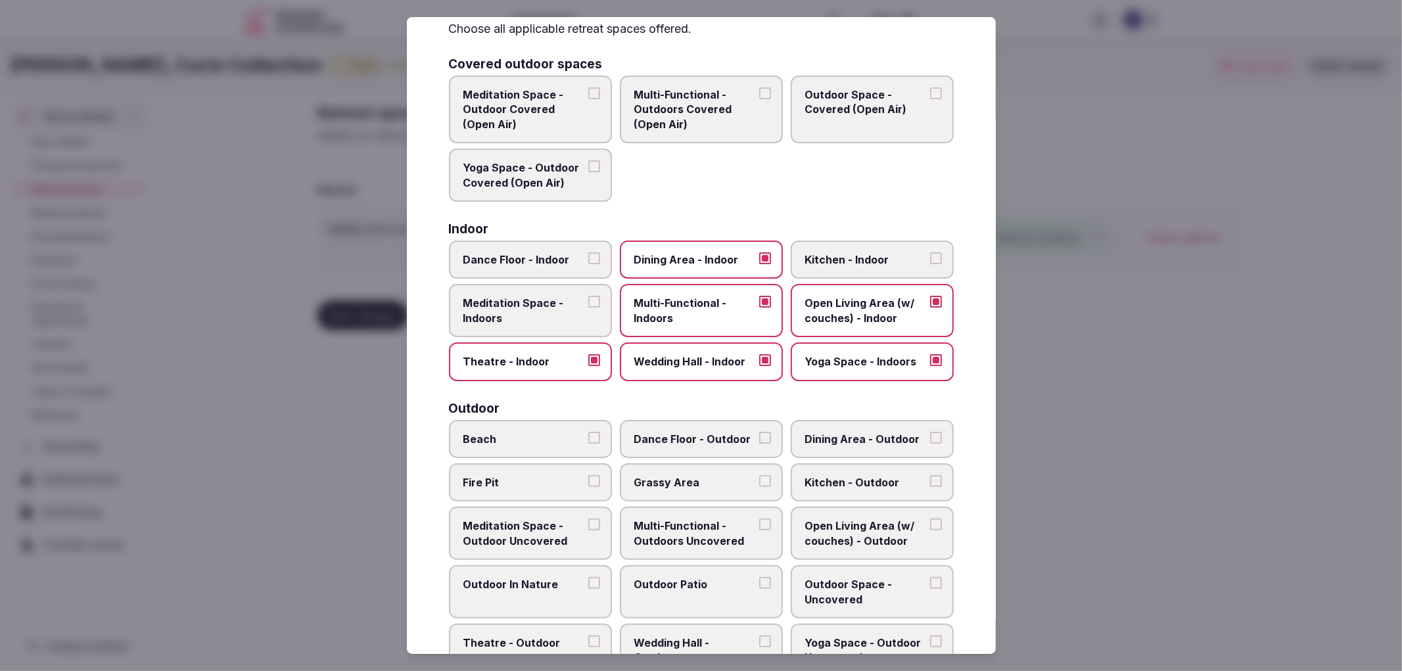
scroll to position [219, 0]
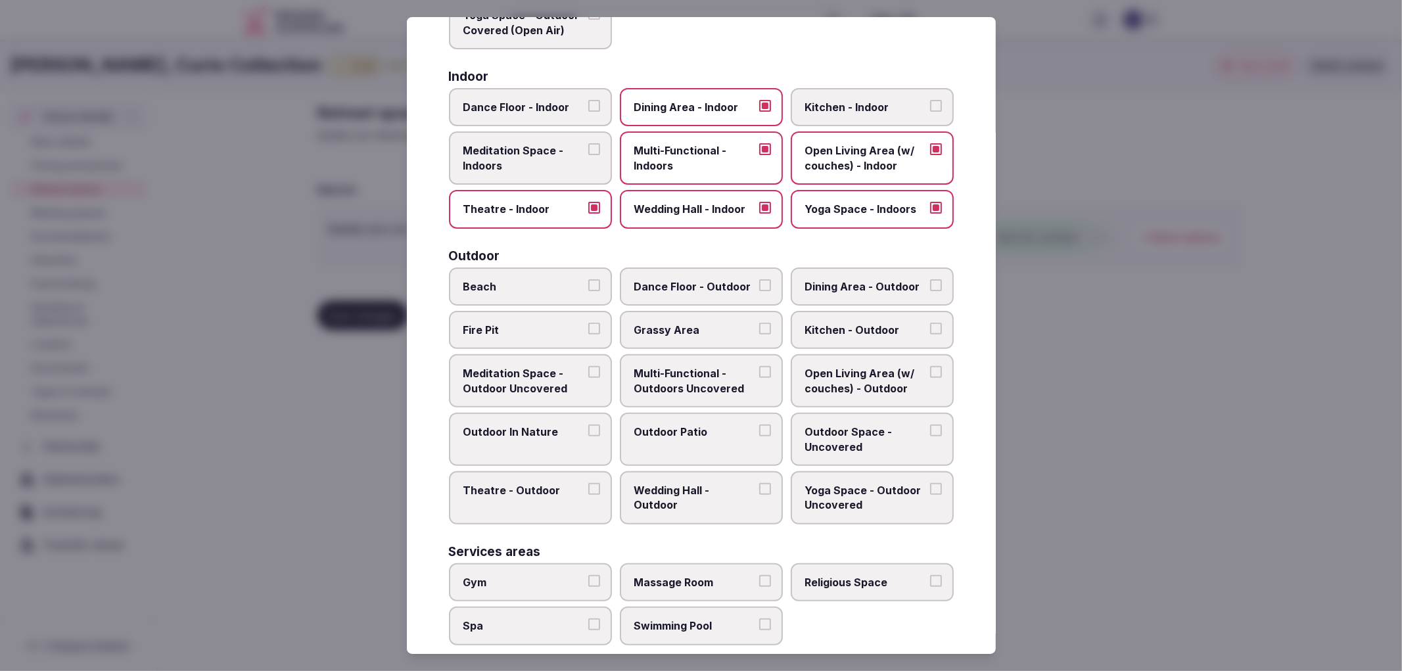
click at [698, 287] on span "Dance Floor - Outdoor" at bounding box center [694, 286] width 121 height 14
click at [759, 287] on button "Dance Floor - Outdoor" at bounding box center [765, 285] width 12 height 12
click at [701, 442] on label "Outdoor Patio" at bounding box center [701, 439] width 163 height 53
click at [759, 436] on button "Outdoor Patio" at bounding box center [765, 431] width 12 height 12
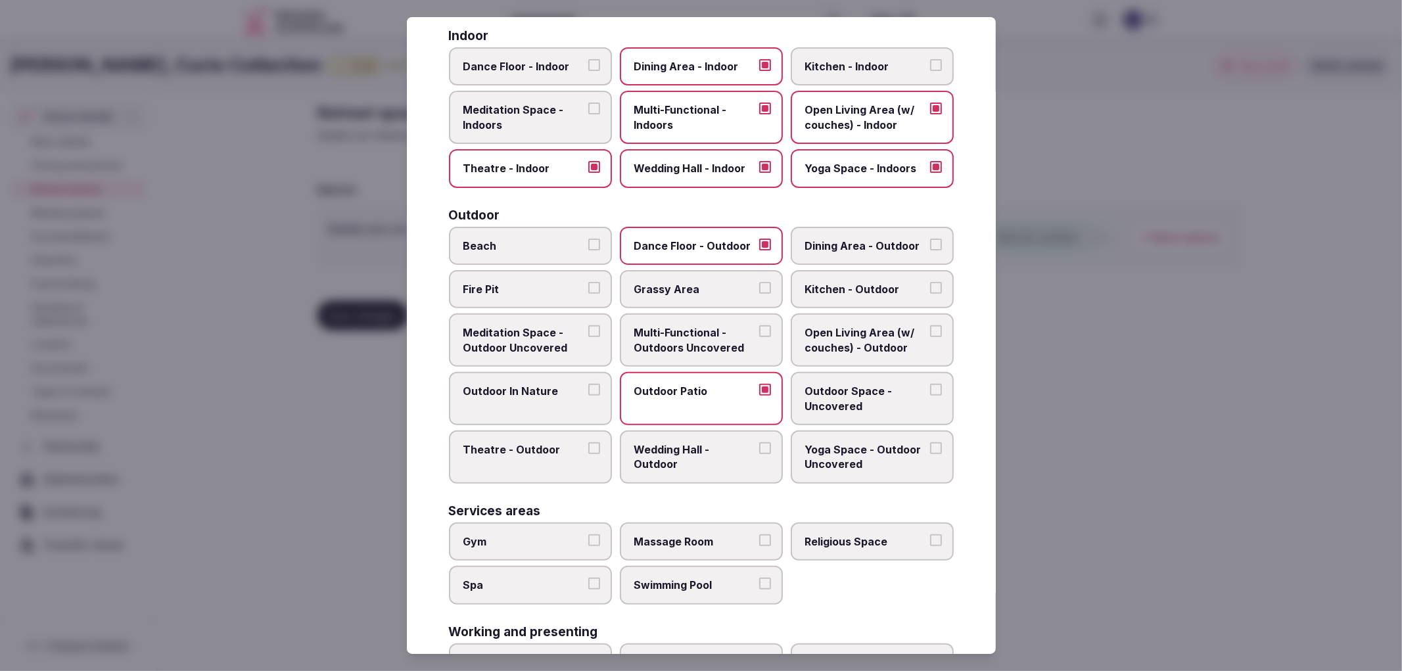
scroll to position [402, 0]
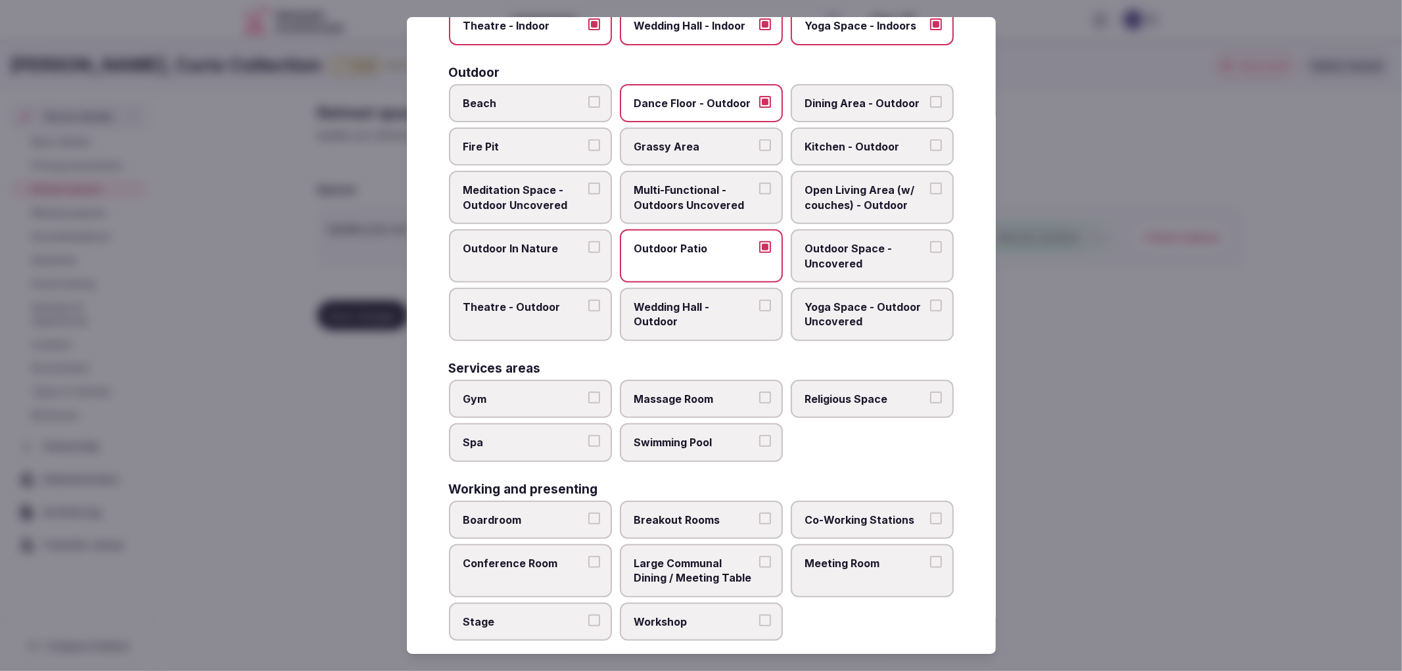
click at [529, 392] on span "Gym" at bounding box center [523, 399] width 121 height 14
click at [588, 392] on button "Gym" at bounding box center [594, 398] width 12 height 12
click at [565, 513] on span "Boardroom" at bounding box center [523, 520] width 121 height 14
click at [588, 513] on button "Boardroom" at bounding box center [594, 519] width 12 height 12
drag, startPoint x: 576, startPoint y: 546, endPoint x: 581, endPoint y: 560, distance: 15.4
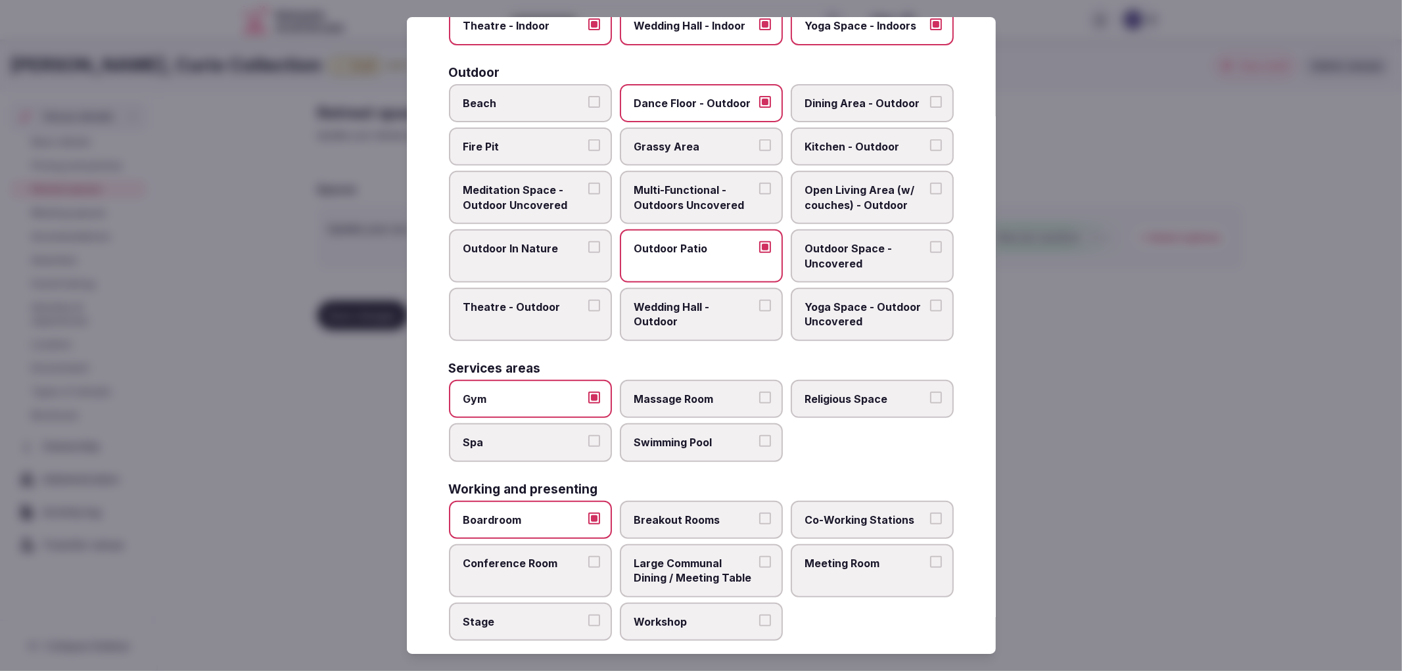
click at [576, 556] on span "Conference Room" at bounding box center [523, 563] width 121 height 14
click at [588, 556] on button "Conference Room" at bounding box center [594, 562] width 12 height 12
click at [588, 585] on div "Boardroom Breakout Rooms Co-Working Stations Conference Room Large Communal Din…" at bounding box center [701, 571] width 505 height 141
click at [673, 519] on label "Breakout Rooms" at bounding box center [701, 520] width 163 height 38
click at [759, 519] on button "Breakout Rooms" at bounding box center [765, 519] width 12 height 12
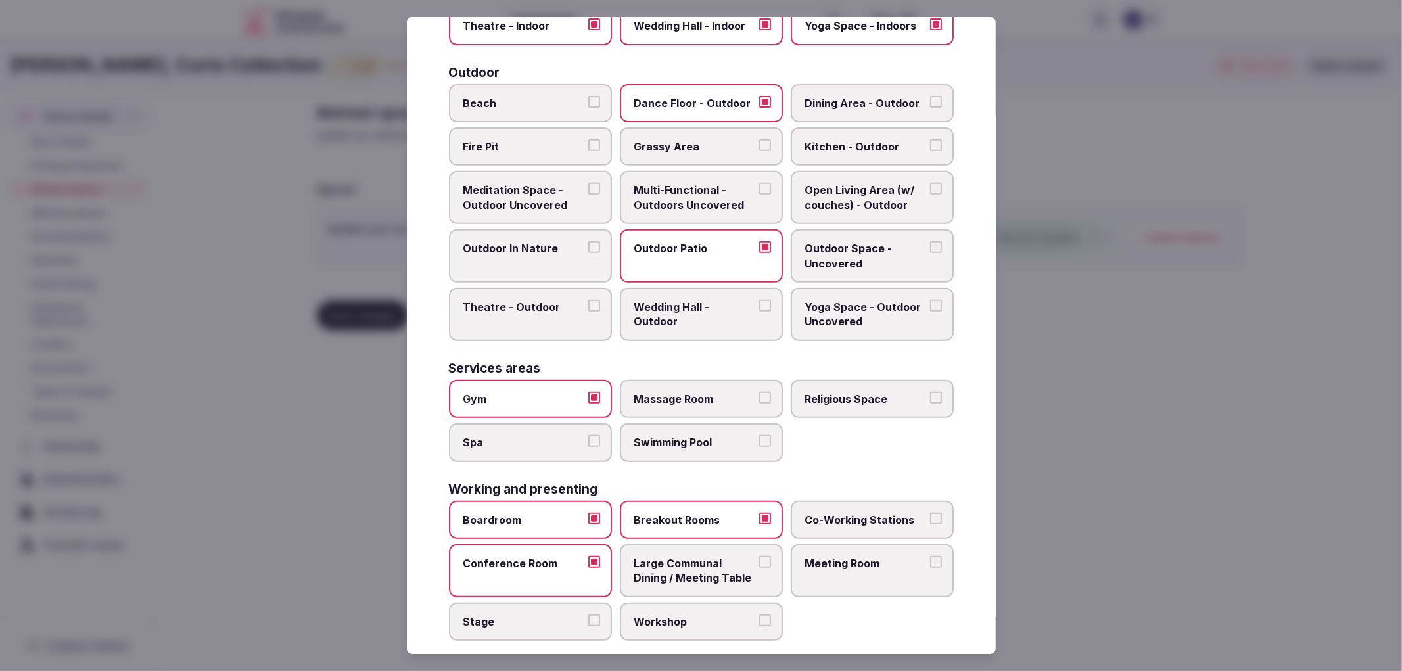
click at [676, 559] on span "Large Communal Dining / Meeting Table" at bounding box center [694, 571] width 121 height 30
click at [759, 559] on button "Large Communal Dining / Meeting Table" at bounding box center [765, 562] width 12 height 12
click at [609, 594] on div "Boardroom Breakout Rooms Co-Working Stations Conference Room Large Communal Din…" at bounding box center [701, 571] width 505 height 141
drag, startPoint x: 595, startPoint y: 596, endPoint x: 694, endPoint y: 590, distance: 99.5
click at [596, 615] on button "Stage" at bounding box center [594, 621] width 12 height 12
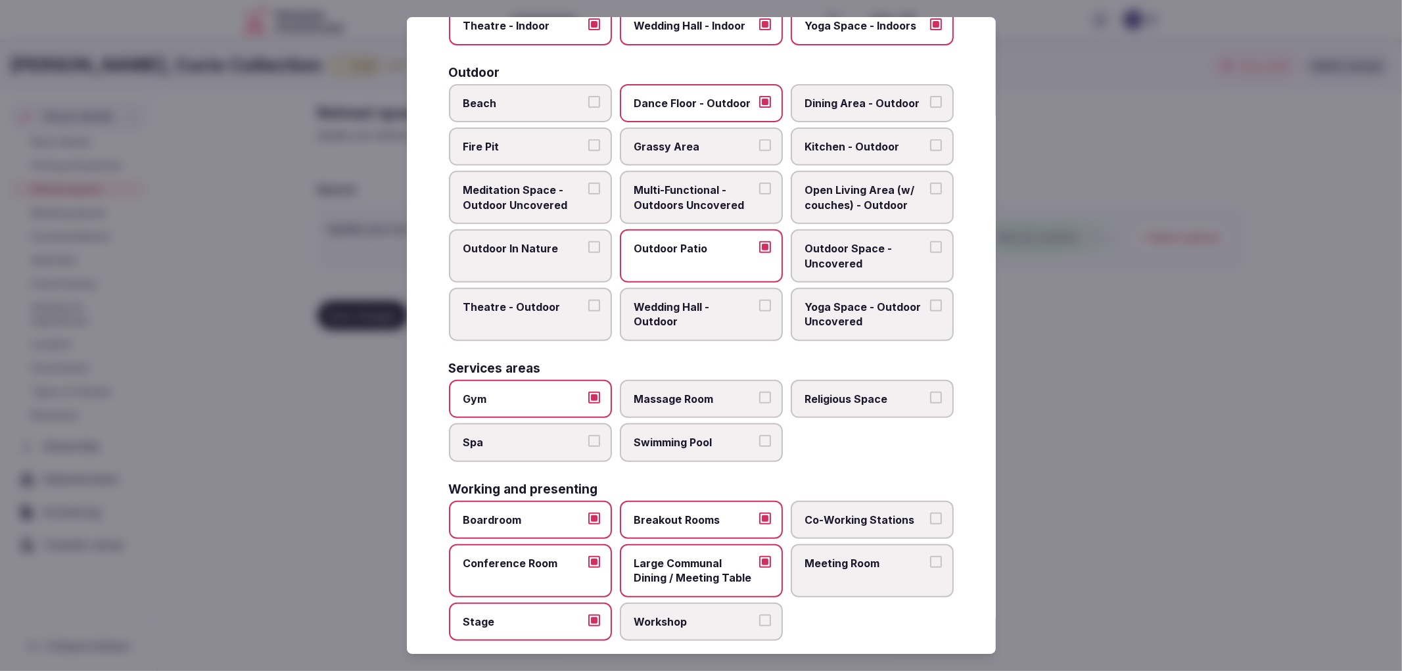
drag, startPoint x: 694, startPoint y: 590, endPoint x: 816, endPoint y: 579, distance: 122.7
click at [695, 603] on label "Workshop" at bounding box center [701, 622] width 163 height 38
click at [759, 615] on button "Workshop" at bounding box center [765, 621] width 12 height 12
click at [834, 555] on label "Meeting Room" at bounding box center [872, 570] width 163 height 53
click at [930, 556] on button "Meeting Room" at bounding box center [936, 562] width 12 height 12
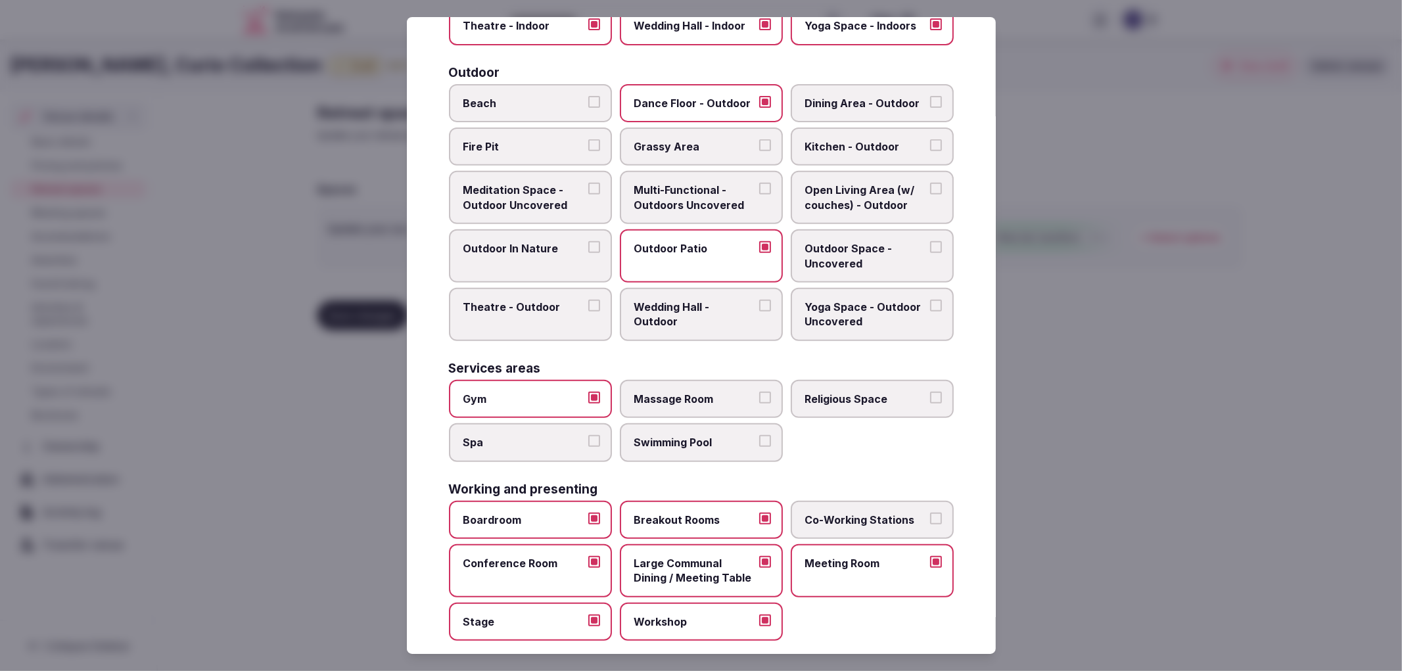
click at [834, 517] on label "Co-Working Stations" at bounding box center [872, 520] width 163 height 38
click at [930, 517] on button "Co-Working Stations" at bounding box center [936, 519] width 12 height 12
click at [884, 625] on div "Select your retreat spaces Choose all applicable retreat spaces offered. Covere…" at bounding box center [701, 336] width 589 height 638
click at [1068, 588] on div at bounding box center [701, 335] width 1402 height 671
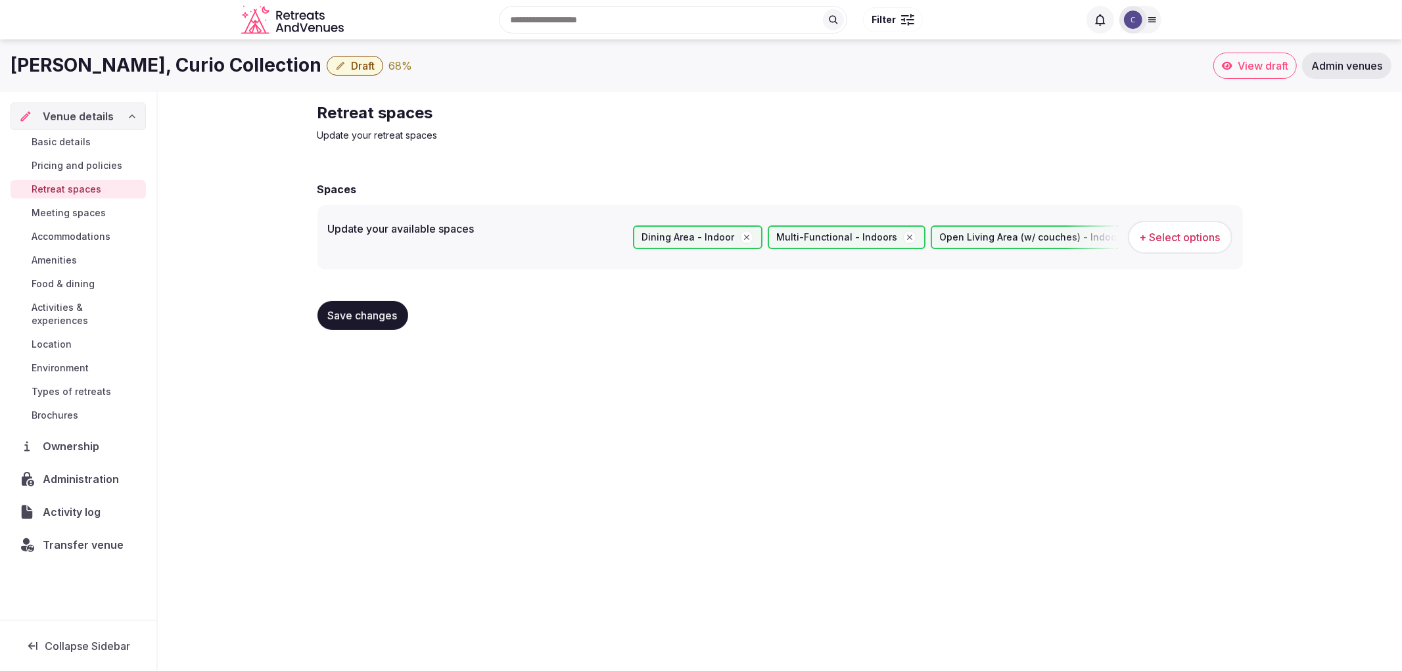
click at [365, 320] on span "Save changes" at bounding box center [363, 315] width 70 height 13
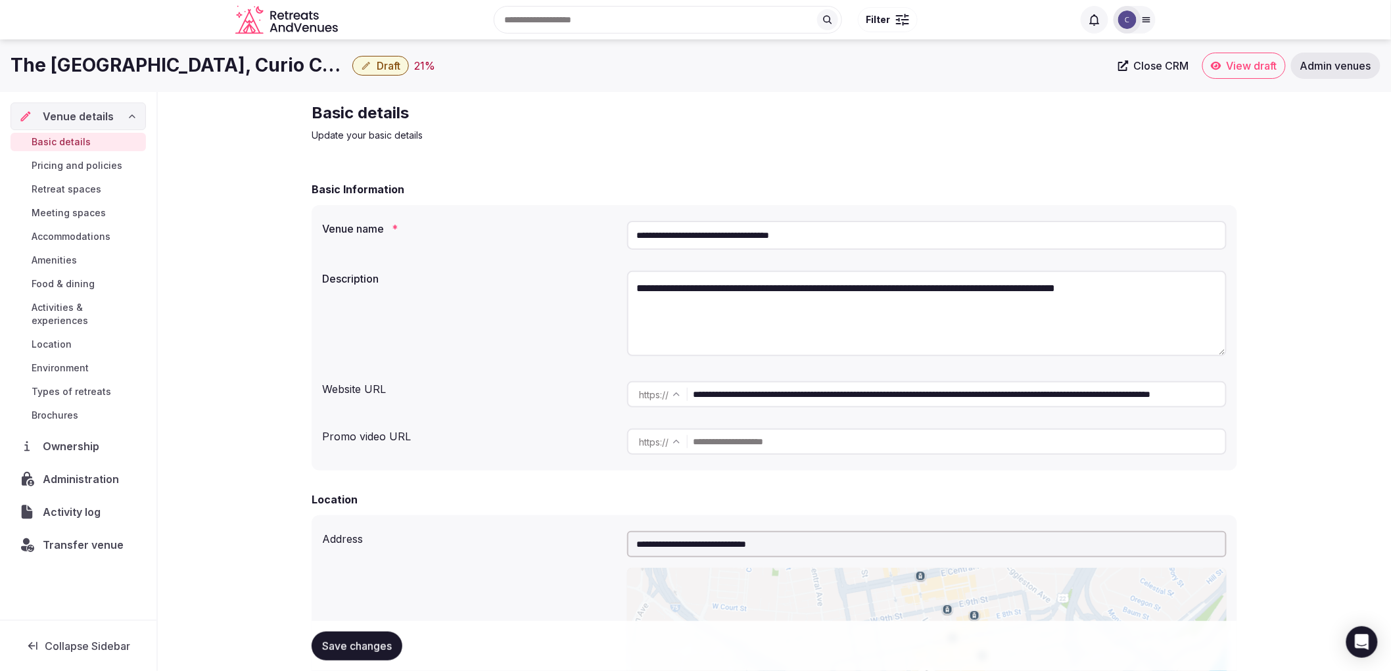
click at [674, 248] on input "**********" at bounding box center [927, 235] width 600 height 29
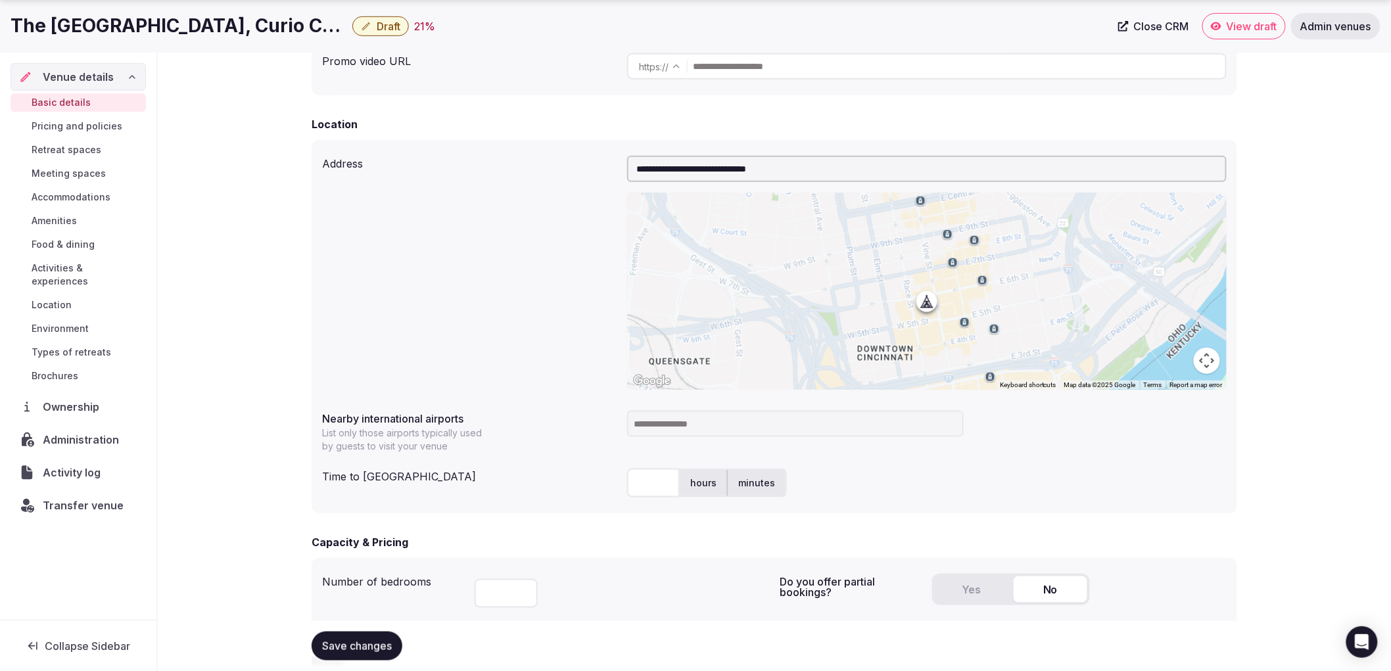
scroll to position [438, 0]
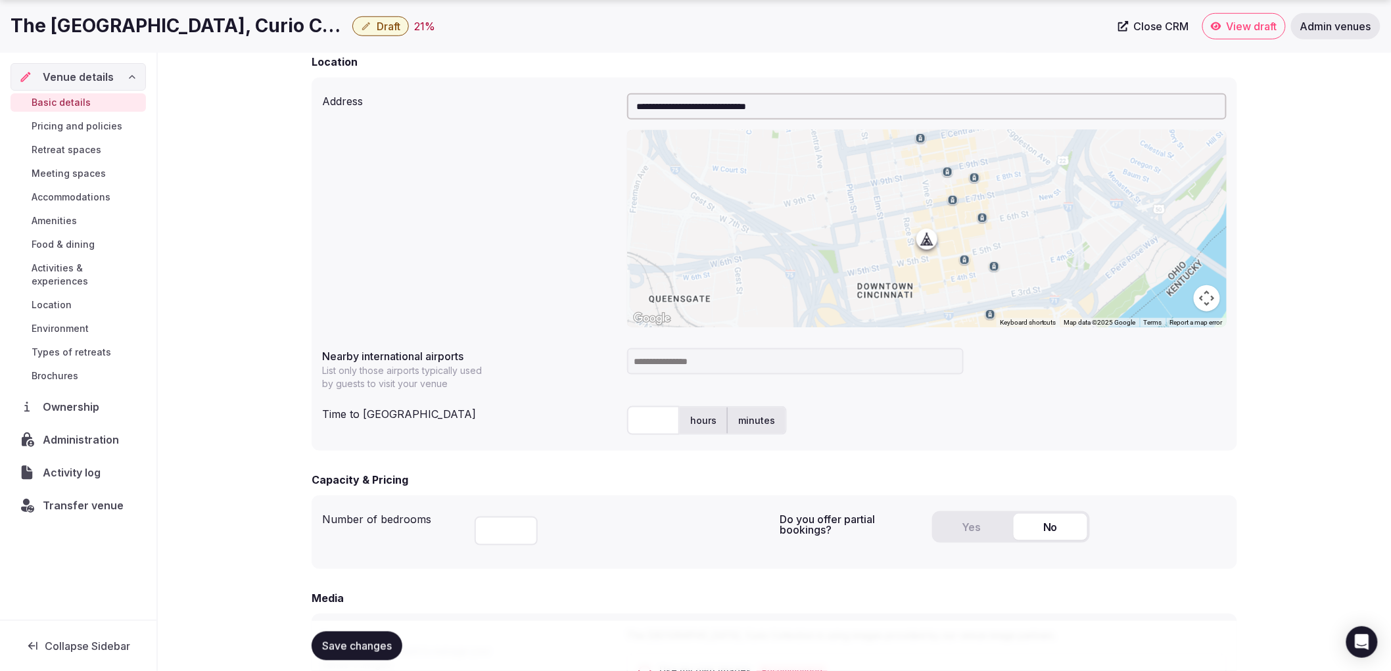
click at [693, 366] on input at bounding box center [795, 361] width 337 height 26
type input "***"
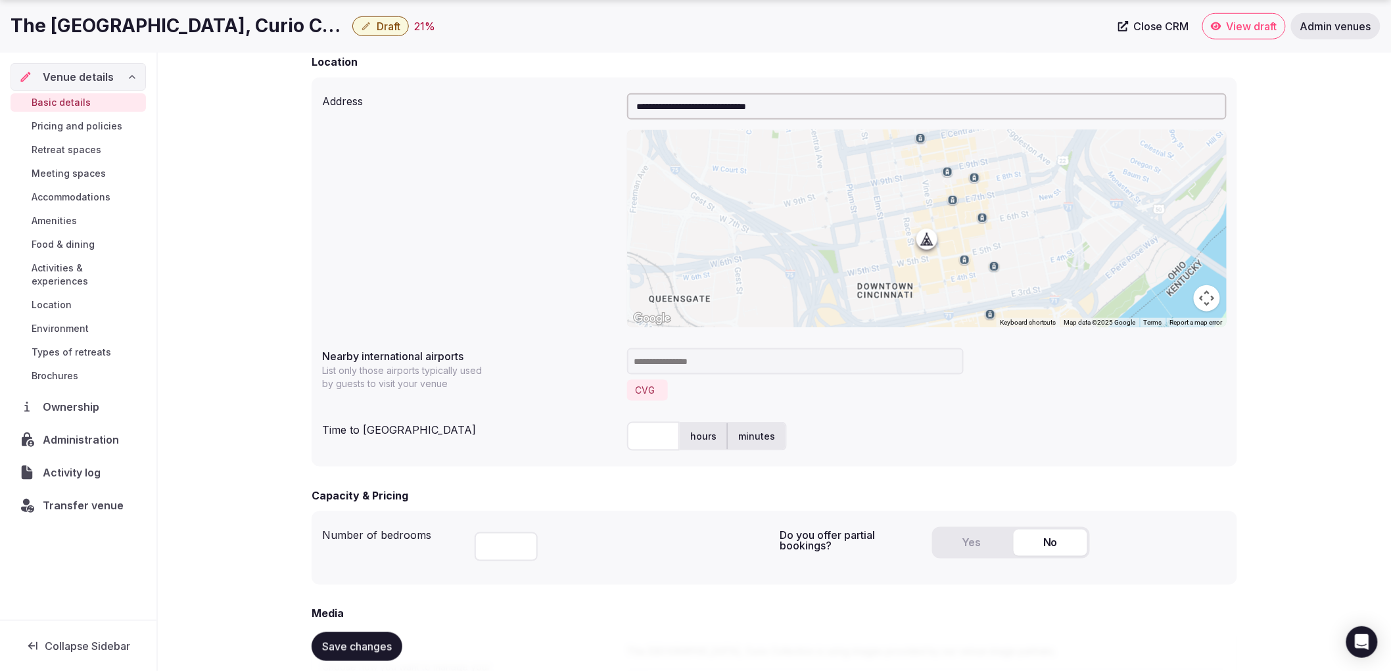
click at [658, 436] on input "text" at bounding box center [653, 436] width 53 height 29
type input "**"
click at [924, 448] on div "** hours minutes" at bounding box center [927, 437] width 600 height 29
click at [371, 644] on span "Save changes" at bounding box center [357, 646] width 70 height 13
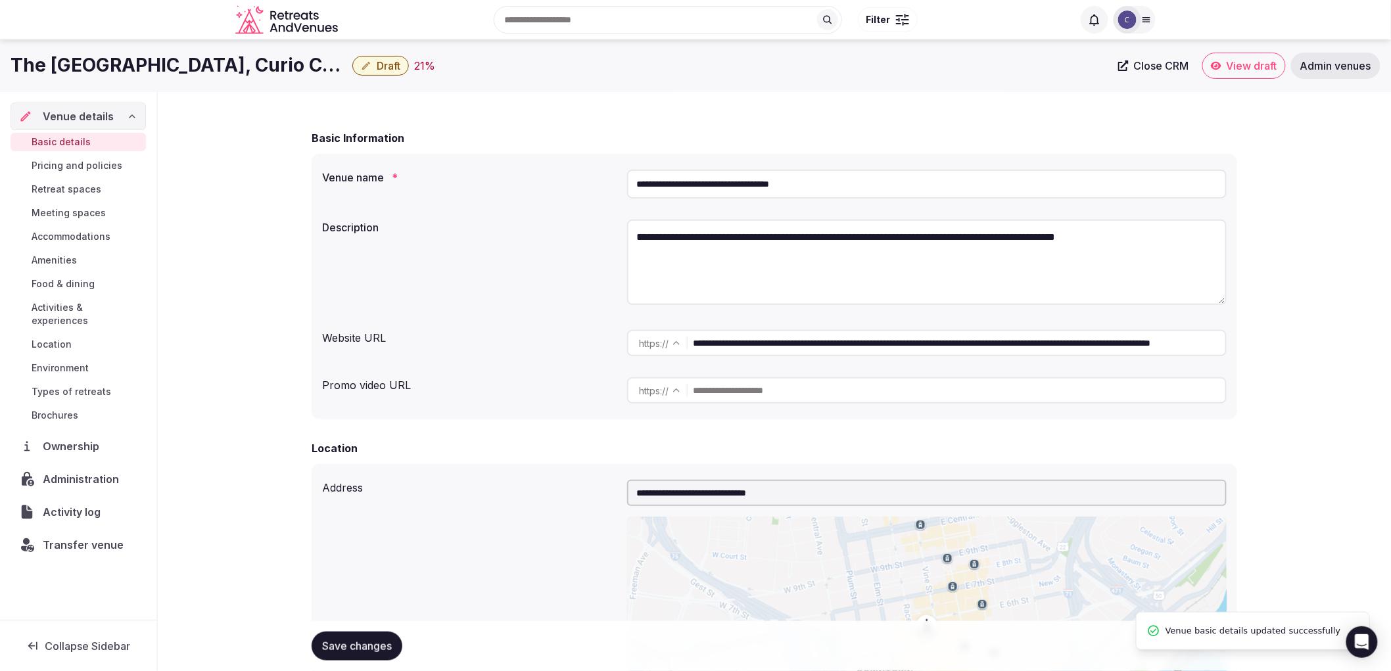
scroll to position [0, 0]
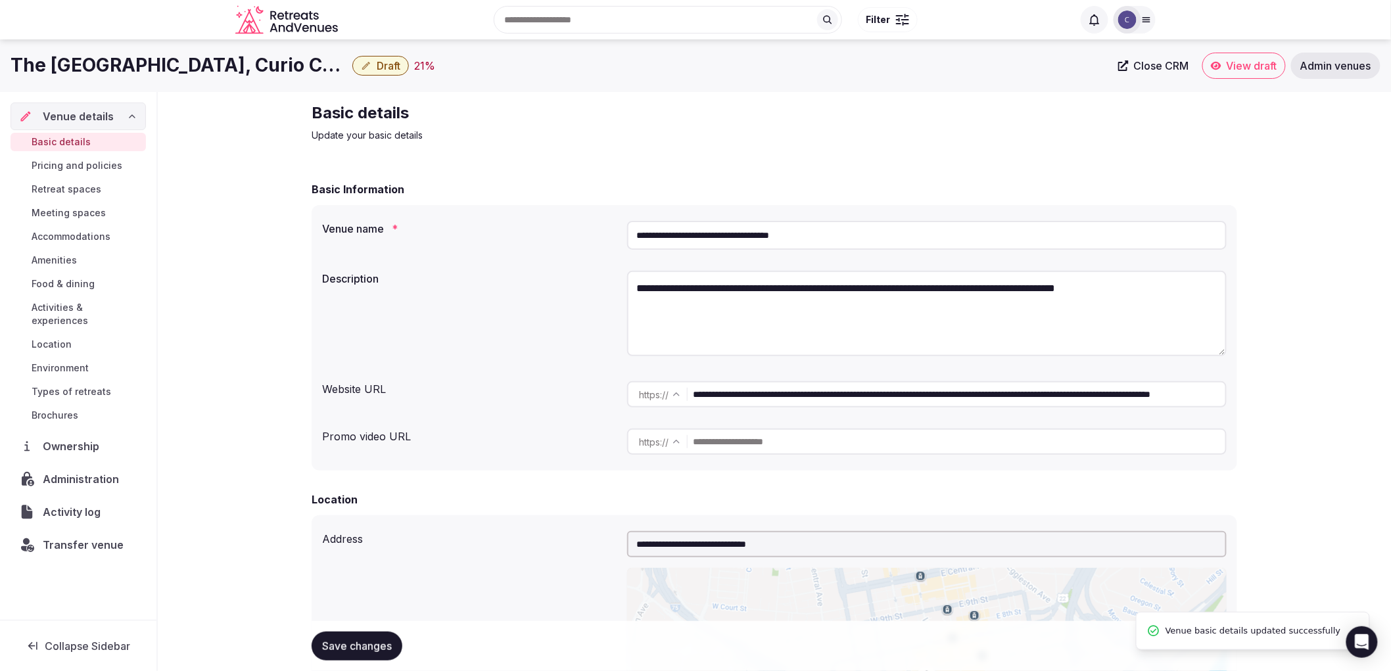
click at [114, 171] on span "Pricing and policies" at bounding box center [77, 165] width 91 height 13
click at [97, 166] on span "Pricing and policies" at bounding box center [77, 165] width 91 height 13
click at [89, 166] on span "Pricing and policies" at bounding box center [77, 165] width 91 height 13
click at [82, 199] on div "Basic details Pricing and policies Retreat spaces Meeting spaces Accommodations…" at bounding box center [78, 278] width 135 height 297
click at [82, 193] on span "Retreat spaces" at bounding box center [67, 189] width 70 height 13
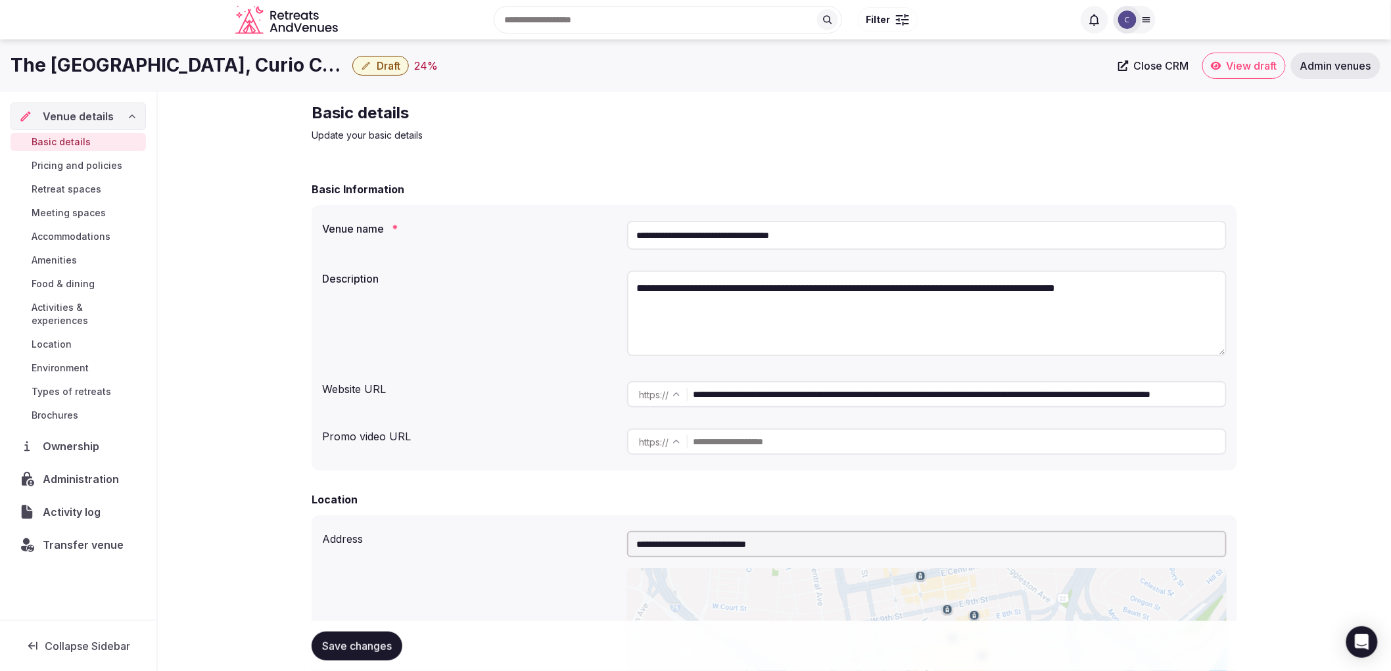
click at [82, 193] on span "Retreat spaces" at bounding box center [67, 189] width 70 height 13
click at [93, 220] on link "Meeting spaces" at bounding box center [78, 213] width 135 height 18
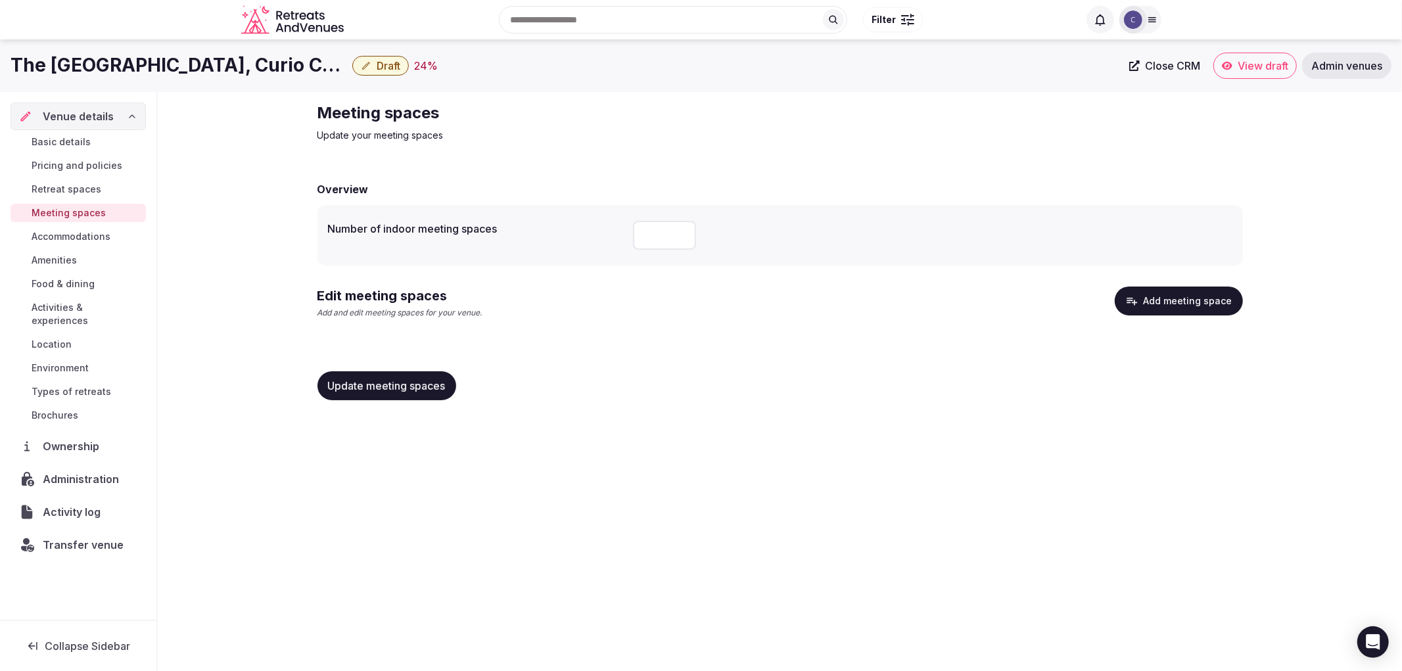
click at [86, 147] on span "Basic details" at bounding box center [61, 141] width 59 height 13
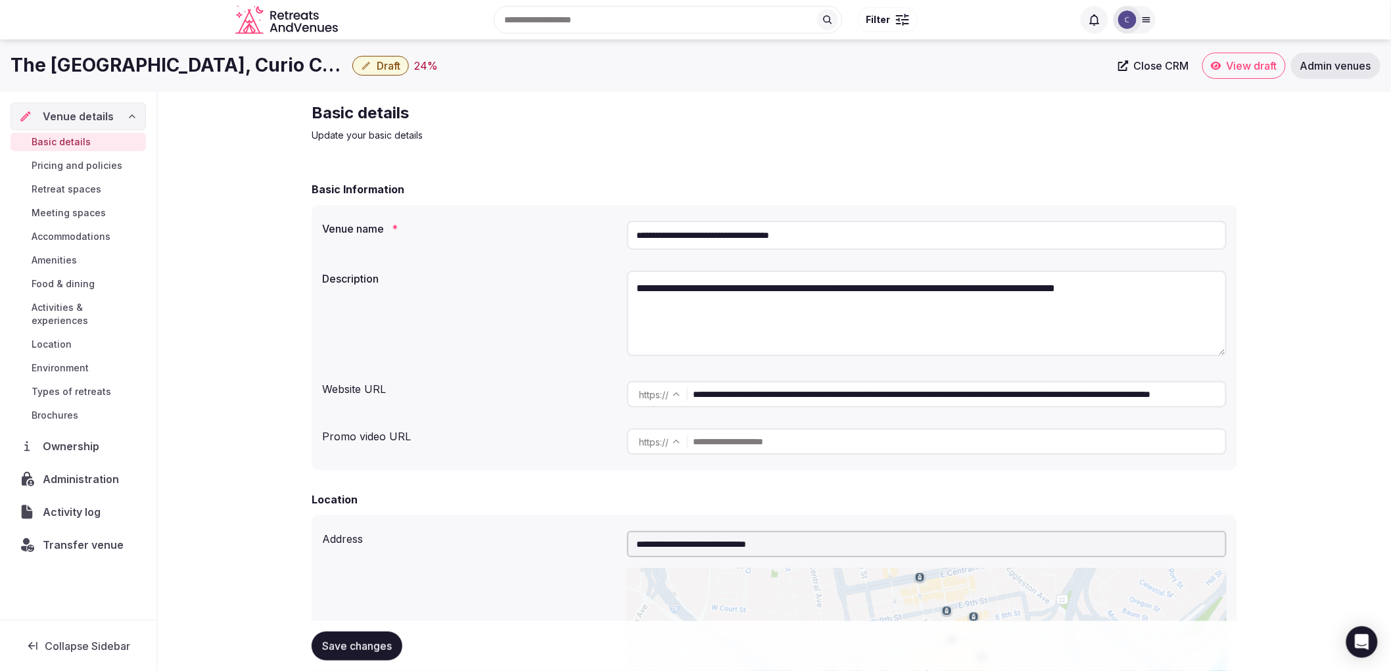
click at [69, 174] on link "Pricing and policies" at bounding box center [78, 165] width 135 height 18
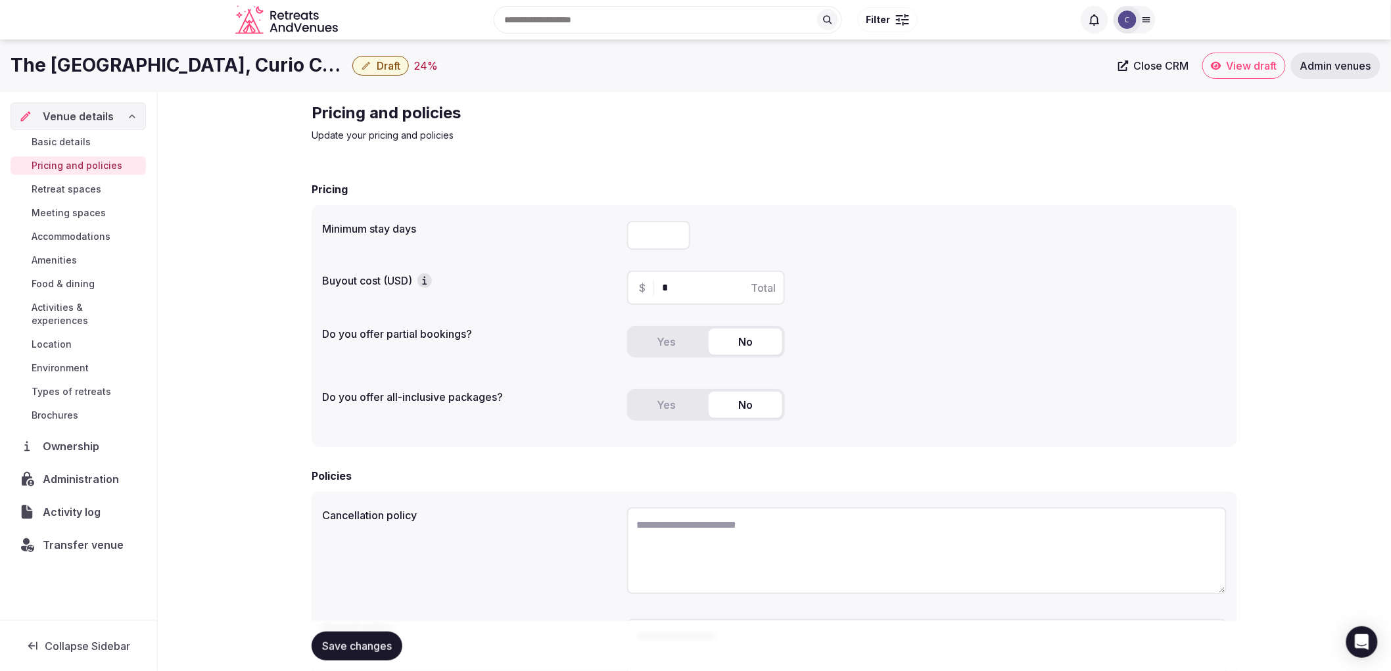
click at [287, 550] on div "Pricing and policies Update your pricing and policies Pricing Minimum stay days…" at bounding box center [774, 449] width 1233 height 715
click at [59, 191] on span "Retreat spaces" at bounding box center [67, 189] width 70 height 13
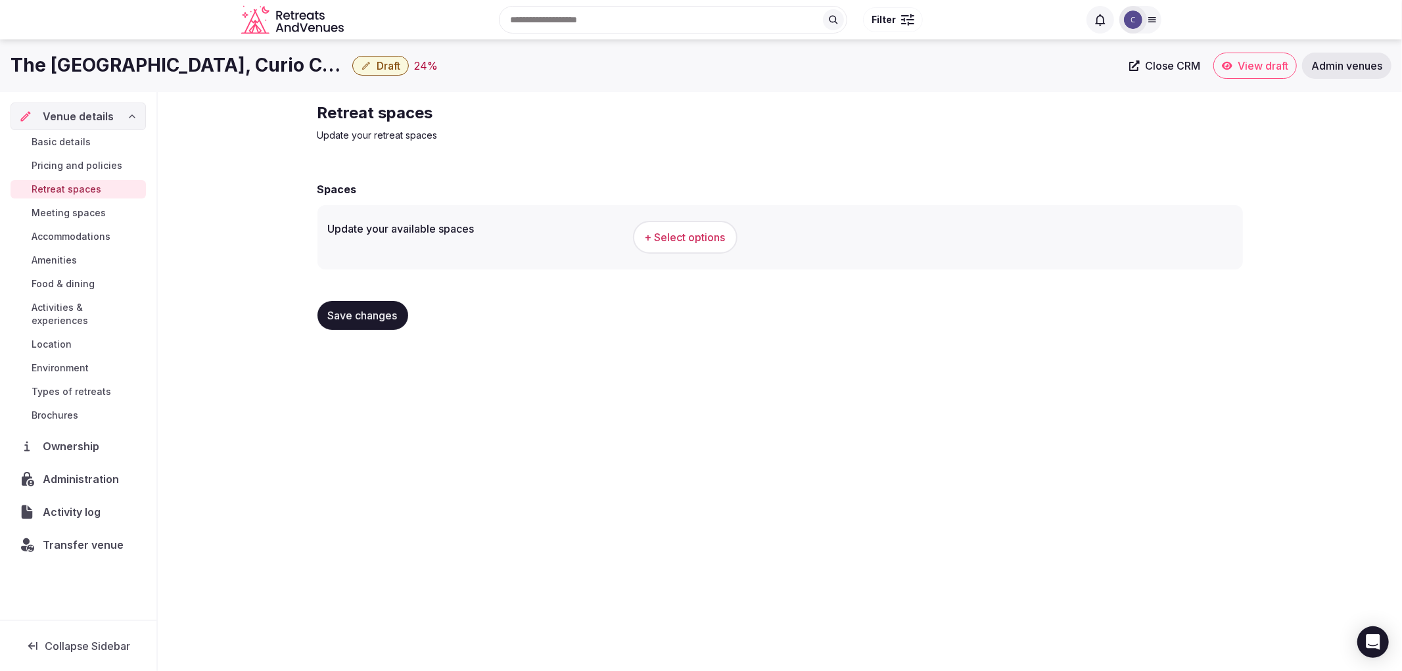
click at [95, 226] on div "Basic details Pricing and policies Retreat spaces Meeting spaces Accommodations…" at bounding box center [78, 278] width 135 height 297
click at [97, 233] on span "Accommodations" at bounding box center [71, 236] width 79 height 13
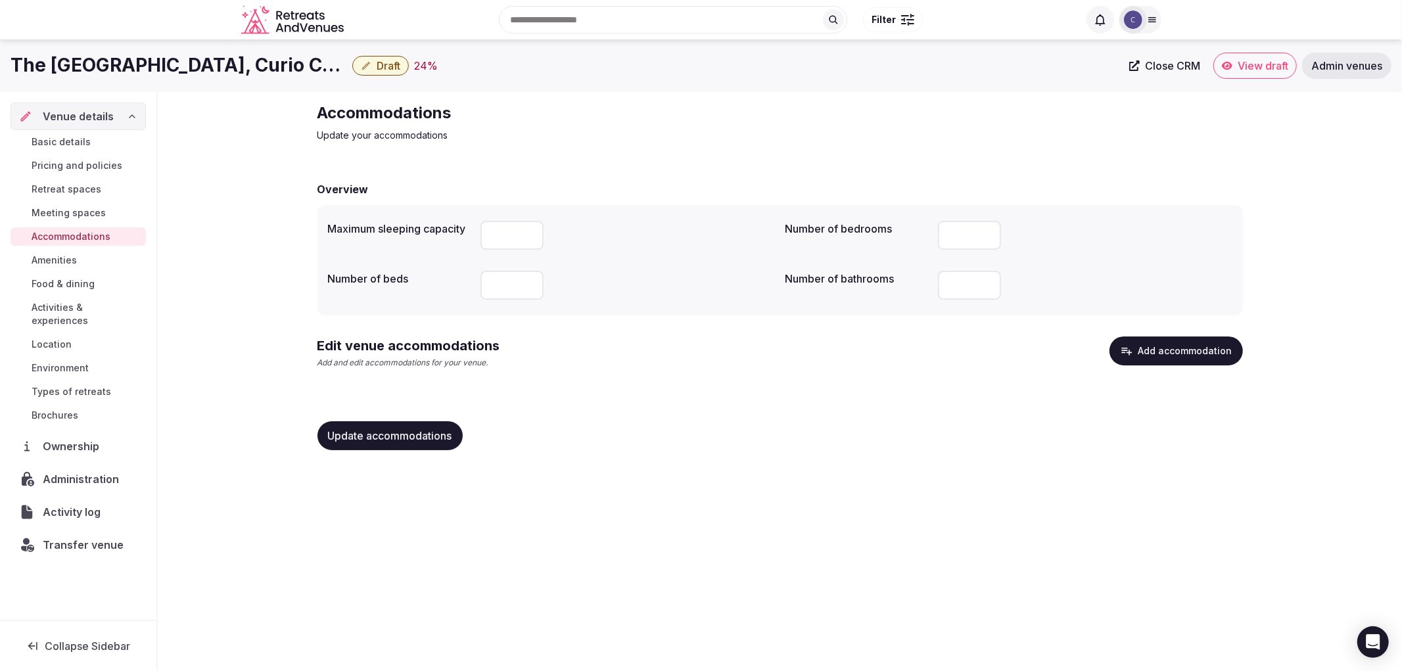
click at [1205, 348] on button "Add accommodation" at bounding box center [1176, 351] width 133 height 29
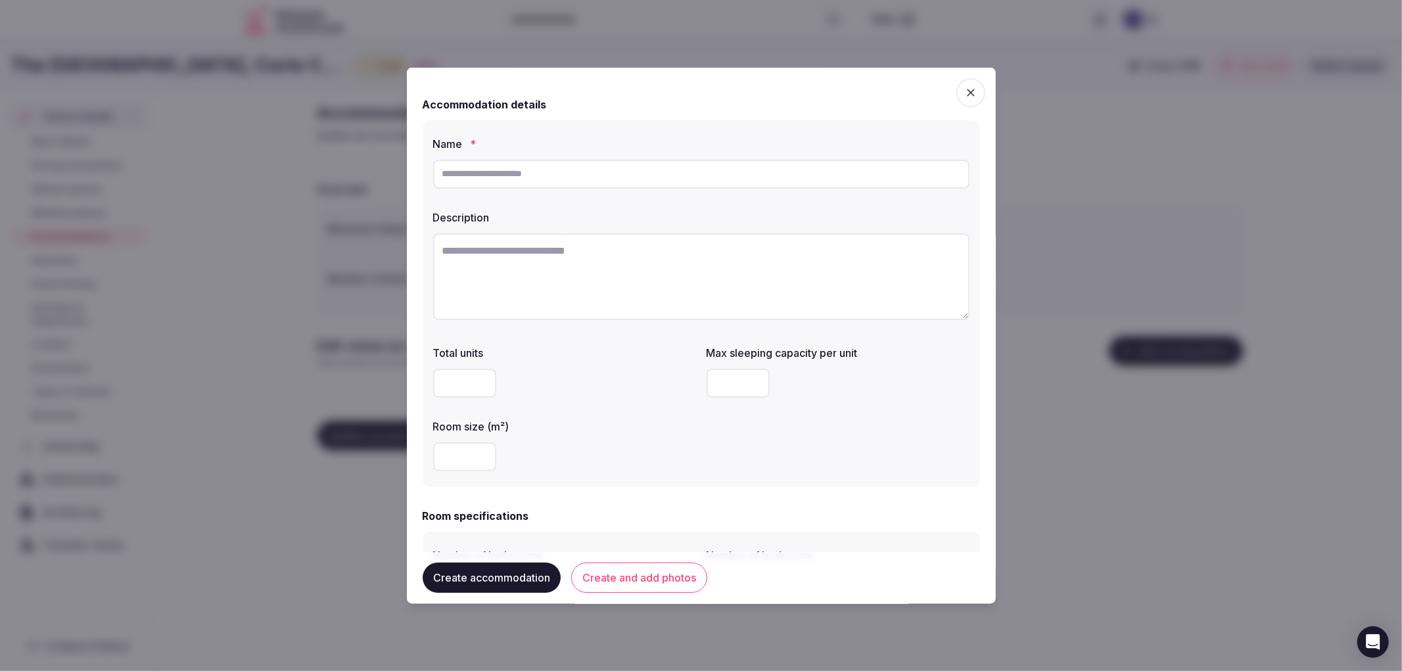
click at [289, 127] on div at bounding box center [701, 335] width 1402 height 671
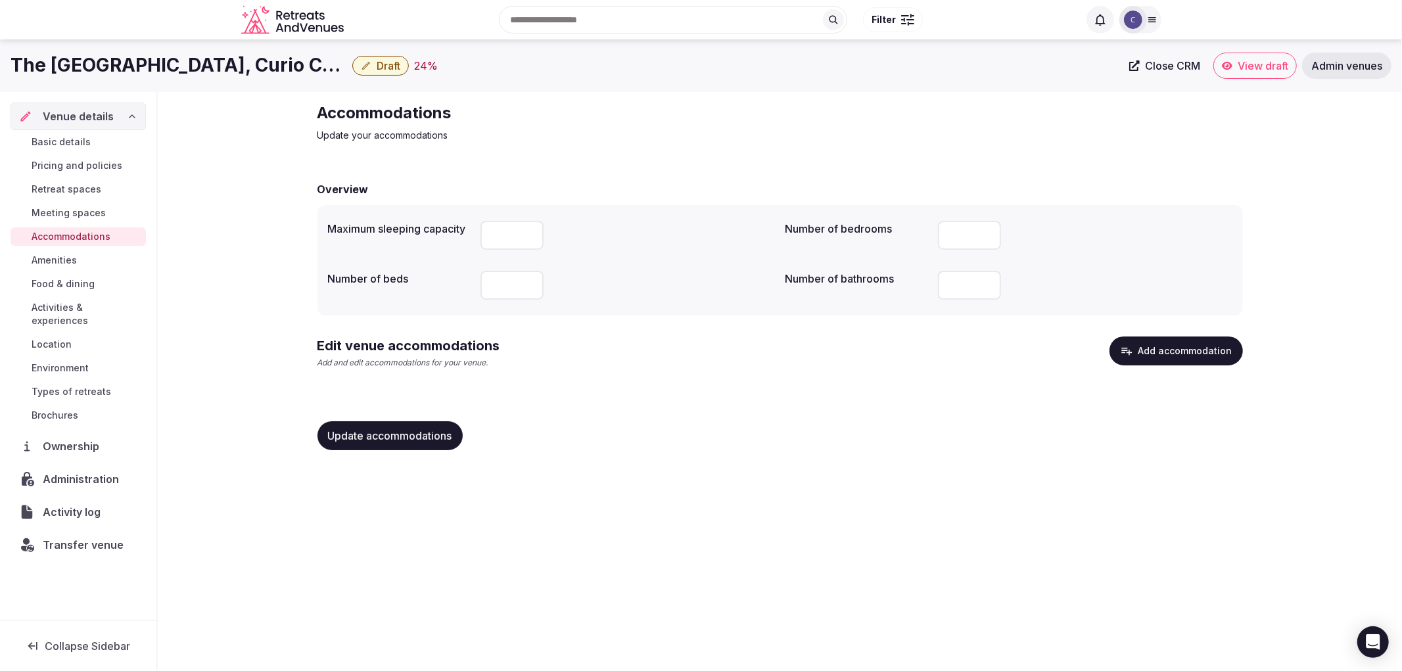
click at [185, 63] on h1 "The Cincinnatian Hotel, Curio Collection" at bounding box center [179, 66] width 337 height 26
click at [677, 375] on div "Edit venue accommodations Add and edit accommodations for your venue. Add accom…" at bounding box center [781, 358] width 926 height 43
click at [1186, 358] on button "Add accommodation" at bounding box center [1176, 351] width 133 height 29
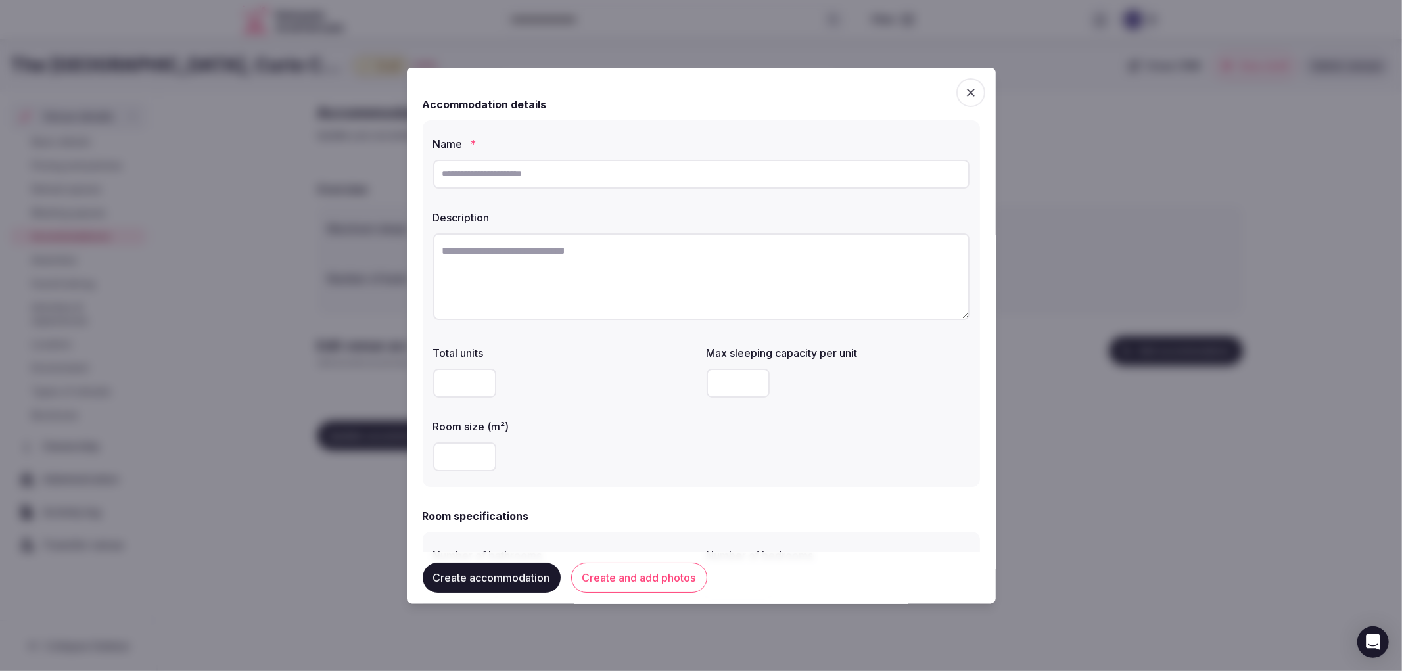
click at [602, 174] on input "text" at bounding box center [701, 173] width 536 height 29
paste input "**********"
type input "**********"
click at [561, 289] on textarea at bounding box center [701, 276] width 536 height 87
paste textarea "**********"
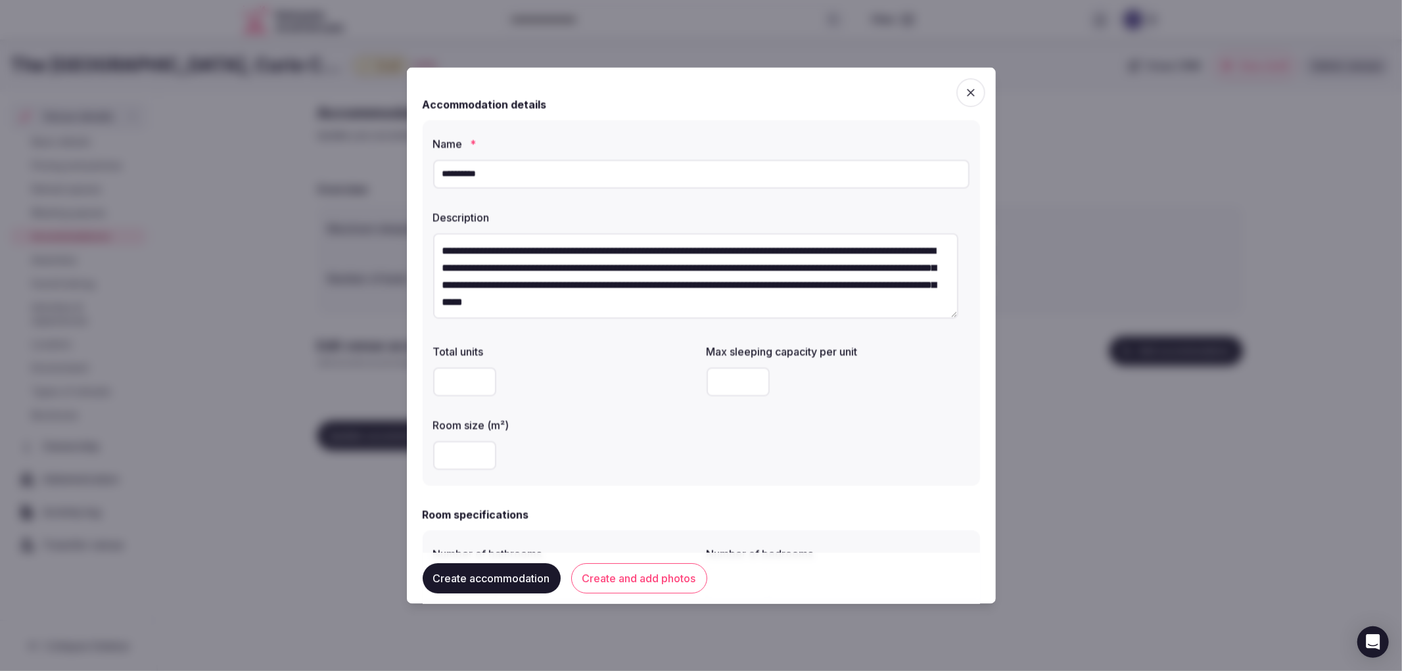
type textarea "**********"
click at [455, 448] on input "number" at bounding box center [464, 454] width 63 height 29
click at [454, 452] on input "number" at bounding box center [464, 454] width 63 height 29
type input "**"
click at [715, 373] on input "number" at bounding box center [738, 381] width 63 height 29
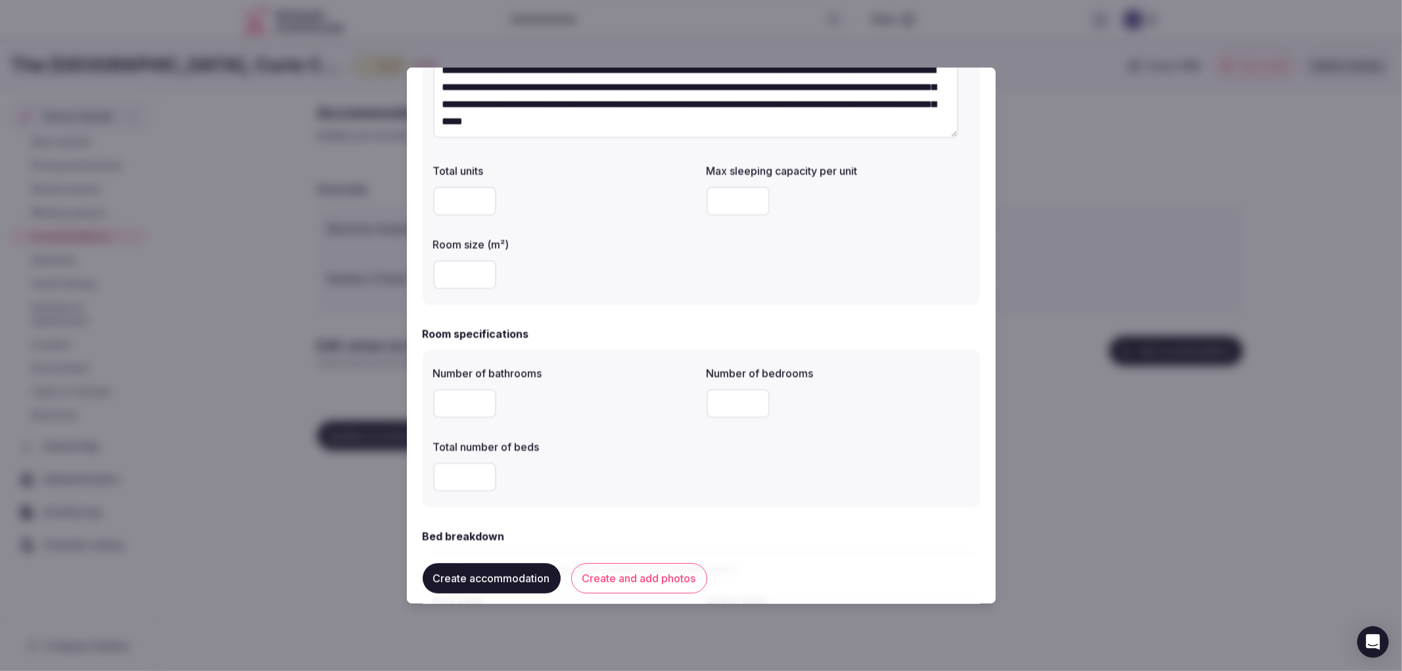
scroll to position [219, 0]
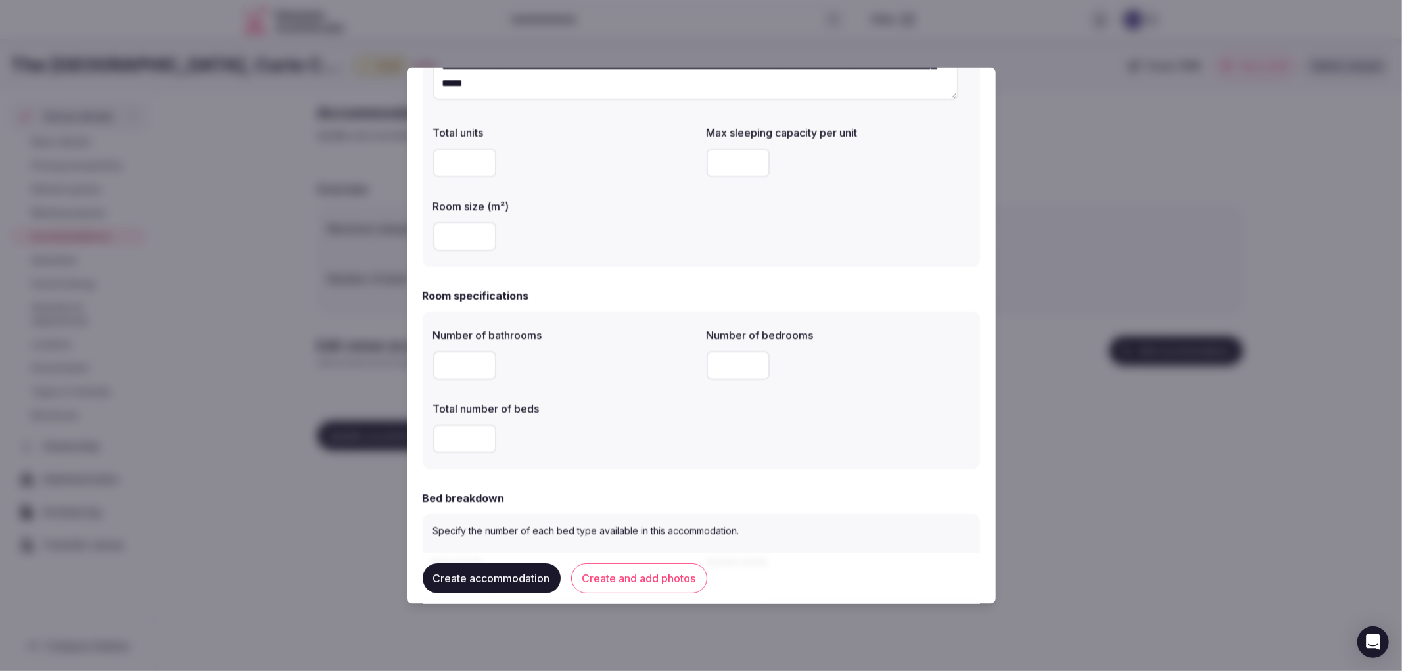
type input "*"
click at [442, 363] on input "number" at bounding box center [464, 364] width 63 height 29
type input "*"
click at [731, 362] on input "number" at bounding box center [738, 364] width 63 height 29
type input "*"
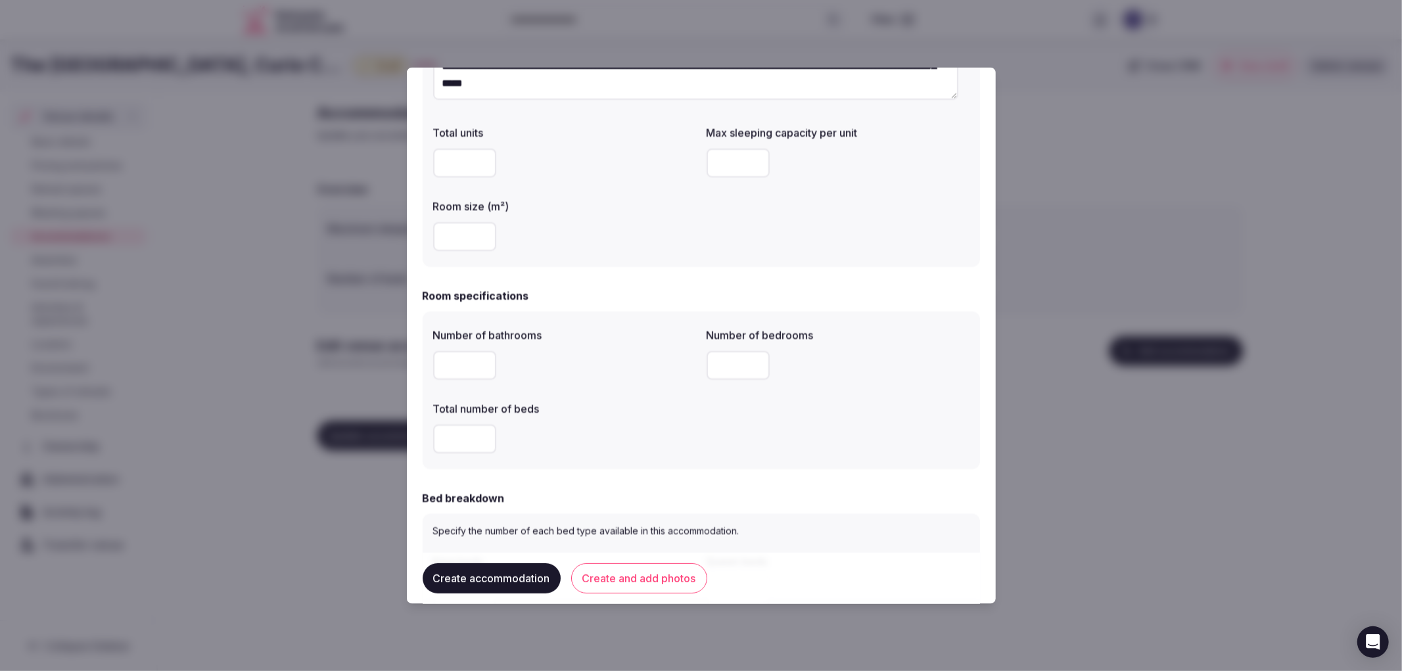
click at [470, 439] on input "number" at bounding box center [464, 438] width 63 height 29
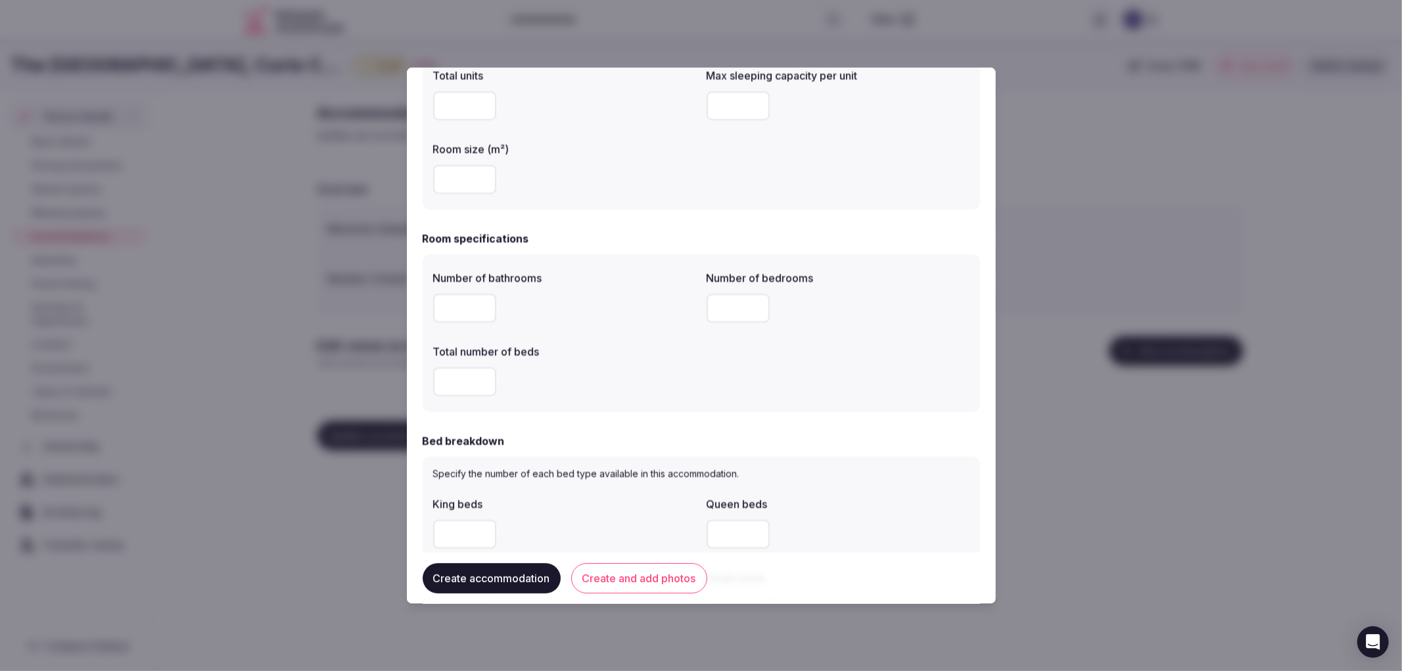
scroll to position [365, 0]
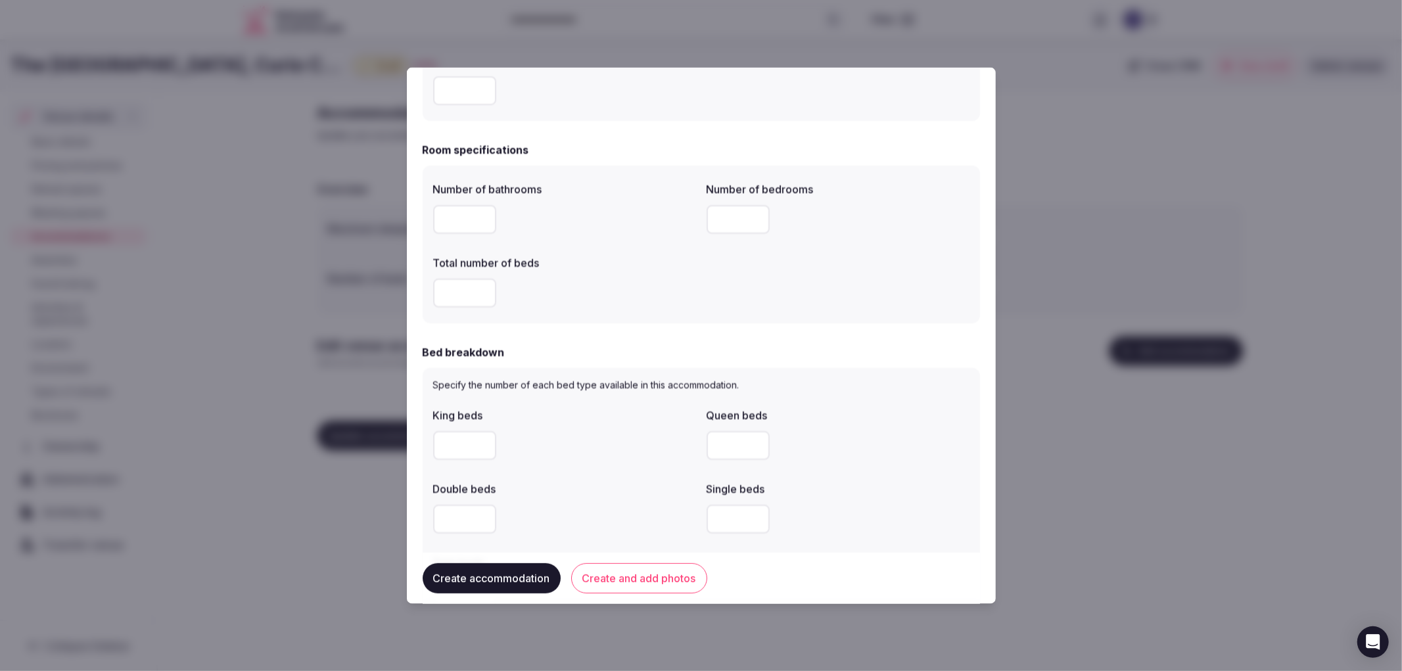
type input "*"
click at [444, 438] on input "number" at bounding box center [464, 445] width 63 height 29
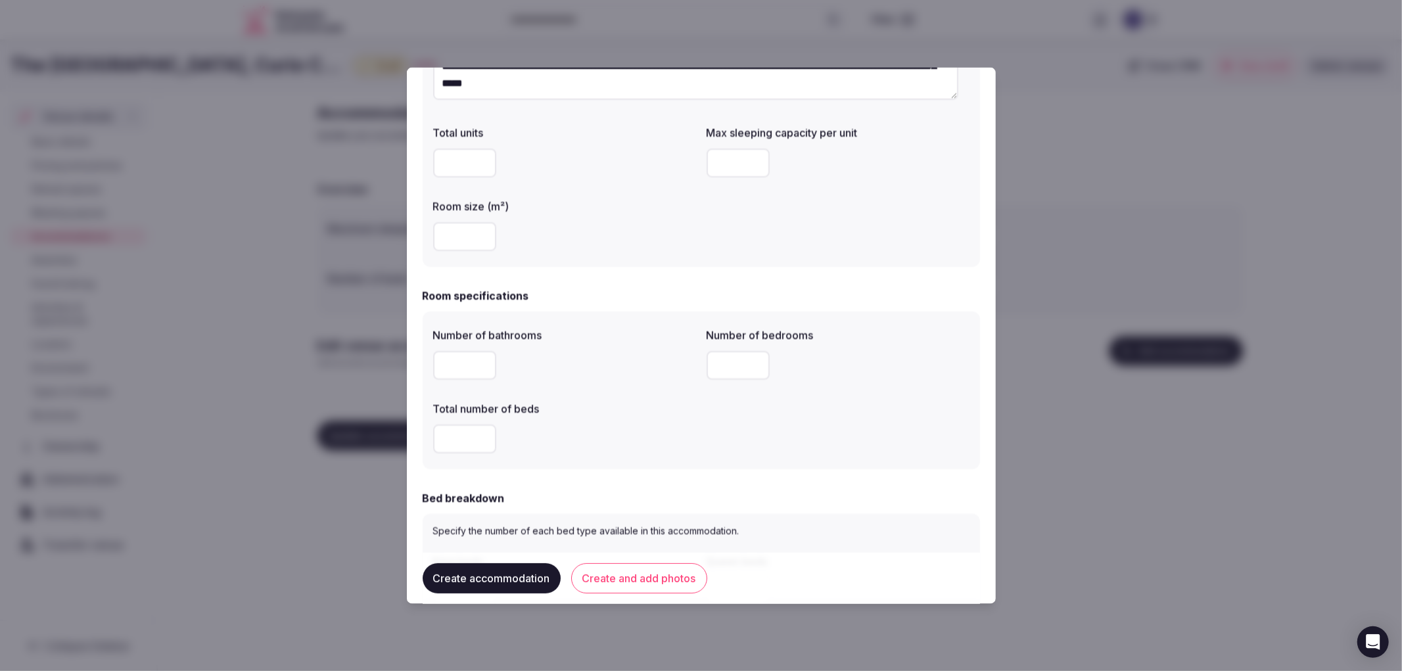
scroll to position [146, 0]
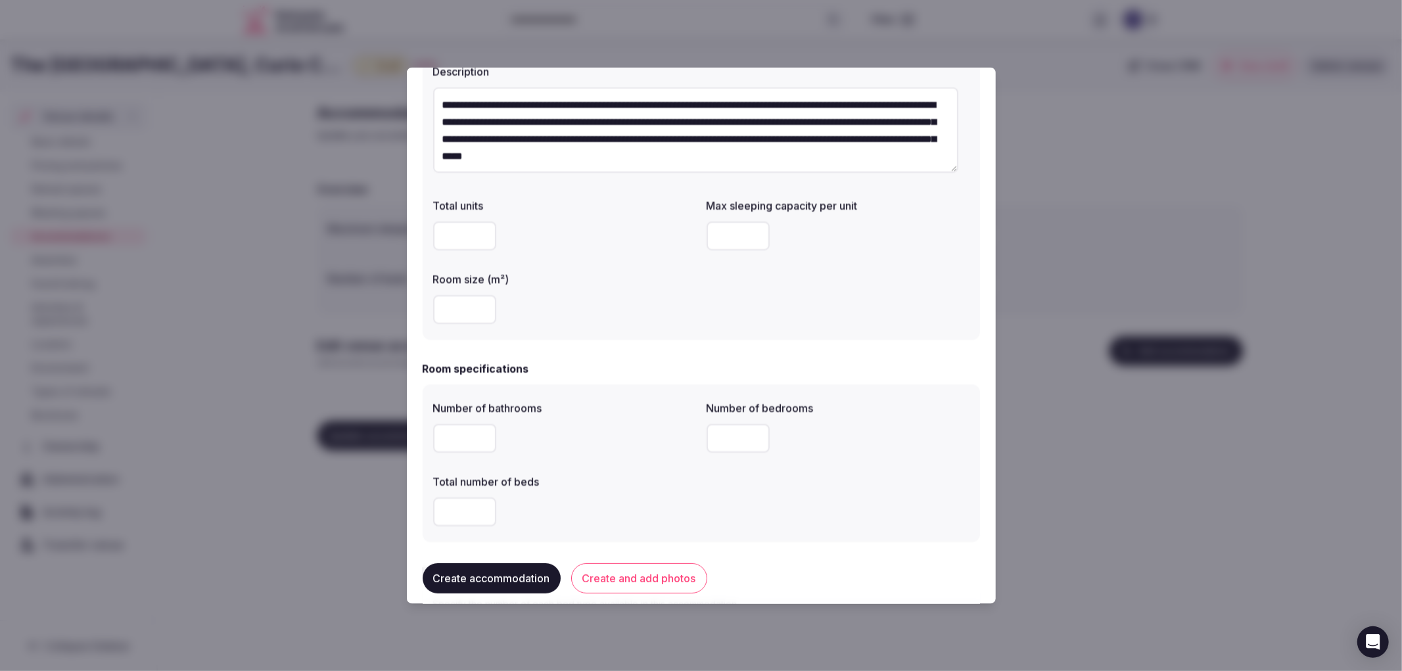
type input "*"
click at [724, 240] on input "*" at bounding box center [738, 235] width 63 height 29
type input "*"
click at [723, 287] on div "Total units Max sleeping capacity per unit * Room size (m²) **" at bounding box center [701, 260] width 536 height 137
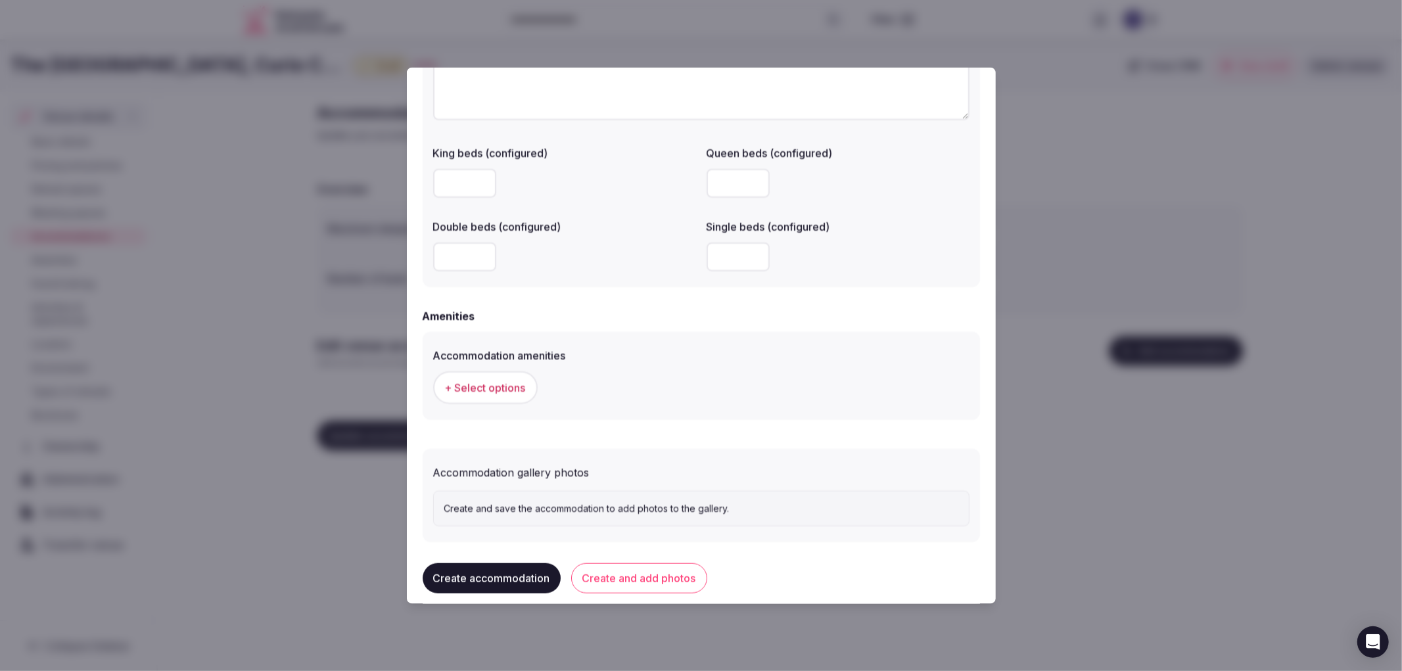
scroll to position [1050, 0]
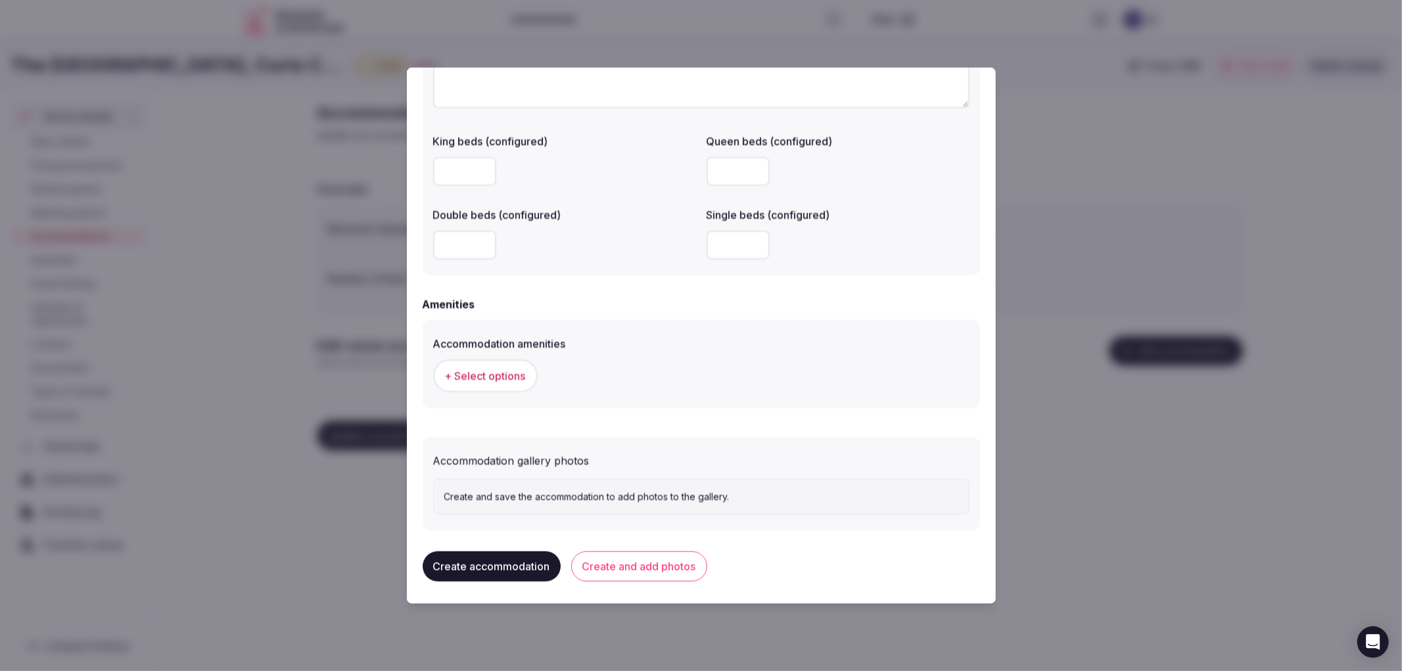
click at [447, 364] on button "+ Select options" at bounding box center [485, 375] width 105 height 33
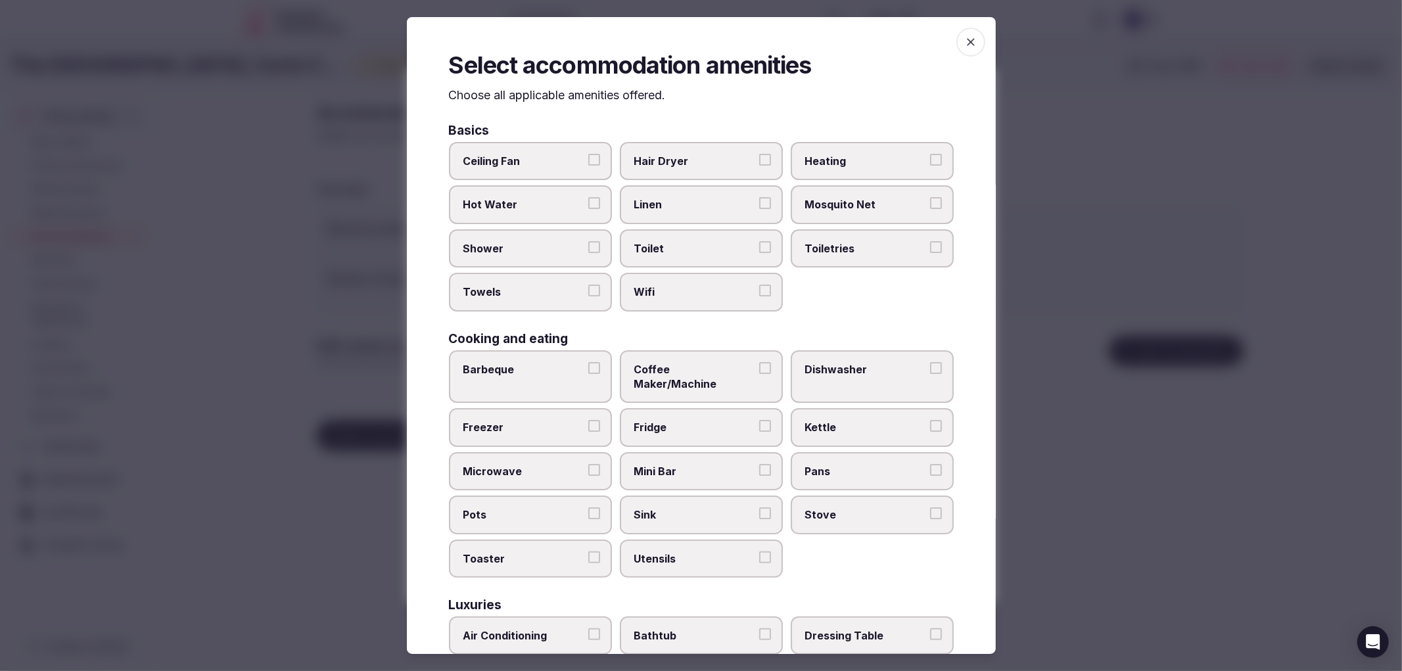
click at [554, 244] on span "Shower" at bounding box center [523, 248] width 121 height 14
click at [588, 244] on button "Shower" at bounding box center [594, 247] width 12 height 12
click at [596, 290] on button "Towels" at bounding box center [594, 291] width 12 height 12
click at [695, 248] on span "Toilet" at bounding box center [694, 248] width 121 height 14
click at [759, 248] on button "Toilet" at bounding box center [765, 247] width 12 height 12
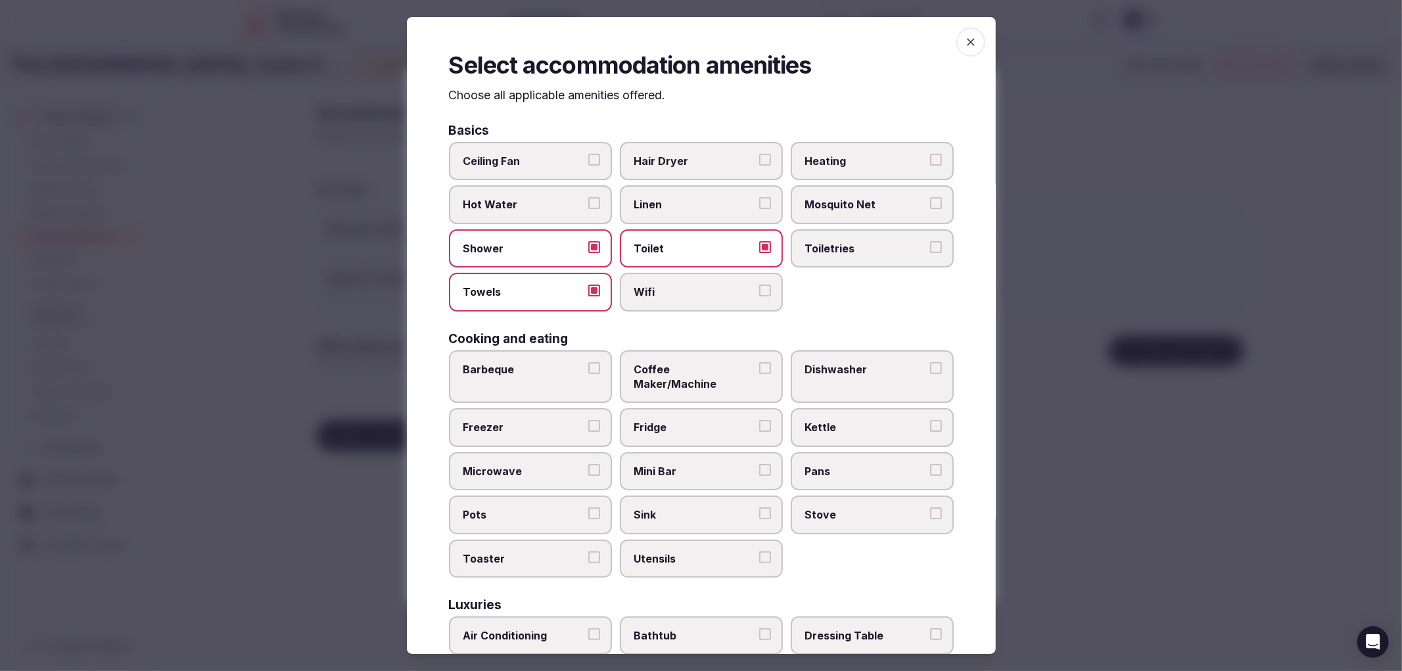
drag, startPoint x: 719, startPoint y: 285, endPoint x: 827, endPoint y: 264, distance: 110.6
click at [720, 285] on span "Wifi" at bounding box center [694, 292] width 121 height 14
click at [759, 285] on button "Wifi" at bounding box center [765, 291] width 12 height 12
click at [878, 251] on span "Toiletries" at bounding box center [865, 248] width 121 height 14
click at [930, 251] on button "Toiletries" at bounding box center [936, 247] width 12 height 12
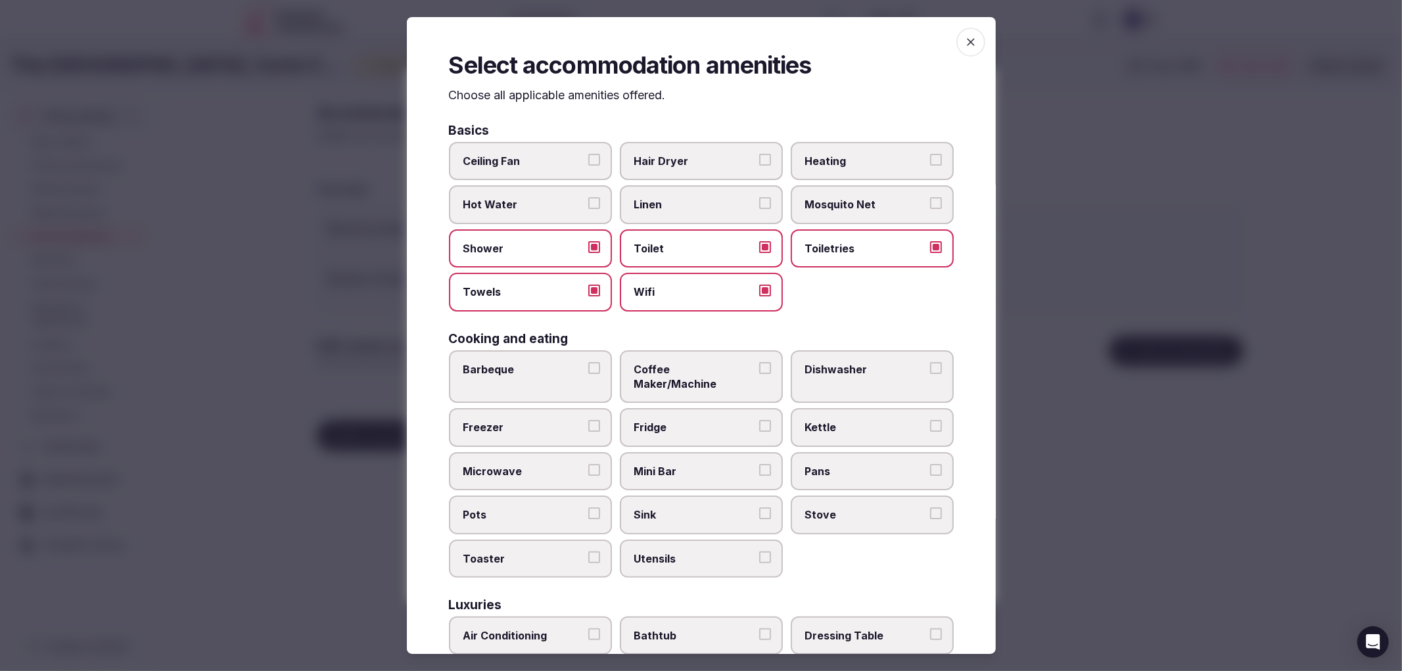
click at [692, 156] on span "Hair Dryer" at bounding box center [694, 161] width 121 height 14
click at [759, 156] on button "Hair Dryer" at bounding box center [765, 160] width 12 height 12
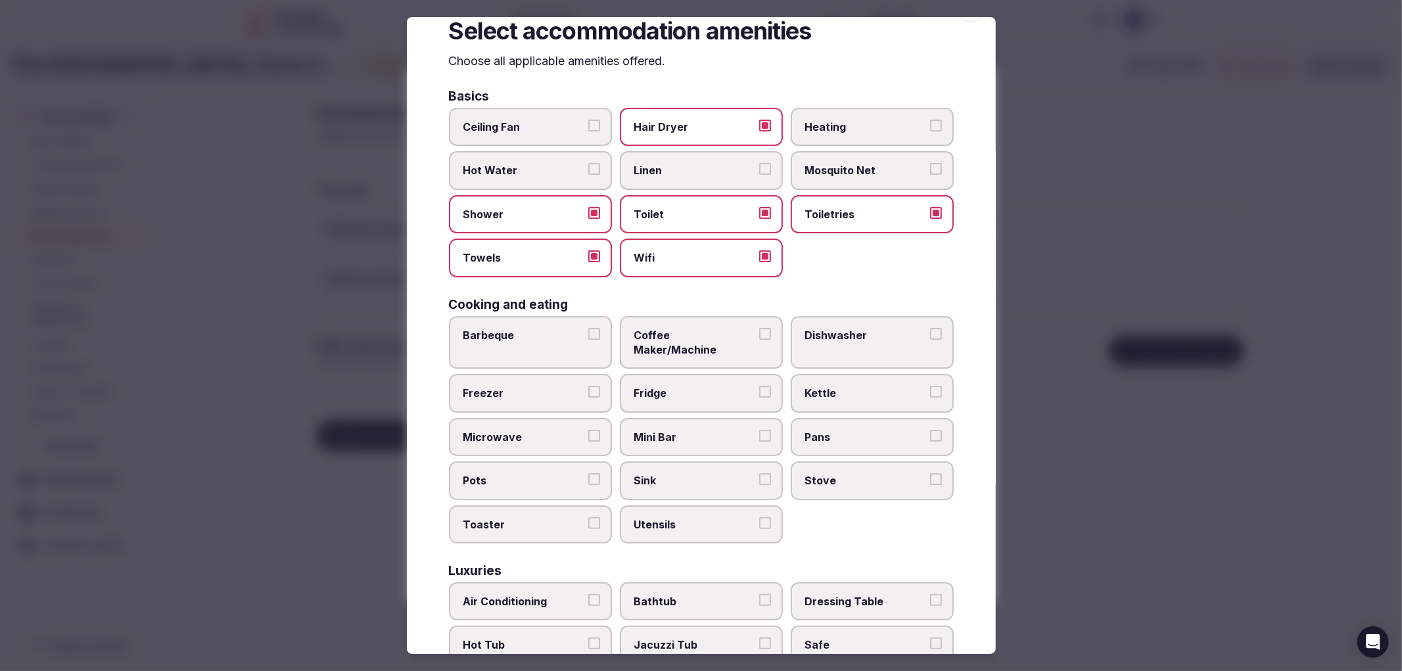
scroll to position [146, 0]
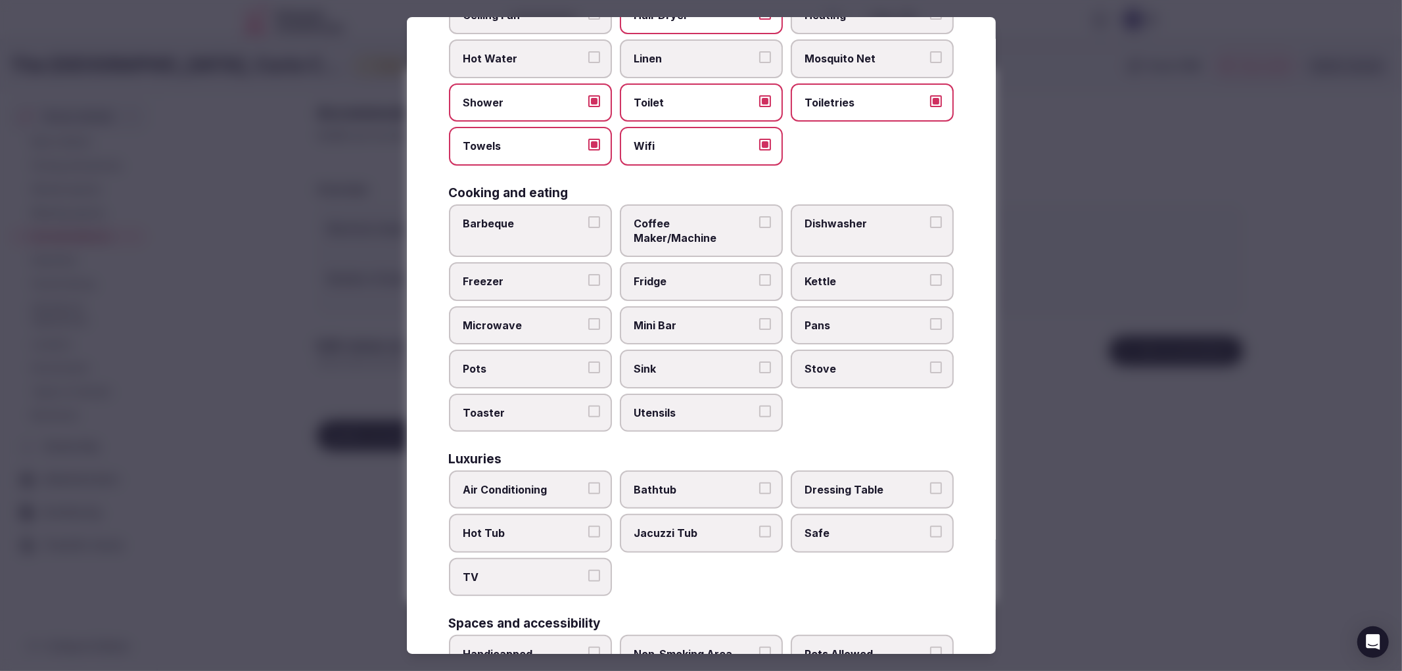
click at [700, 224] on span "Coffee Maker/Machine" at bounding box center [694, 231] width 121 height 30
click at [759, 224] on button "Coffee Maker/Machine" at bounding box center [765, 222] width 12 height 12
click at [698, 262] on label "Fridge" at bounding box center [701, 281] width 163 height 38
click at [759, 274] on button "Fridge" at bounding box center [765, 280] width 12 height 12
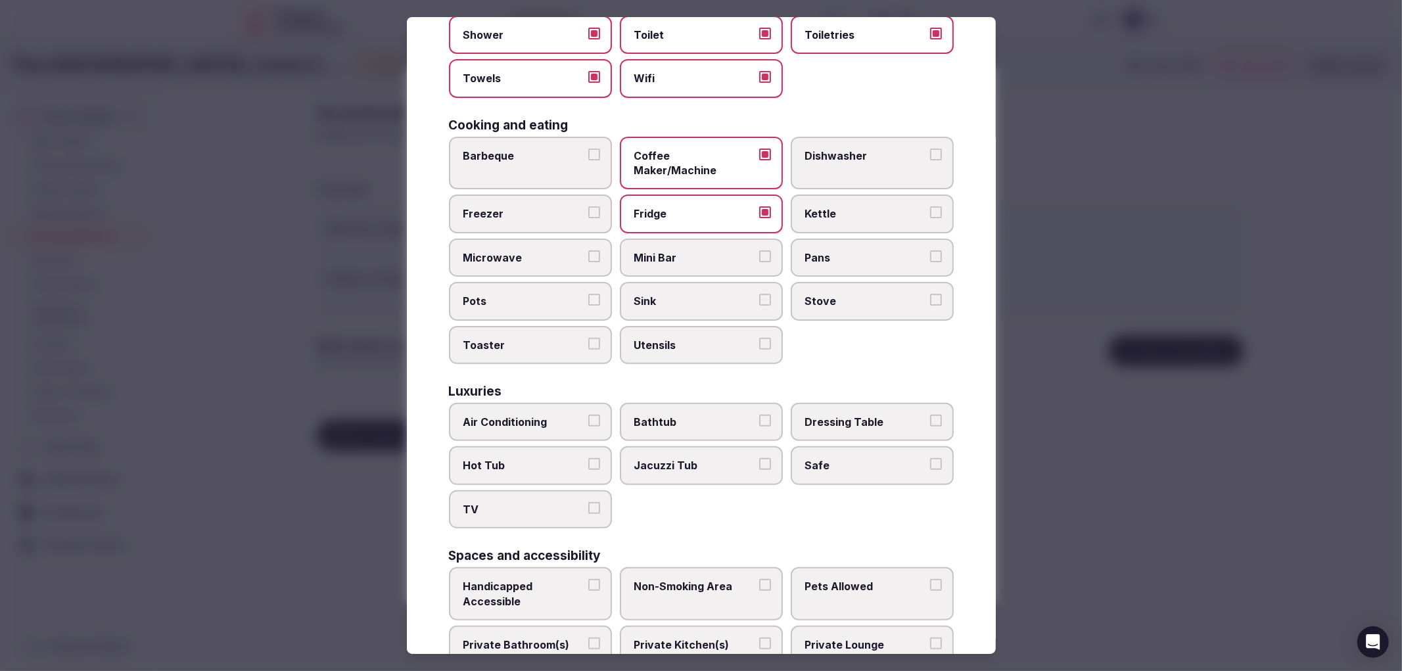
scroll to position [292, 0]
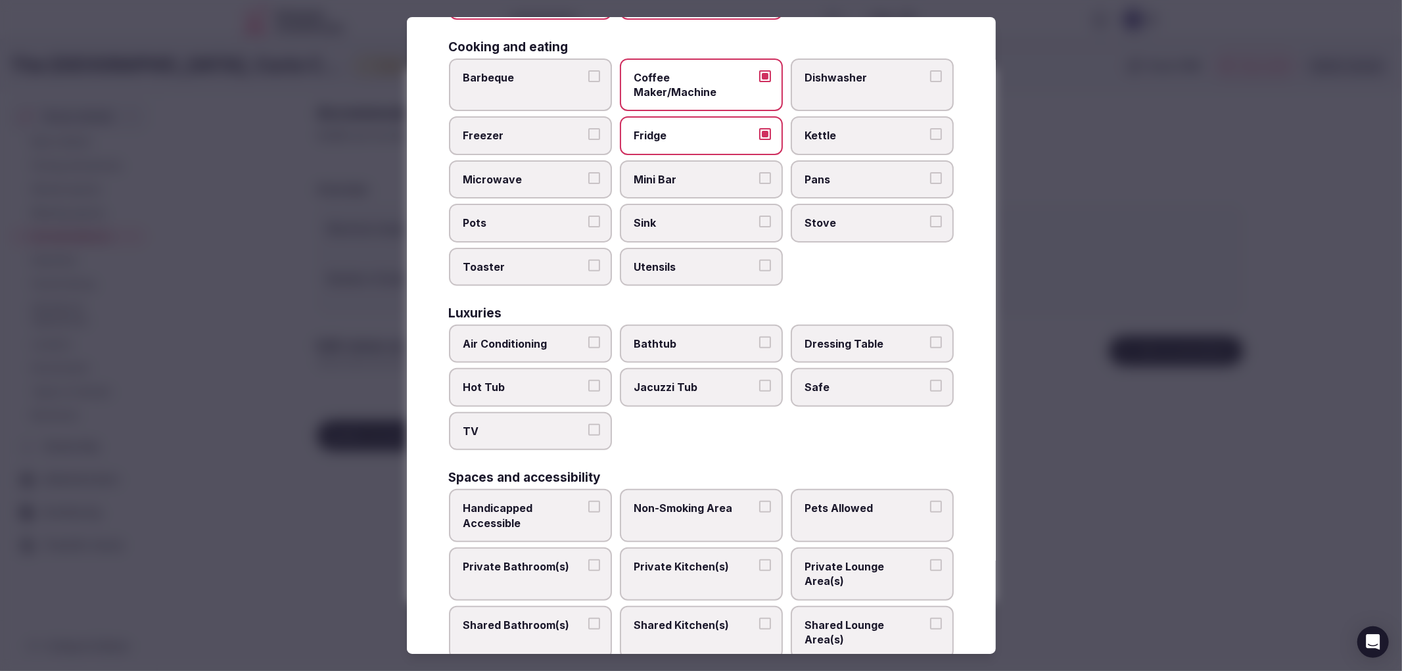
click at [490, 325] on label "Air Conditioning" at bounding box center [530, 344] width 163 height 38
click at [588, 337] on button "Air Conditioning" at bounding box center [594, 343] width 12 height 12
click at [555, 383] on div "Air Conditioning Bathtub Dressing Table Hot Tub Jacuzzi Tub Safe TV" at bounding box center [701, 388] width 505 height 126
click at [882, 373] on label "Safe" at bounding box center [872, 387] width 163 height 38
click at [930, 380] on button "Safe" at bounding box center [936, 386] width 12 height 12
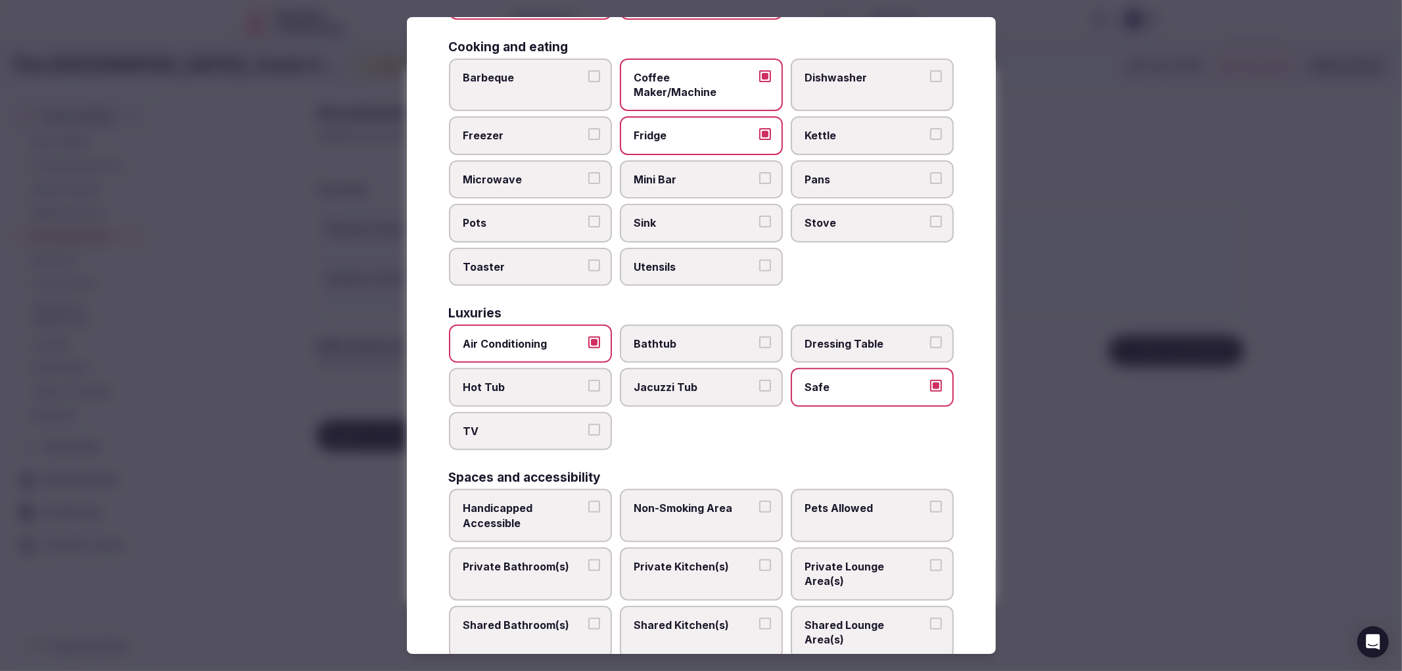
drag, startPoint x: 595, startPoint y: 435, endPoint x: 580, endPoint y: 427, distance: 16.8
click at [594, 435] on div "Basics Ceiling Fan Hair Dryer Heating Hot Water Linen Mosquito Net Shower Toile…" at bounding box center [701, 349] width 505 height 1035
click at [579, 426] on div "Basics Ceiling Fan Hair Dryer Heating Hot Water Linen Mosquito Net Shower Toile…" at bounding box center [701, 349] width 505 height 1035
click at [577, 424] on span "TV" at bounding box center [523, 431] width 121 height 14
click at [588, 424] on button "TV" at bounding box center [594, 430] width 12 height 12
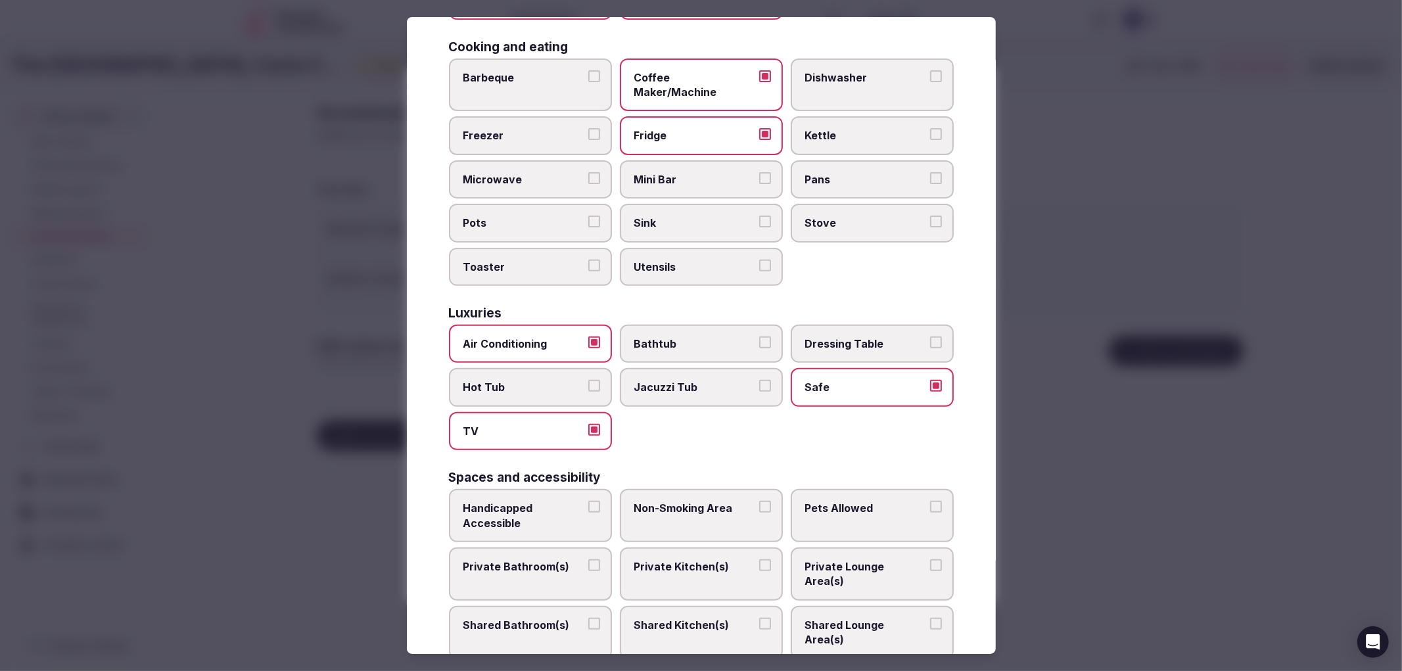
click at [559, 489] on label "Handicapped Accessible" at bounding box center [530, 515] width 163 height 53
click at [588, 501] on button "Handicapped Accessible" at bounding box center [594, 507] width 12 height 12
click at [589, 559] on button "Private Bathroom(s)" at bounding box center [594, 565] width 12 height 12
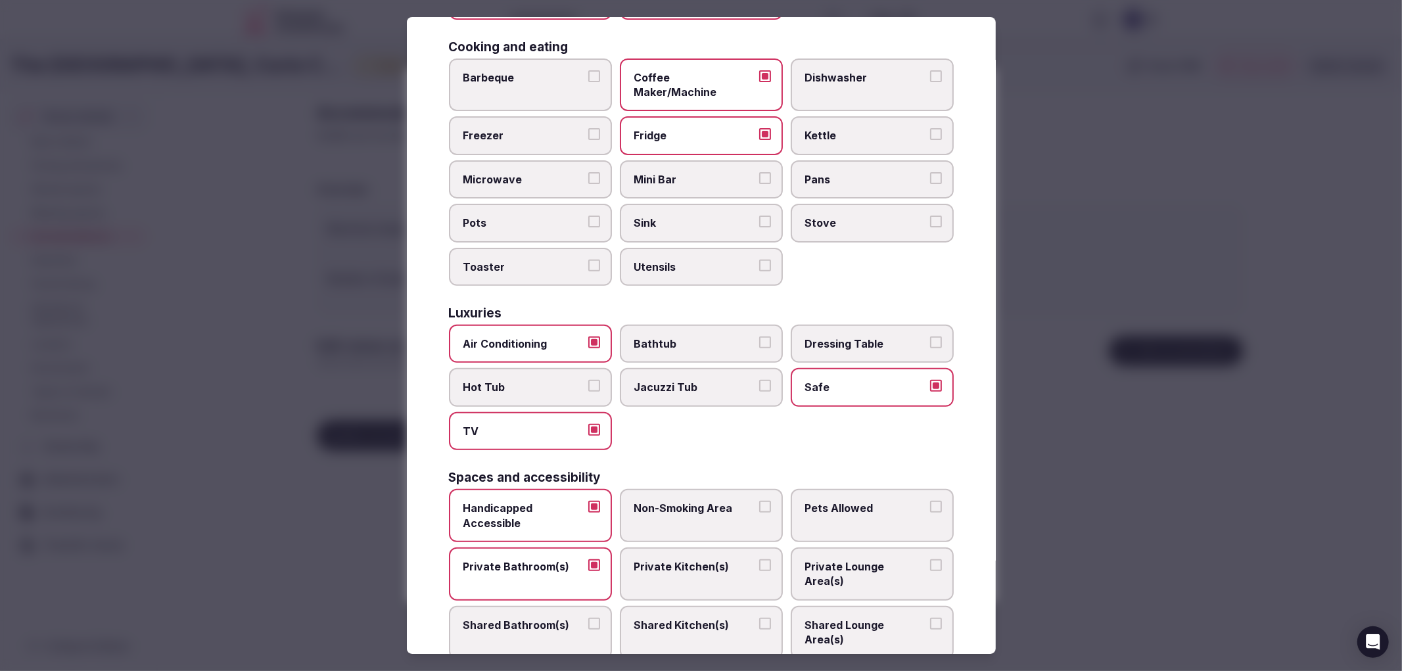
click at [671, 492] on label "Non-Smoking Area" at bounding box center [701, 515] width 163 height 53
click at [759, 501] on button "Non-Smoking Area" at bounding box center [765, 507] width 12 height 12
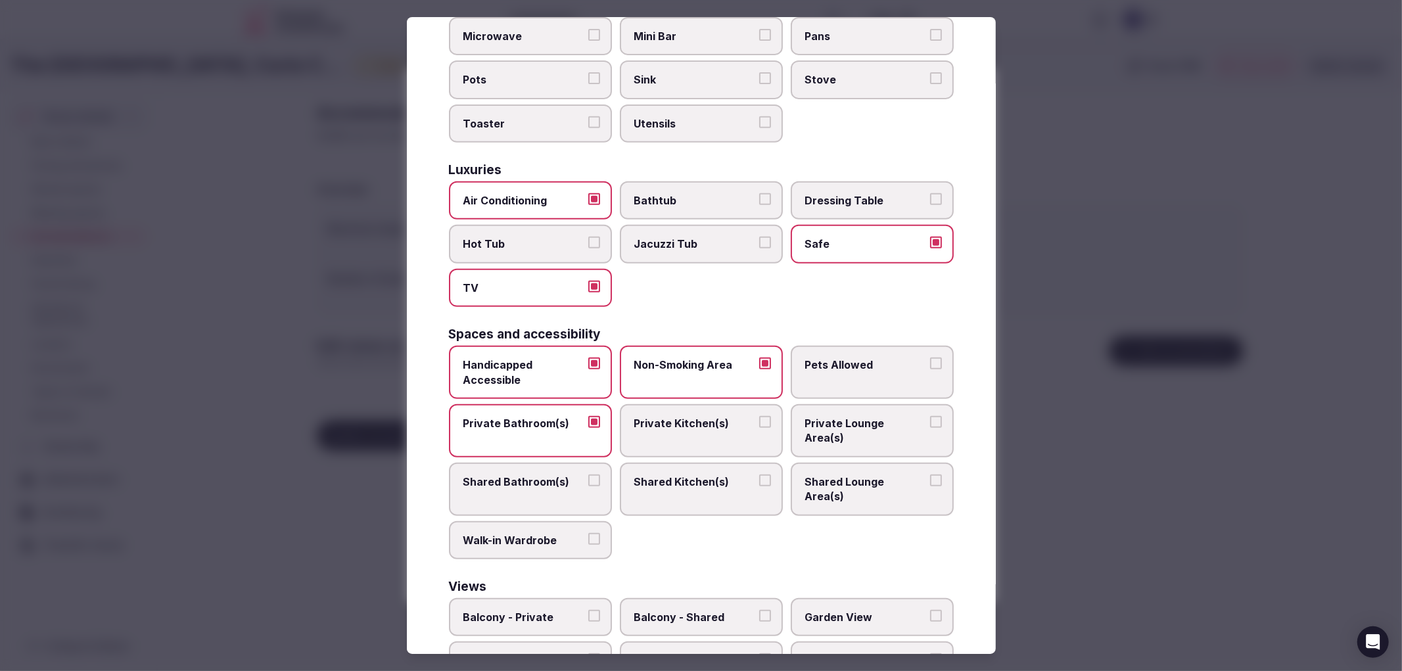
scroll to position [438, 0]
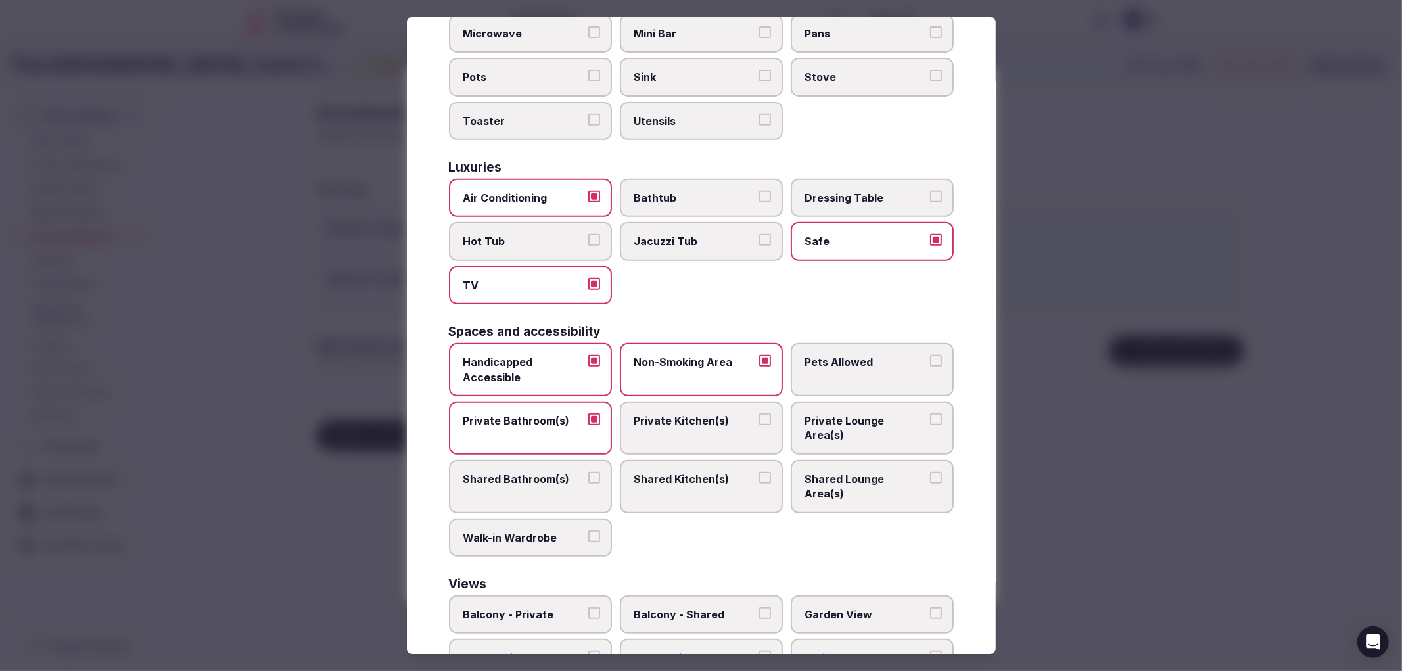
click at [1169, 496] on div at bounding box center [701, 335] width 1402 height 671
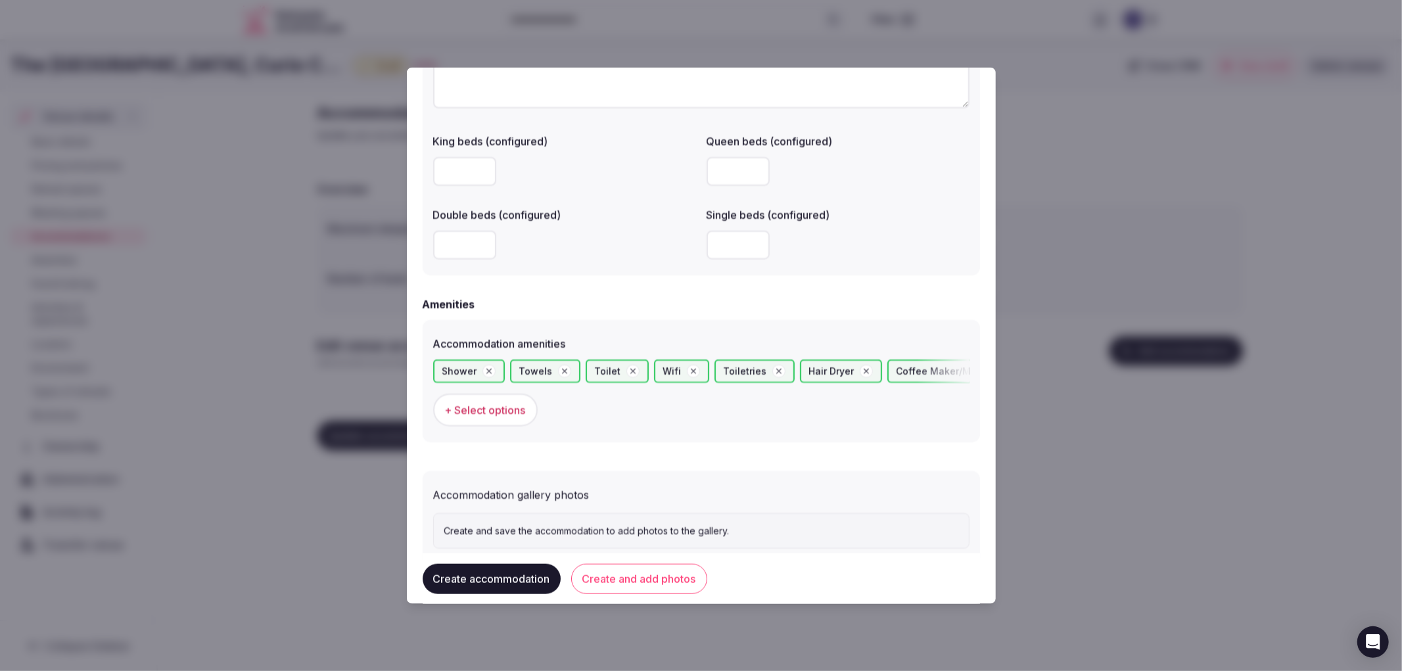
scroll to position [1083, 0]
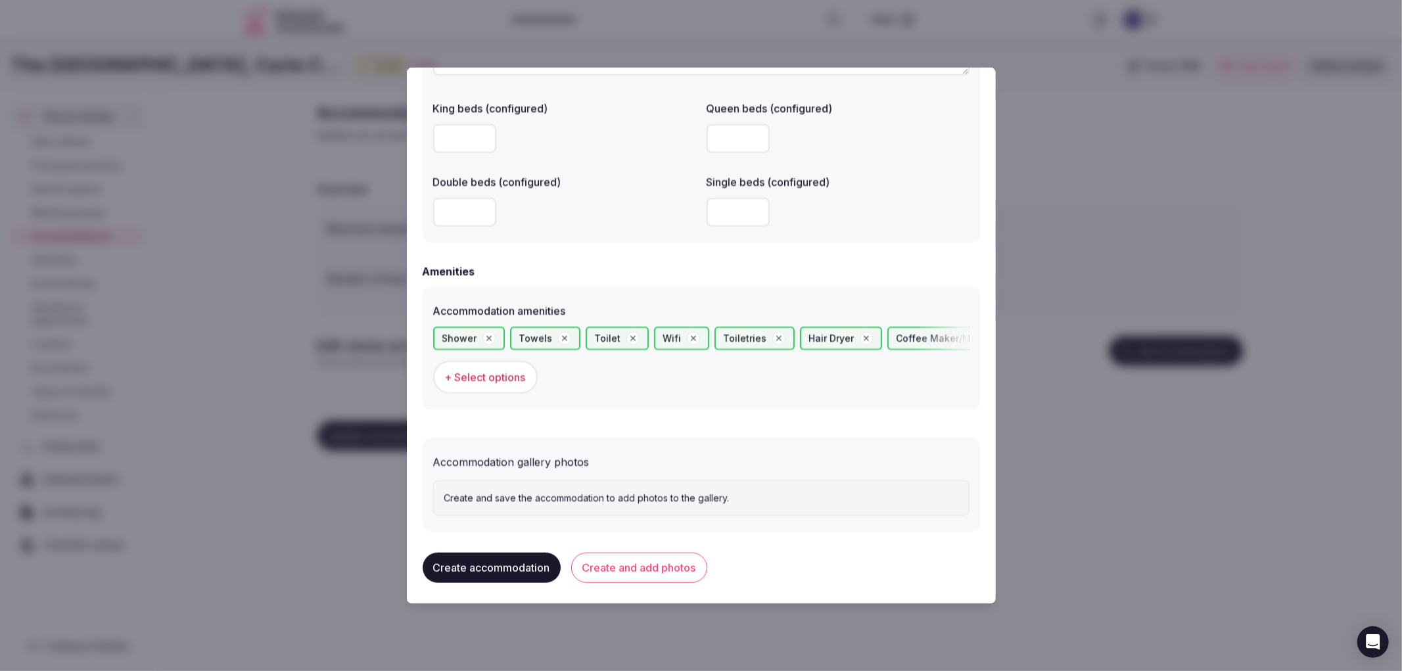
click at [642, 564] on button "Create and add photos" at bounding box center [639, 567] width 136 height 30
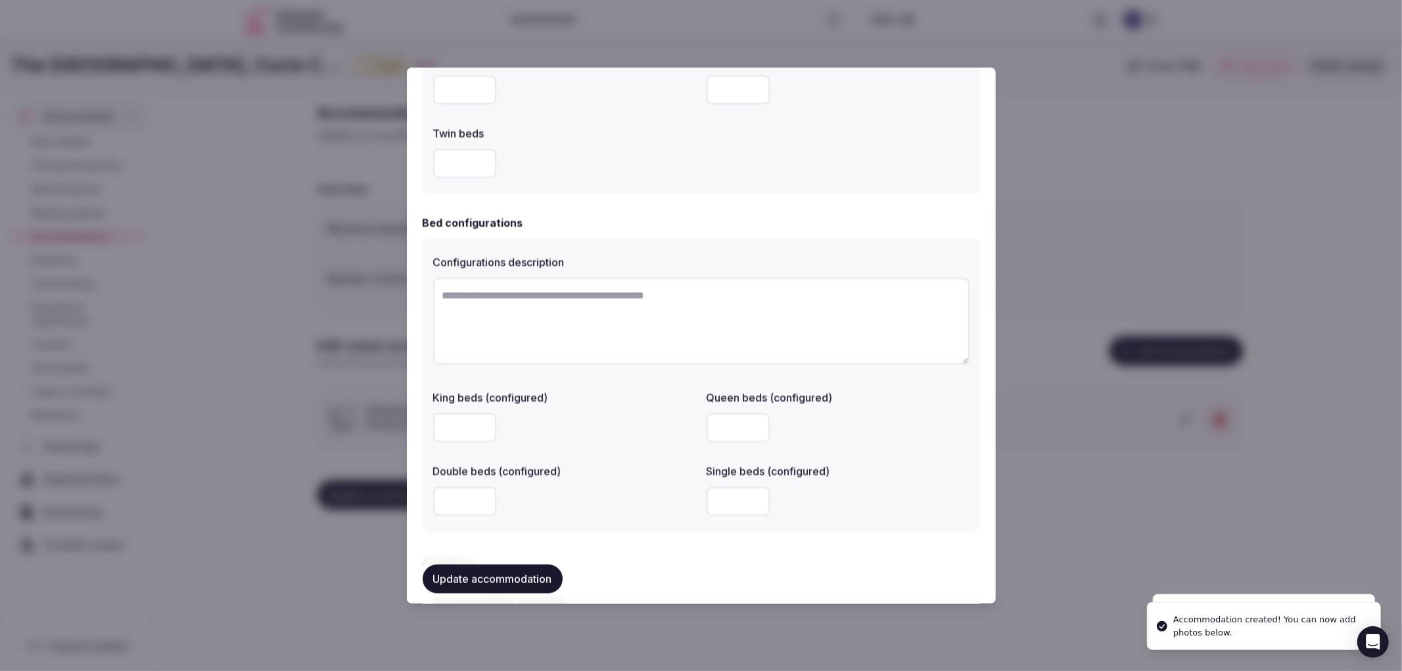
scroll to position [1168, 0]
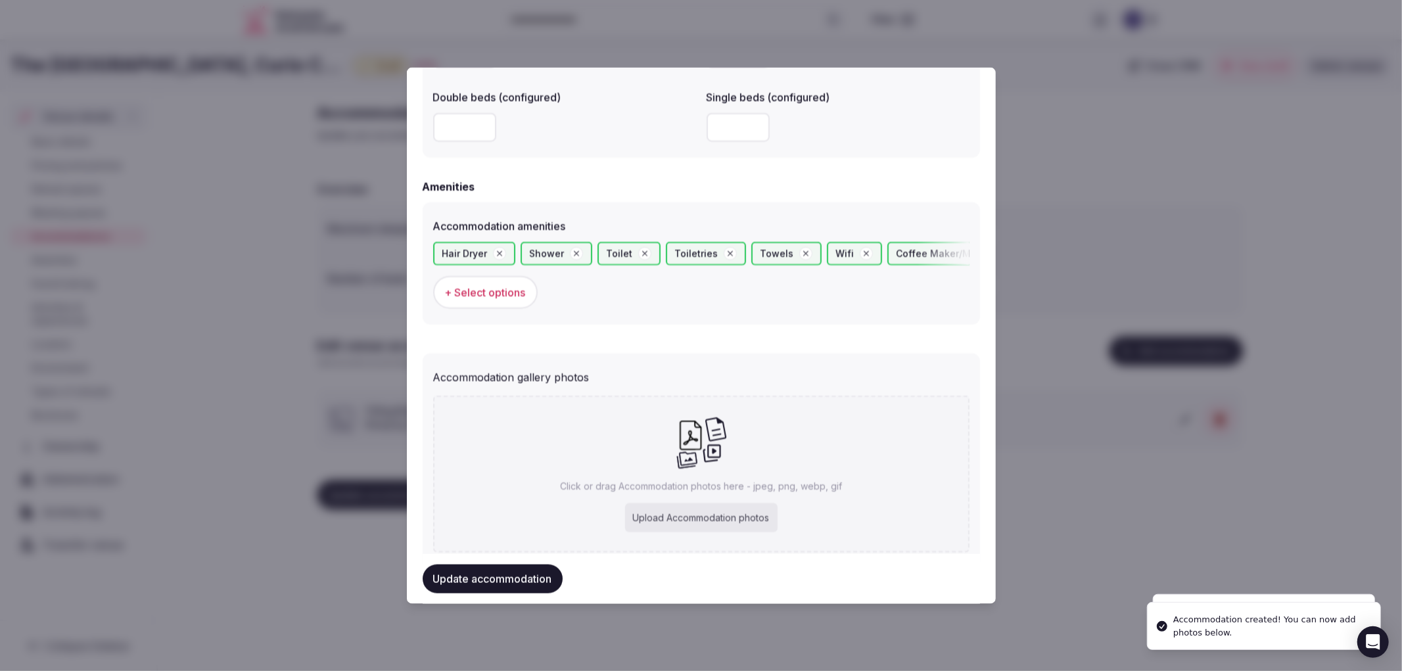
click at [690, 495] on div "Click or drag Accommodation photos here - jpeg, png, webp, gif Upload Accommoda…" at bounding box center [701, 474] width 536 height 157
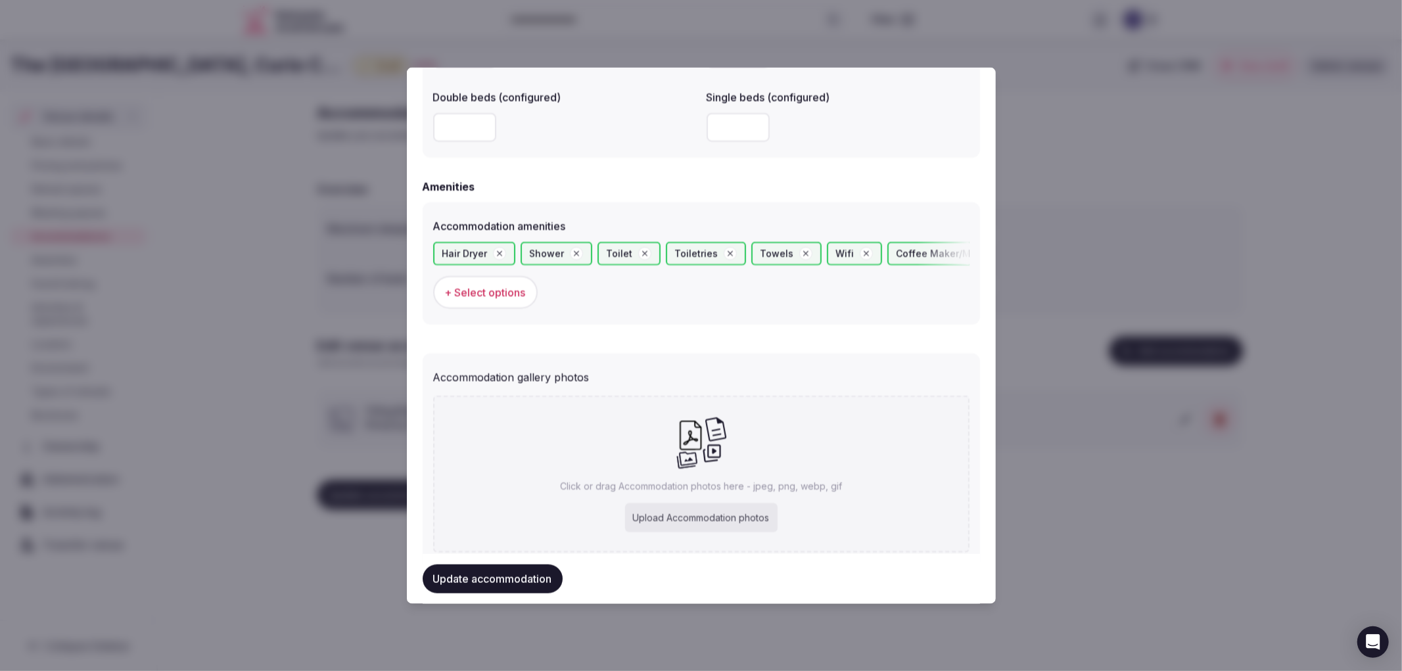
type input "**********"
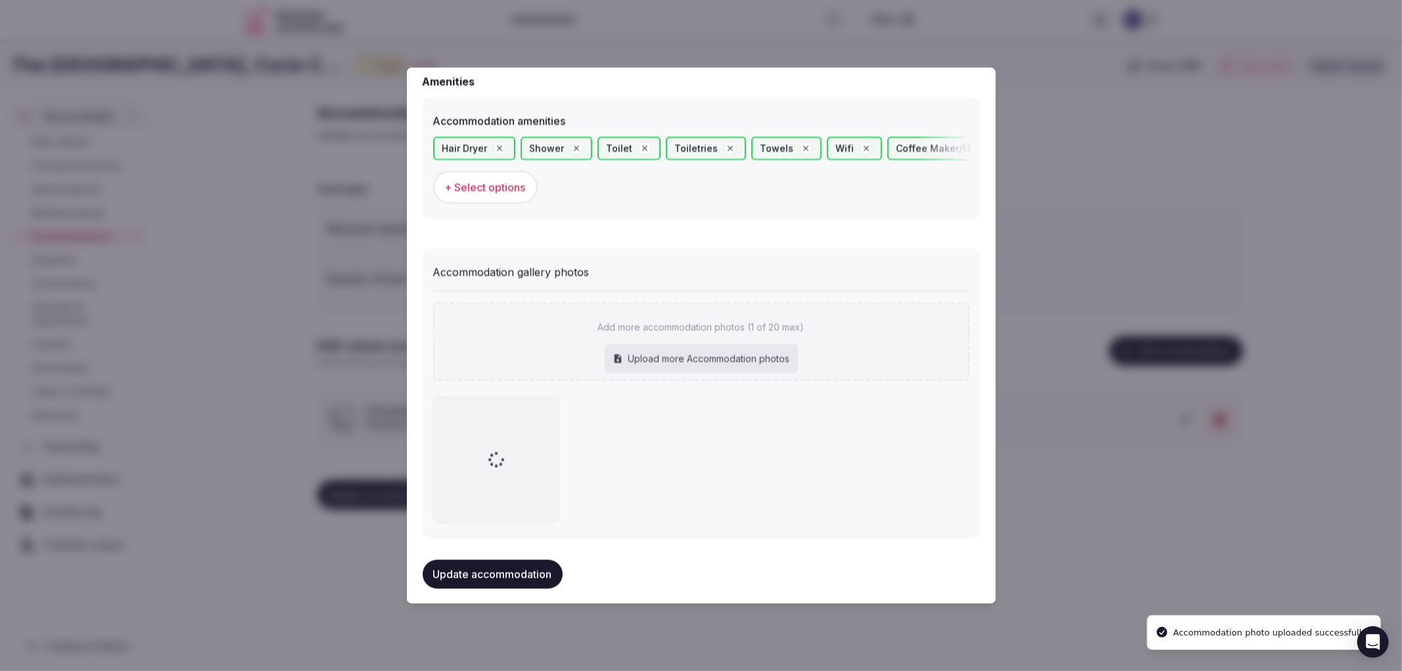
scroll to position [1277, 0]
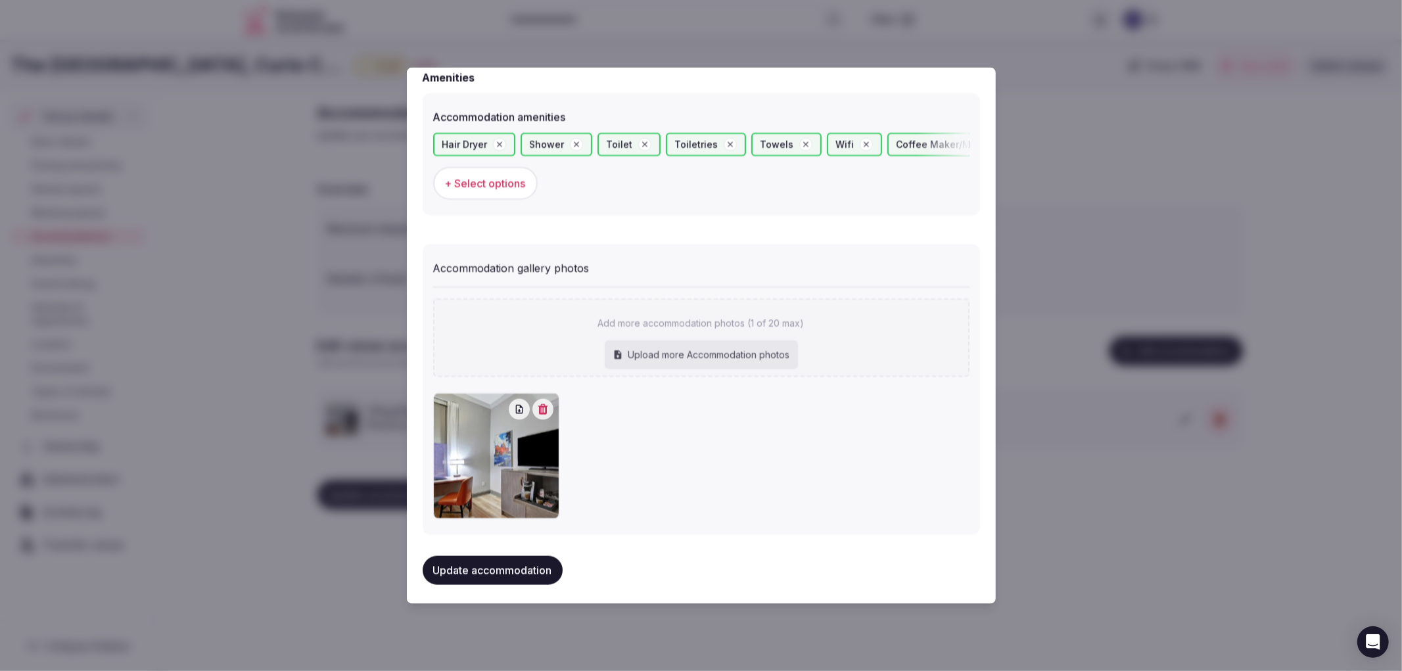
click at [544, 556] on button "Update accommodation" at bounding box center [493, 570] width 140 height 29
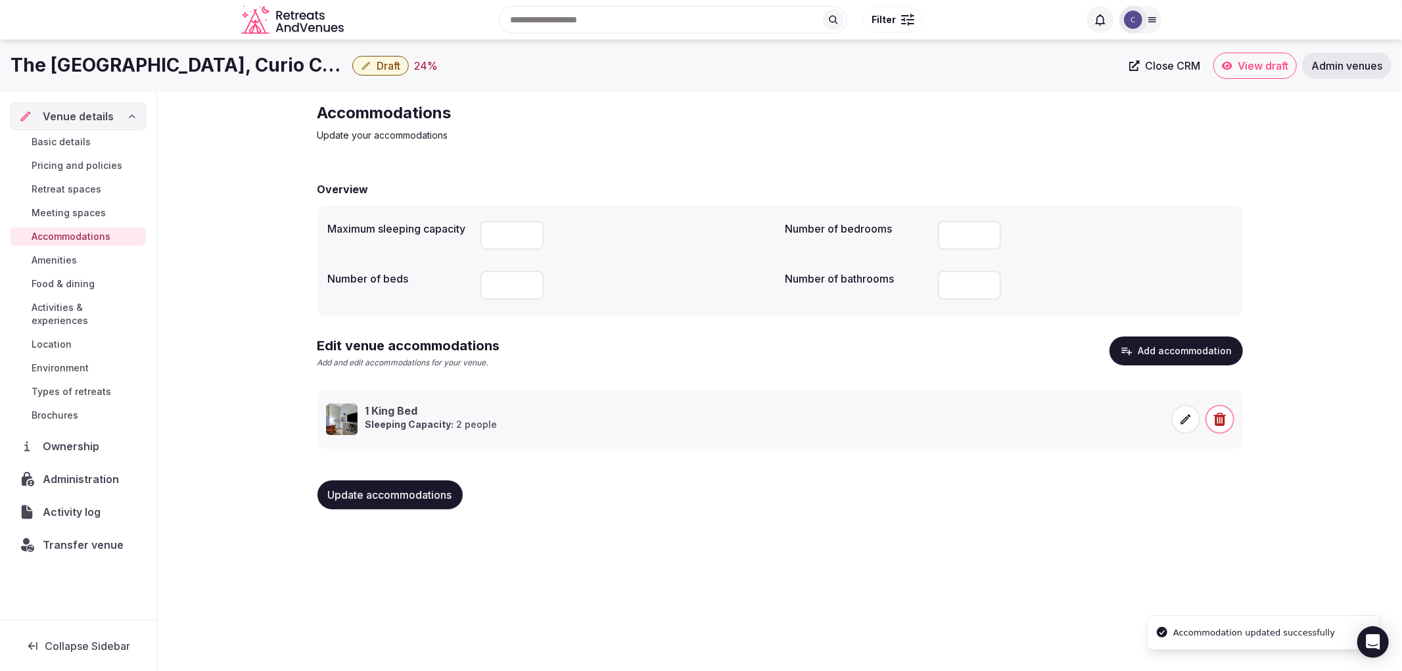
click at [428, 502] on button "Update accommodations" at bounding box center [390, 495] width 145 height 29
click at [92, 289] on span "Food & dining" at bounding box center [63, 283] width 63 height 13
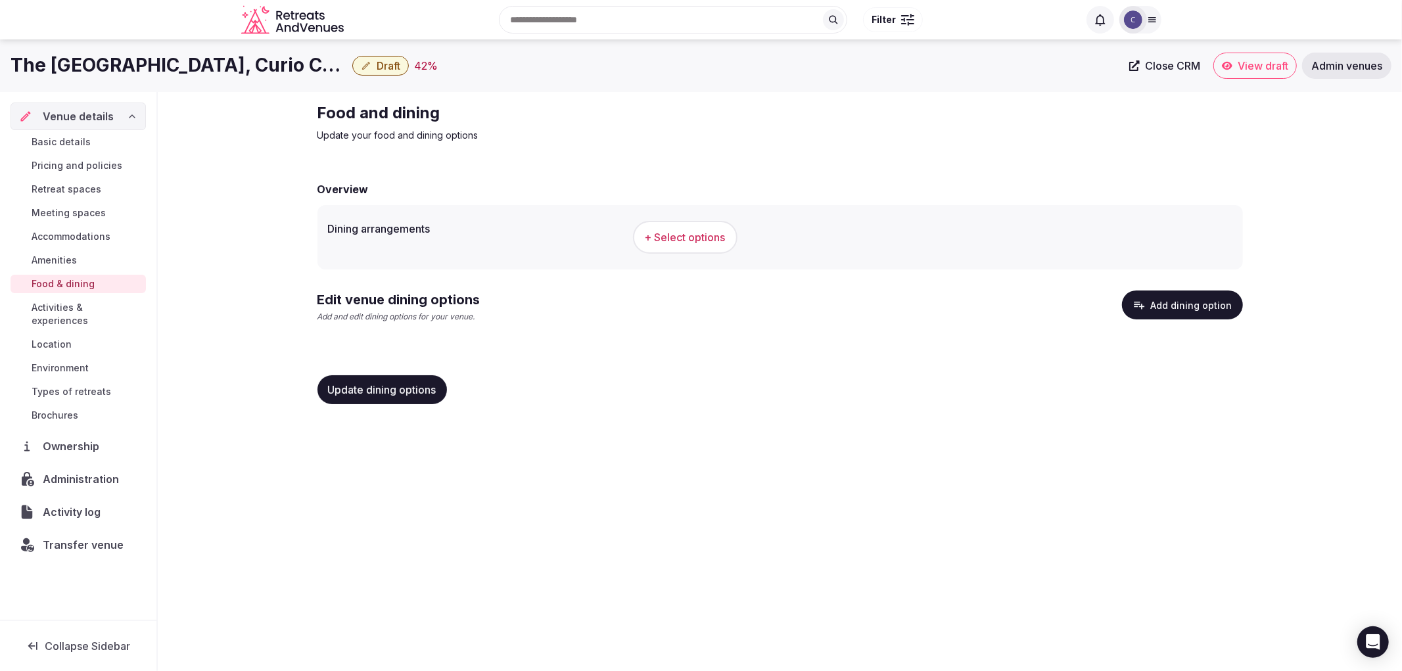
click at [681, 247] on button "+ Select options" at bounding box center [685, 237] width 105 height 33
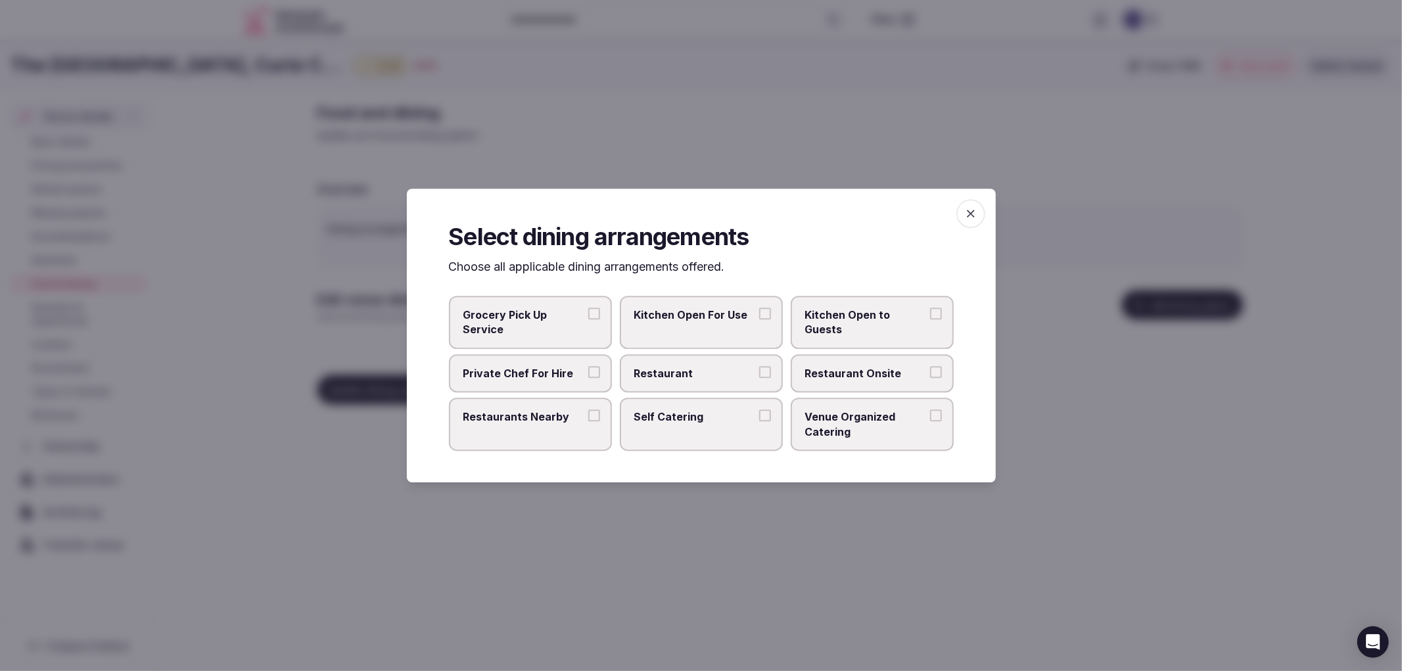
click at [744, 385] on label "Restaurant" at bounding box center [701, 373] width 163 height 38
click at [759, 378] on button "Restaurant" at bounding box center [765, 372] width 12 height 12
click at [807, 375] on span "Restaurant Onsite" at bounding box center [865, 373] width 121 height 14
click at [930, 375] on button "Restaurant Onsite" at bounding box center [936, 372] width 12 height 12
click at [554, 427] on label "Restaurants Nearby" at bounding box center [530, 424] width 163 height 53
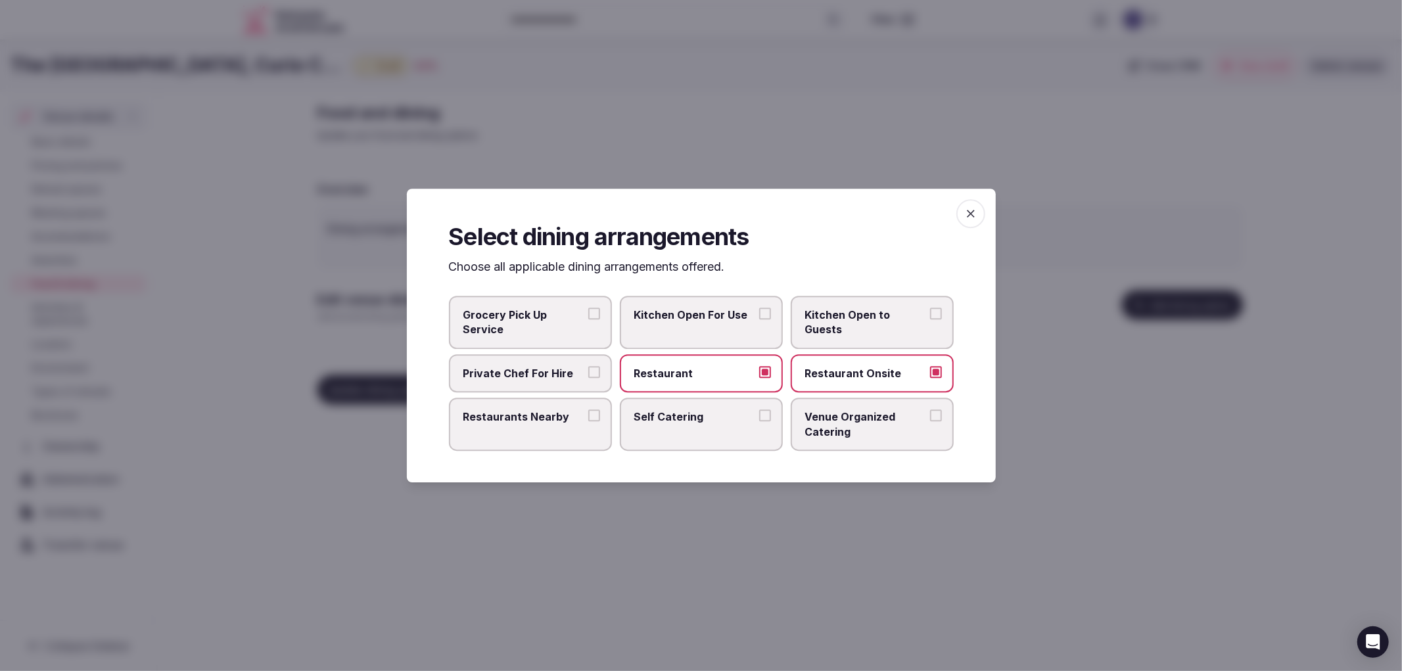
click at [588, 421] on button "Restaurants Nearby" at bounding box center [594, 416] width 12 height 12
click at [974, 218] on icon "button" at bounding box center [971, 214] width 8 height 8
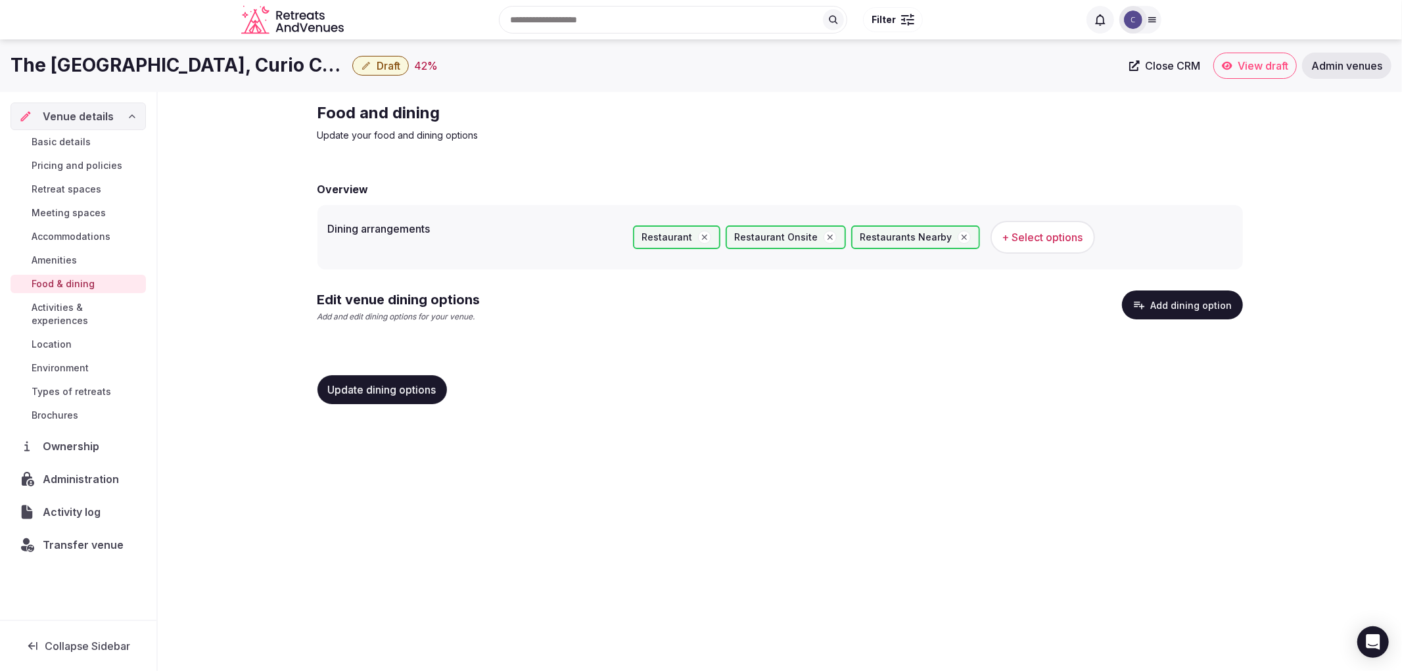
click at [398, 377] on button "Update dining options" at bounding box center [383, 389] width 130 height 29
click at [1152, 299] on button "Add dining option" at bounding box center [1182, 305] width 121 height 29
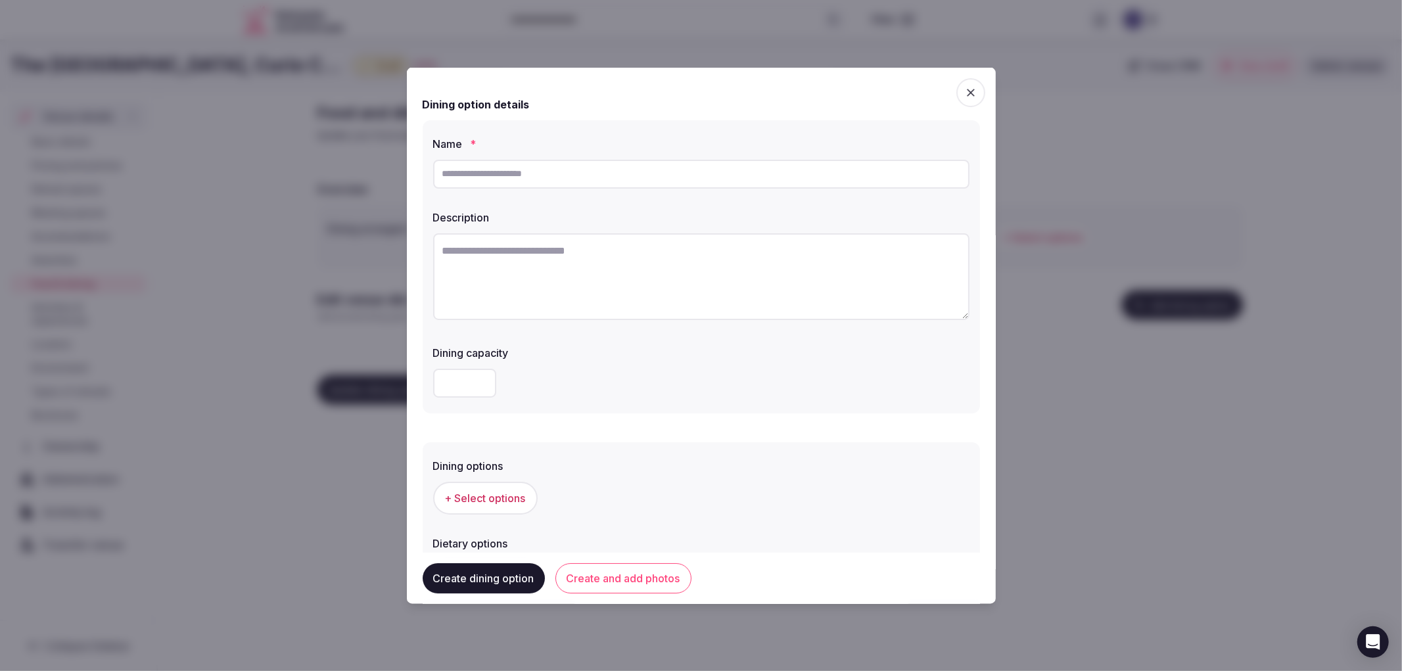
click at [563, 188] on div at bounding box center [701, 173] width 536 height 39
click at [527, 179] on input "text" at bounding box center [701, 173] width 536 height 29
paste input "**********"
type input "**********"
click at [574, 280] on textarea at bounding box center [701, 276] width 536 height 87
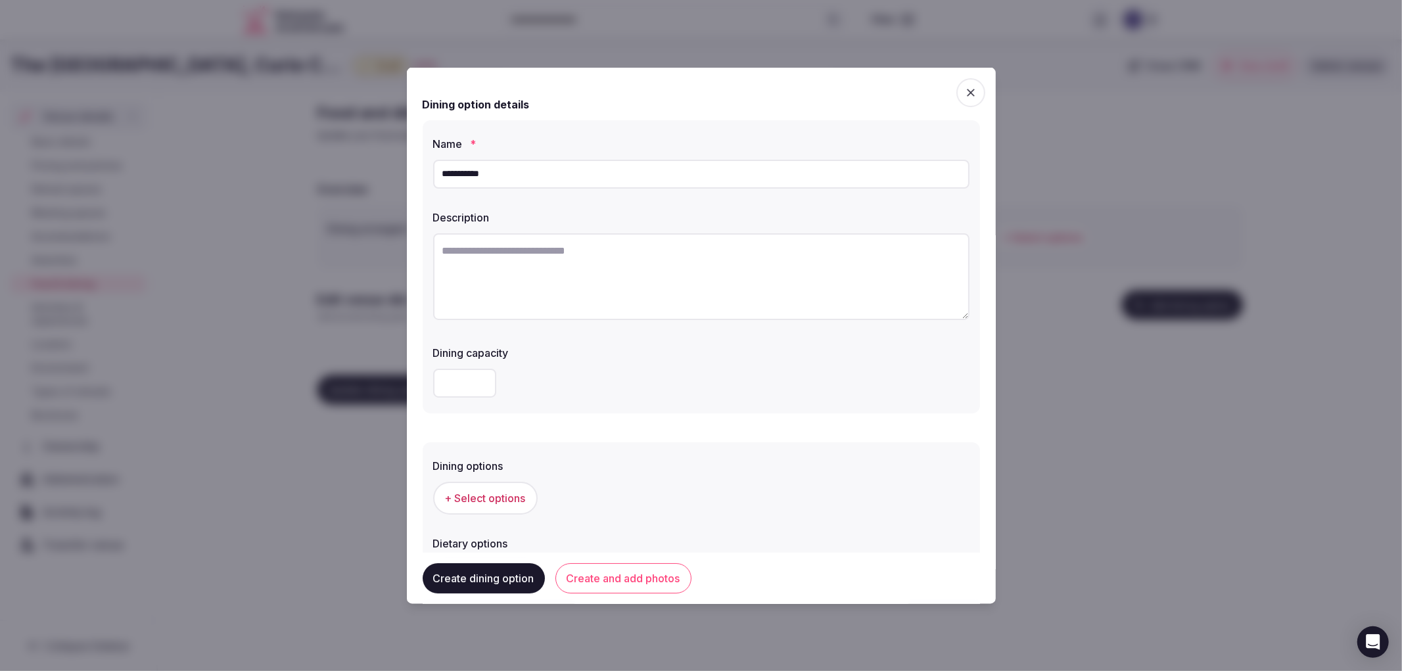
paste textarea "**********"
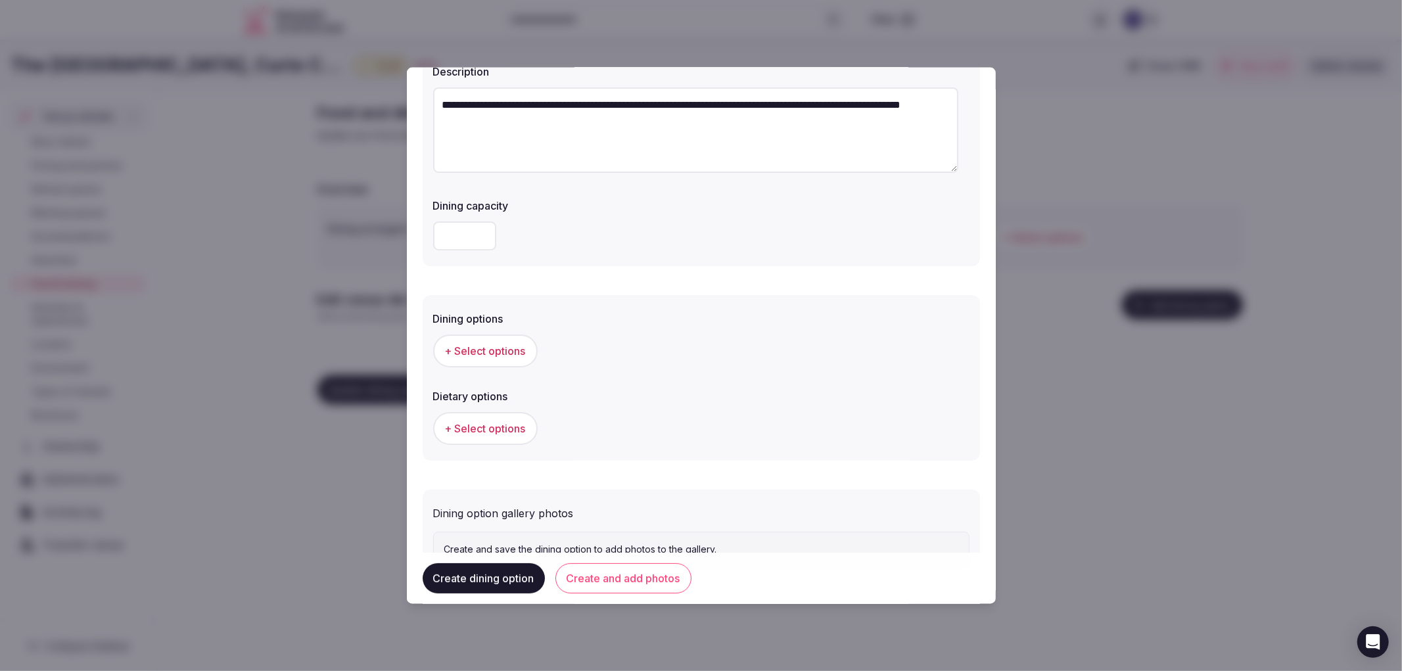
type textarea "**********"
click at [498, 383] on div "Dietary options" at bounding box center [701, 392] width 536 height 18
click at [504, 343] on span "+ Select options" at bounding box center [485, 350] width 81 height 14
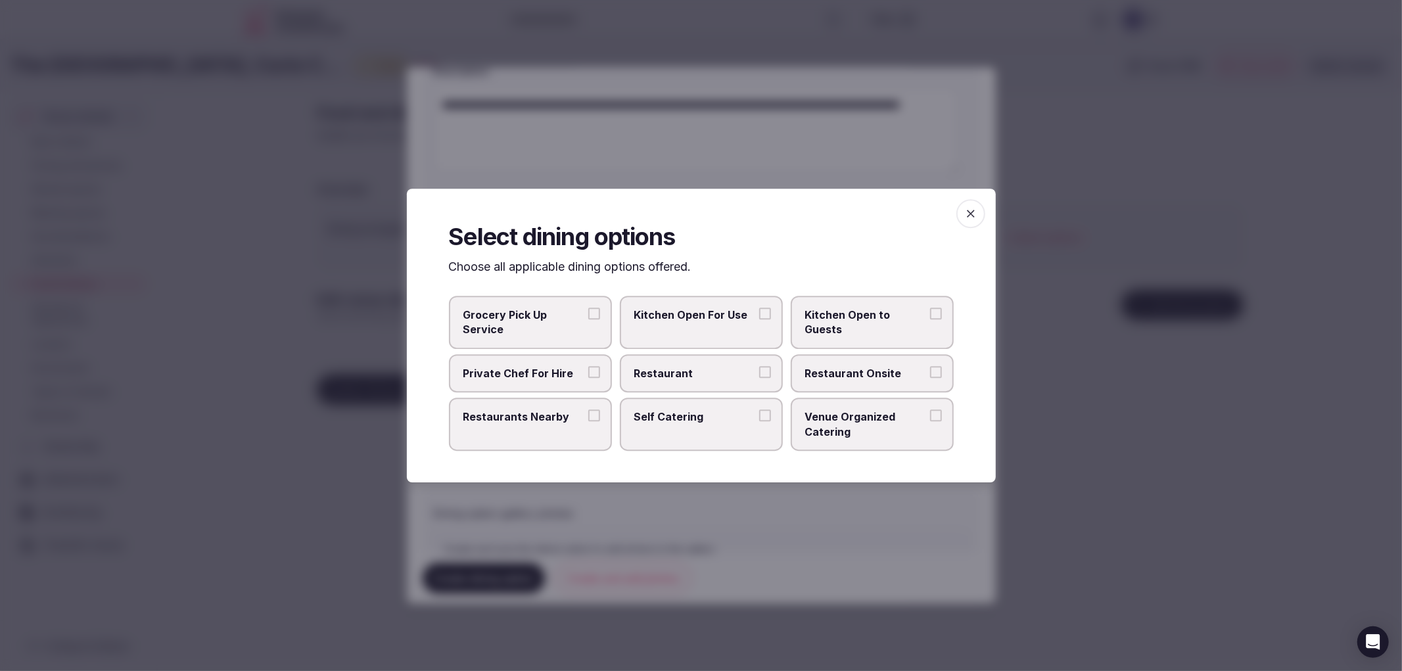
click at [740, 384] on label "Restaurant" at bounding box center [701, 373] width 163 height 38
click at [759, 378] on button "Restaurant" at bounding box center [765, 372] width 12 height 12
click at [852, 380] on span "Restaurant Onsite" at bounding box center [865, 373] width 121 height 14
click at [930, 378] on button "Restaurant Onsite" at bounding box center [936, 372] width 12 height 12
click at [846, 481] on div at bounding box center [701, 335] width 1402 height 671
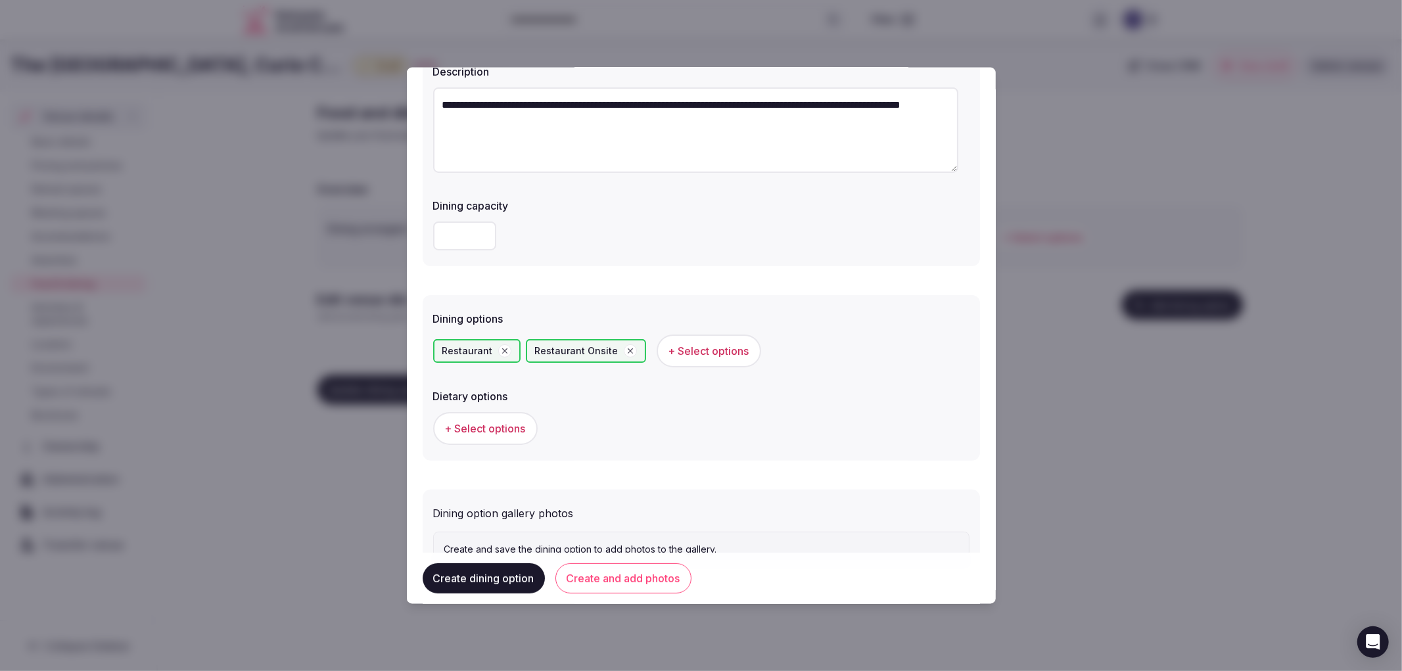
scroll to position [200, 0]
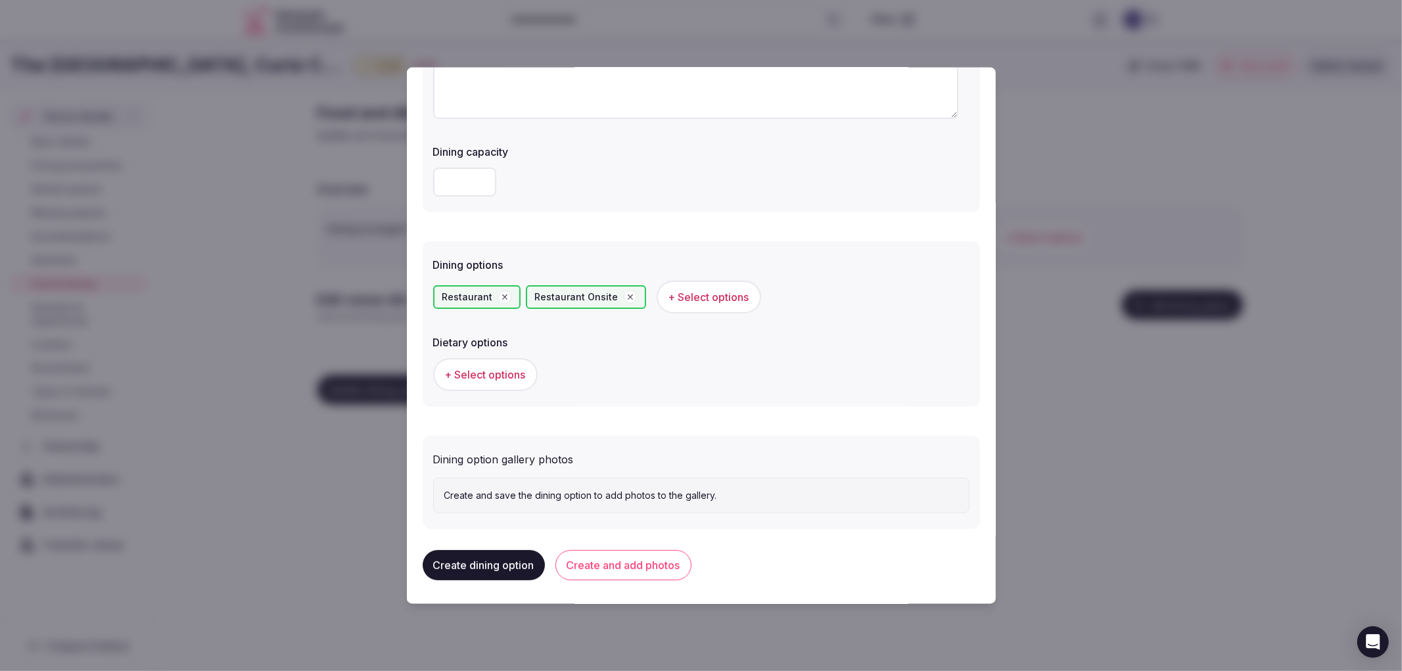
click at [632, 572] on button "Create and add photos" at bounding box center [623, 565] width 136 height 30
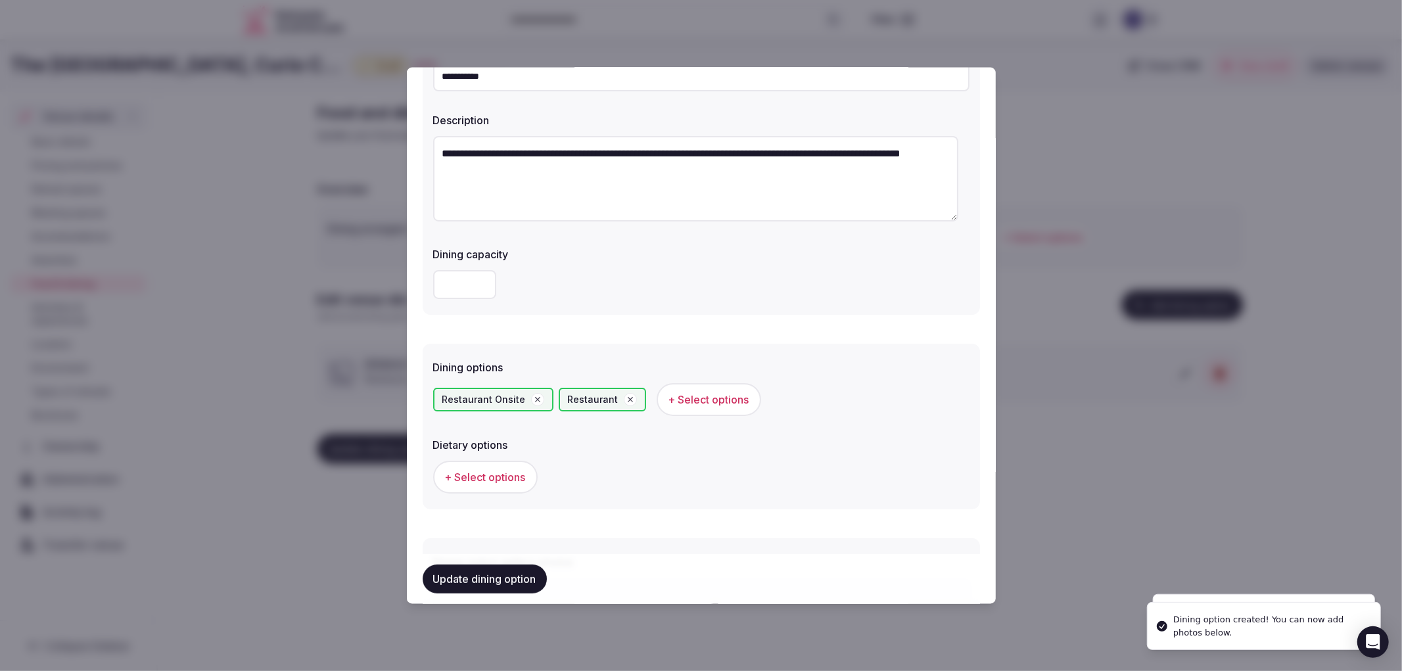
scroll to position [292, 0]
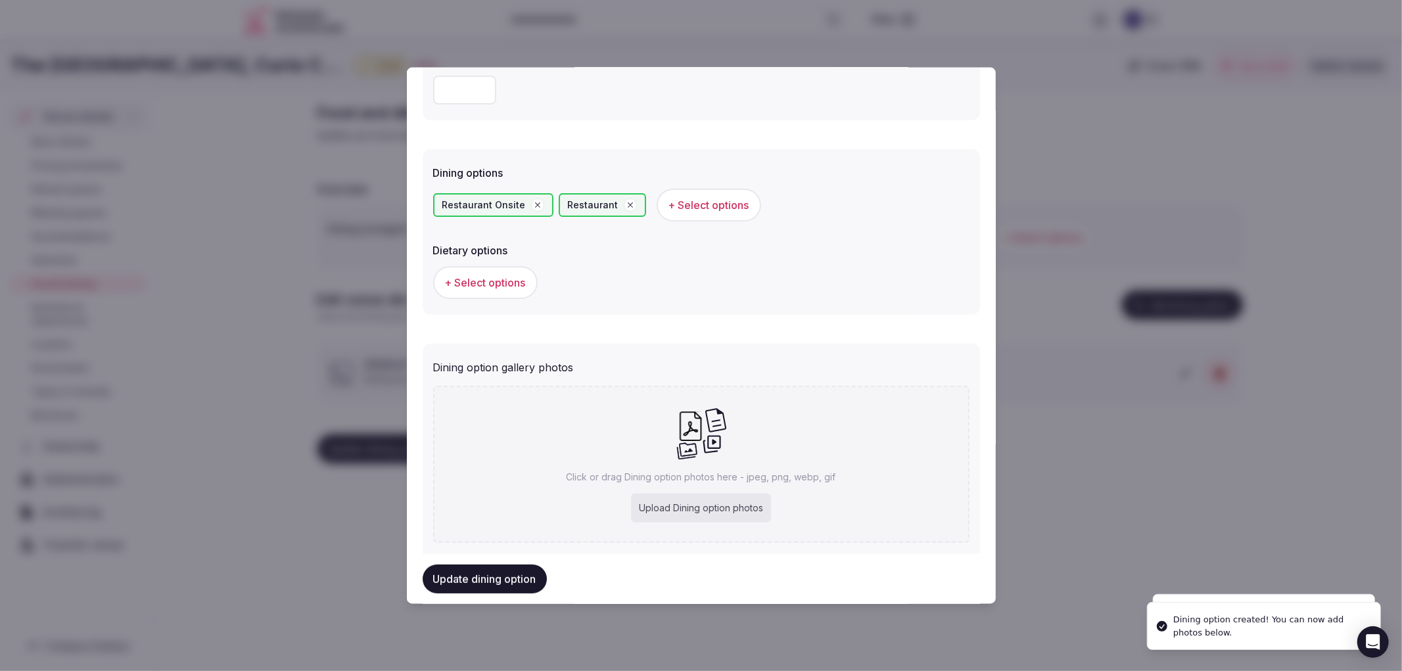
click at [687, 484] on div "Click or drag Dining option photos here - jpeg, png, webp, gif Upload Dining op…" at bounding box center [701, 464] width 536 height 157
type input "**********"
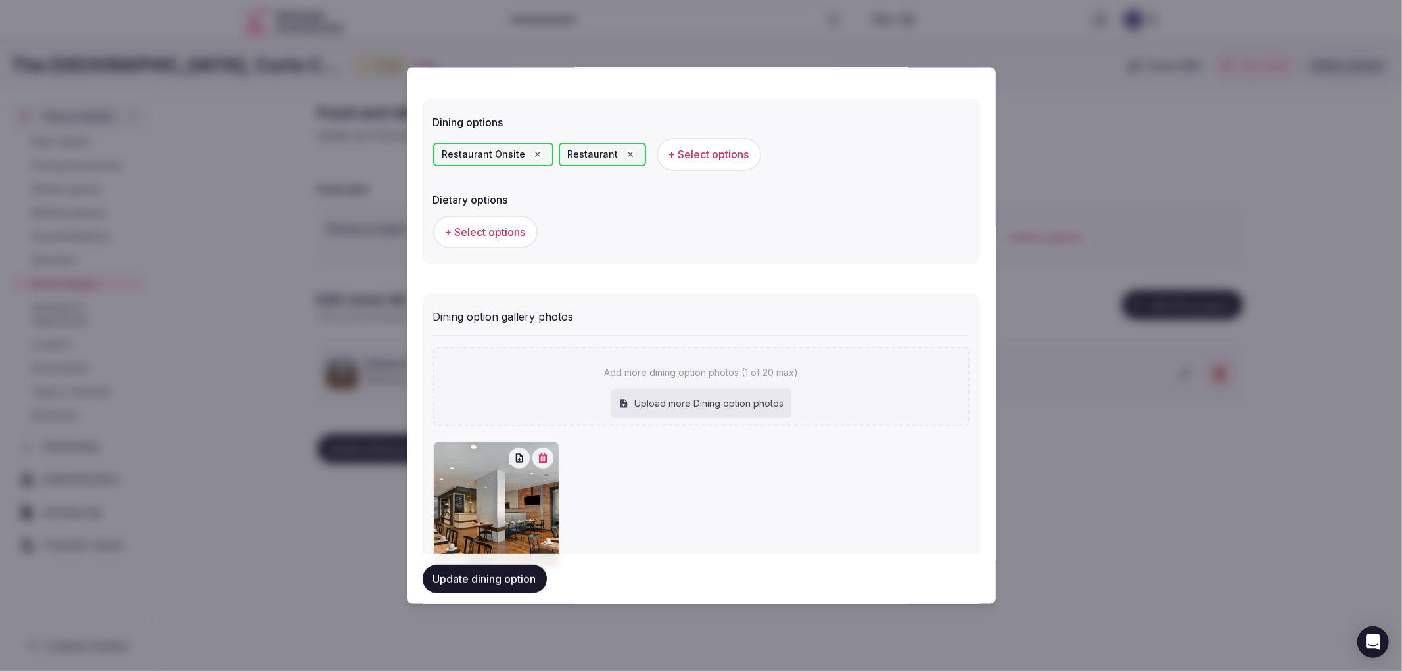
scroll to position [392, 0]
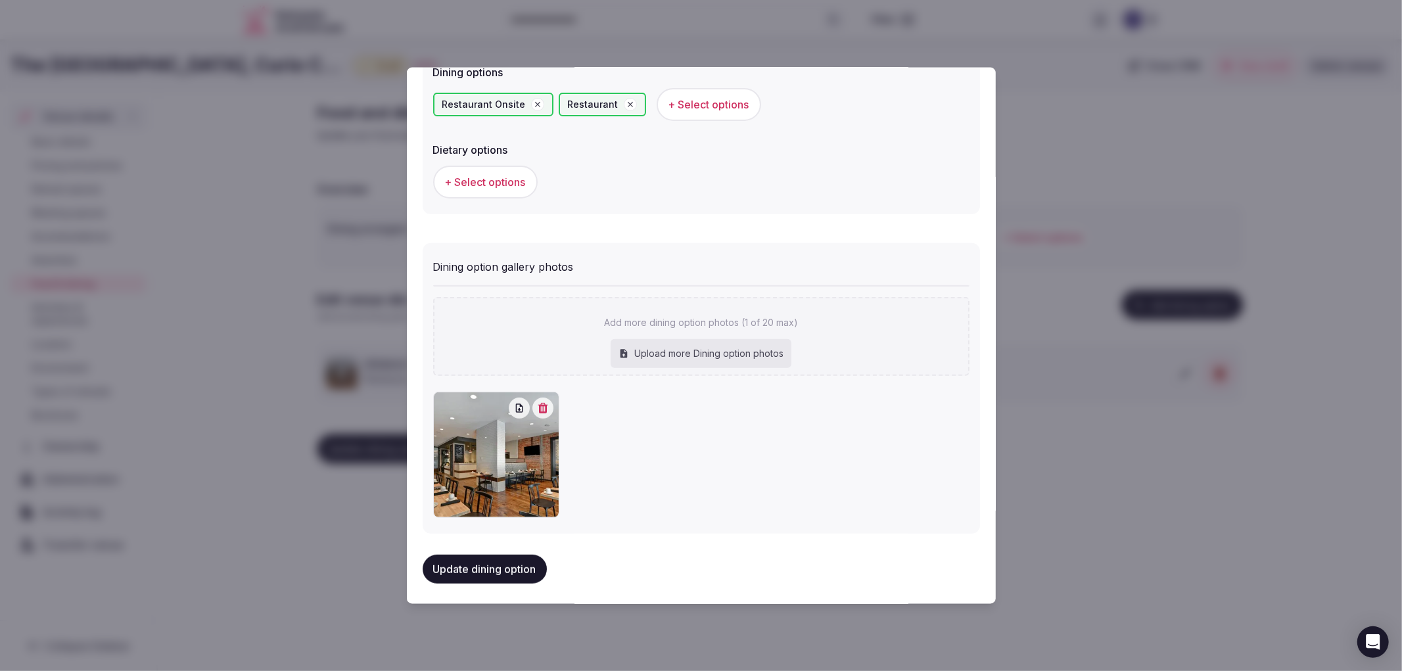
click at [513, 559] on button "Update dining option" at bounding box center [485, 569] width 124 height 29
click at [1160, 469] on div at bounding box center [701, 335] width 1402 height 671
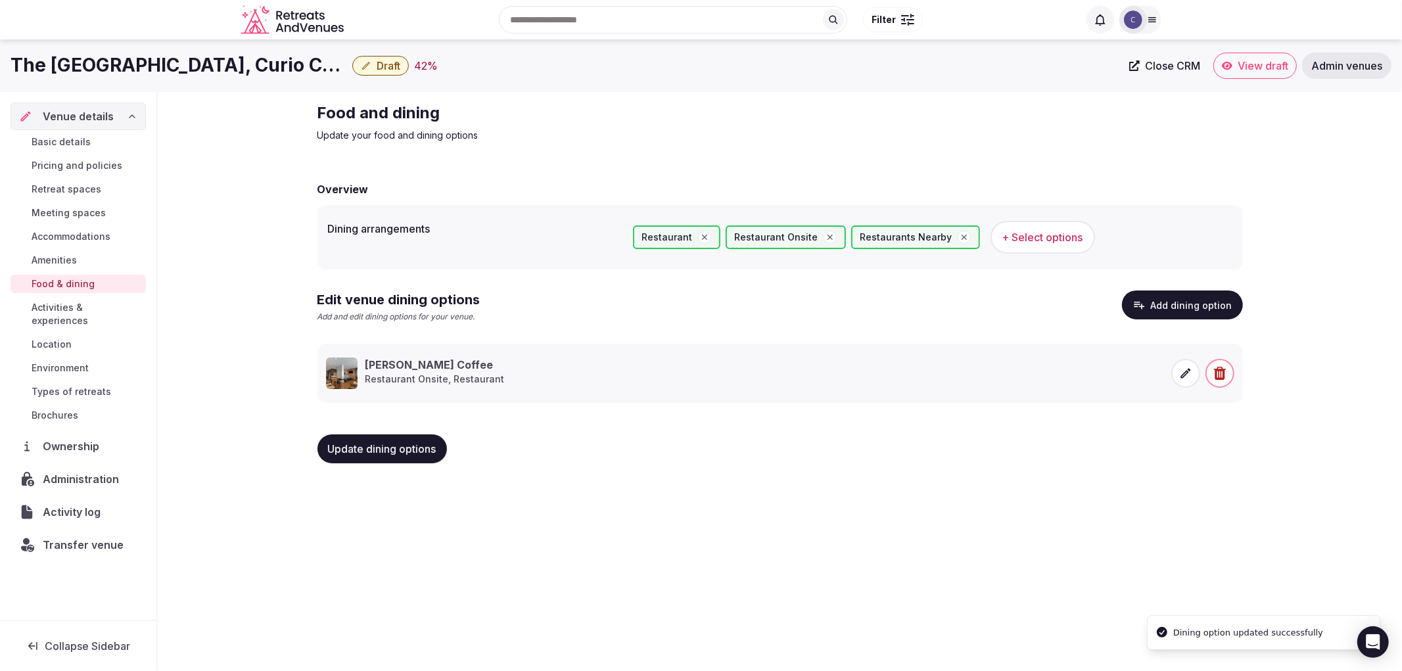
click at [389, 429] on div "Update dining options" at bounding box center [781, 449] width 926 height 50
click at [390, 435] on button "Update dining options" at bounding box center [383, 449] width 130 height 29
click at [392, 442] on span "Update dining options" at bounding box center [382, 448] width 108 height 13
click at [398, 459] on button "Update dining options" at bounding box center [383, 449] width 130 height 29
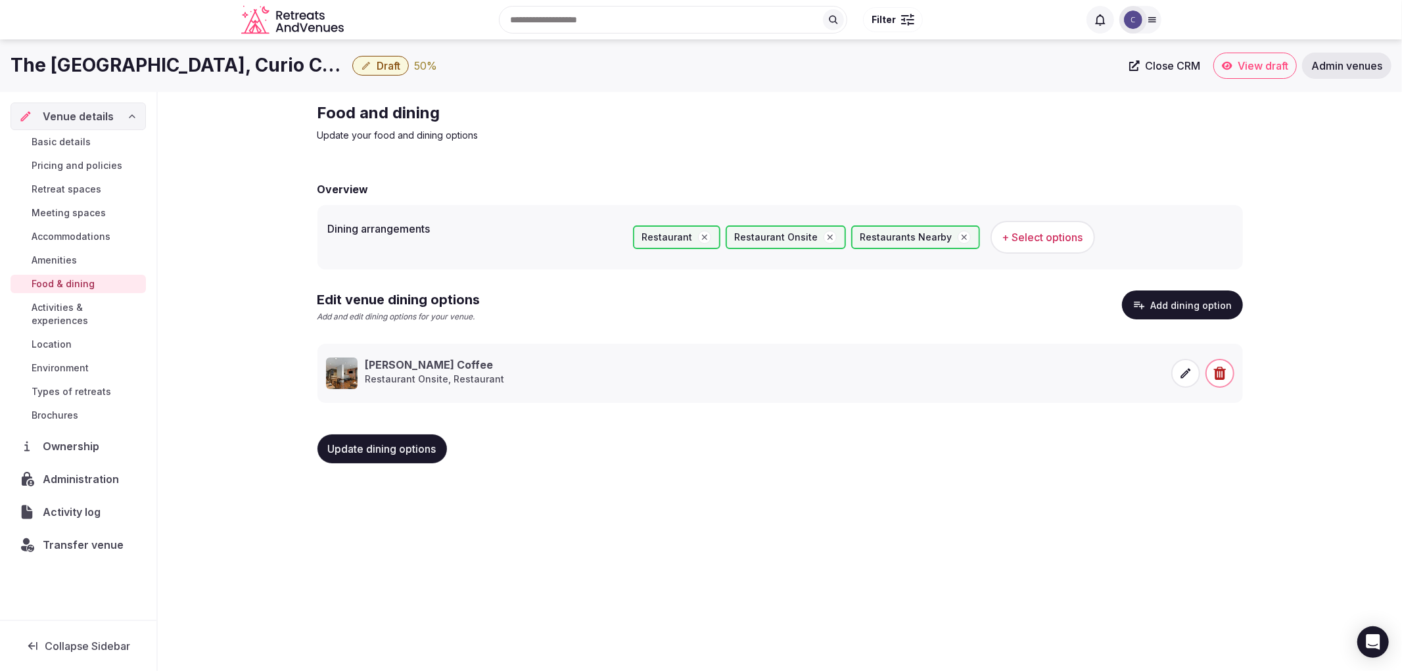
click at [94, 183] on span "Retreat spaces" at bounding box center [67, 189] width 70 height 13
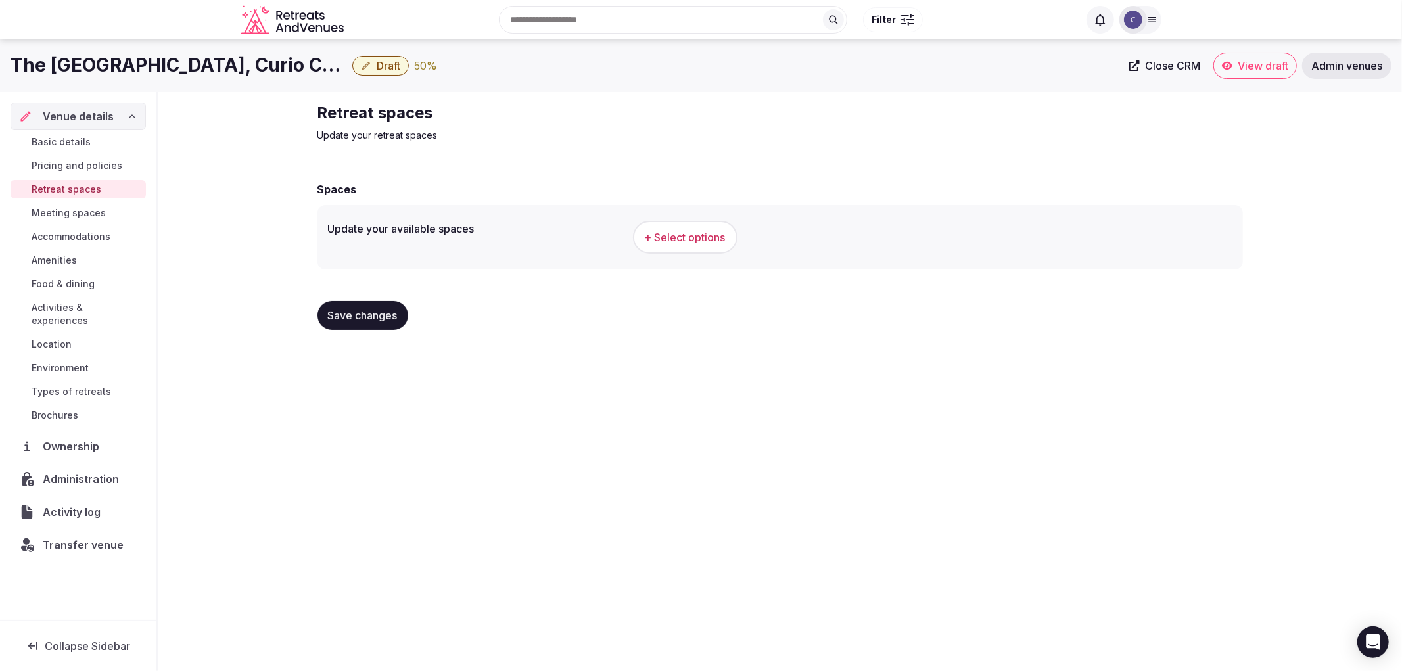
click at [88, 208] on span "Meeting spaces" at bounding box center [69, 212] width 74 height 13
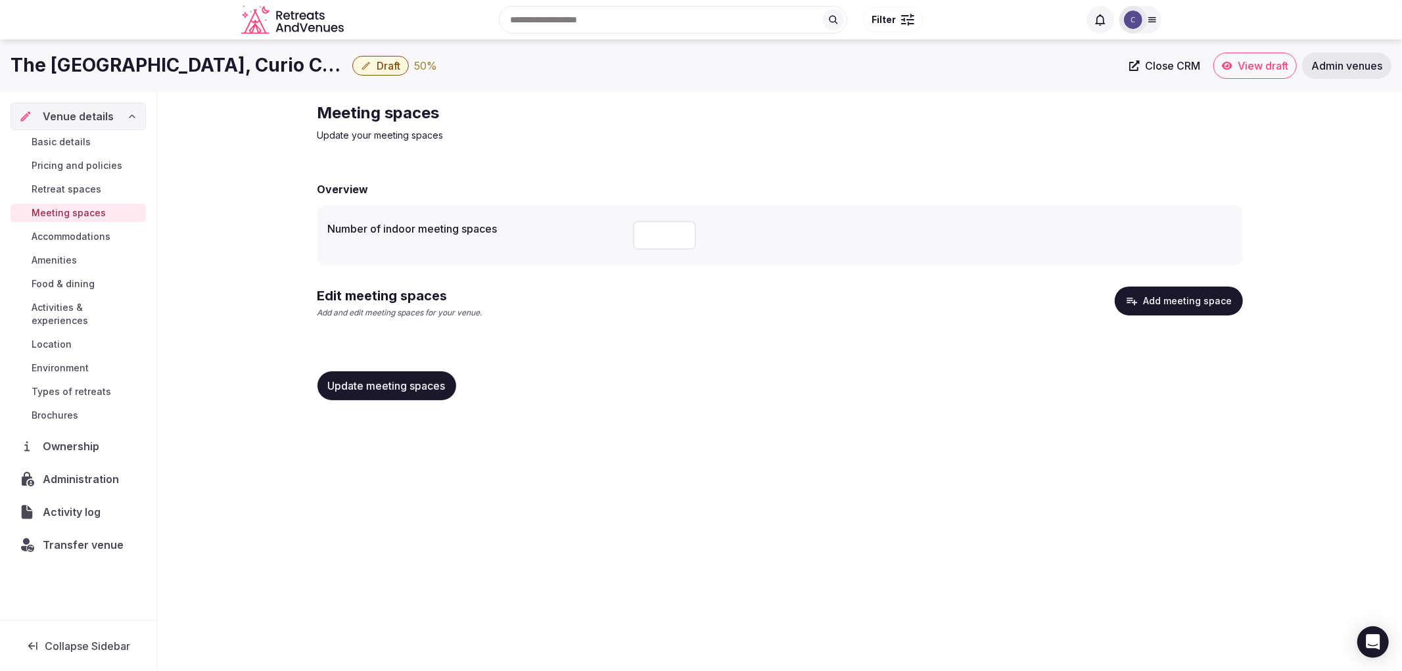
click at [1177, 290] on button "Add meeting space" at bounding box center [1179, 301] width 128 height 29
